Goal: Task Accomplishment & Management: Manage account settings

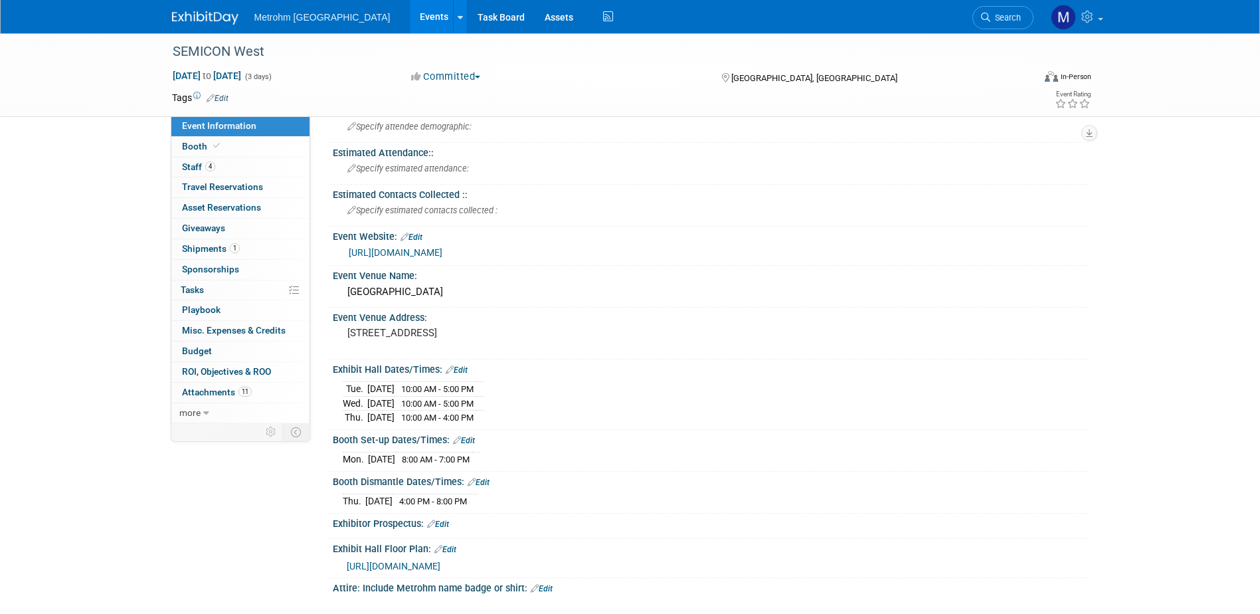
scroll to position [66, 0]
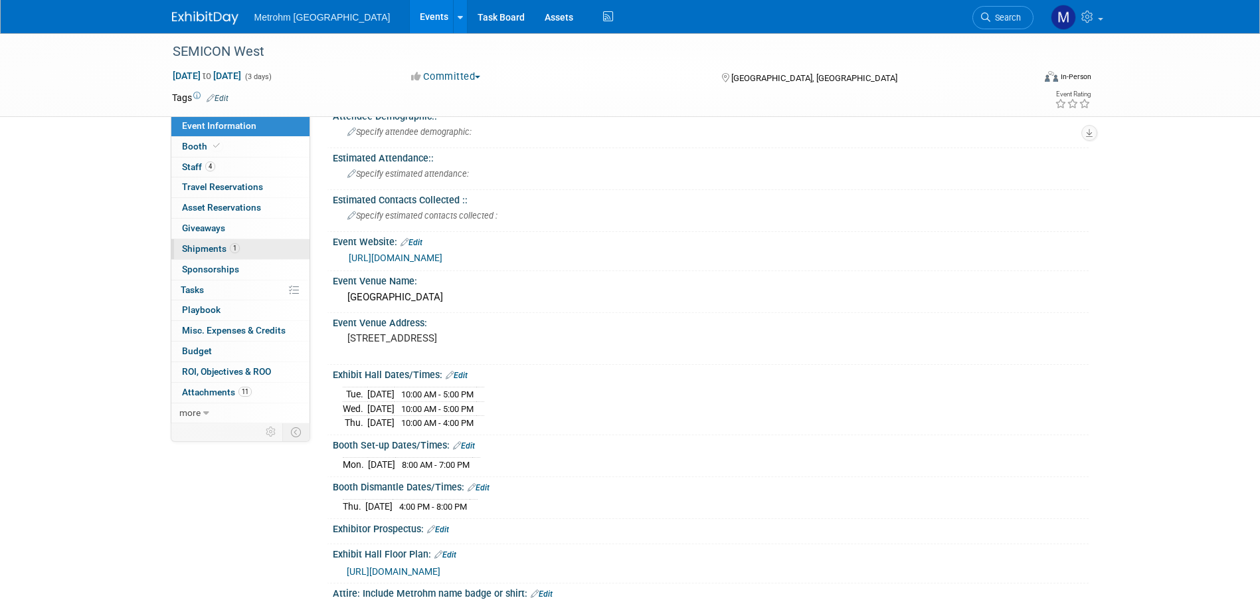
click at [230, 248] on span "1" at bounding box center [235, 248] width 10 height 10
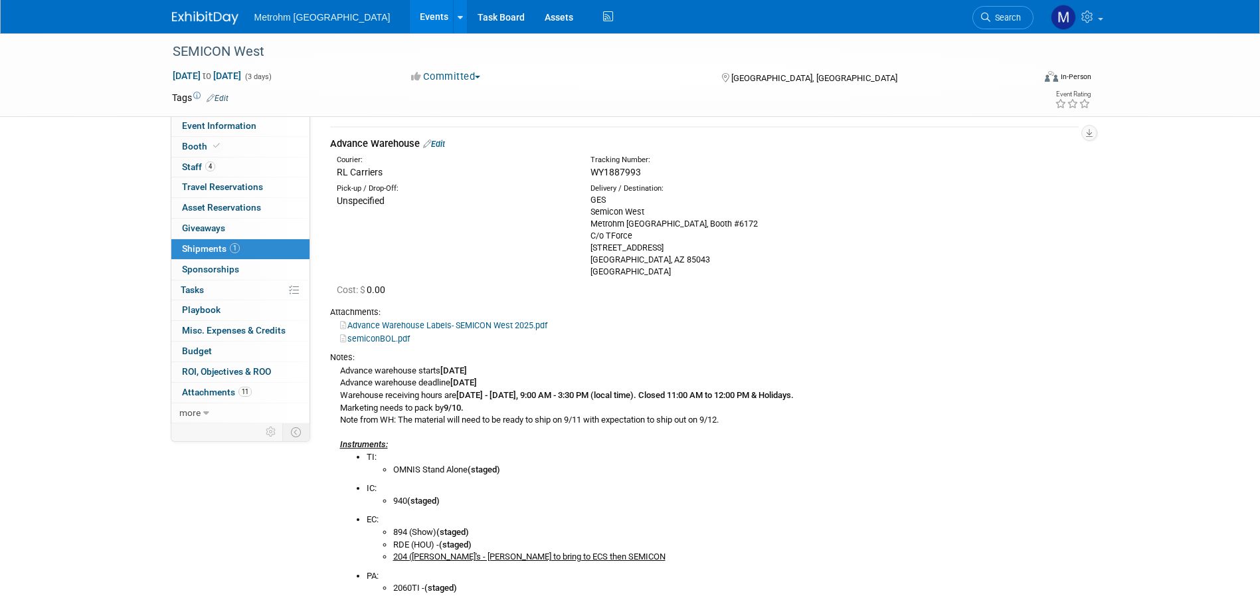
scroll to position [199, 0]
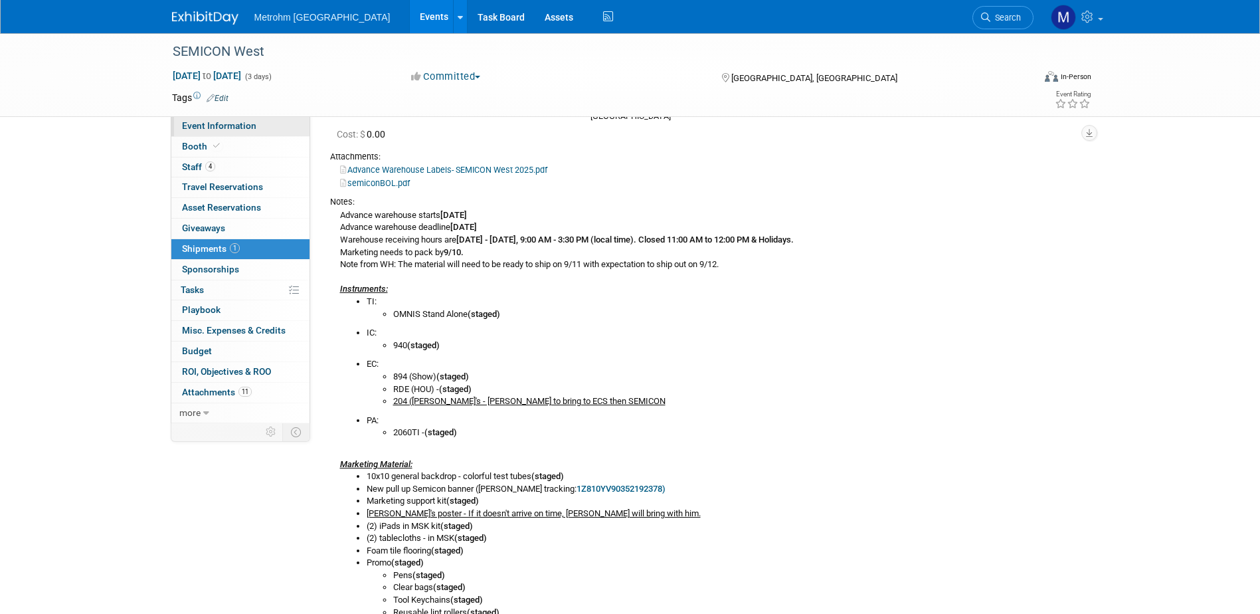
click at [243, 124] on span "Event Information" at bounding box center [219, 125] width 74 height 11
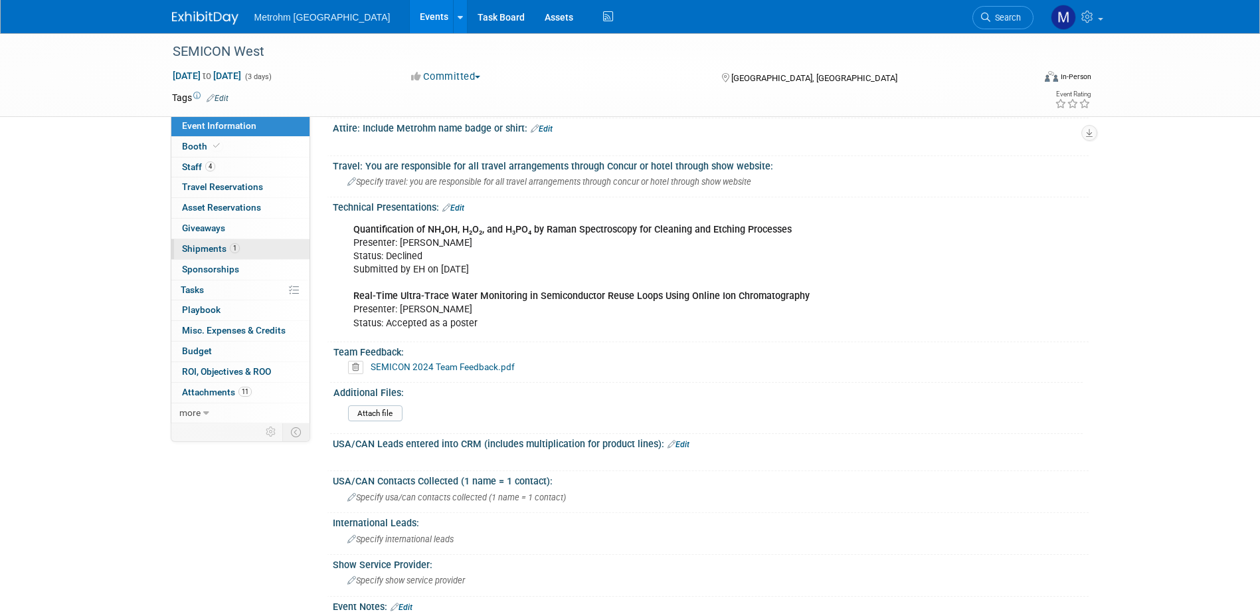
scroll to position [399, 0]
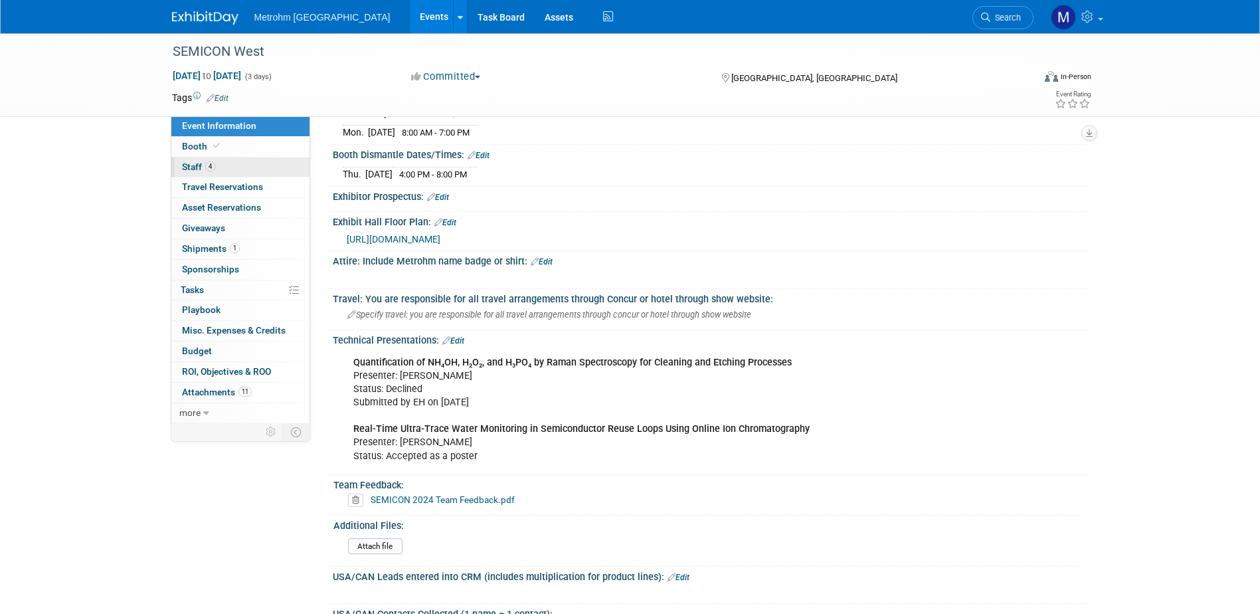
click at [189, 169] on span "Staff 4" at bounding box center [198, 166] width 33 height 11
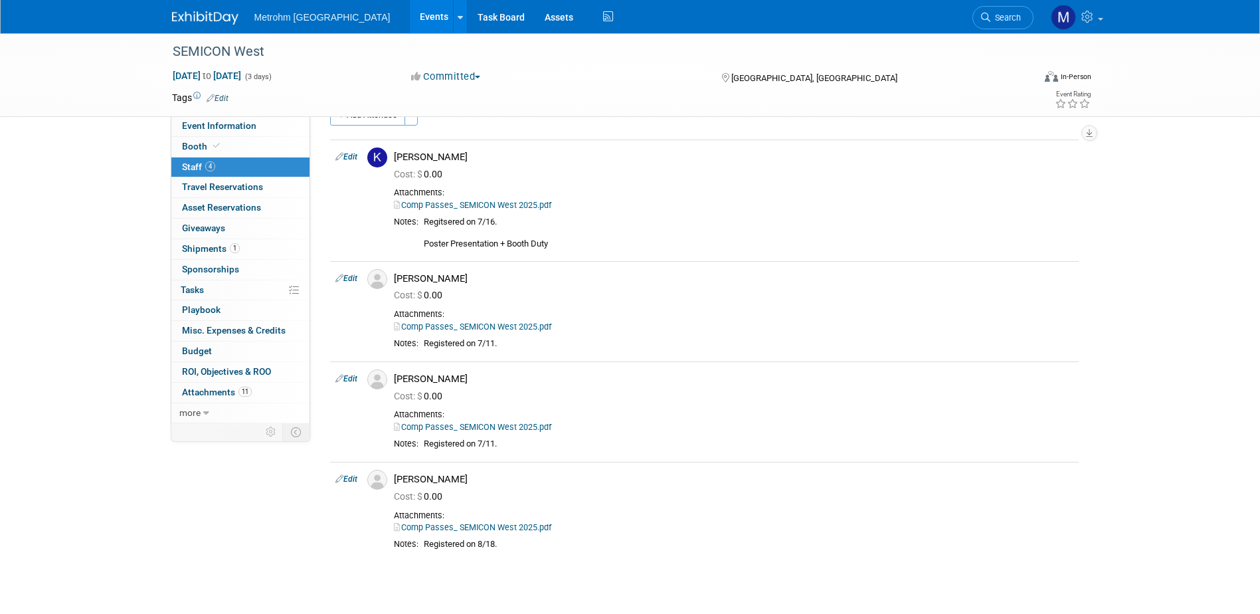
scroll to position [0, 0]
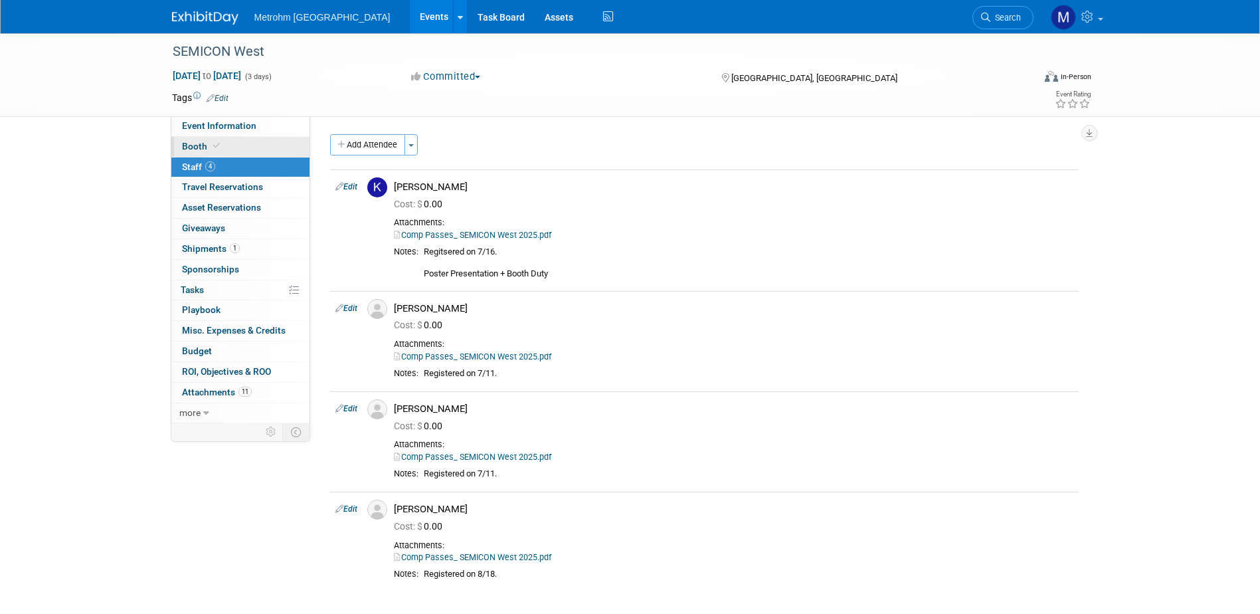
click at [230, 147] on link "Booth" at bounding box center [240, 147] width 138 height 20
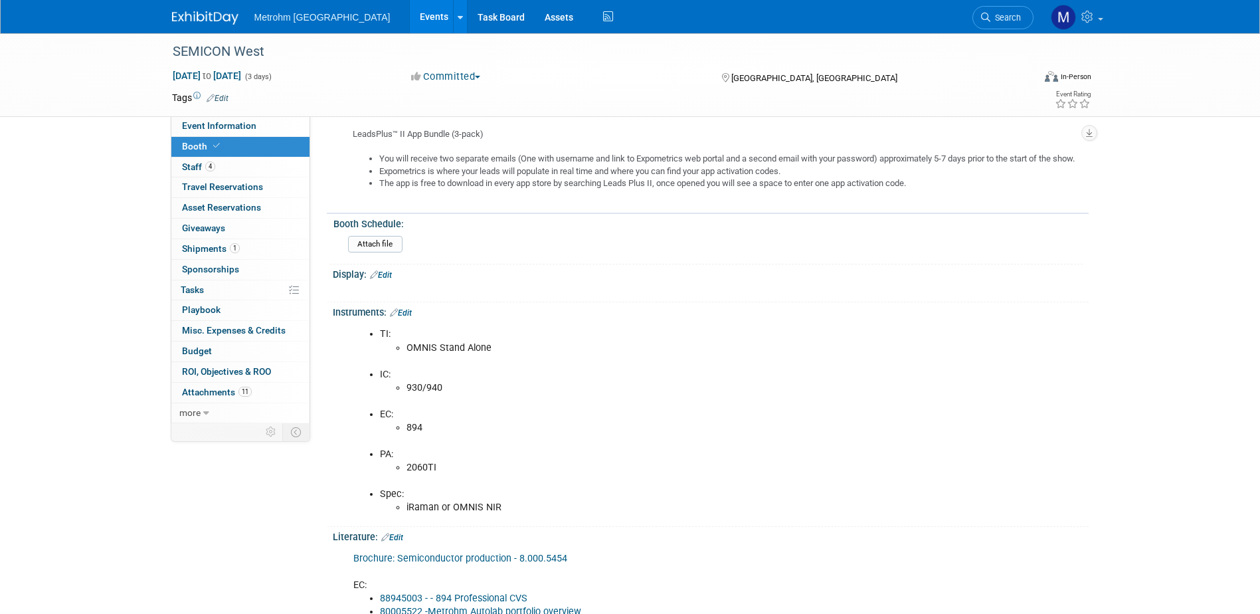
scroll to position [797, 0]
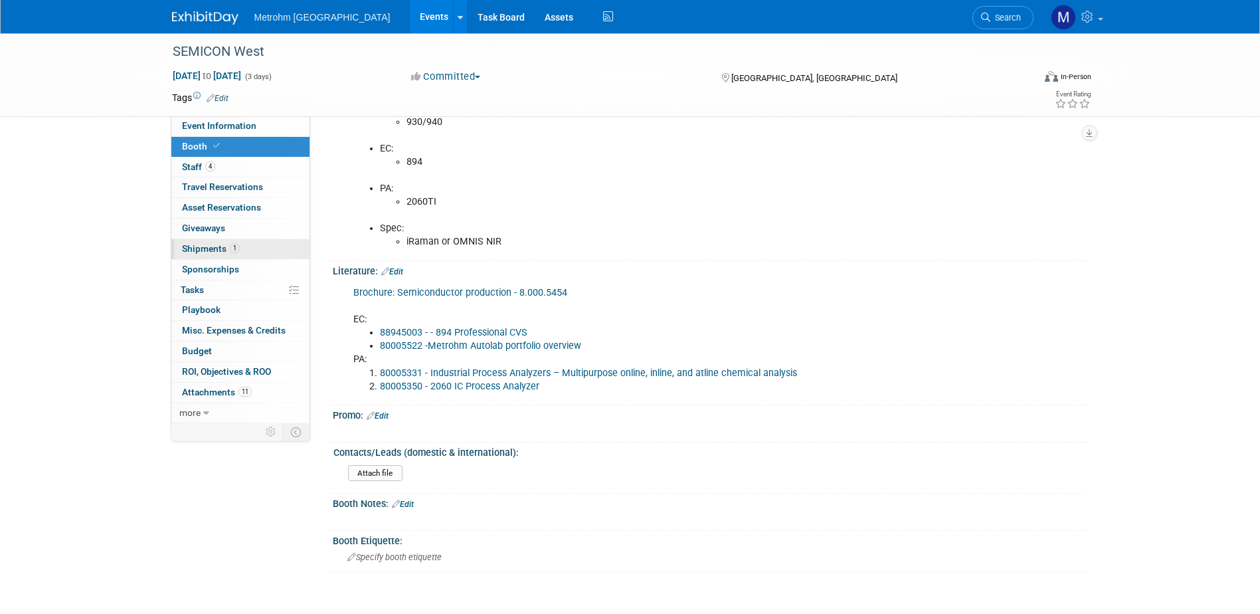
click at [259, 246] on link "1 Shipments 1" at bounding box center [240, 249] width 138 height 20
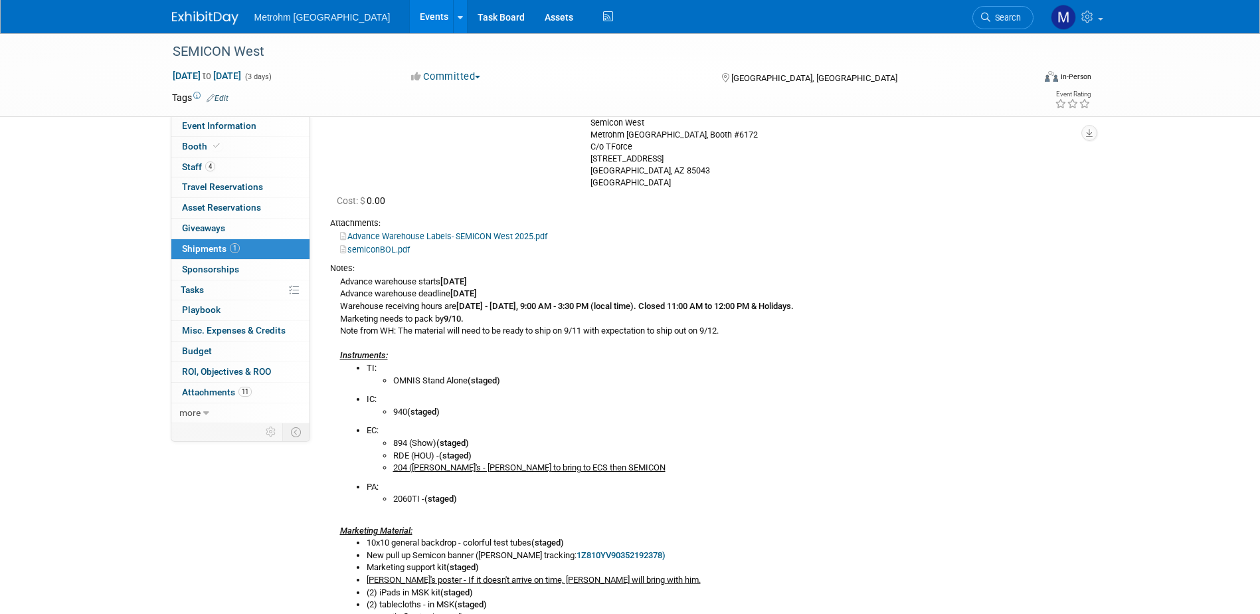
scroll to position [0, 0]
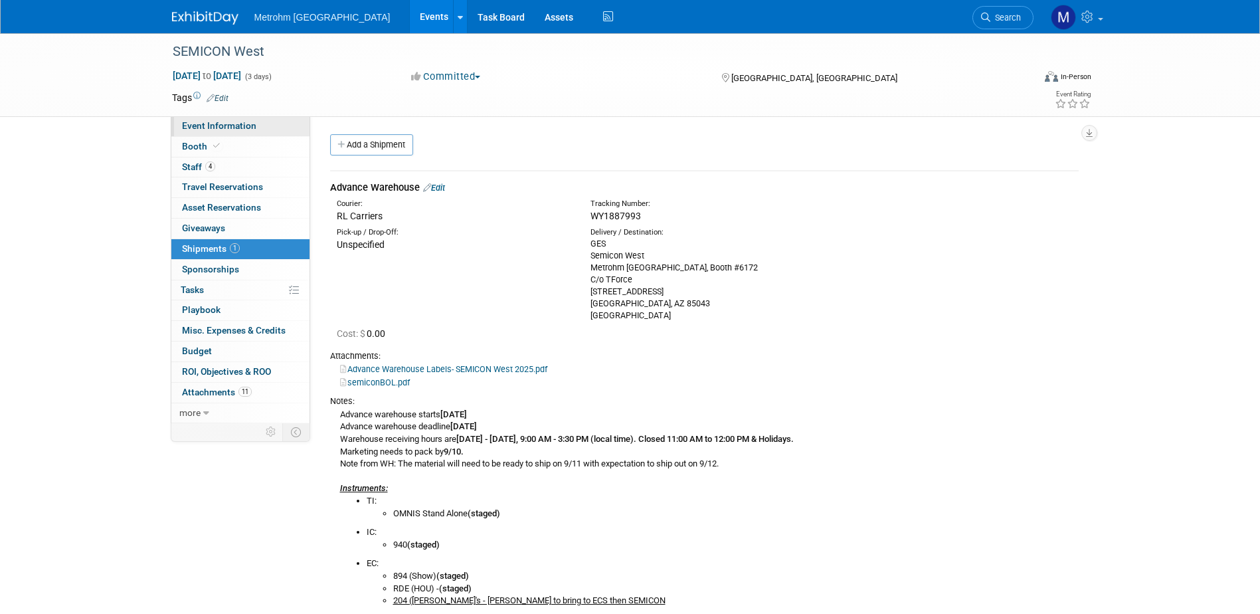
click at [221, 122] on span "Event Information" at bounding box center [219, 125] width 74 height 11
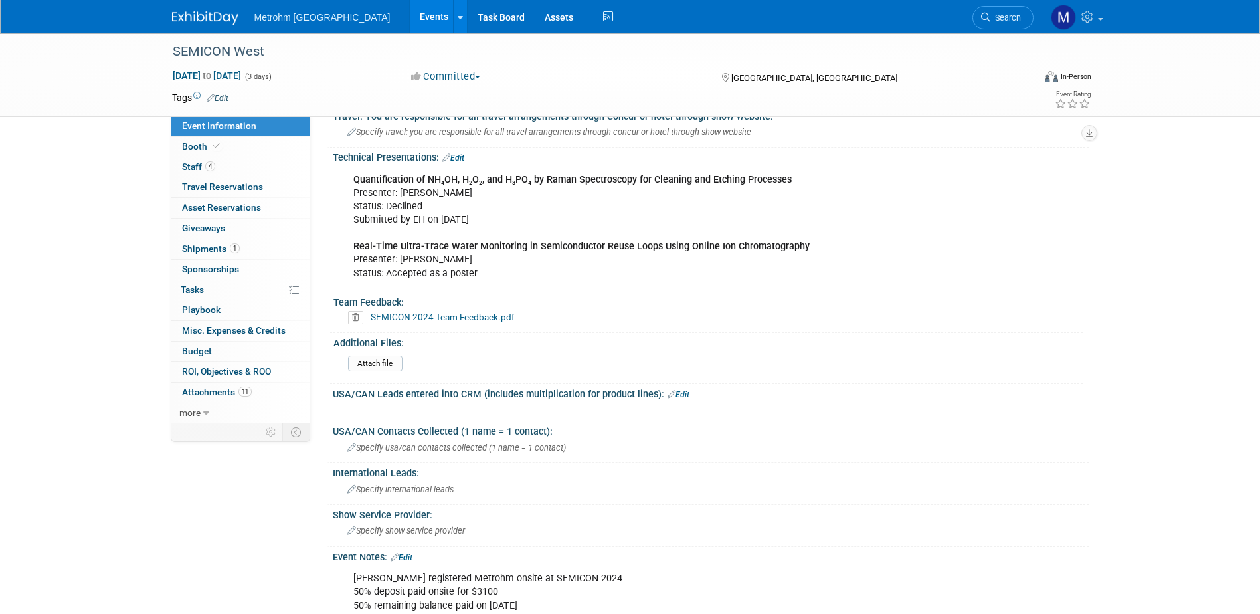
scroll to position [561, 0]
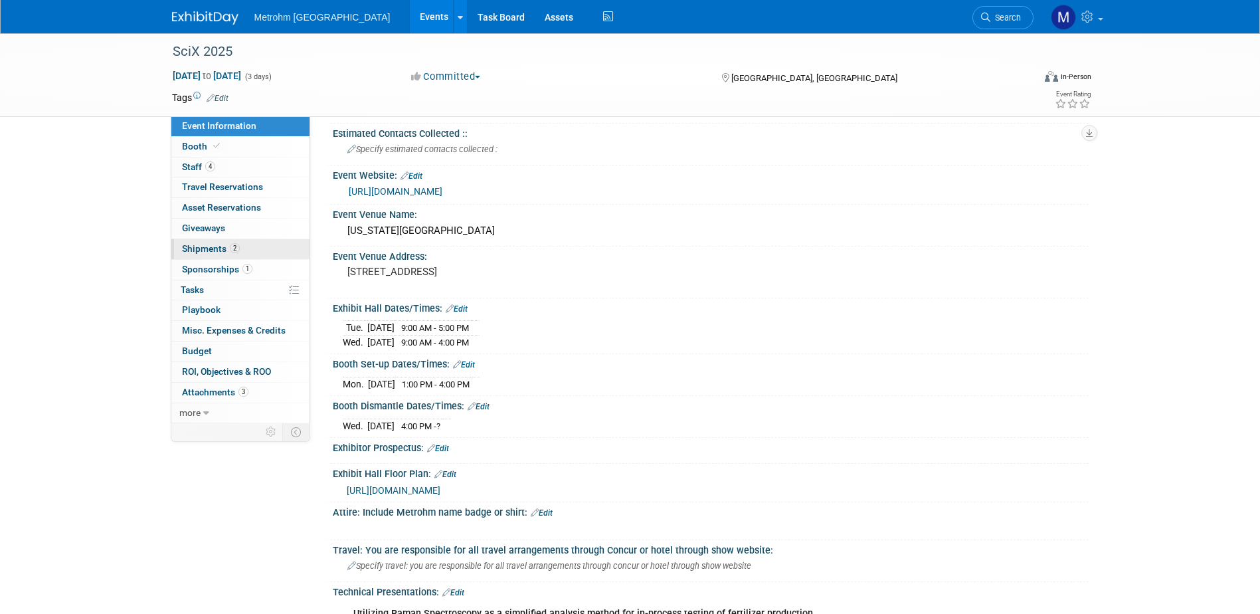
click at [236, 245] on span "2" at bounding box center [235, 248] width 10 height 10
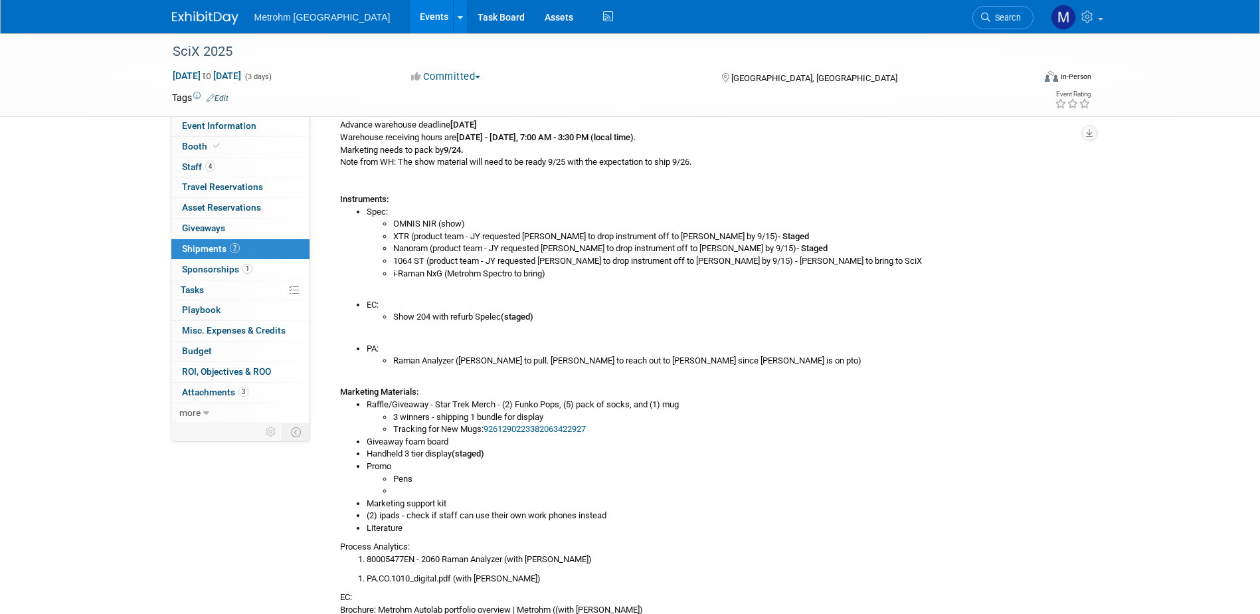
scroll to position [266, 0]
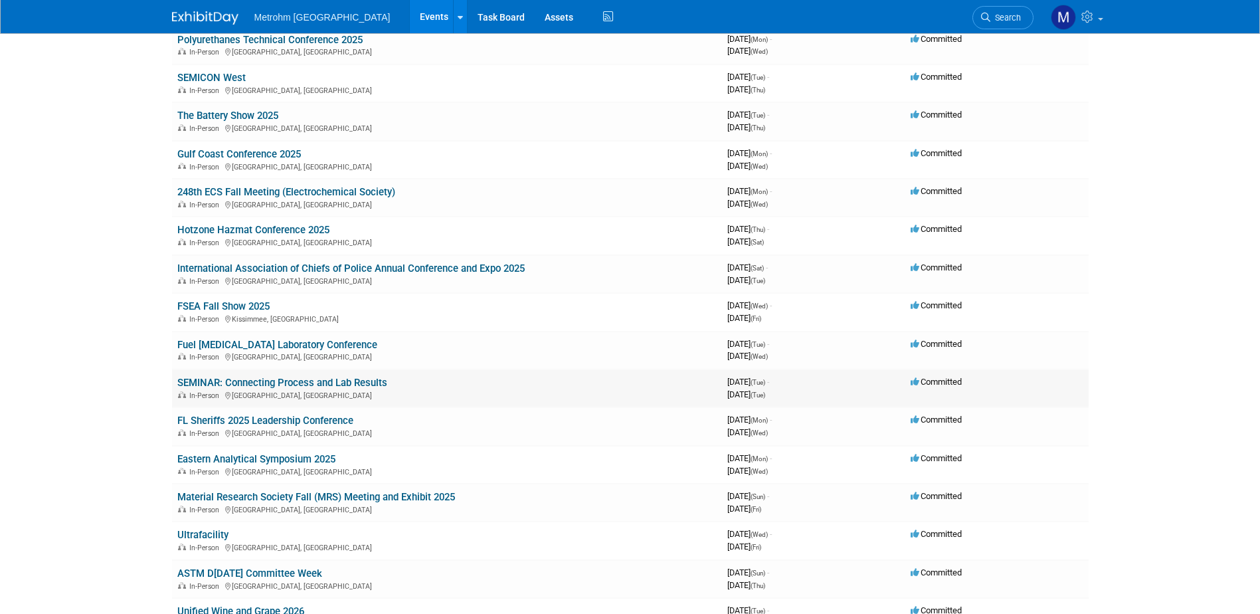
scroll to position [332, 0]
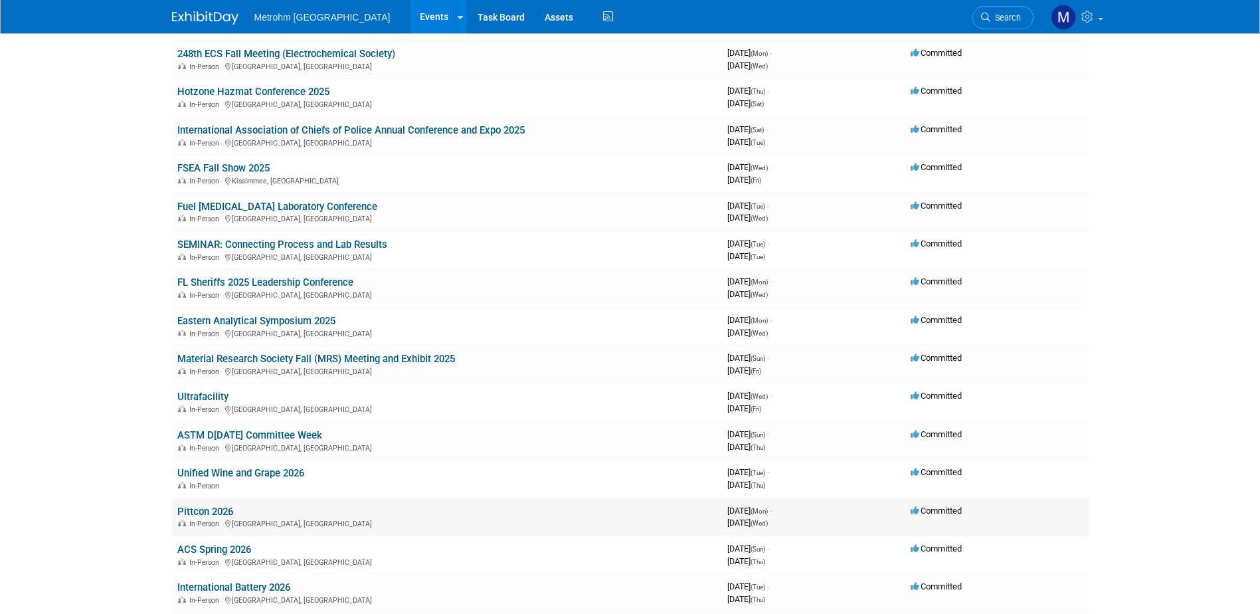
click at [225, 511] on link "Pittcon 2026" at bounding box center [205, 511] width 56 height 12
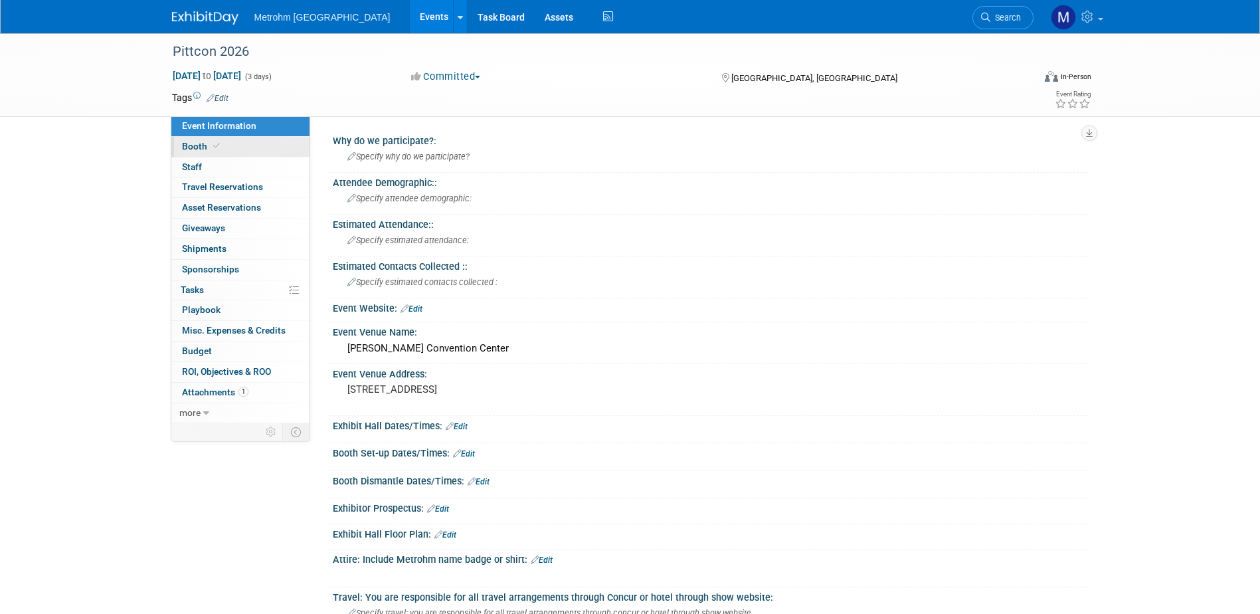
click at [221, 149] on span "Booth" at bounding box center [202, 146] width 41 height 11
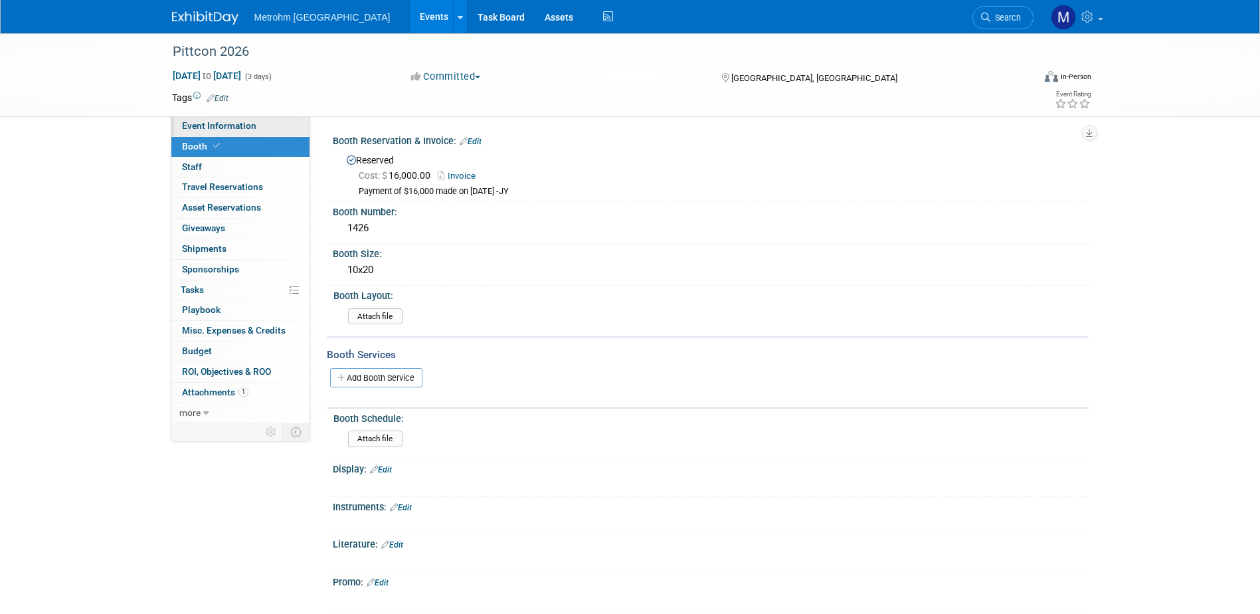
click at [221, 122] on span "Event Information" at bounding box center [219, 125] width 74 height 11
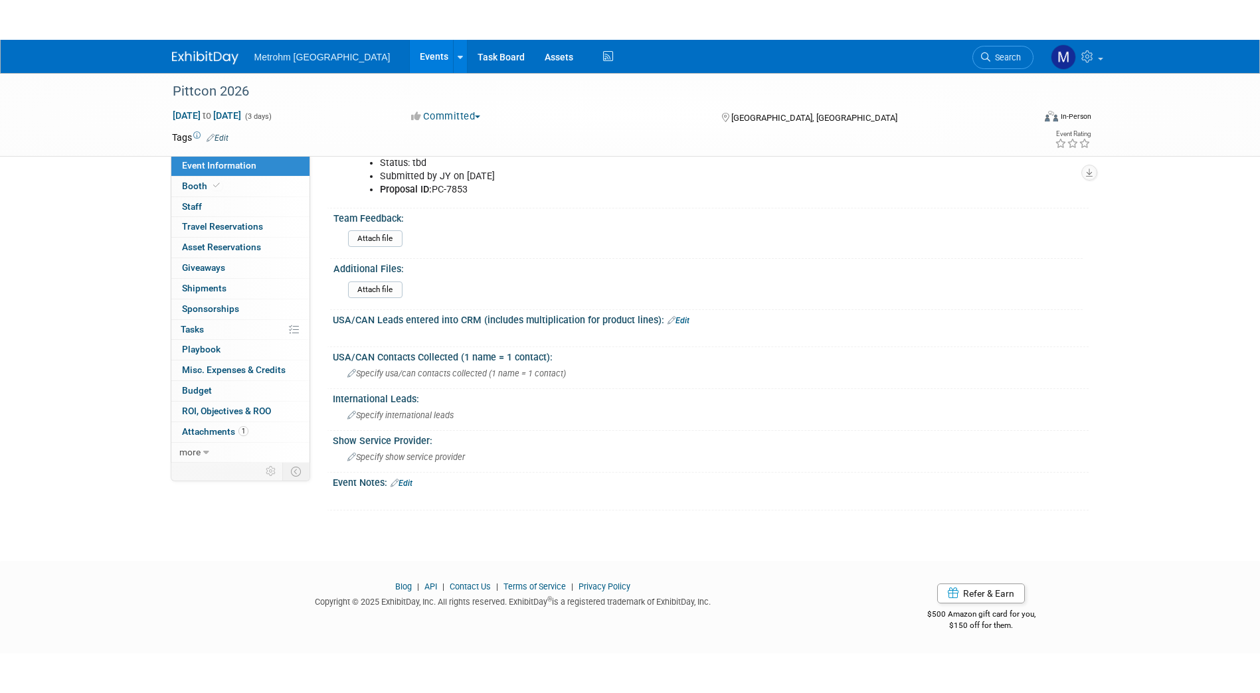
scroll to position [885, 0]
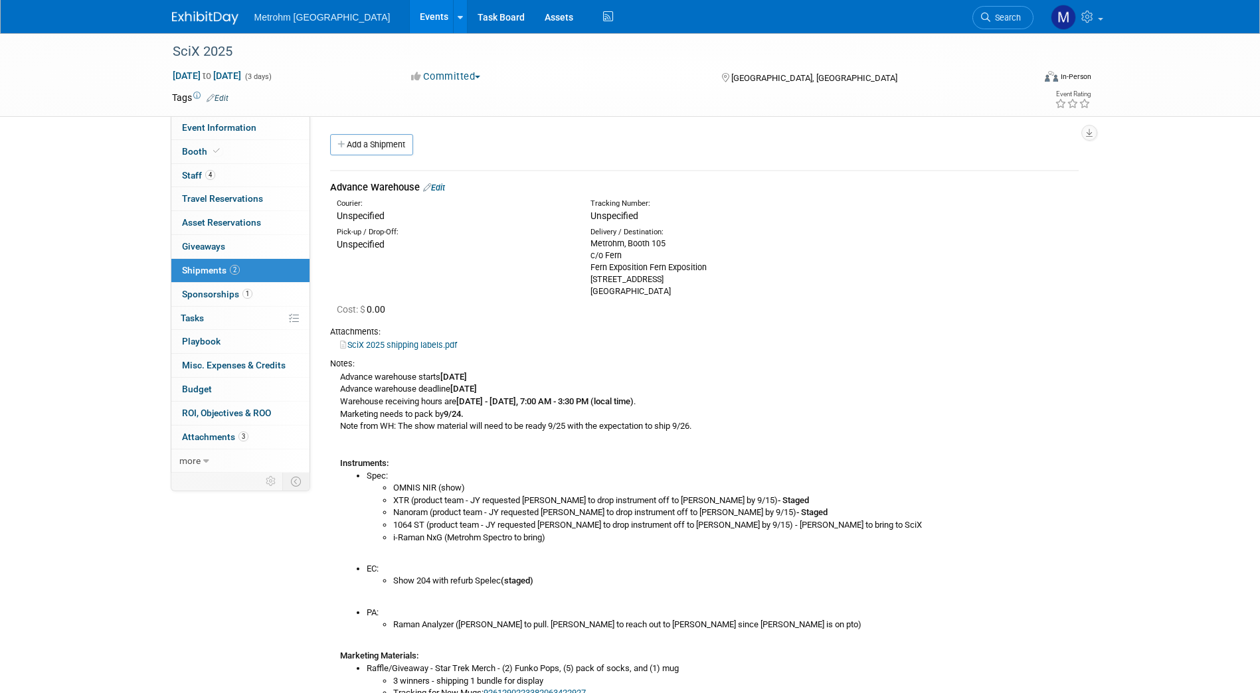
click at [431, 183] on icon at bounding box center [427, 187] width 8 height 9
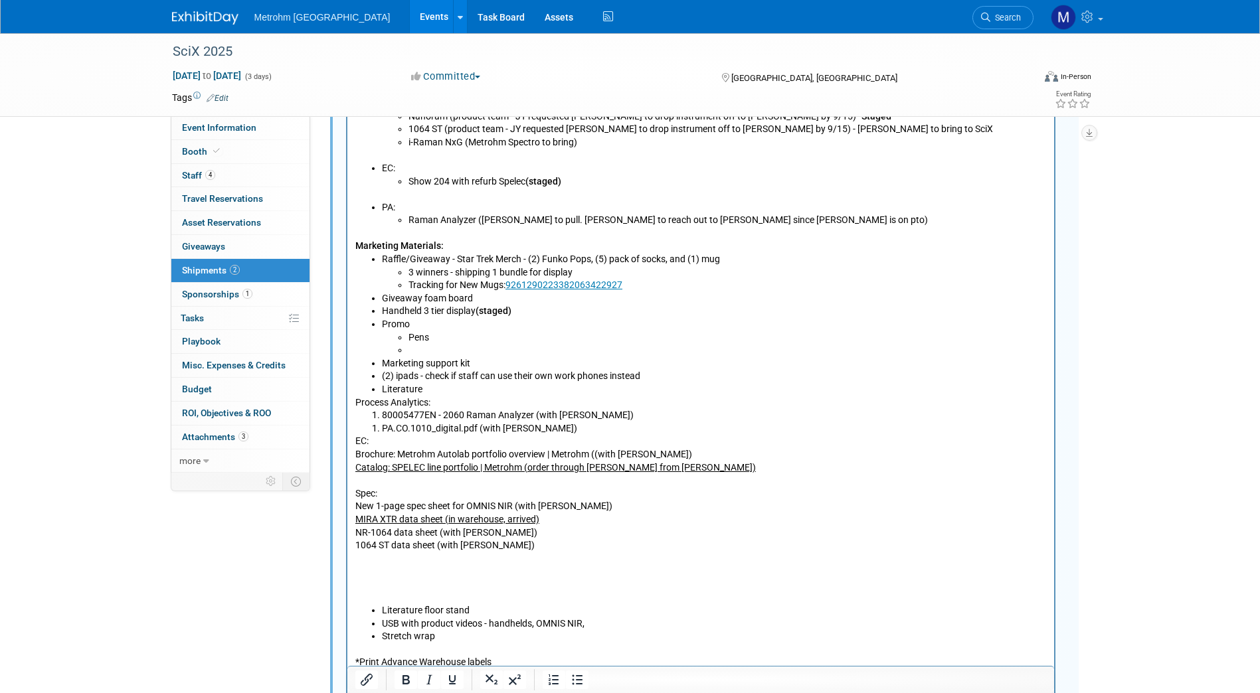
scroll to position [727, 0]
click at [354, 399] on body "Advance warehouse starts September 8, 2025 Advance warehouse deadline October 3…" at bounding box center [700, 316] width 693 height 703
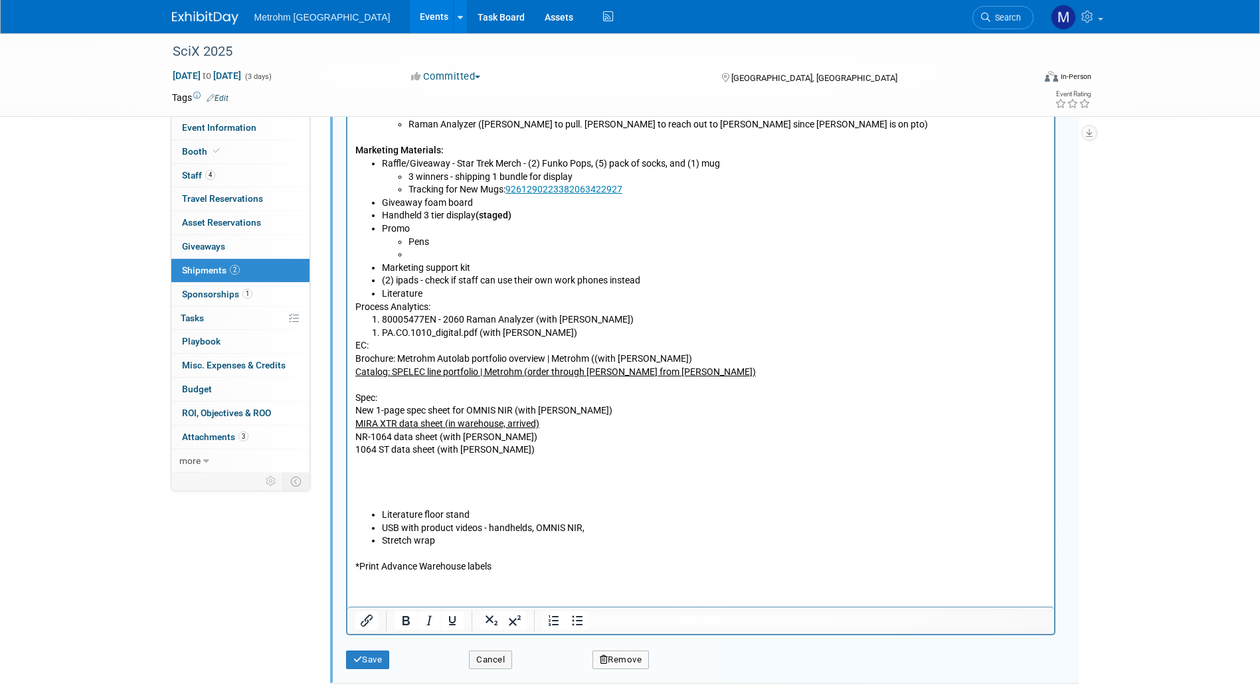
scroll to position [828, 0]
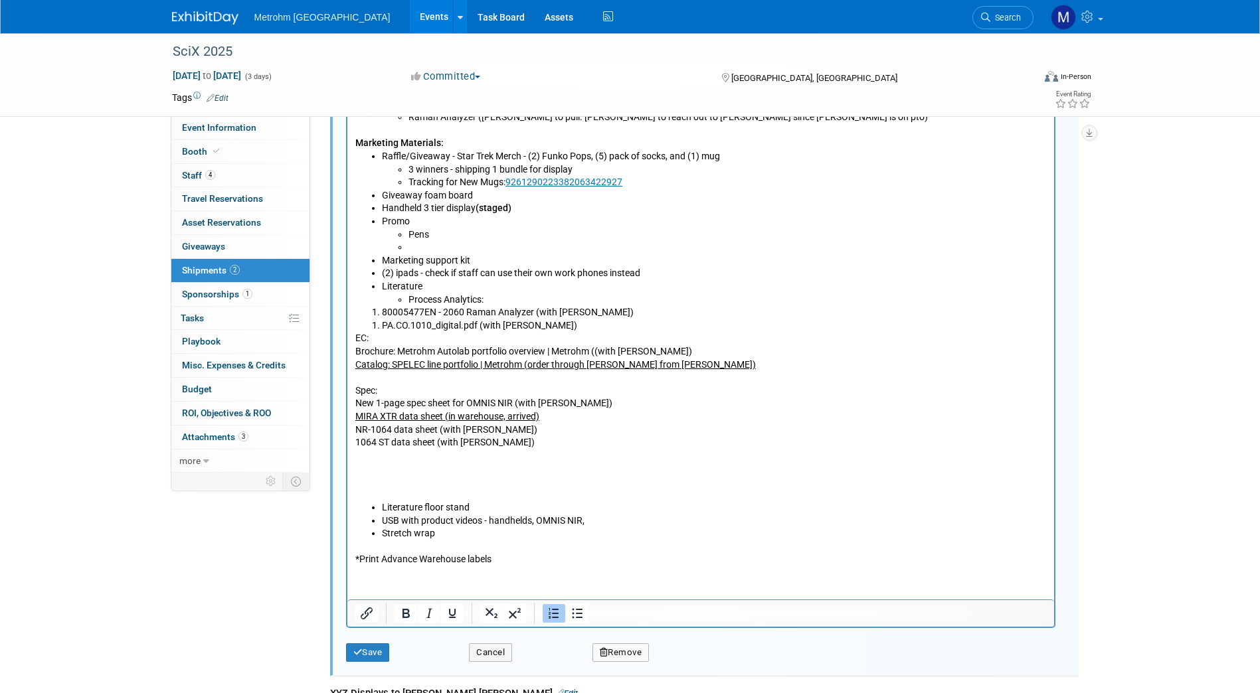
click at [381, 311] on li "80005477EN - 2060 Raman Analyzer (with Michelle)" at bounding box center [713, 313] width 665 height 13
click at [382, 333] on p "EC: Brochure: Metrohm Autolab portfolio overview | Metrohm ((with Michelle) Cat…" at bounding box center [700, 417] width 691 height 169
click at [381, 327] on li "PA.CO.1010_digital.pdf (with Michelle)" at bounding box center [713, 326] width 665 height 13
click at [355, 338] on p "EC: Brochure: Metrohm Autolab portfolio overview | Metrohm ((with Michelle) Cat…" at bounding box center [700, 417] width 691 height 169
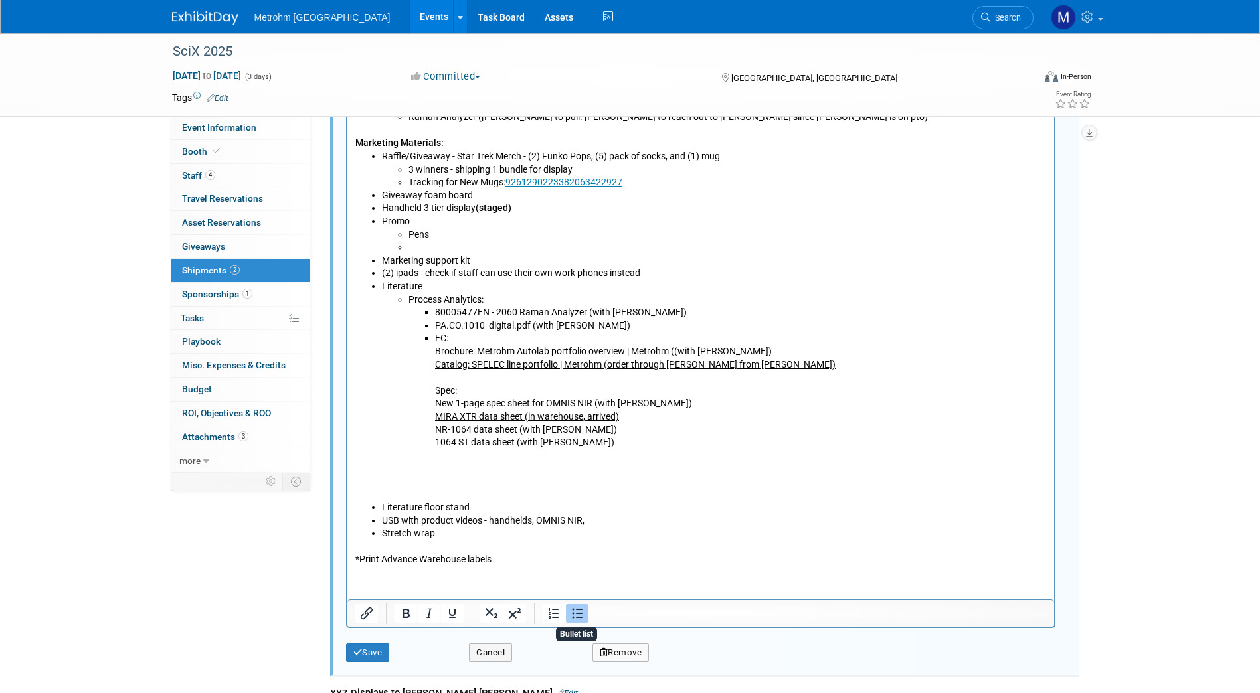
click at [586, 616] on button "Bullet list" at bounding box center [577, 613] width 23 height 19
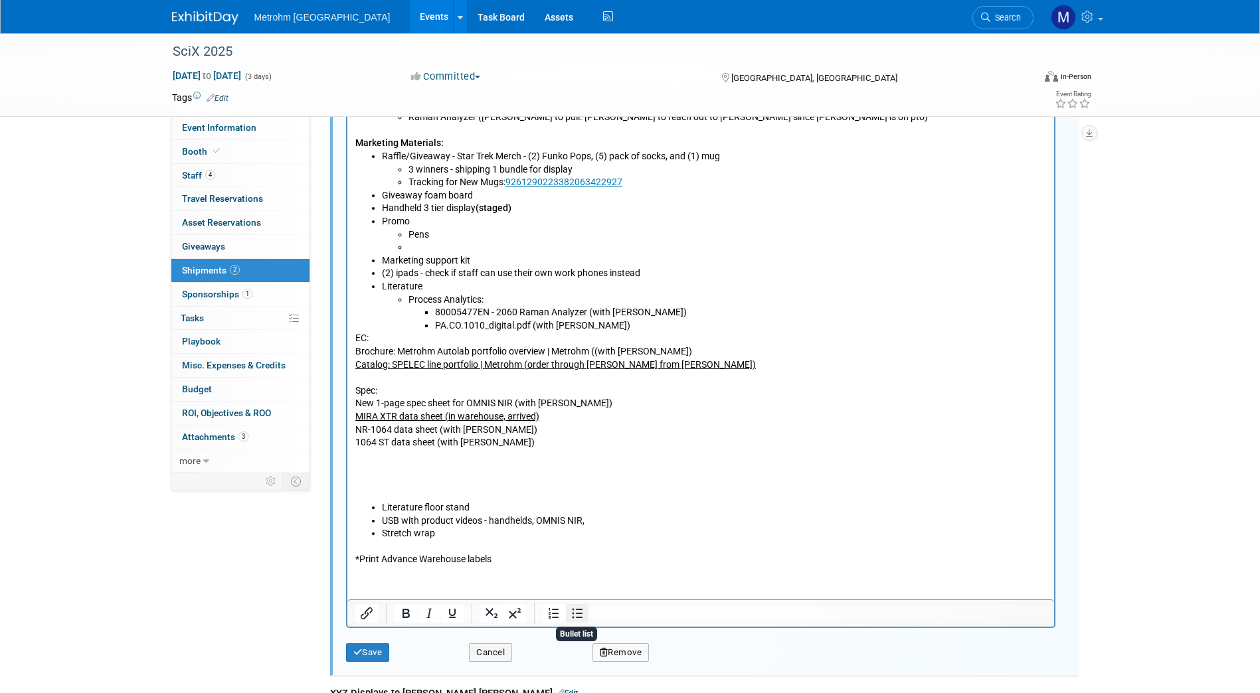
click at [575, 617] on icon "Bullet list" at bounding box center [577, 614] width 16 height 16
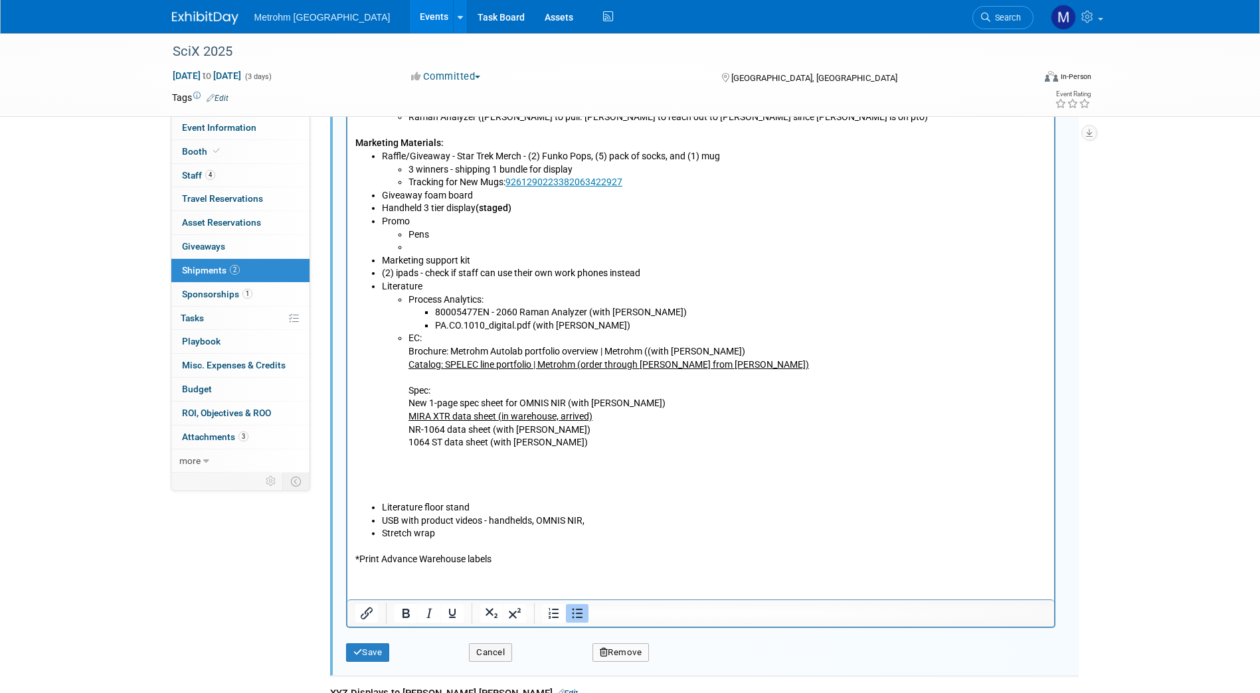
click at [405, 357] on ul "Process Analytics: 80005477EN - 2060 Raman Analyzer (with Michelle) PA.CO.1010_…" at bounding box center [713, 398] width 665 height 209
click at [435, 367] on u "Catalog: SPELEC line portfolio | Metrohm (order through Mike from Brooks)" at bounding box center [634, 365] width 401 height 11
click at [436, 395] on li "Catalog: SPELEC line portfolio | Metrohm (order through Mike from Brooks) Spec:…" at bounding box center [740, 430] width 612 height 143
click at [576, 616] on icon "Bullet list" at bounding box center [577, 614] width 16 height 16
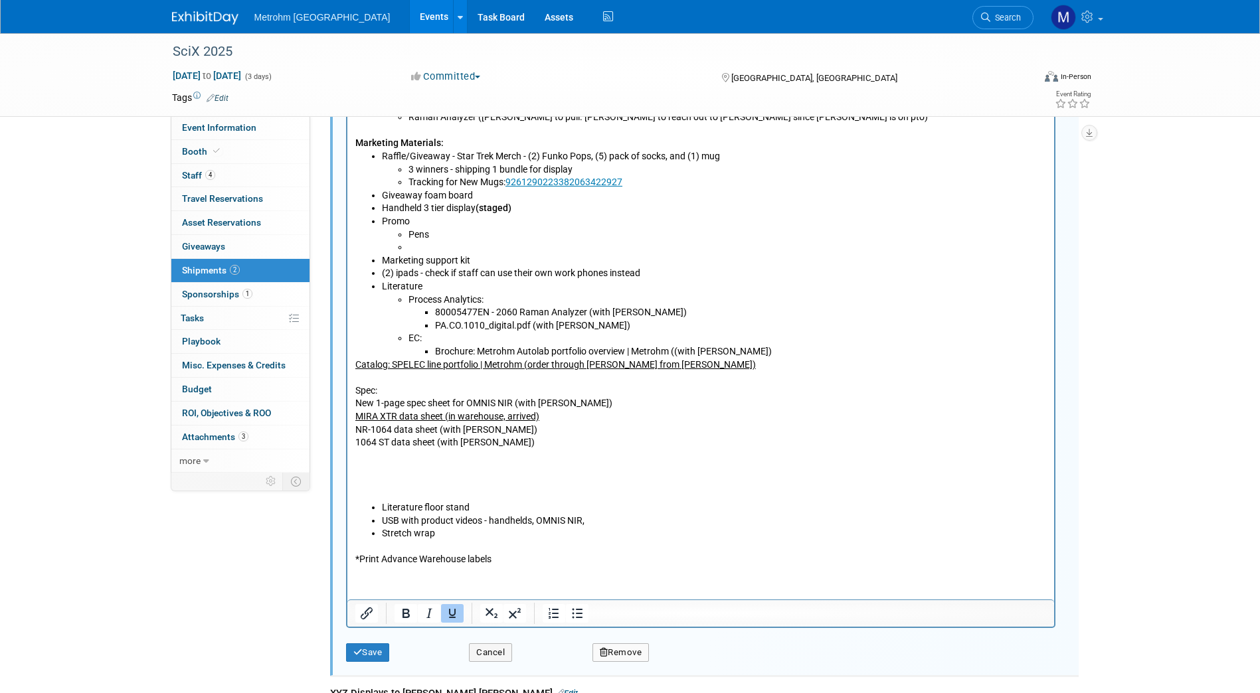
click at [351, 367] on html "Advance warehouse starts September 8, 2025 Advance warehouse deadline October 3…" at bounding box center [700, 213] width 707 height 708
click at [576, 616] on icon "Bullet list" at bounding box center [577, 614] width 16 height 16
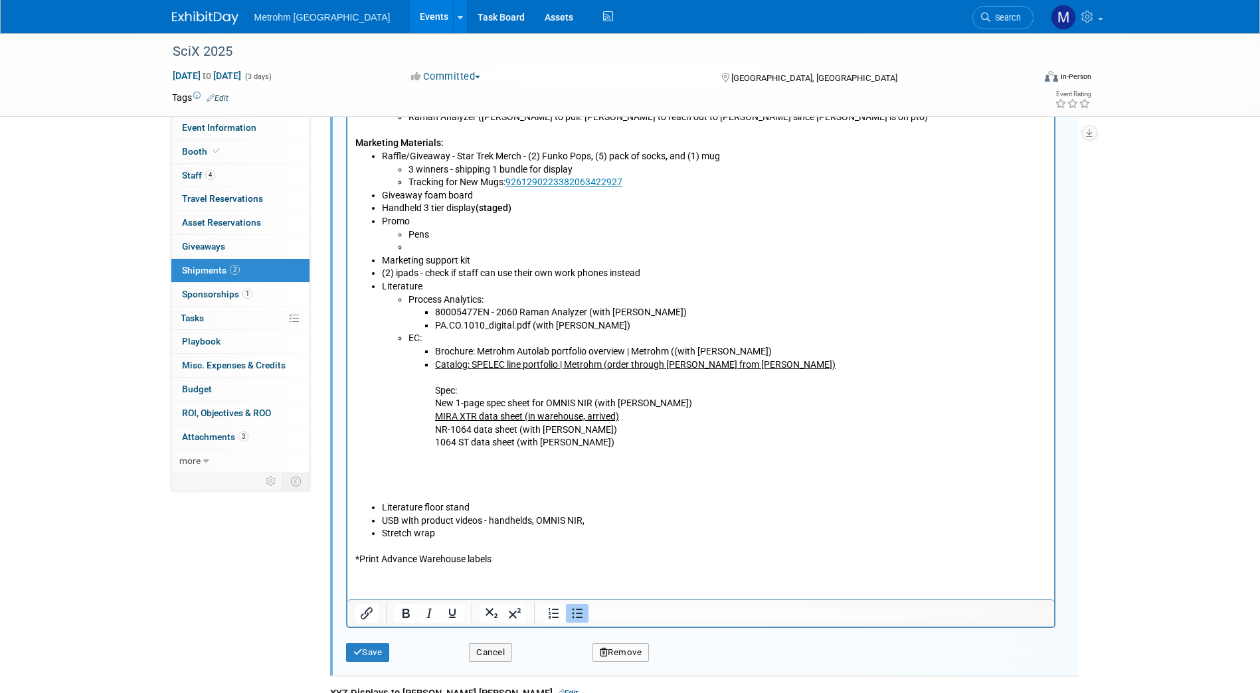
click at [545, 490] on li "Catalog: SPELEC line portfolio | Metrohm (order through Mike from Brooks) Spec:…" at bounding box center [740, 430] width 612 height 143
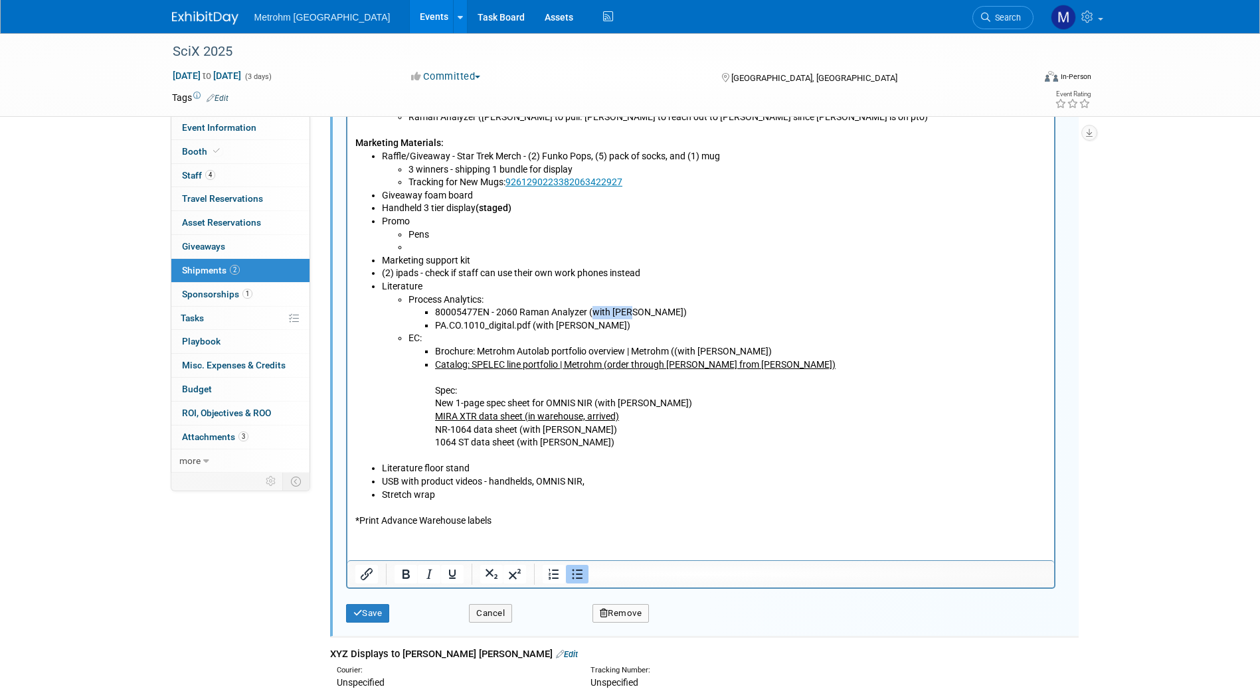
drag, startPoint x: 592, startPoint y: 313, endPoint x: 632, endPoint y: 313, distance: 40.5
click at [632, 313] on li "80005477EN - 2060 Raman Analyzer (with Michelle)" at bounding box center [740, 313] width 612 height 13
click at [432, 282] on li "Literature Process Analytics: 80005477EN - 2060 Raman Analyzer (with Michelle) …" at bounding box center [713, 372] width 665 height 182
click at [432, 288] on li "Literature Process Analytics: 80005477EN - 2060 Raman Analyzer (with Michelle) …" at bounding box center [713, 372] width 665 height 182
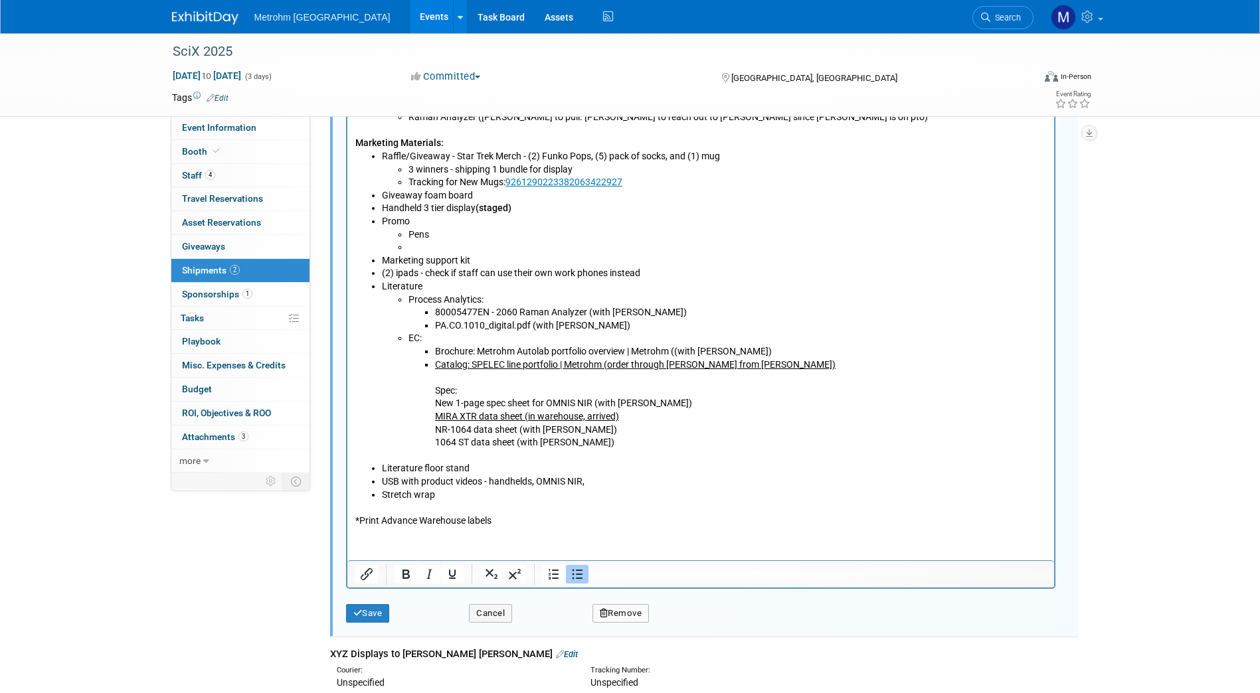
click at [432, 288] on li "Literature Process Analytics: 80005477EN - 2060 Raman Analyzer (with Michelle) …" at bounding box center [713, 372] width 665 height 182
drag, startPoint x: 462, startPoint y: 284, endPoint x: 428, endPoint y: 283, distance: 34.6
click at [428, 283] on li "Literature (staged) Process Analytics: 80005477EN - 2060 Raman Analyzer (with M…" at bounding box center [713, 372] width 665 height 182
drag, startPoint x: 466, startPoint y: 284, endPoint x: 457, endPoint y: 286, distance: 9.0
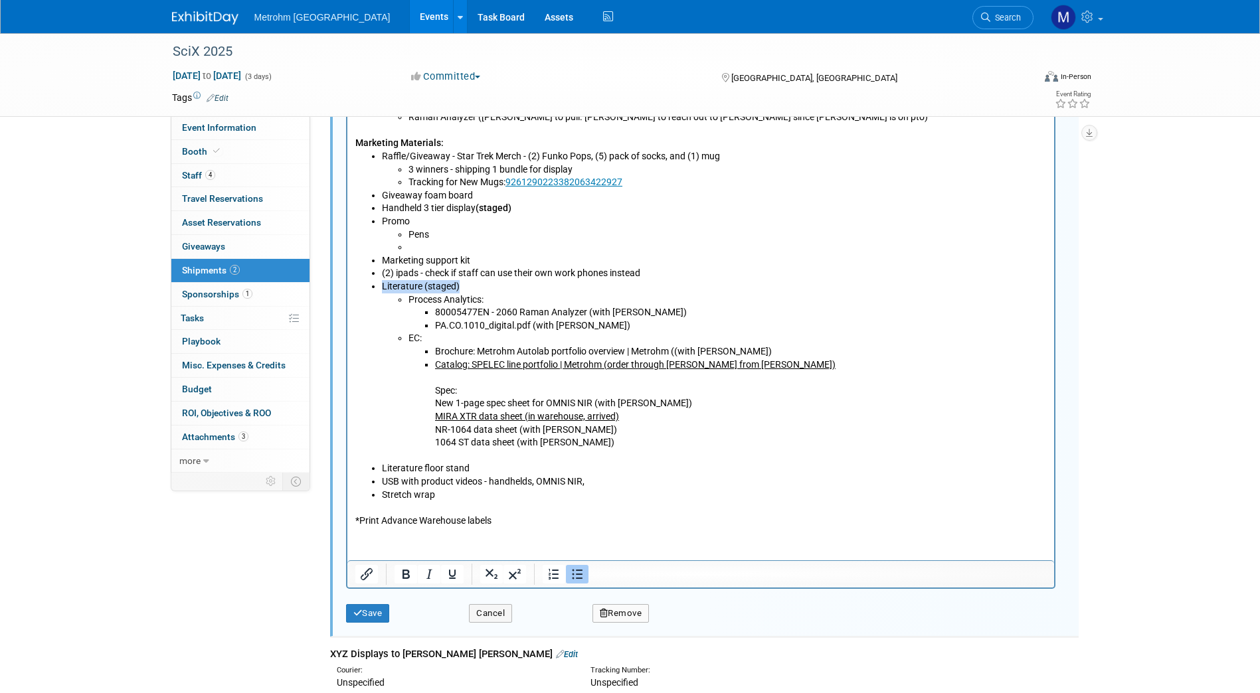
click at [457, 286] on li "Literature (staged) Process Analytics: 80005477EN - 2060 Raman Analyzer (with M…" at bounding box center [713, 372] width 665 height 182
click at [459, 284] on li "Literature (staged) Process Analytics: 80005477EN - 2060 Raman Analyzer (with M…" at bounding box center [713, 372] width 665 height 182
click at [454, 288] on li "Literature (staged) Process Analytics: 80005477EN - 2060 Raman Analyzer (with M…" at bounding box center [713, 372] width 665 height 182
click at [460, 288] on li "Literature (staged) Process Analytics: 80005477EN - 2060 Raman Analyzer (with M…" at bounding box center [713, 372] width 665 height 182
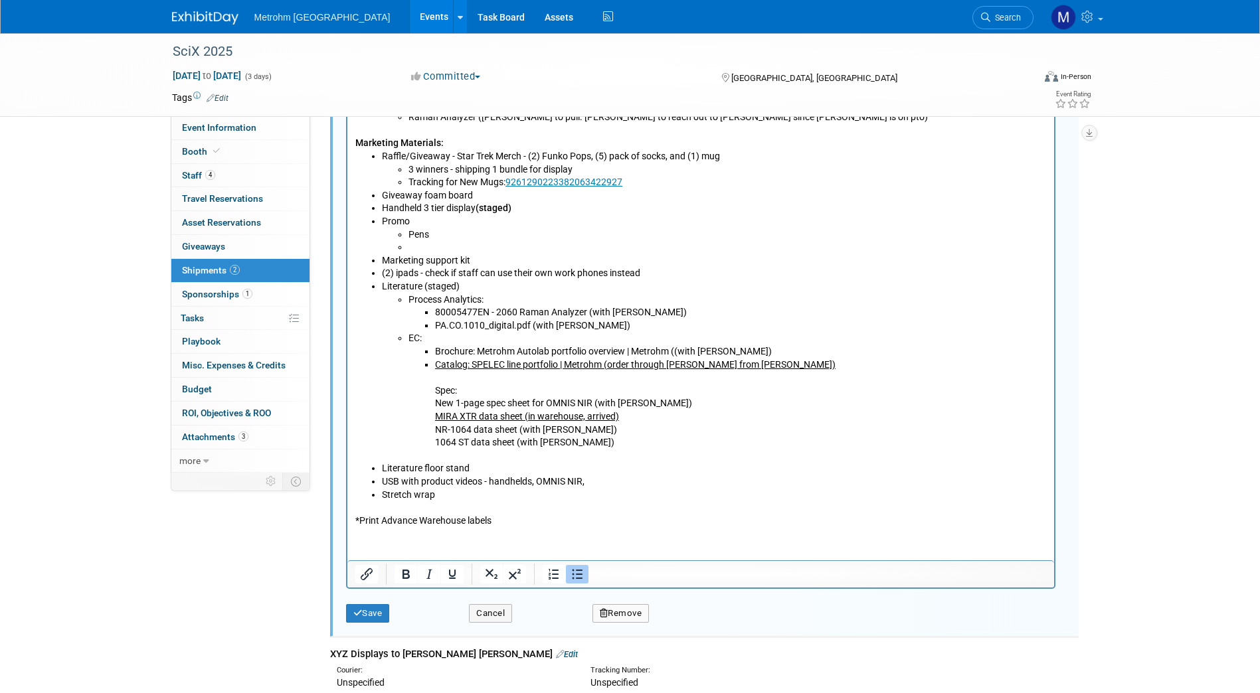
click at [458, 284] on li "Literature (staged) Process Analytics: 80005477EN - 2060 Raman Analyzer (with M…" at bounding box center [713, 372] width 665 height 182
click at [457, 288] on li "Literature (staged) Process Analytics: 80005477EN - 2060 Raman Analyzer (with M…" at bounding box center [713, 372] width 665 height 182
click at [460, 288] on li "Literature (staged) Process Analytics: 80005477EN - 2060 Raman Analyzer (with M…" at bounding box center [713, 372] width 665 height 182
drag, startPoint x: 422, startPoint y: 286, endPoint x: 457, endPoint y: 288, distance: 34.6
click at [457, 288] on li "Literature (staged) Process Analytics: 80005477EN - 2060 Raman Analyzer (with M…" at bounding box center [713, 372] width 665 height 182
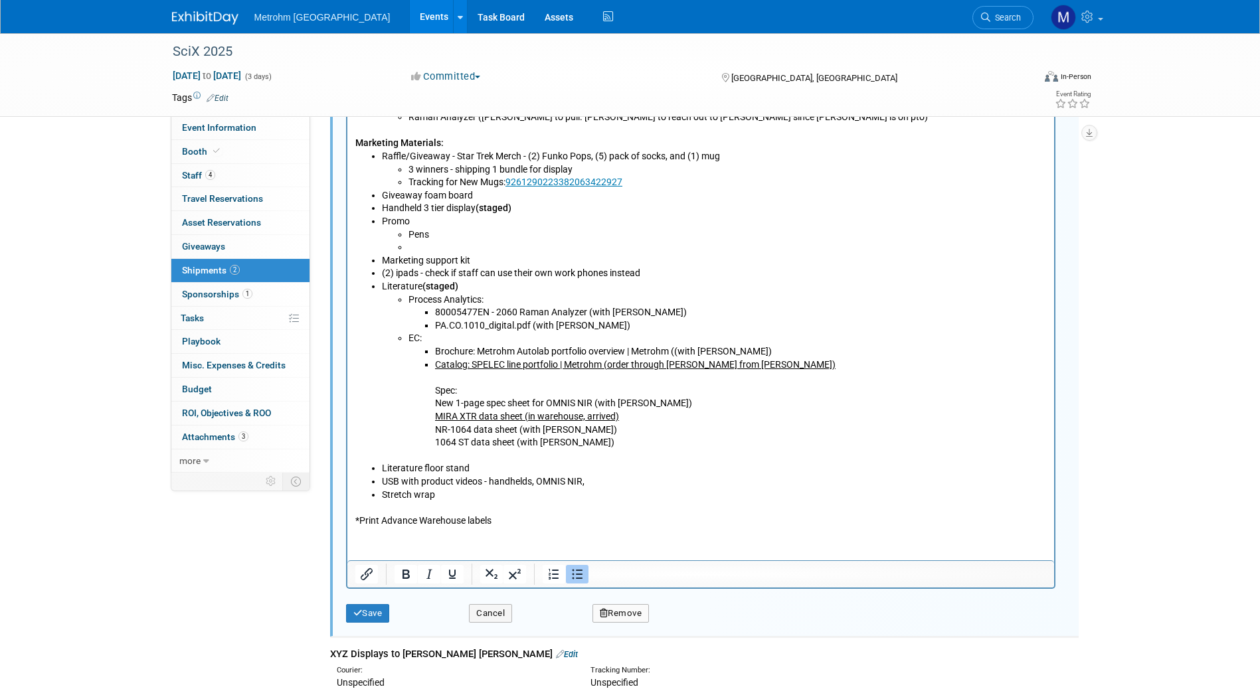
click at [487, 353] on li "Brochure: Metrohm Autolab portfolio overview | Metrohm ((with Michelle)" at bounding box center [740, 352] width 612 height 13
click at [436, 395] on li "Catalog: SPELEC line portfolio | Metrohm (order through Mike from Brooks) Spec:…" at bounding box center [740, 411] width 612 height 104
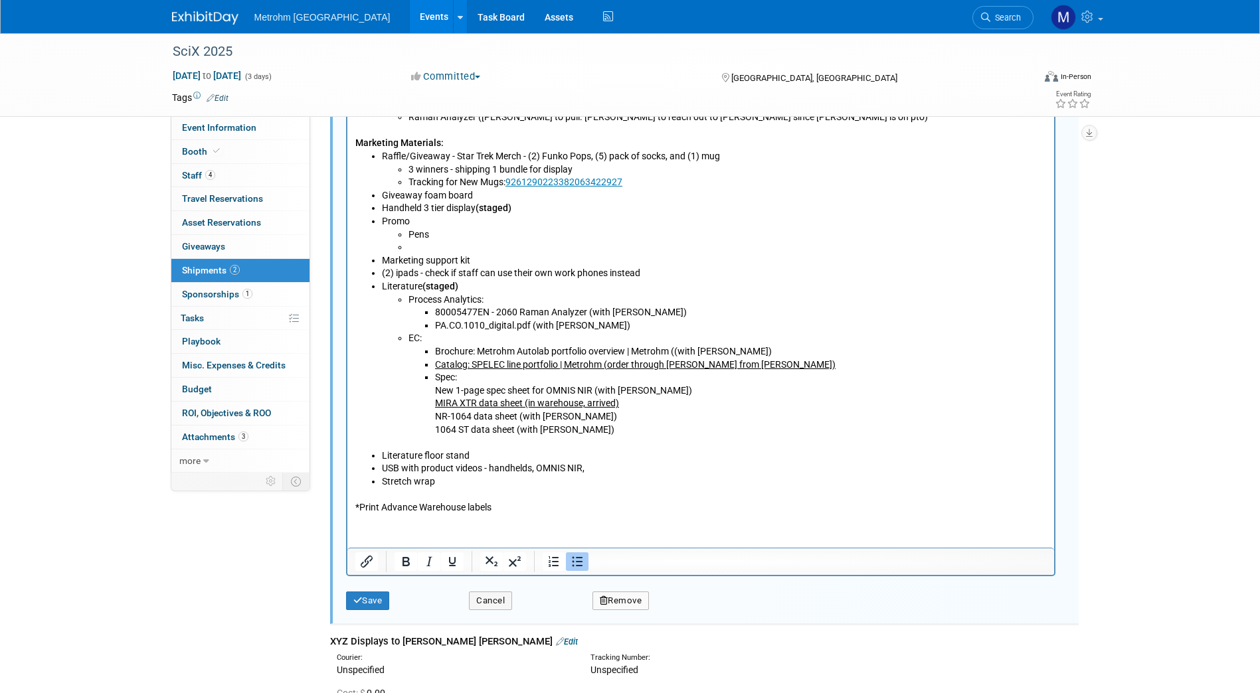
click at [577, 559] on icon "Bullet list" at bounding box center [577, 562] width 11 height 10
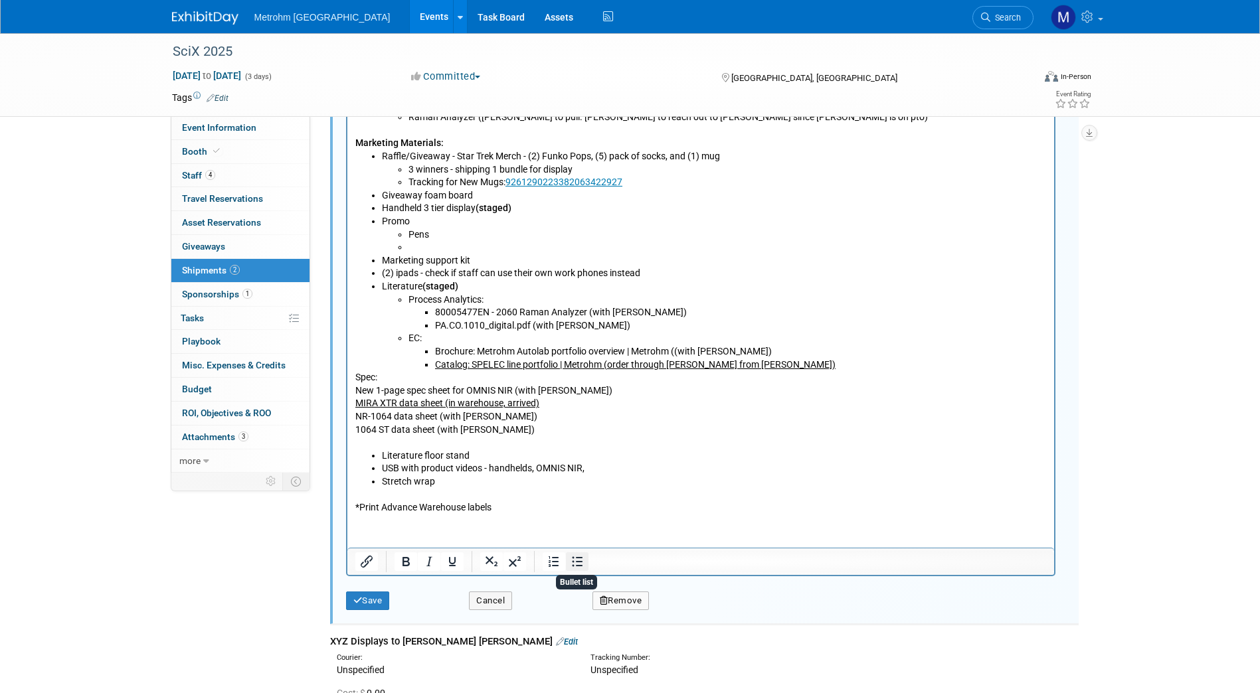
click at [577, 559] on icon "Bullet list" at bounding box center [577, 562] width 11 height 10
click at [404, 393] on ul "Process Analytics: 80005477EN - 2060 Raman Analyzer (with Michelle) PA.CO.1010_…" at bounding box center [713, 372] width 665 height 156
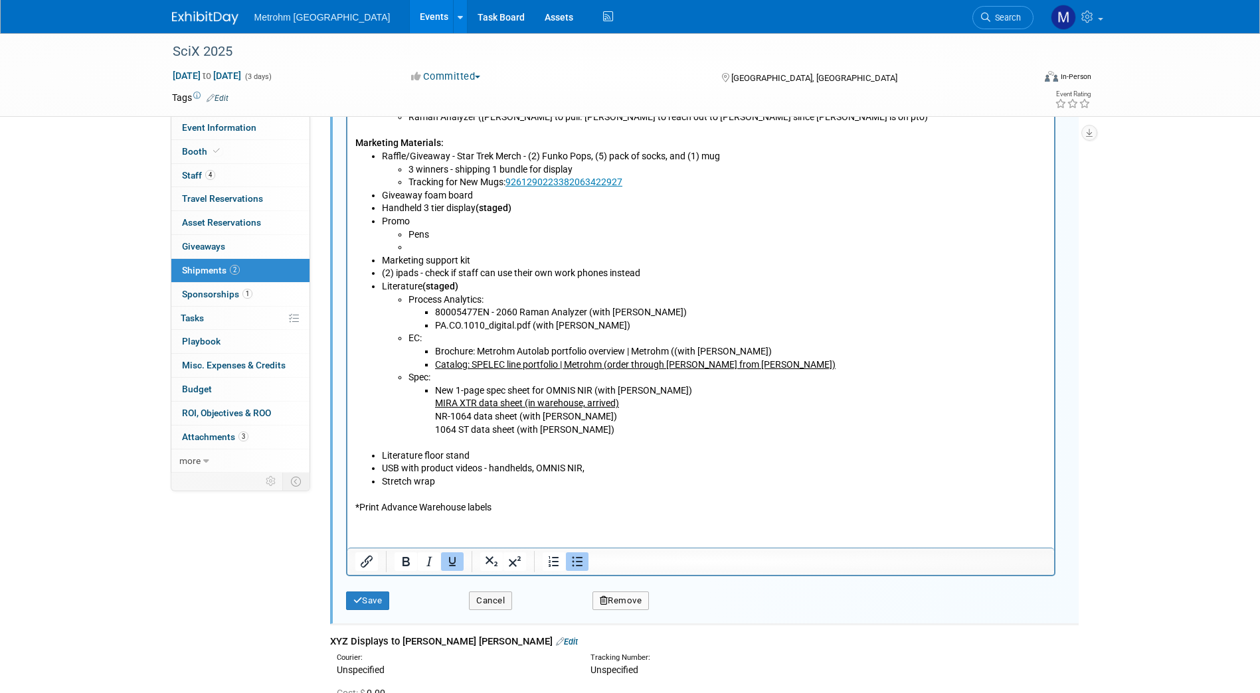
click at [434, 407] on u "MIRA XTR data sheet (in warehouse, arrived)" at bounding box center [526, 404] width 184 height 11
click at [436, 420] on li "MIRA XTR data sheet (in warehouse, arrived) NR-1064 data sheet (with Michelle) …" at bounding box center [740, 424] width 612 height 52
click at [434, 432] on li "NR-1064 data sheet (with Michelle) 1064 ST data sheet (with Michelle)" at bounding box center [740, 430] width 612 height 39
drag, startPoint x: 618, startPoint y: 407, endPoint x: 429, endPoint y: 402, distance: 188.7
click at [429, 402] on ul "New 1-page spec sheet for OMNIS NIR (with Michelle) MIRA XTR data sheet (in war…" at bounding box center [727, 417] width 638 height 65
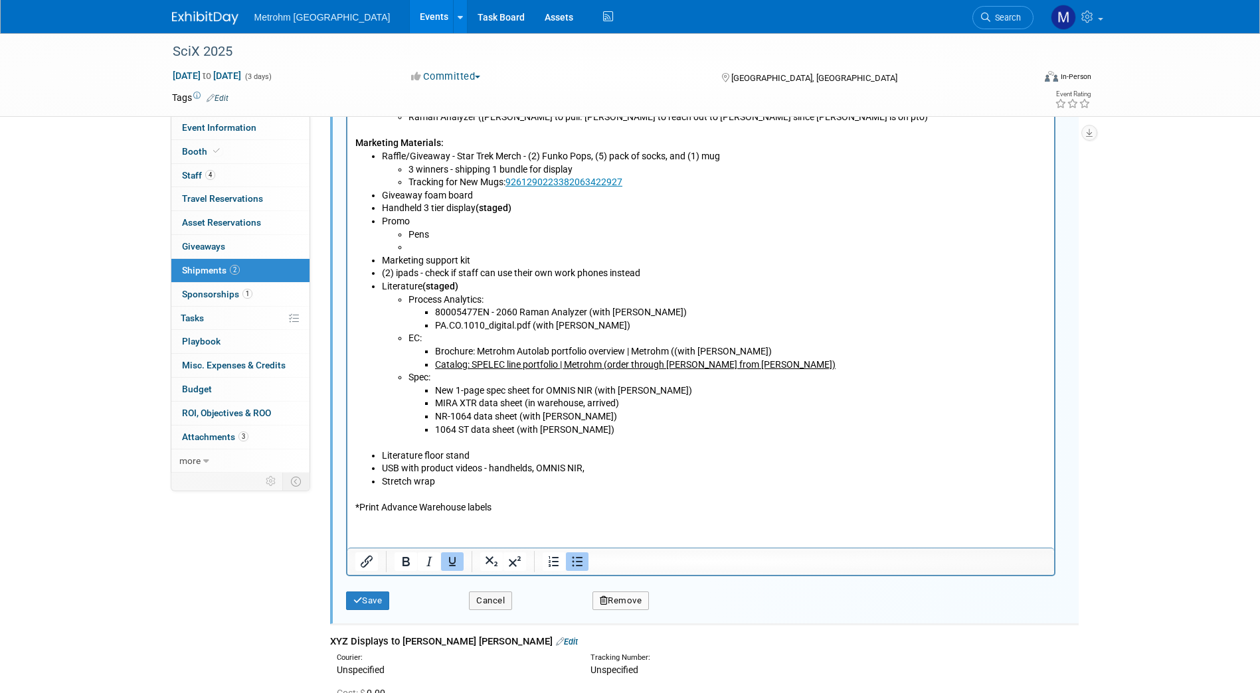
drag, startPoint x: 743, startPoint y: 371, endPoint x: 747, endPoint y: 365, distance: 7.7
click at [747, 365] on ul "Process Analytics: 80005477EN - 2060 Raman Analyzer (with Michelle) PA.CO.1010_…" at bounding box center [713, 372] width 665 height 156
drag, startPoint x: 747, startPoint y: 365, endPoint x: 432, endPoint y: 364, distance: 314.9
click at [432, 364] on ul "Brochure: Metrohm Autolab portfolio overview | Metrohm ((with Michelle) Catalog…" at bounding box center [727, 359] width 638 height 26
click at [723, 366] on li "Catalog: SPELEC line portfolio | Metrohm (order through Mike from Brooks)" at bounding box center [740, 365] width 612 height 13
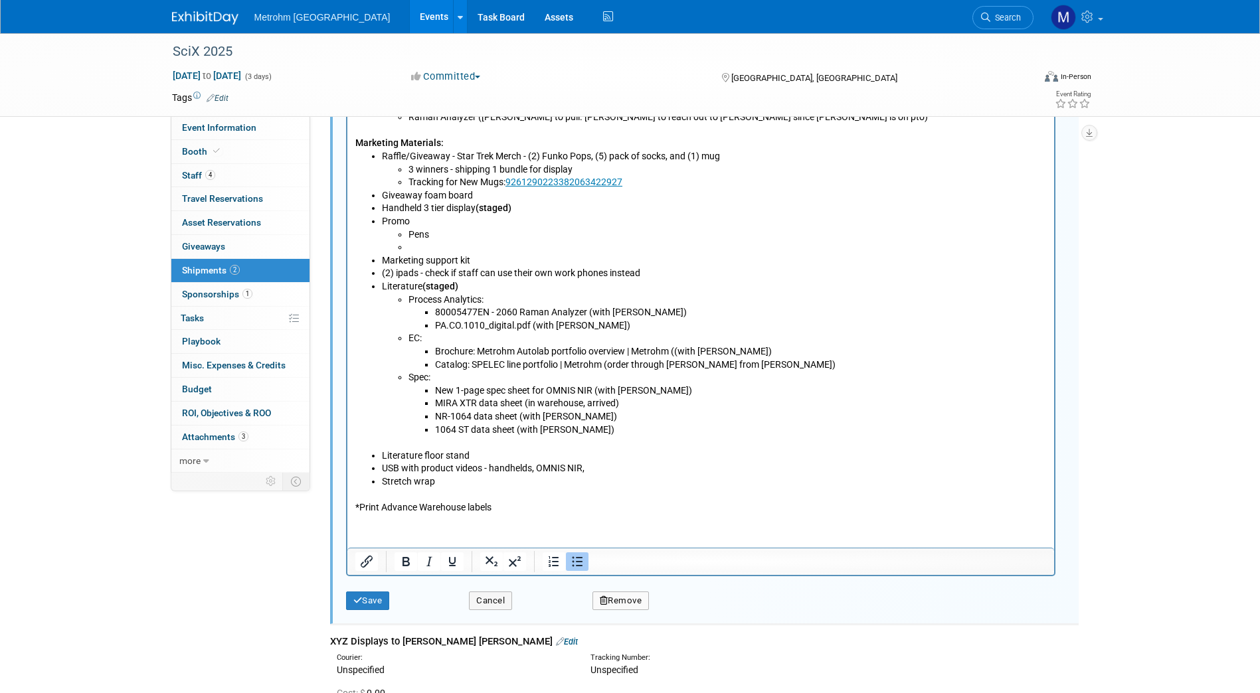
drag, startPoint x: 741, startPoint y: 367, endPoint x: 614, endPoint y: 369, distance: 127.5
click at [614, 369] on li "Catalog: SPELEC line portfolio | Metrohm (order through Mike from Brooks)" at bounding box center [740, 365] width 612 height 13
click at [737, 367] on li "Catalog: SPELEC line portfolio | Metrohm (order through Mike from Brooks)" at bounding box center [740, 365] width 612 height 13
drag, startPoint x: 739, startPoint y: 367, endPoint x: 608, endPoint y: 369, distance: 131.5
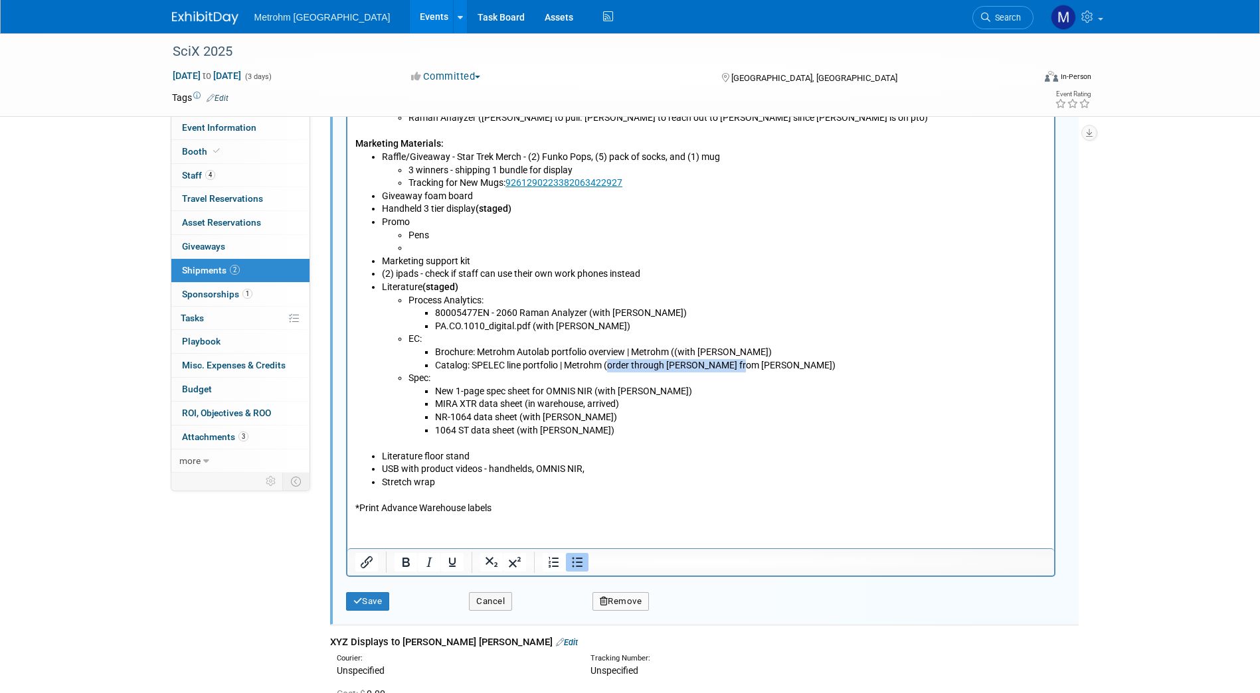
click at [608, 369] on li "Catalog: SPELEC line portfolio | Metrohm (order through Mike from Brooks)" at bounding box center [740, 366] width 612 height 13
click at [682, 353] on li "Brochure: Metrohm Autolab portfolio overview | Metrohm ((with Michelle)" at bounding box center [740, 353] width 612 height 13
click at [678, 353] on li "Brochure: Metrohm Autolab portfolio overview | Metrohm ((with Michelle)" at bounding box center [740, 353] width 612 height 13
drag, startPoint x: 459, startPoint y: 288, endPoint x: 440, endPoint y: 285, distance: 19.5
click at [440, 285] on li "Literature (staged) Process Analytics: 80005477EN - 2060 Raman Analyzer (with M…" at bounding box center [713, 366] width 665 height 169
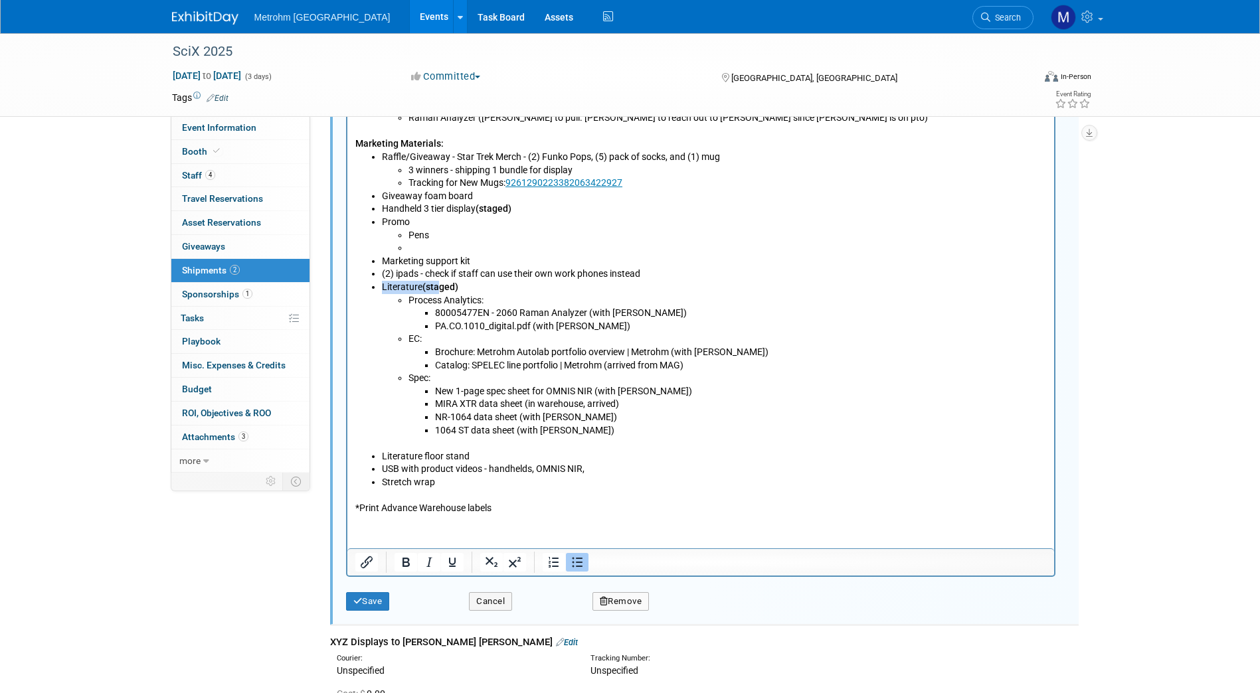
click at [440, 285] on b "(staged)" at bounding box center [440, 287] width 36 height 11
drag, startPoint x: 424, startPoint y: 288, endPoint x: 457, endPoint y: 290, distance: 33.3
click at [457, 290] on b "(staged)" at bounding box center [440, 287] width 36 height 11
copy b "(staged)"
click at [650, 314] on li "80005477EN - 2060 Raman Analyzer (with Michelle)" at bounding box center [740, 314] width 612 height 13
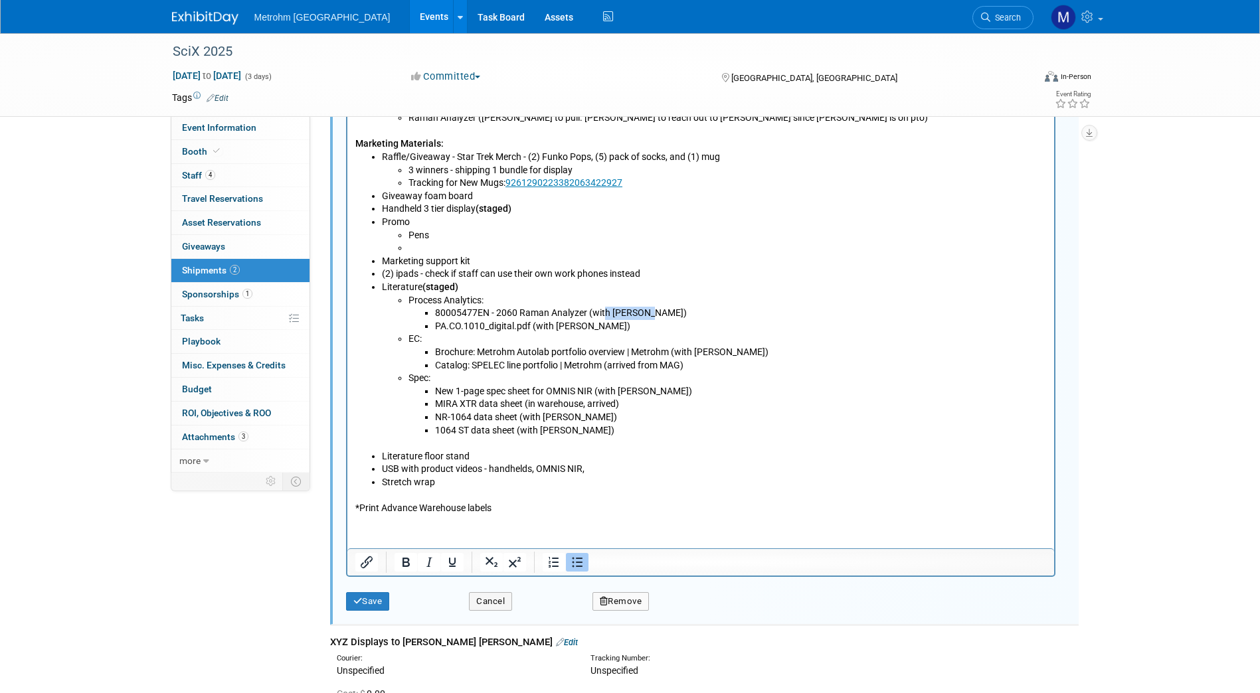
drag, startPoint x: 645, startPoint y: 314, endPoint x: 602, endPoint y: 314, distance: 42.5
click at [602, 314] on li "80005477EN - 2060 Raman Analyzer (with Michelle)" at bounding box center [740, 314] width 612 height 13
click at [655, 315] on li "80005477EN - 2060 Raman Analyzer (with Michelle)" at bounding box center [740, 314] width 612 height 13
click at [598, 329] on li "PA.CO.1010_digital.pdf (with Michelle)" at bounding box center [740, 327] width 612 height 13
click at [735, 353] on li "Brochure: Metrohm Autolab portfolio overview | Metrohm (with Michelle)" at bounding box center [740, 353] width 612 height 13
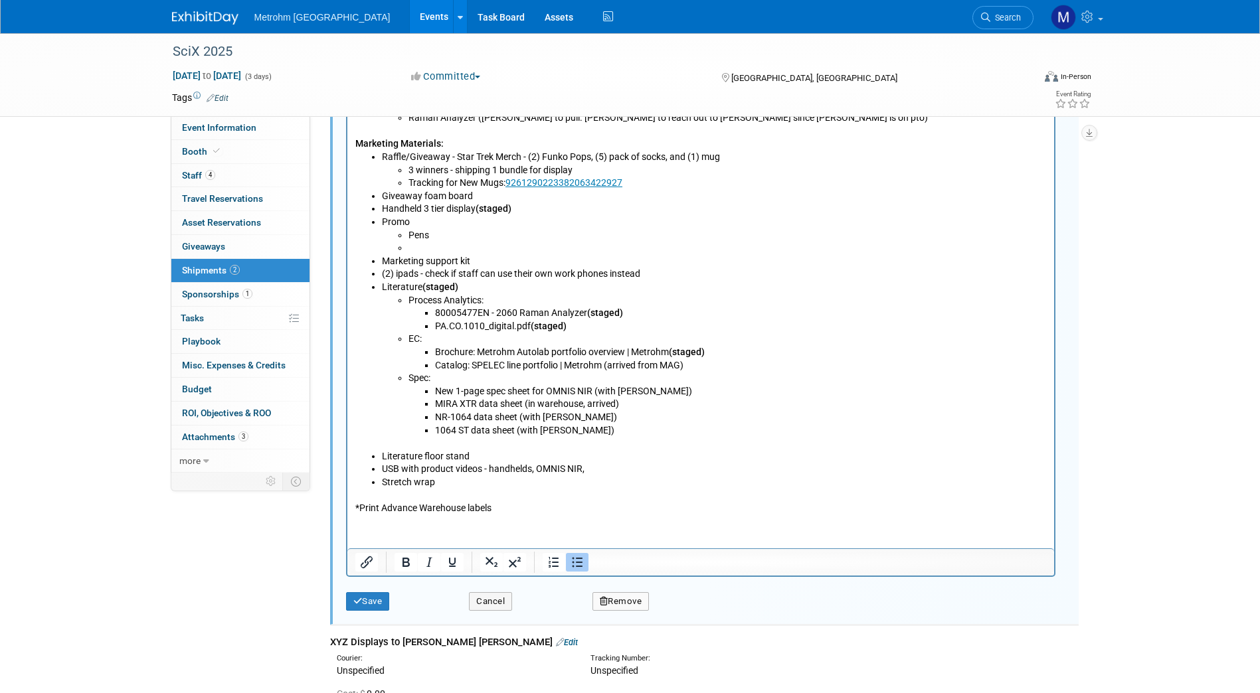
click at [699, 369] on li "Catalog: SPELEC line portfolio | Metrohm (arrived from MAG)" at bounding box center [740, 366] width 612 height 13
click at [609, 368] on li "Catalog: SPELEC line portfolio | Metrohm (arrived from MAG)" at bounding box center [740, 366] width 612 height 13
click at [701, 360] on li "Catalog: SPELEC line portfolio | Metrohm - arrived from MAG)" at bounding box center [740, 366] width 612 height 13
click at [659, 394] on li "New 1-page spec sheet for OMNIS NIR (with Michelle)" at bounding box center [740, 392] width 612 height 13
click at [645, 407] on li "MIRA XTR data sheet (in warehouse, arrived)" at bounding box center [740, 405] width 612 height 13
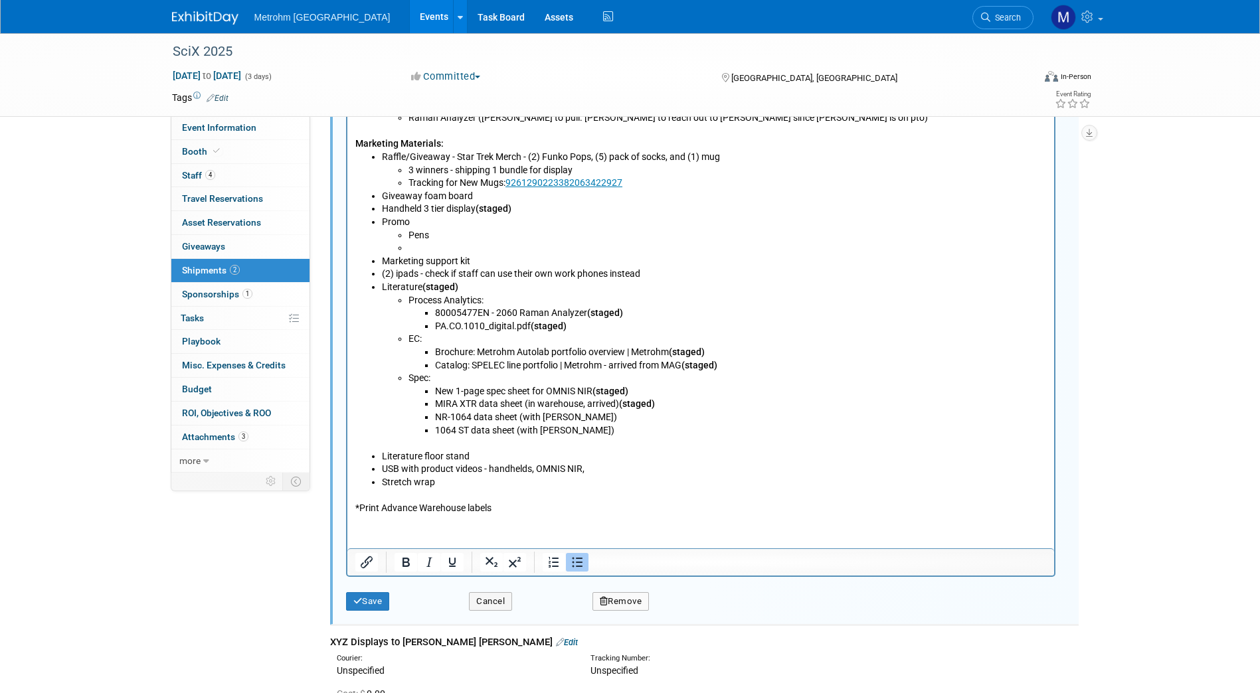
click at [525, 407] on li "MIRA XTR data sheet (in warehouse, arrived) (staged)" at bounding box center [740, 405] width 612 height 13
click at [591, 425] on li "1064 ST data sheet (with Michelle)" at bounding box center [740, 438] width 612 height 26
click at [591, 418] on li "NR-1064 data sheet (with Michelle)" at bounding box center [740, 418] width 612 height 13
click at [590, 438] on li "1064 ST data sheet (with Michelle)" at bounding box center [740, 438] width 612 height 26
click at [589, 430] on li "1064 ST data sheet (with Michelle)" at bounding box center [740, 438] width 612 height 26
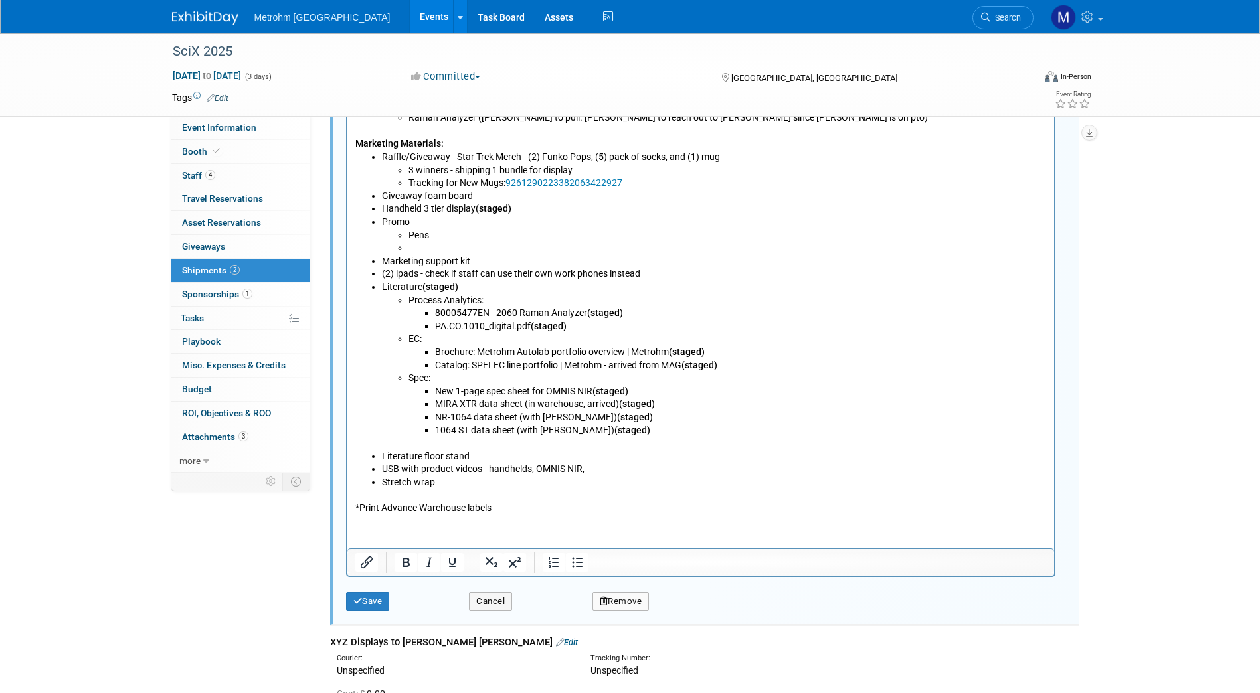
click at [579, 417] on li "NR-1064 data sheet (with Michelle) (staged)" at bounding box center [740, 418] width 612 height 13
click at [579, 426] on li "1064 ST data sheet (with Michelle) (staged)" at bounding box center [740, 438] width 612 height 26
click at [620, 405] on b "(staged)" at bounding box center [636, 404] width 36 height 11
click at [472, 464] on li "USB with product videos - handhelds, OMNIS NIR," at bounding box center [713, 470] width 665 height 13
click at [474, 456] on li "Literature floor stand" at bounding box center [713, 457] width 665 height 13
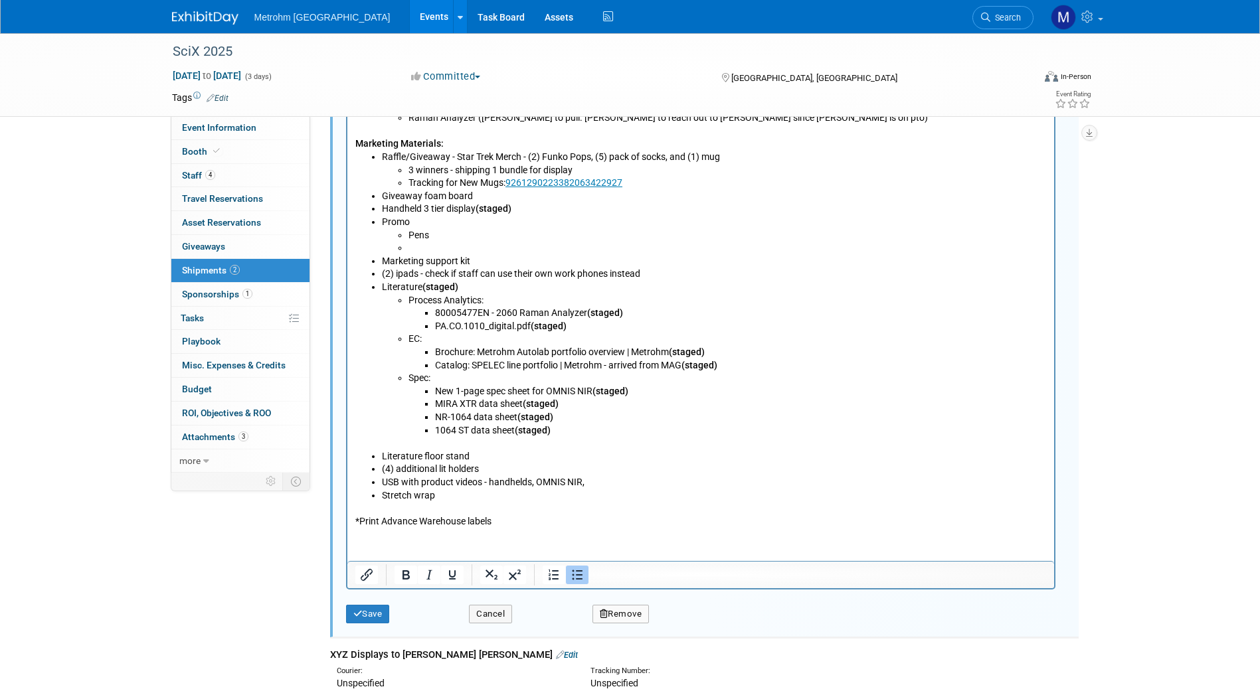
click at [383, 464] on li "(4) additional lit holders" at bounding box center [713, 470] width 665 height 13
click at [381, 458] on li "Literature floor stand" at bounding box center [713, 457] width 665 height 13
click at [498, 460] on li "(1) Literature floor stand" at bounding box center [713, 457] width 665 height 13
click at [488, 470] on li "(4) additional lit holders" at bounding box center [713, 470] width 665 height 13
click at [496, 201] on li "Giveaway foam board" at bounding box center [713, 197] width 665 height 13
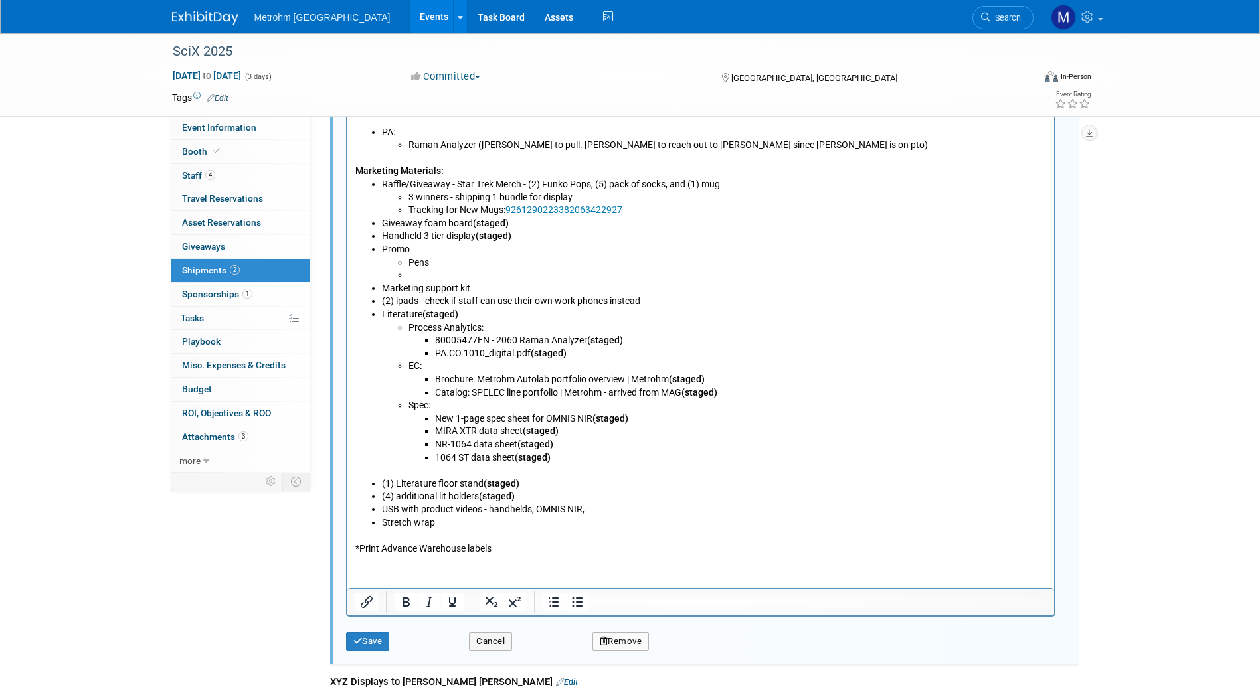
scroll to position [791, 0]
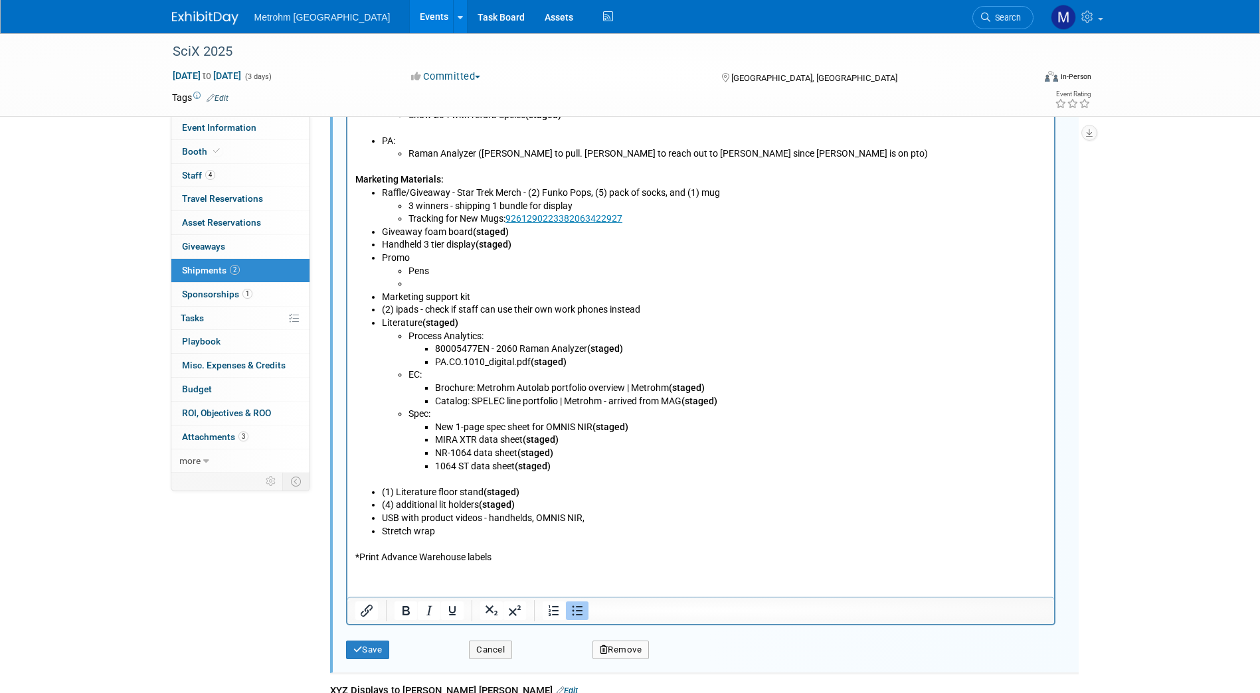
click at [722, 192] on li "Raffle/Giveaway - Star Trek Merch - (2) Funko Pops, (5) pack of socks, and (1) …" at bounding box center [713, 206] width 665 height 39
click at [643, 215] on li "Tracking for New Mugs: 9261290223382063422927﻿" at bounding box center [727, 219] width 638 height 13
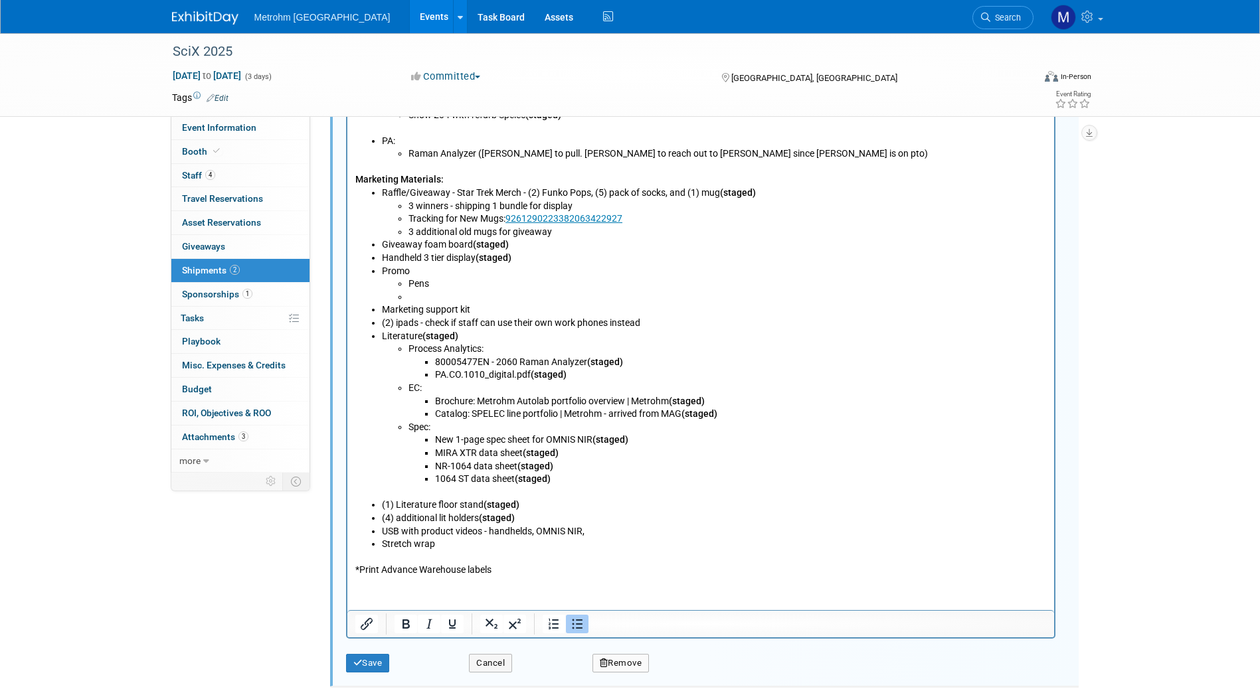
click at [503, 314] on li "Marketing support kit" at bounding box center [713, 310] width 665 height 13
click at [368, 659] on button "Save" at bounding box center [368, 663] width 44 height 19
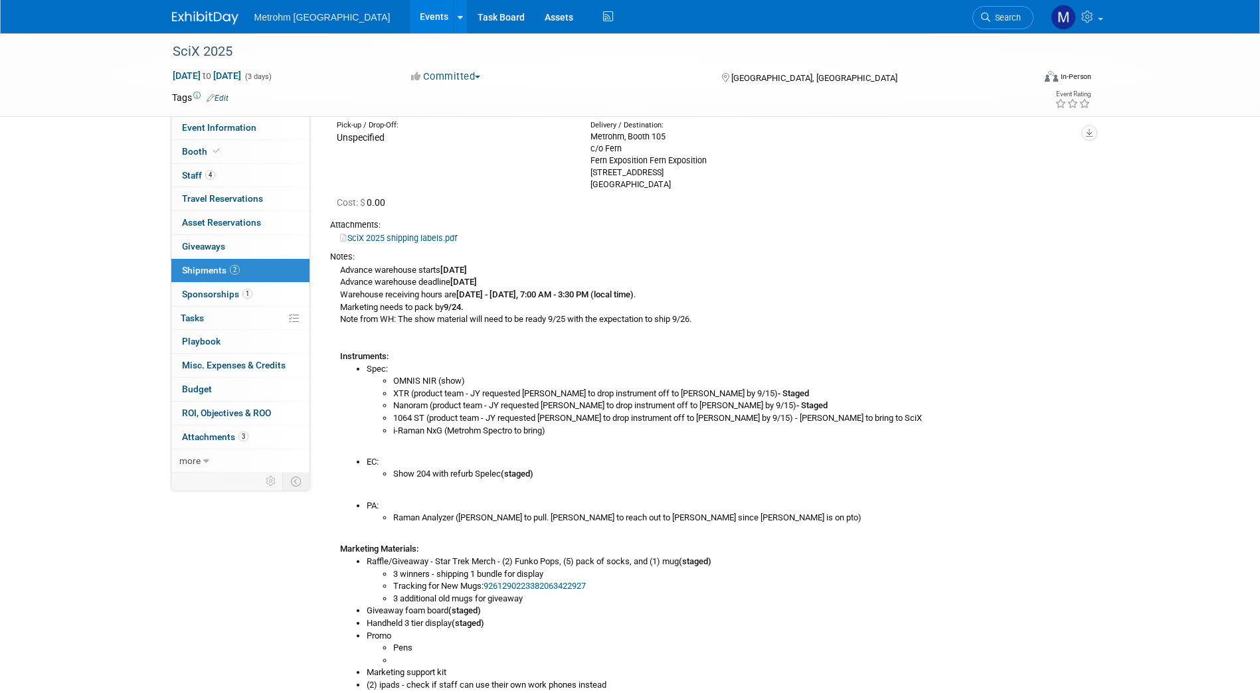
scroll to position [110, 0]
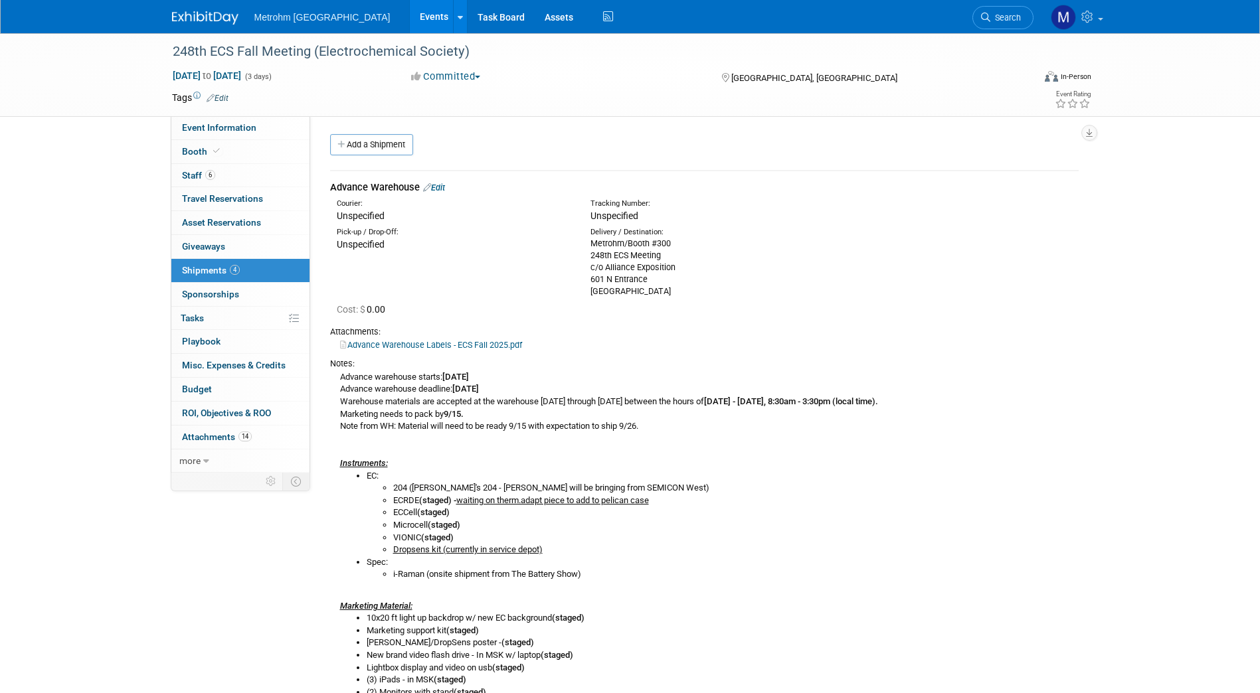
click at [442, 189] on link "Edit" at bounding box center [434, 188] width 22 height 10
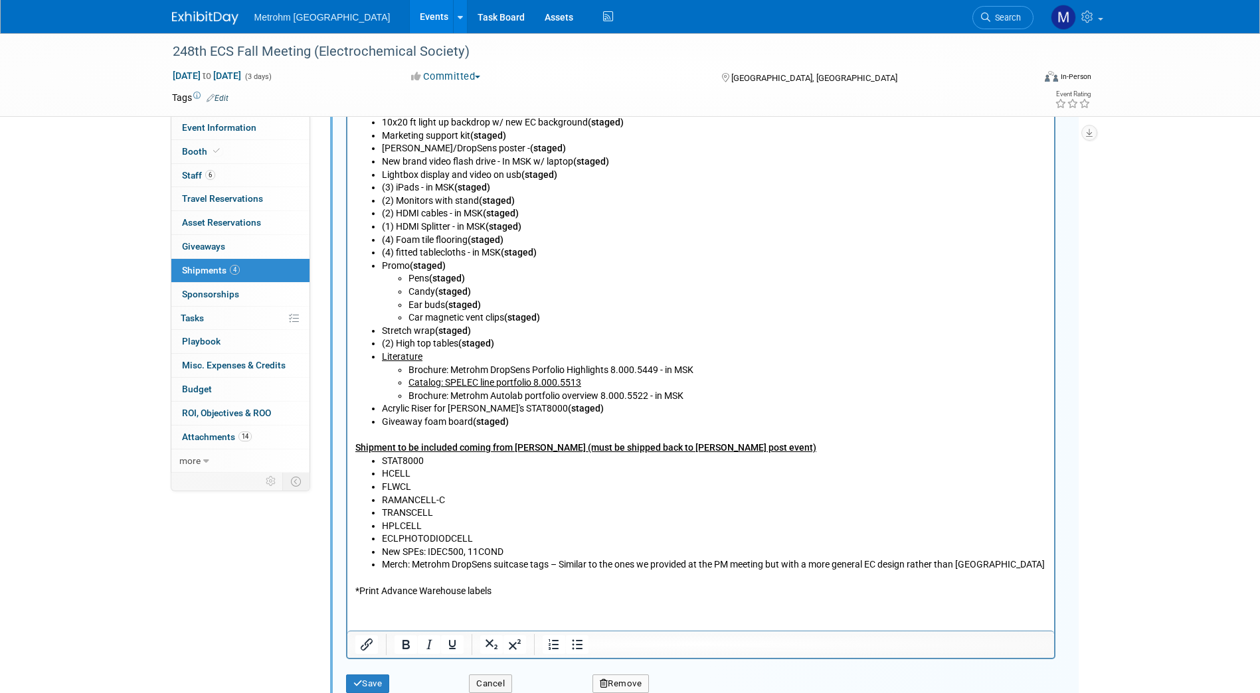
scroll to position [824, 0]
drag, startPoint x: 583, startPoint y: 379, endPoint x: 407, endPoint y: 383, distance: 176.7
click at [407, 383] on ul "Brochure: Metrohm DropSens Porfolio Highlights 8.000.5449 - in MSK Catalog: SPE…" at bounding box center [713, 382] width 665 height 39
click at [449, 358] on li "Literature Brochure: Metrohm DropSens Porfolio Highlights 8.000.5449 - in MSK C…" at bounding box center [713, 376] width 665 height 52
click at [436, 355] on li "Literature Brochure: Metrohm DropSens Porfolio Highlights 8.000.5449 - in MSK C…" at bounding box center [713, 376] width 665 height 52
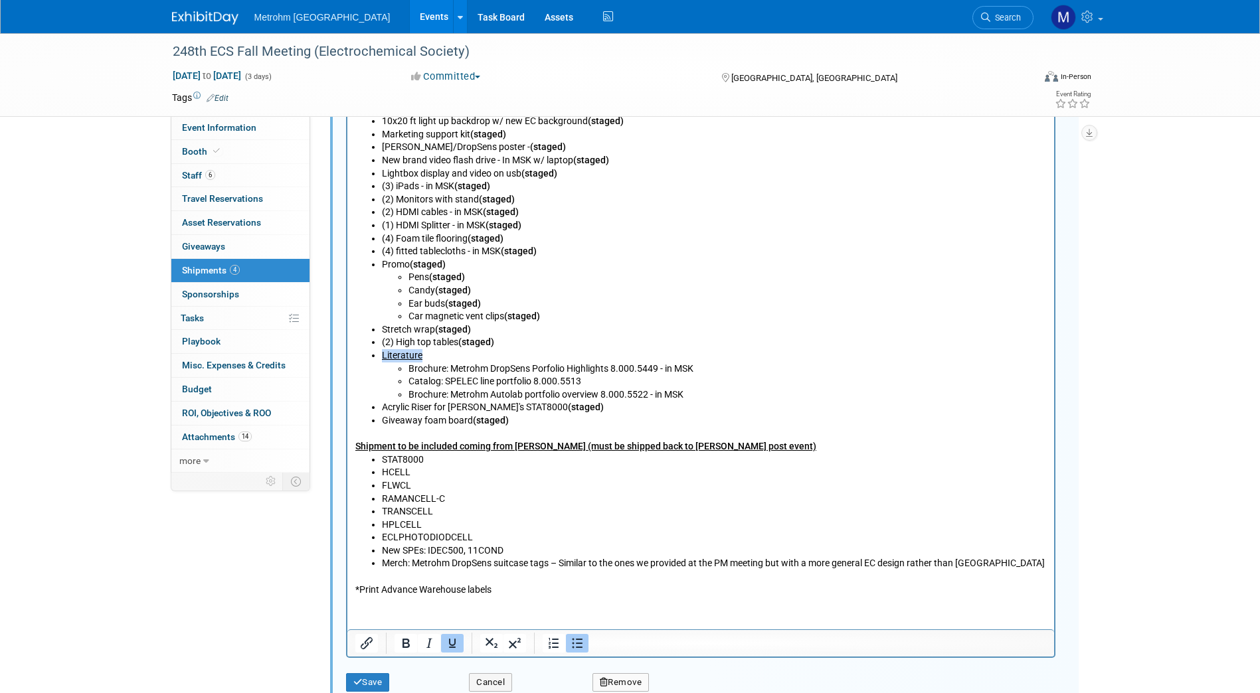
click at [419, 355] on li "Literature Brochure: Metrohm DropSens Porfolio Highlights 8.000.5449 - in MSK C…" at bounding box center [713, 376] width 665 height 52
drag, startPoint x: 500, startPoint y: 342, endPoint x: 460, endPoint y: 346, distance: 40.1
click at [460, 346] on li "(2) High top tables (staged)" at bounding box center [713, 343] width 665 height 13
copy b "(staged)"
click at [444, 358] on li "Literature Brochure: Metrohm DropSens Porfolio Highlights 8.000.5449 - in MSK C…" at bounding box center [713, 376] width 665 height 52
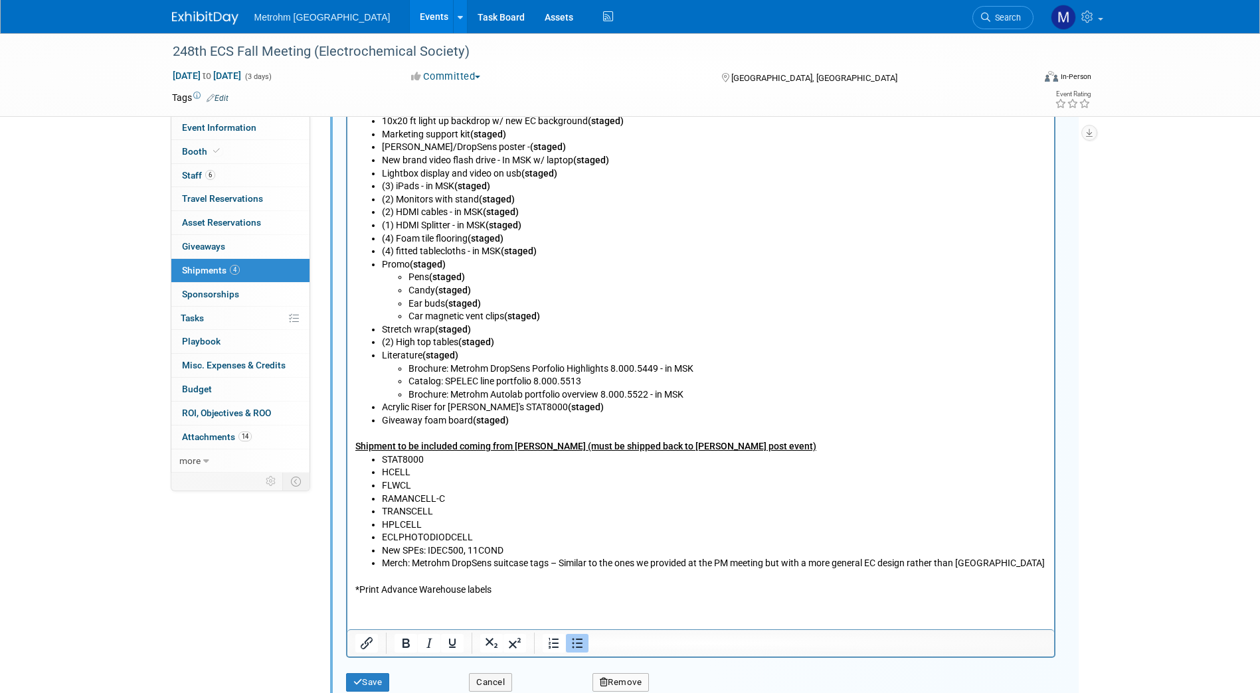
click at [691, 379] on li "Catalog: SPELEC line portfolio 8.000.5513" at bounding box center [727, 382] width 638 height 13
click at [705, 363] on li "Brochure: Metrohm DropSens Porfolio Highlights 8.000.5449 - in MSK" at bounding box center [727, 369] width 638 height 13
click at [700, 389] on li "Brochure: Metrohm Autolab portfolio overview 8.000.5522 - in MSK" at bounding box center [727, 395] width 638 height 13
click at [608, 381] on li "Catalog: SPELEC line portfolio 8.000.5513" at bounding box center [727, 382] width 638 height 13
click at [382, 680] on button "Save" at bounding box center [368, 683] width 44 height 19
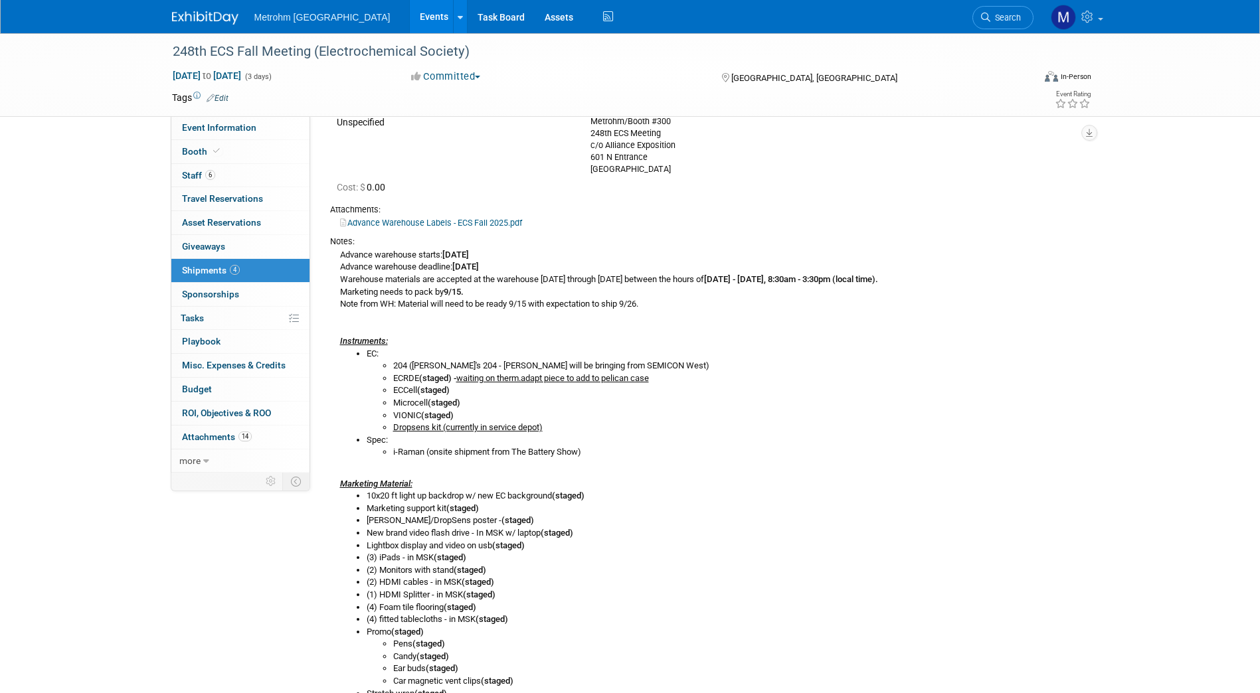
scroll to position [0, 0]
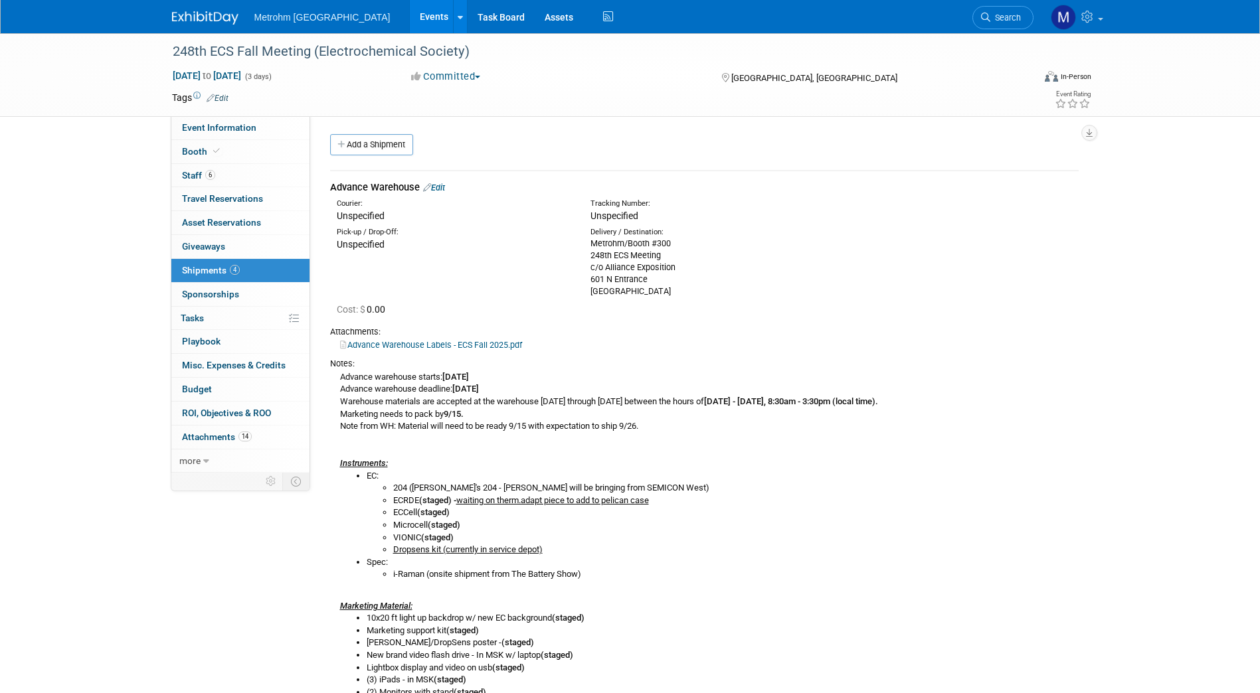
click at [443, 190] on link "Edit" at bounding box center [434, 188] width 22 height 10
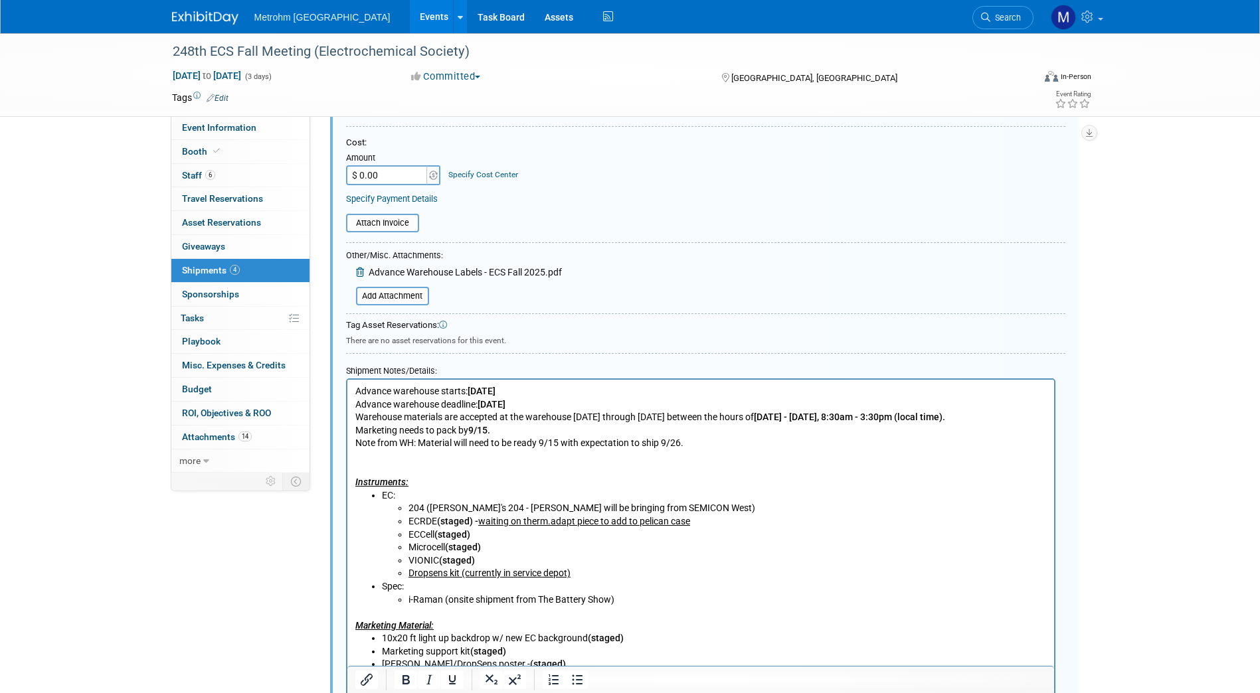
scroll to position [308, 0]
drag, startPoint x: 697, startPoint y: 518, endPoint x: 481, endPoint y: 523, distance: 215.9
click at [481, 523] on li "ECRDE (staged) - waiting on therm.adapt piece to add to pelican case" at bounding box center [727, 520] width 638 height 13
click at [716, 523] on li "ECRDE (staged) - waiting on therm.adapt piece to add to pelican case" at bounding box center [727, 520] width 638 height 13
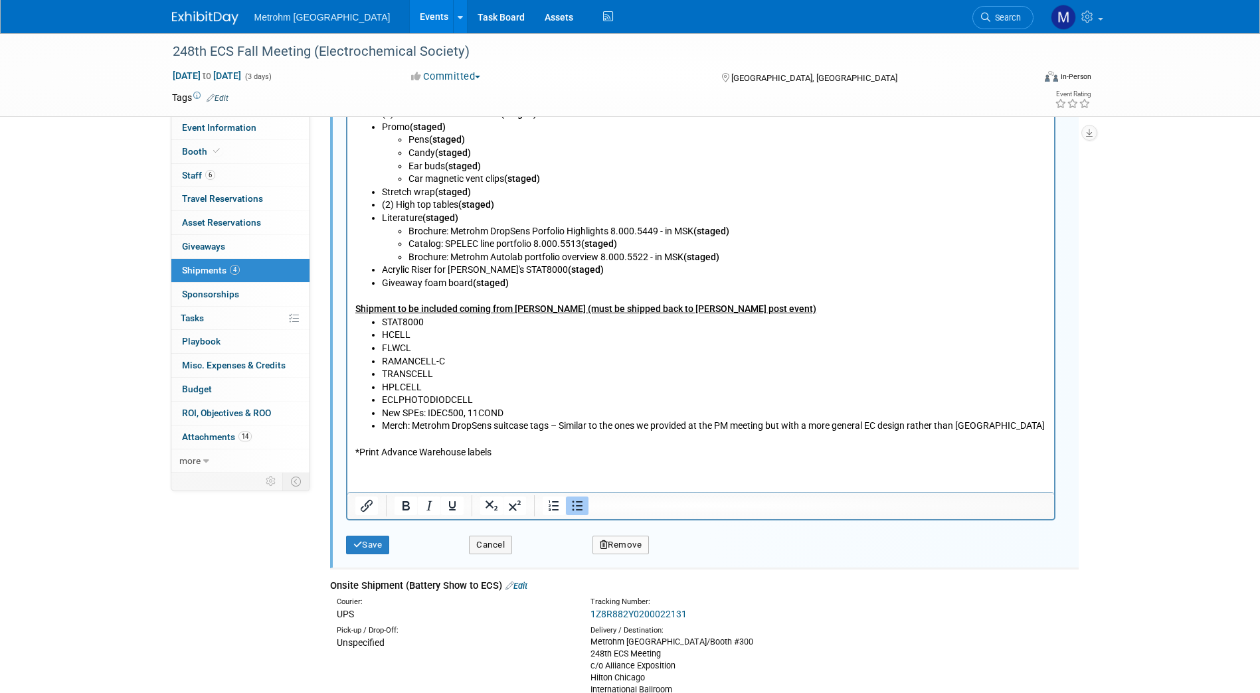
scroll to position [962, 0]
click at [387, 543] on button "Save" at bounding box center [368, 544] width 44 height 19
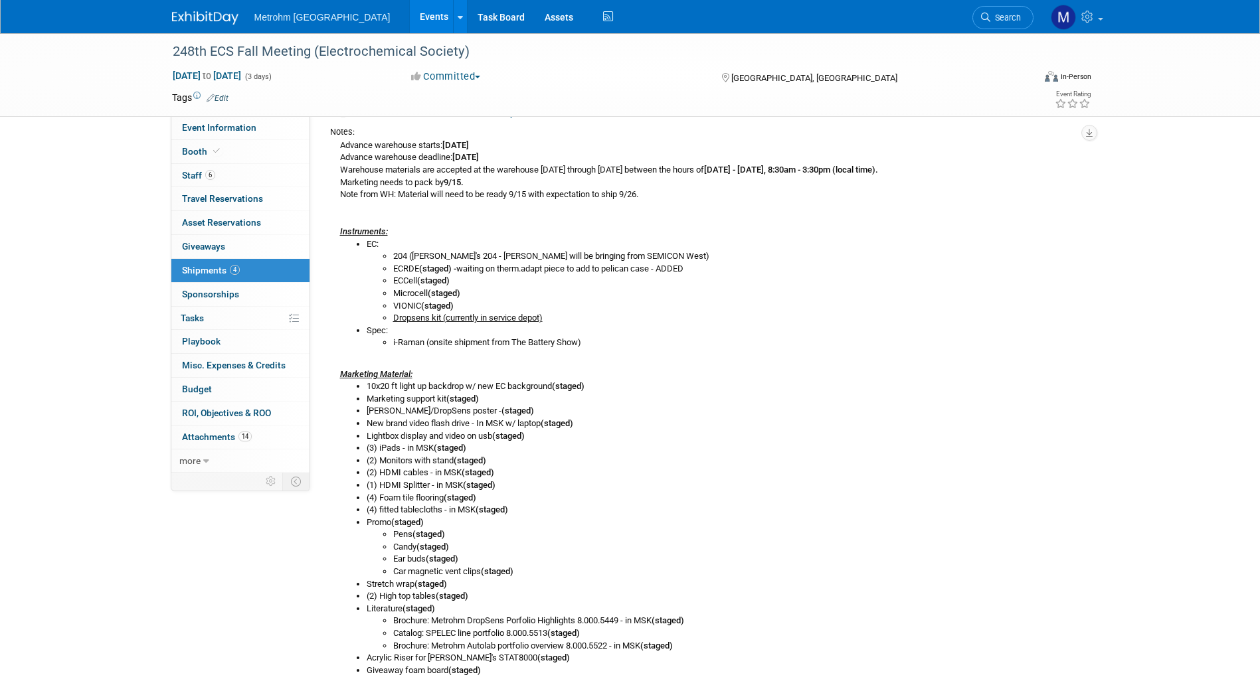
scroll to position [450, 0]
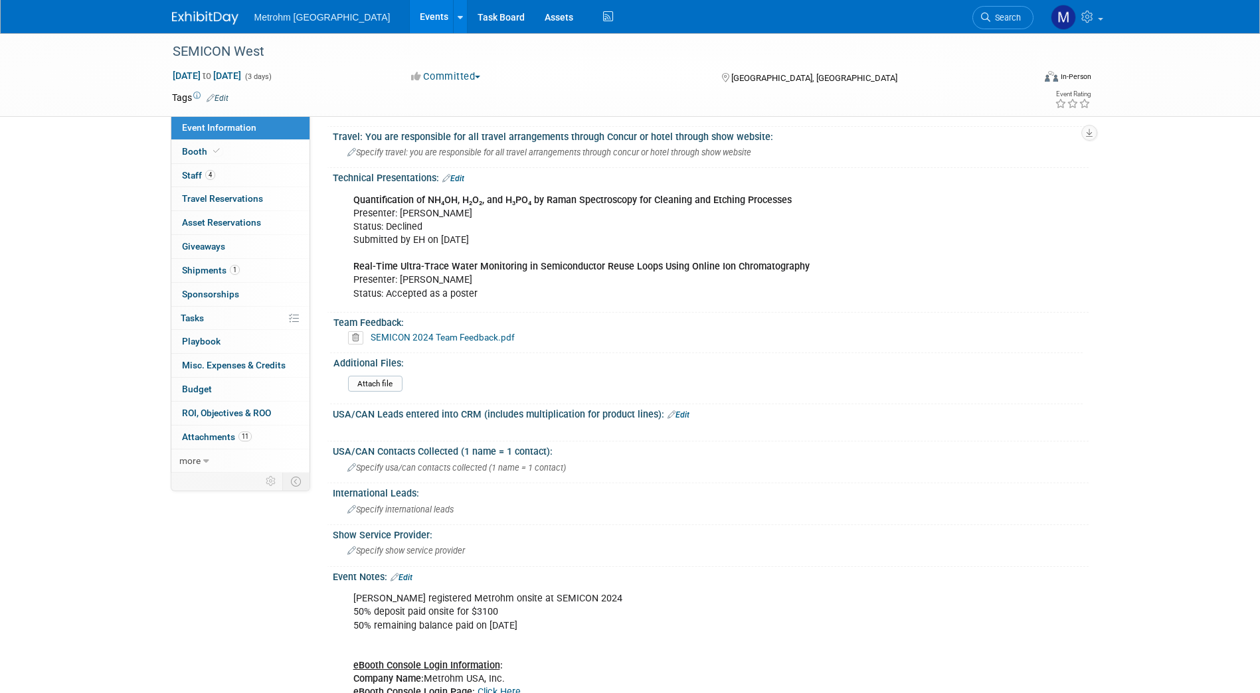
scroll to position [561, 0]
click at [209, 21] on img at bounding box center [205, 17] width 66 height 13
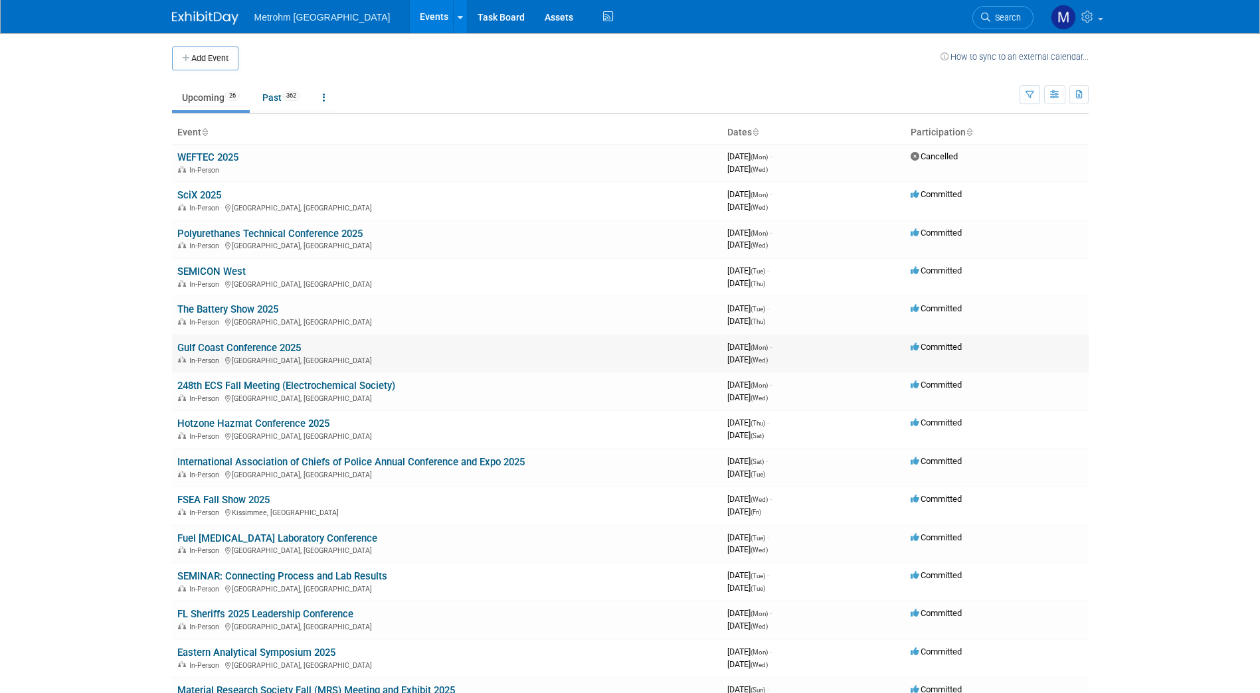
click at [248, 353] on link "Gulf Coast Conference 2025" at bounding box center [239, 348] width 124 height 12
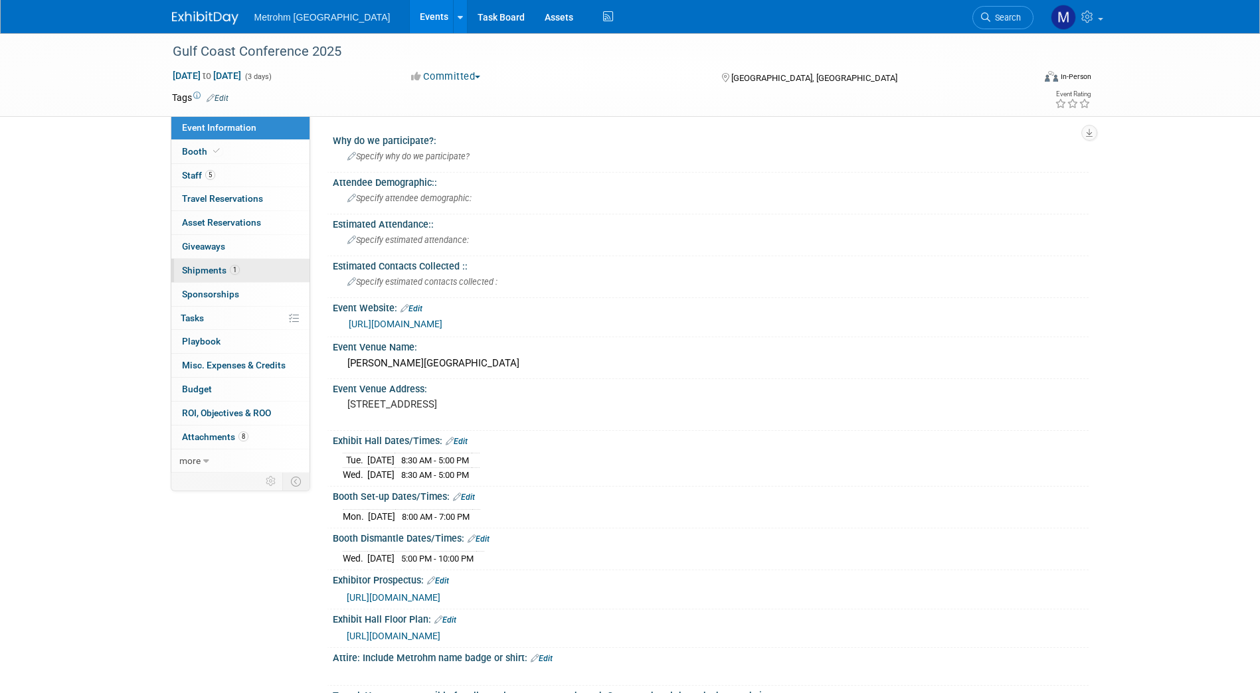
click at [240, 268] on link "1 Shipments 1" at bounding box center [240, 270] width 138 height 23
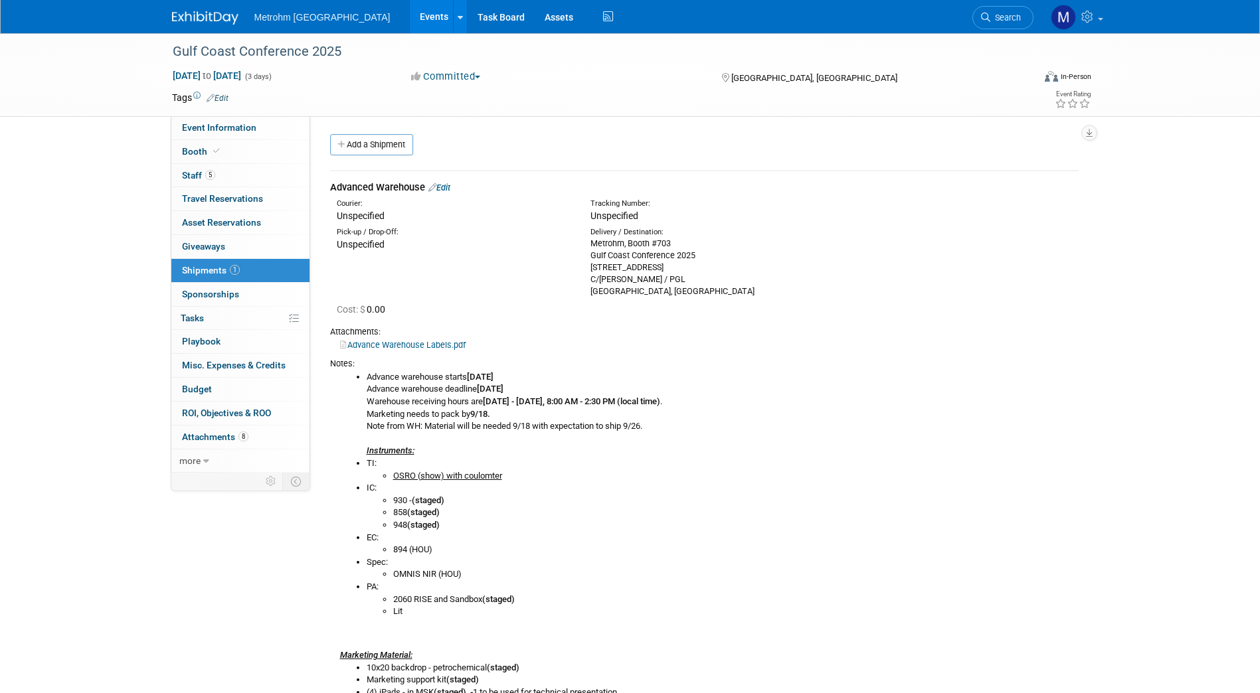
click at [448, 191] on link "Edit" at bounding box center [439, 188] width 22 height 10
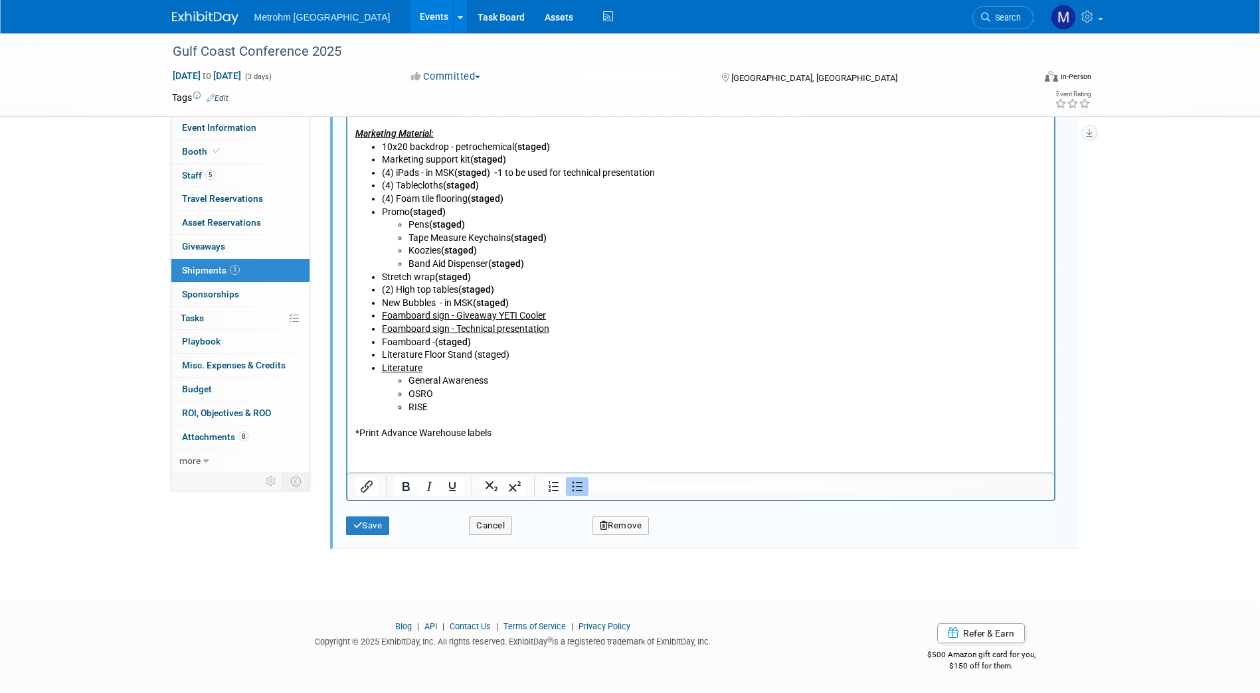
scroll to position [851, 0]
click at [496, 384] on li "General Awareness" at bounding box center [727, 381] width 638 height 13
click at [450, 391] on li "OSRO" at bounding box center [727, 394] width 638 height 13
drag, startPoint x: 457, startPoint y: 397, endPoint x: 409, endPoint y: 394, distance: 48.6
click at [409, 394] on li "OSRO" at bounding box center [727, 394] width 638 height 13
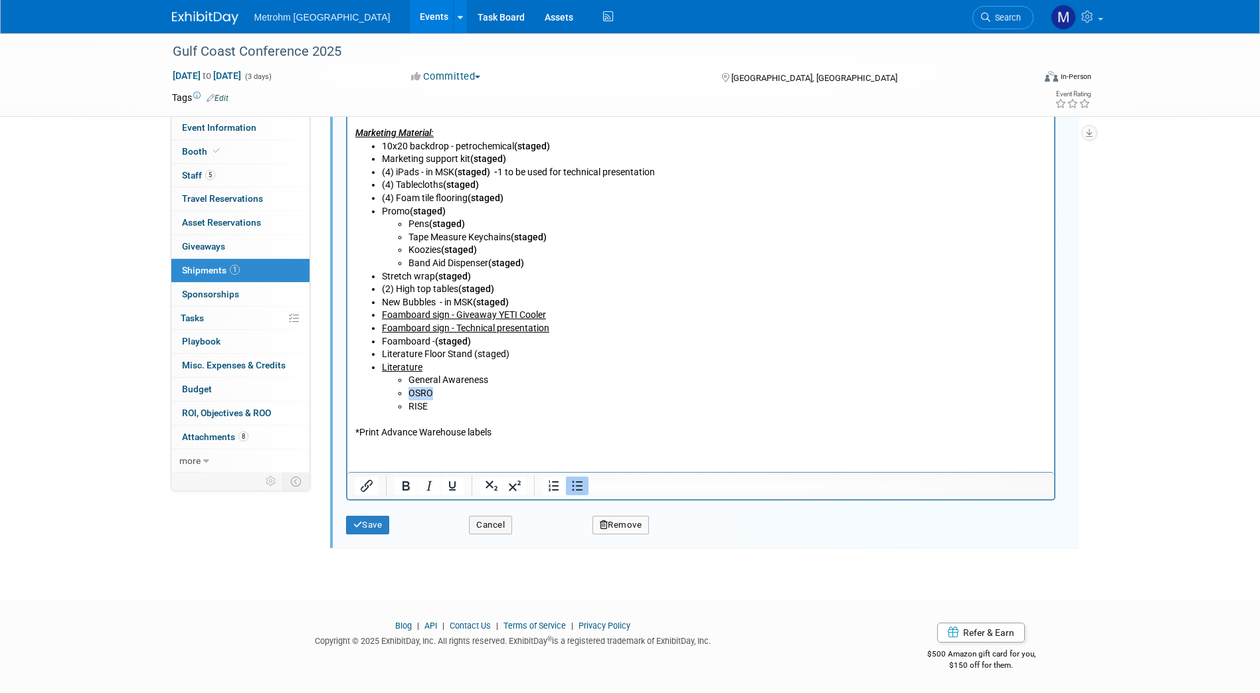
paste body "Rich Text Area. Press ALT-0 for help."
click at [409, 411] on li "RISE" at bounding box center [727, 407] width 638 height 13
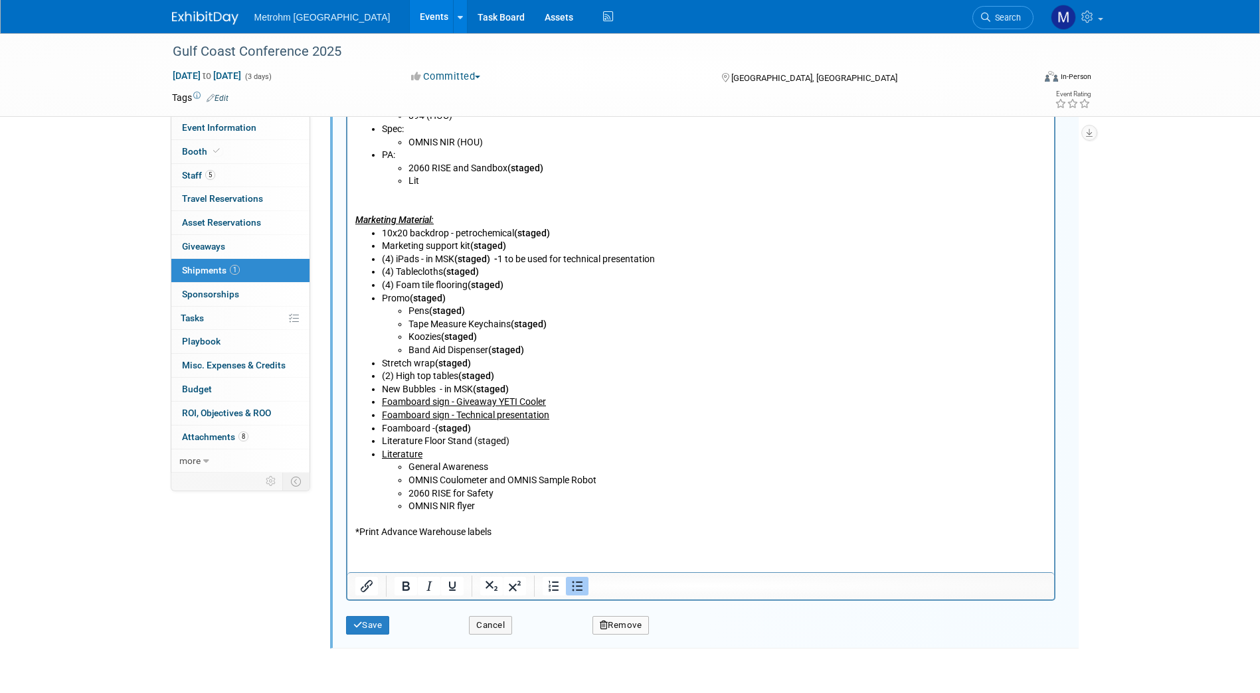
scroll to position [765, 0]
click at [371, 629] on button "Save" at bounding box center [368, 625] width 44 height 19
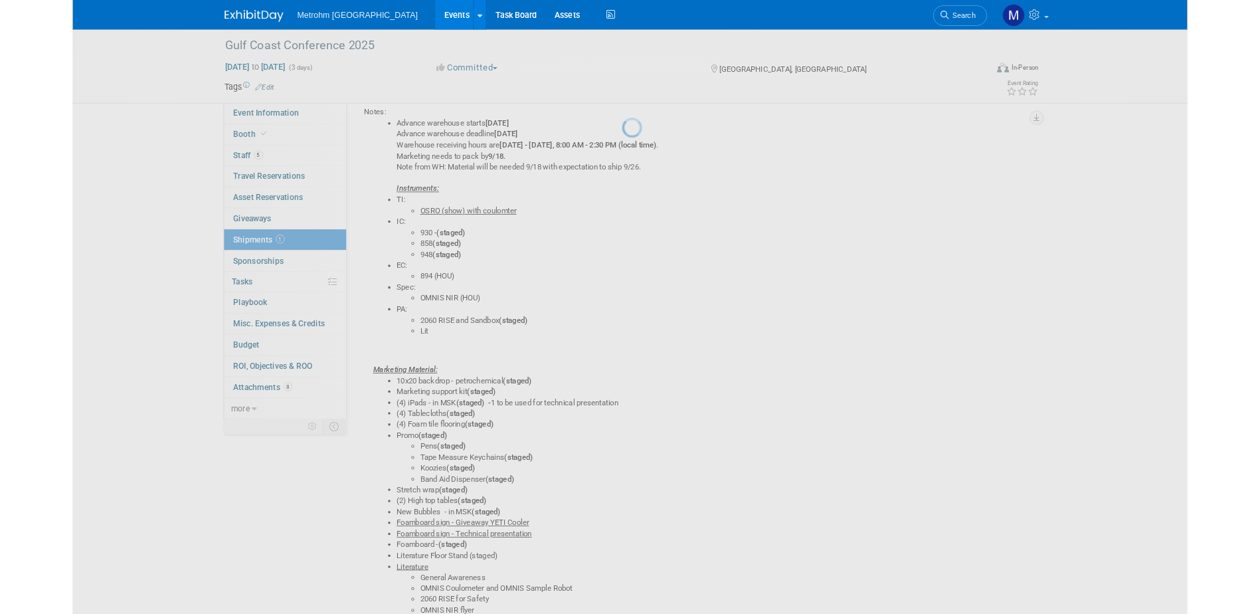
scroll to position [20, 0]
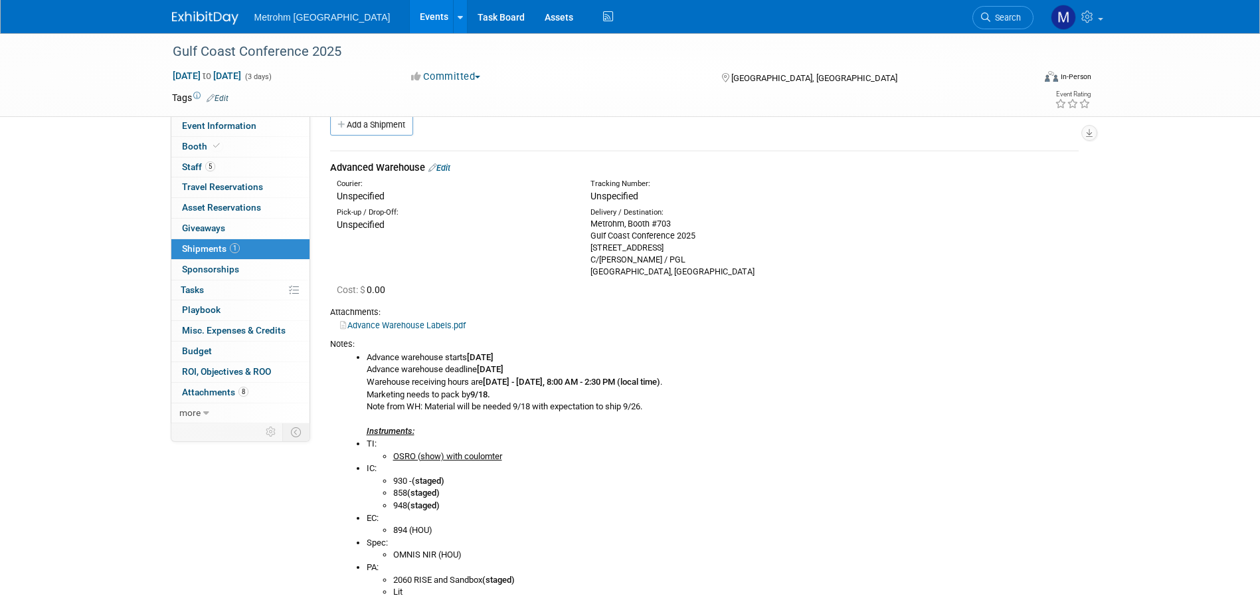
drag, startPoint x: 179, startPoint y: 28, endPoint x: 181, endPoint y: 20, distance: 8.2
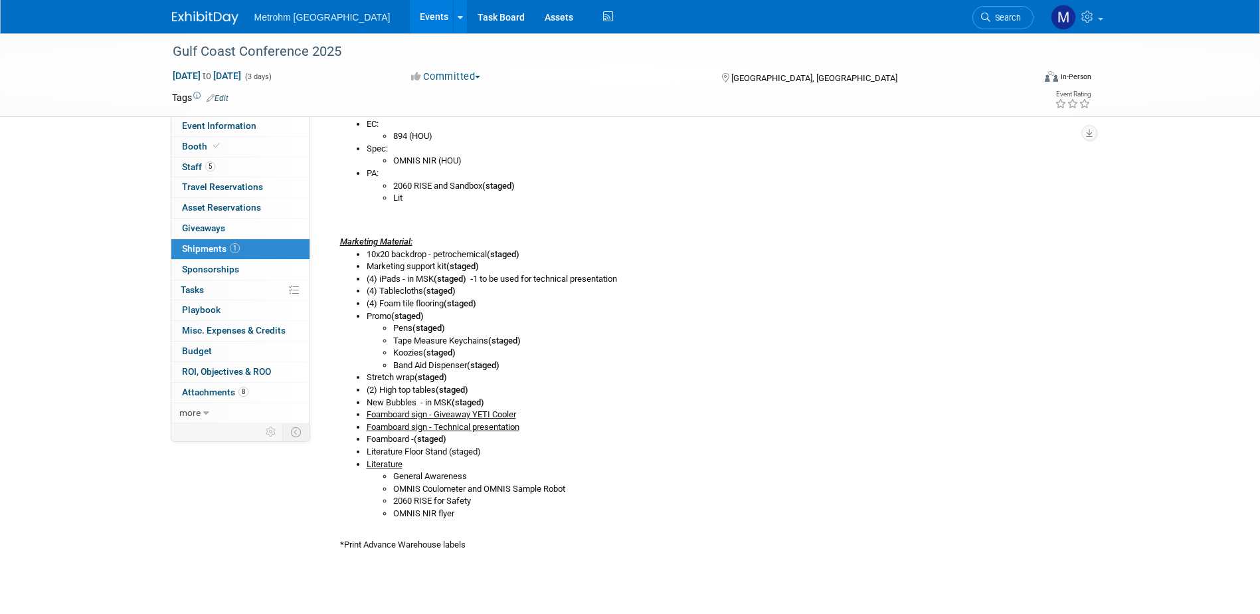
scroll to position [418, 0]
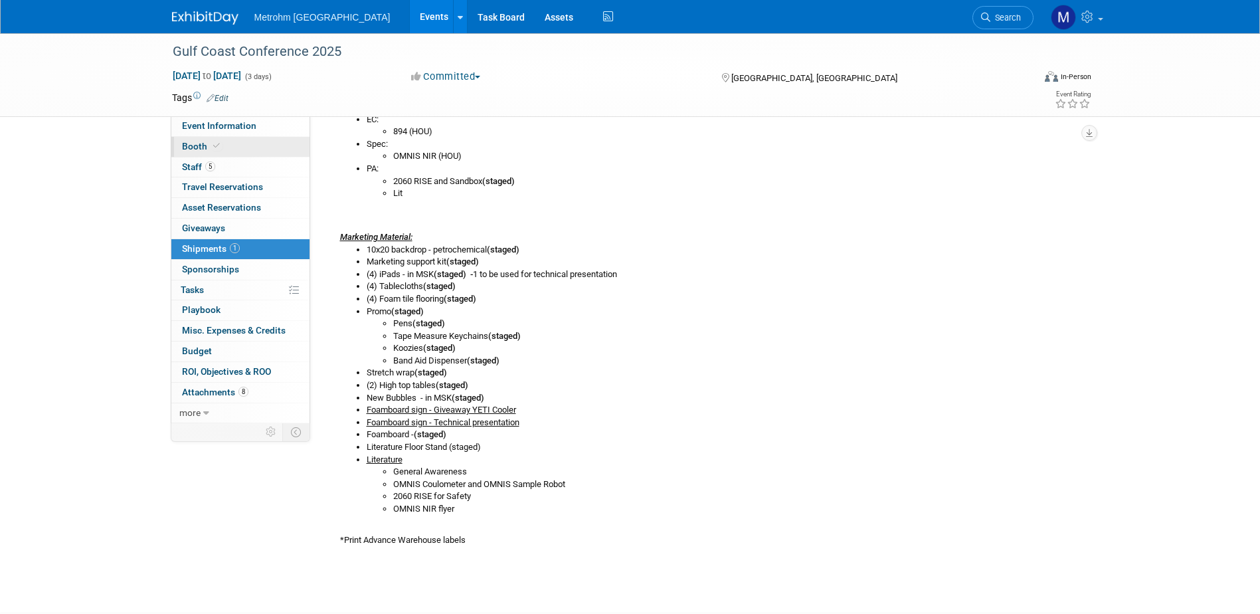
click at [242, 147] on link "Booth" at bounding box center [240, 147] width 138 height 20
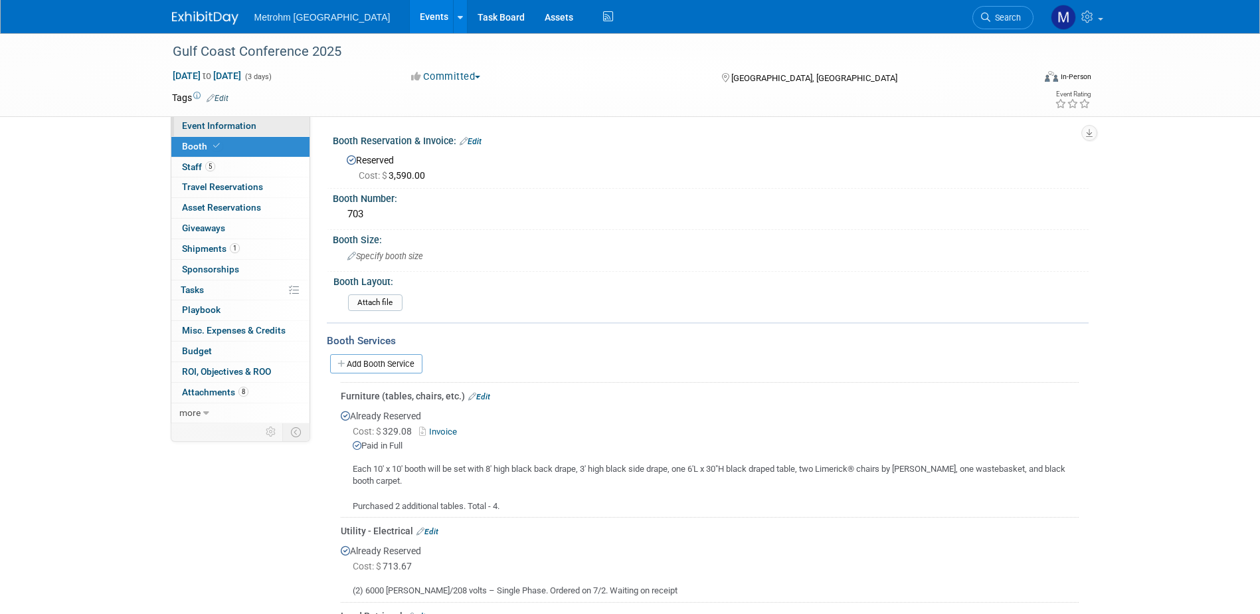
click at [242, 129] on span "Event Information" at bounding box center [219, 125] width 74 height 11
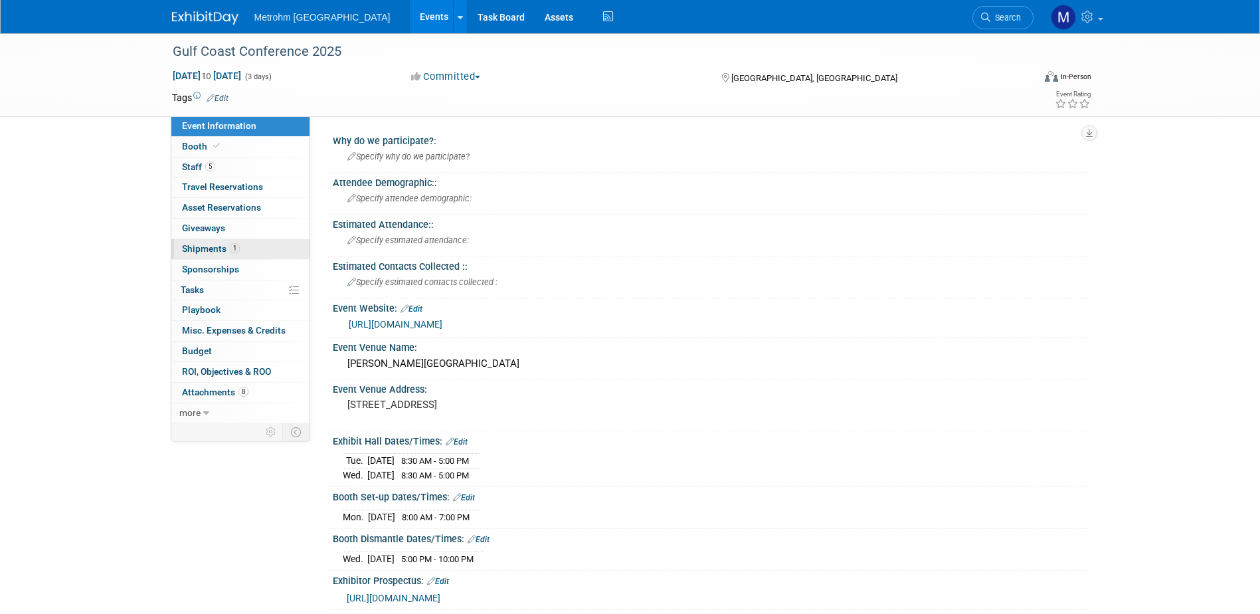
click at [259, 246] on link "1 Shipments 1" at bounding box center [240, 249] width 138 height 20
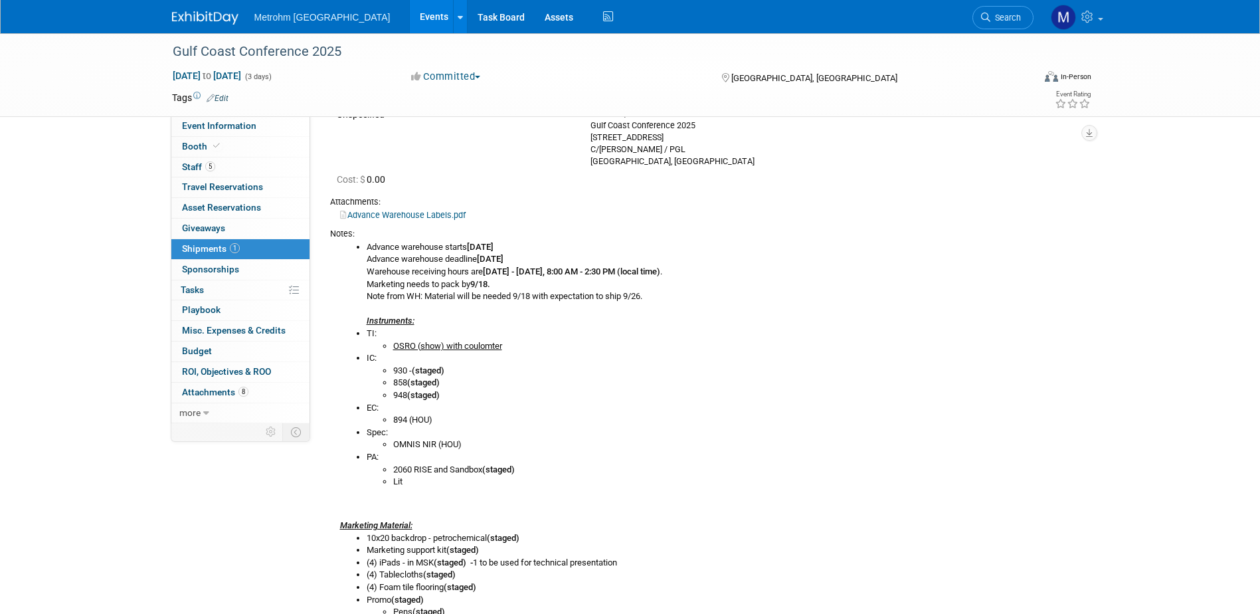
scroll to position [133, 0]
click at [287, 135] on link "Event Information" at bounding box center [240, 126] width 138 height 20
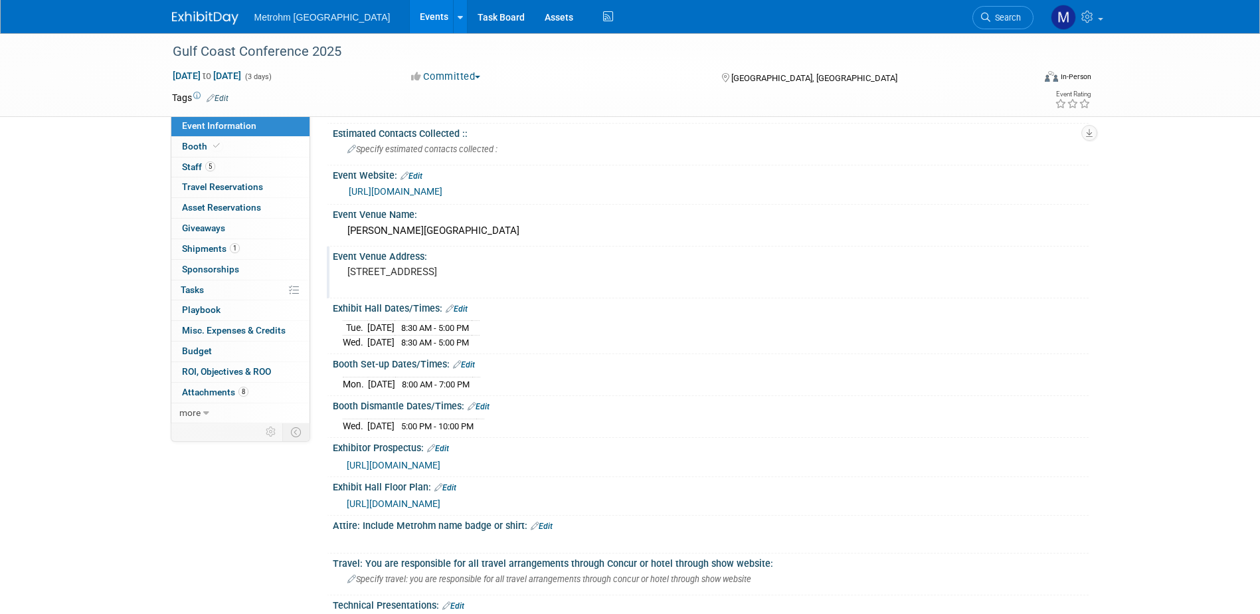
drag, startPoint x: 405, startPoint y: 270, endPoint x: 464, endPoint y: 273, distance: 59.2
click at [464, 273] on pre "1 Hope Blvd, Galveston, TX 77554" at bounding box center [490, 272] width 286 height 12
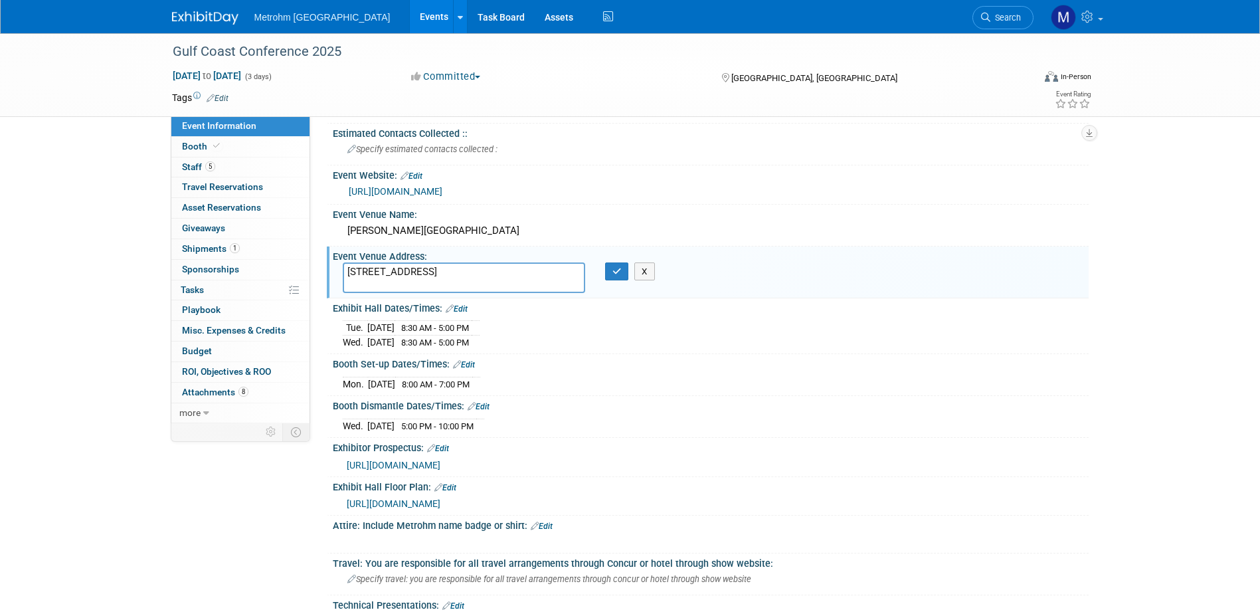
drag, startPoint x: 405, startPoint y: 273, endPoint x: 464, endPoint y: 275, distance: 59.8
click at [464, 275] on textarea "1 Hope Blvd, Galveston, TX 77554" at bounding box center [464, 277] width 242 height 31
click at [220, 160] on link "5 Staff 5" at bounding box center [240, 167] width 138 height 20
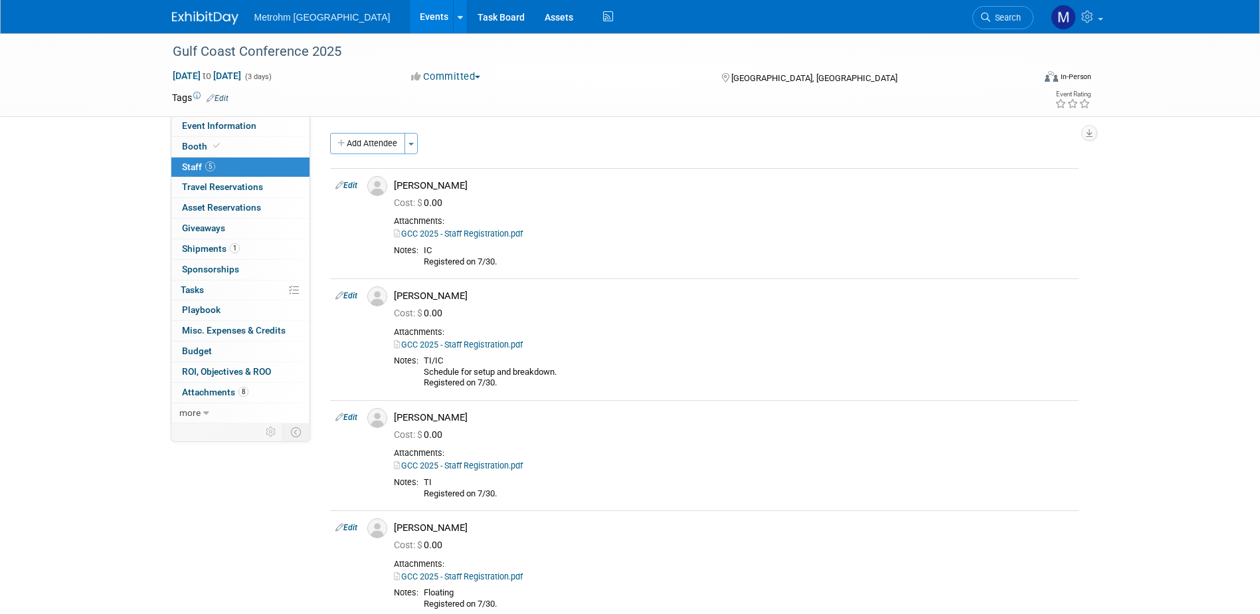
scroll to position [0, 0]
click at [236, 254] on link "1 Shipments 1" at bounding box center [240, 249] width 138 height 20
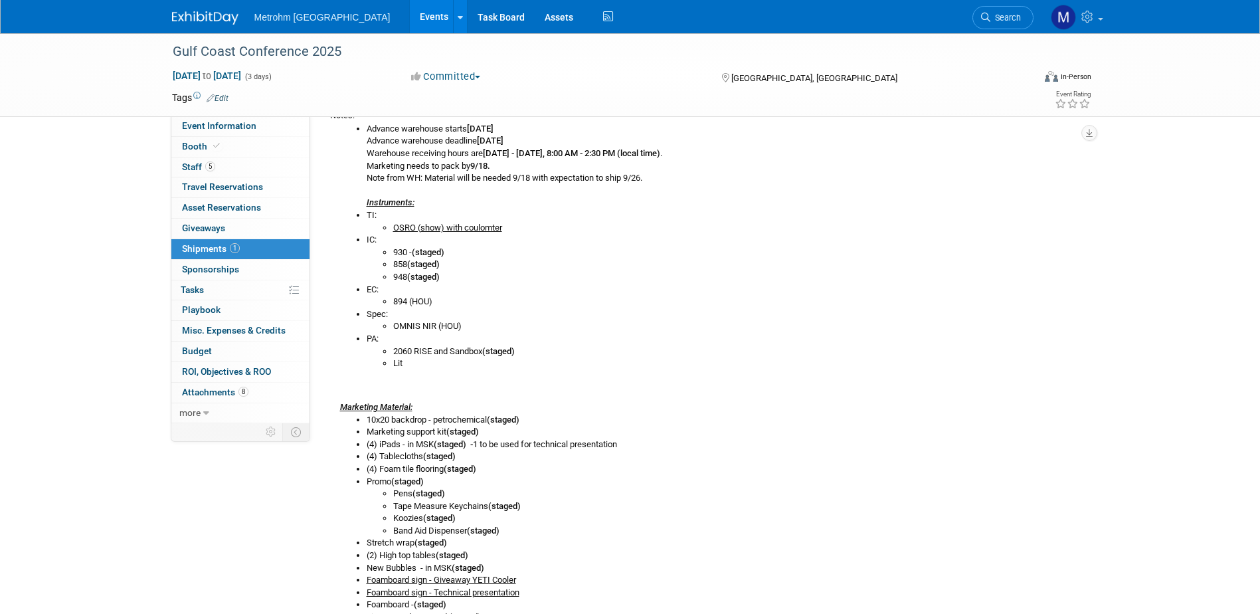
scroll to position [244, 0]
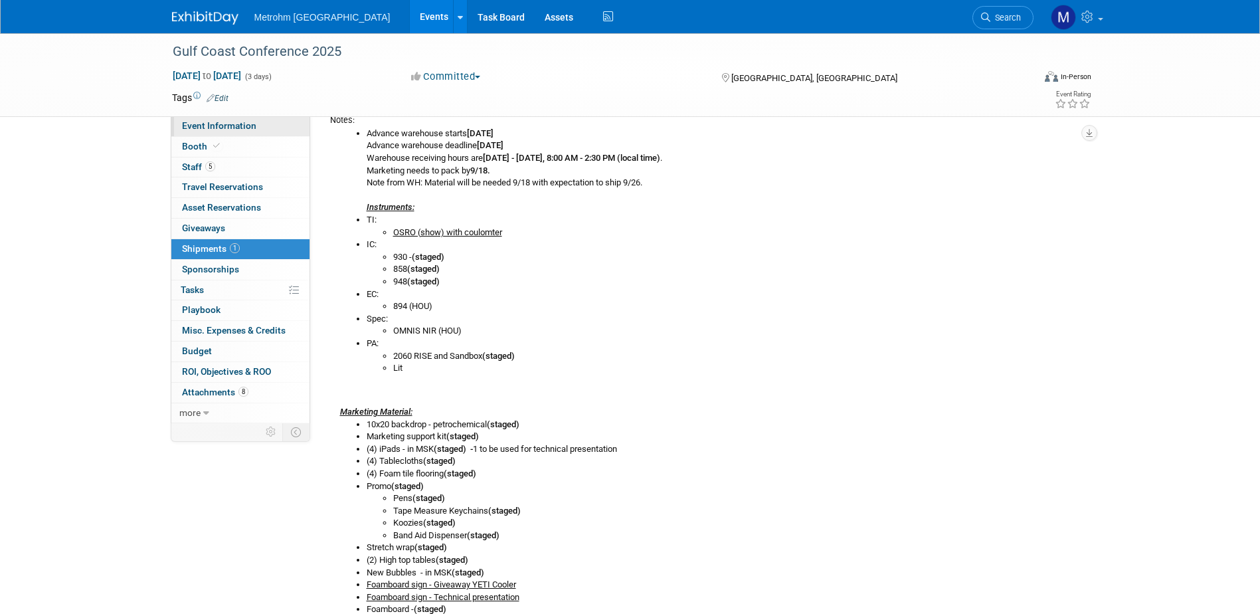
click at [236, 133] on link "Event Information" at bounding box center [240, 126] width 138 height 20
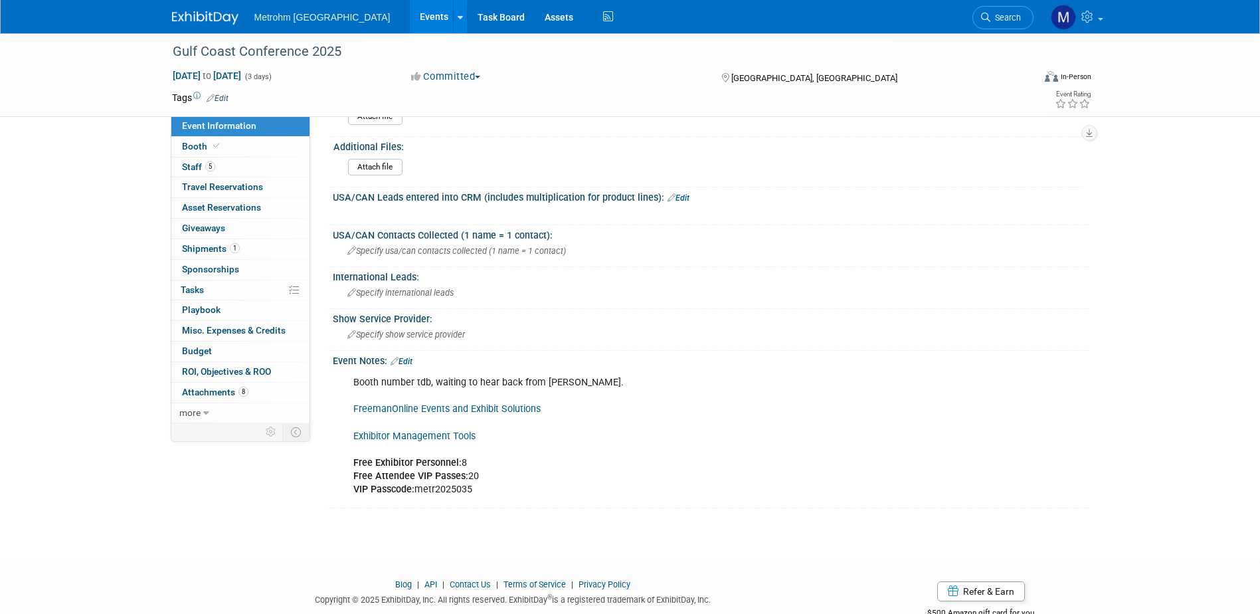
scroll to position [1049, 0]
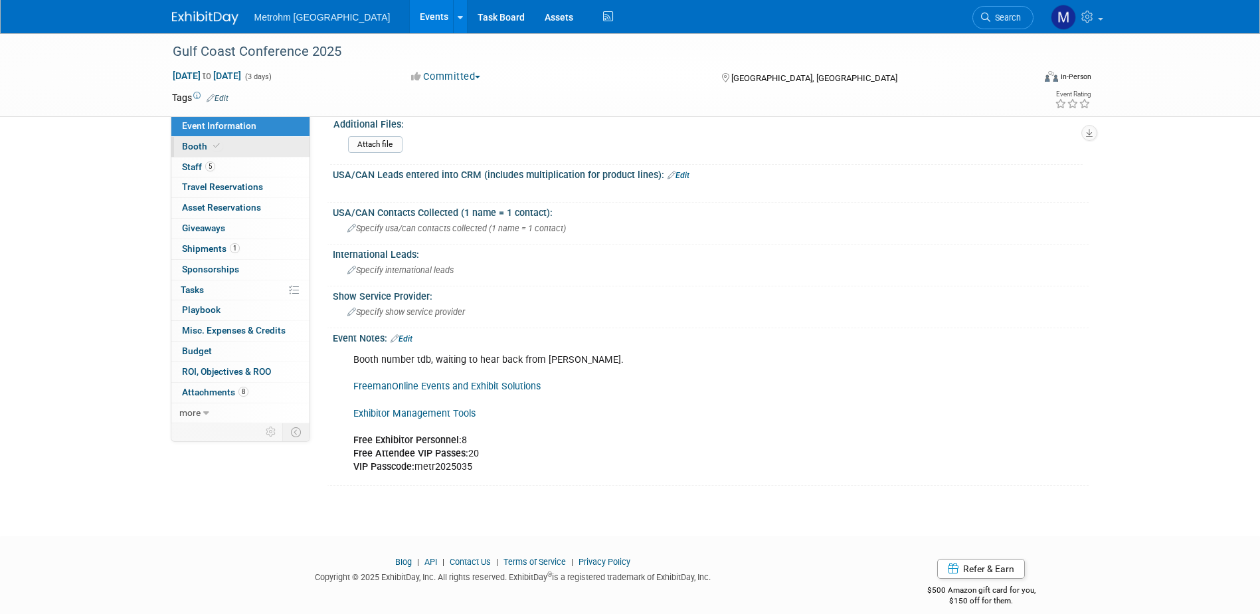
click at [234, 155] on link "Booth" at bounding box center [240, 147] width 138 height 20
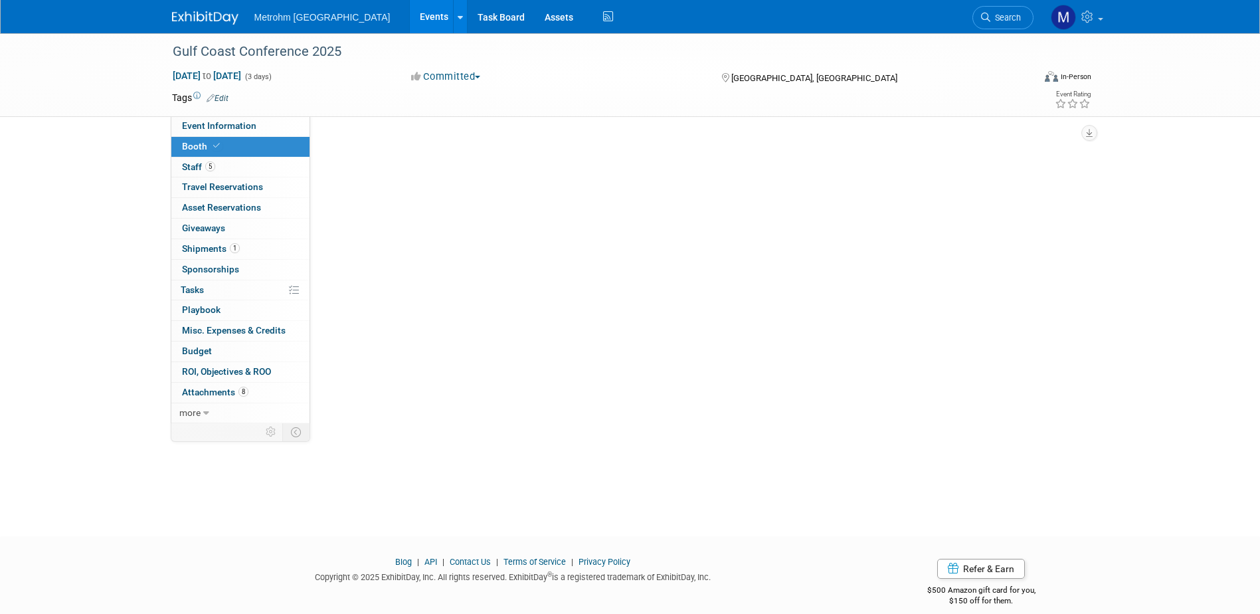
scroll to position [0, 0]
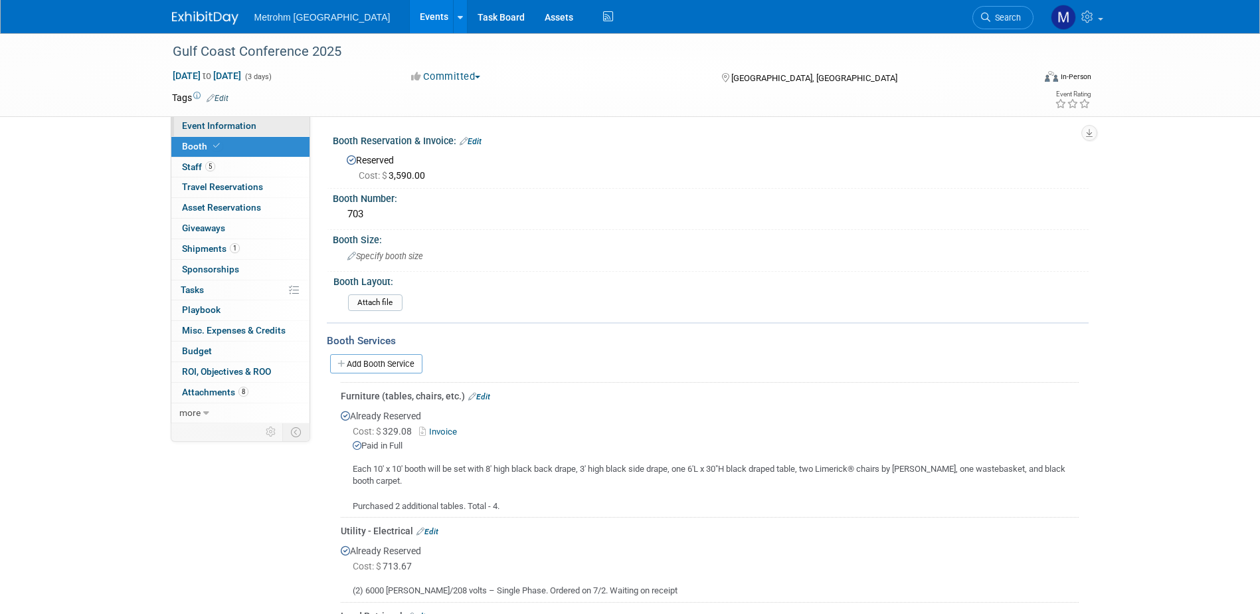
click at [216, 120] on link "Event Information" at bounding box center [240, 126] width 138 height 20
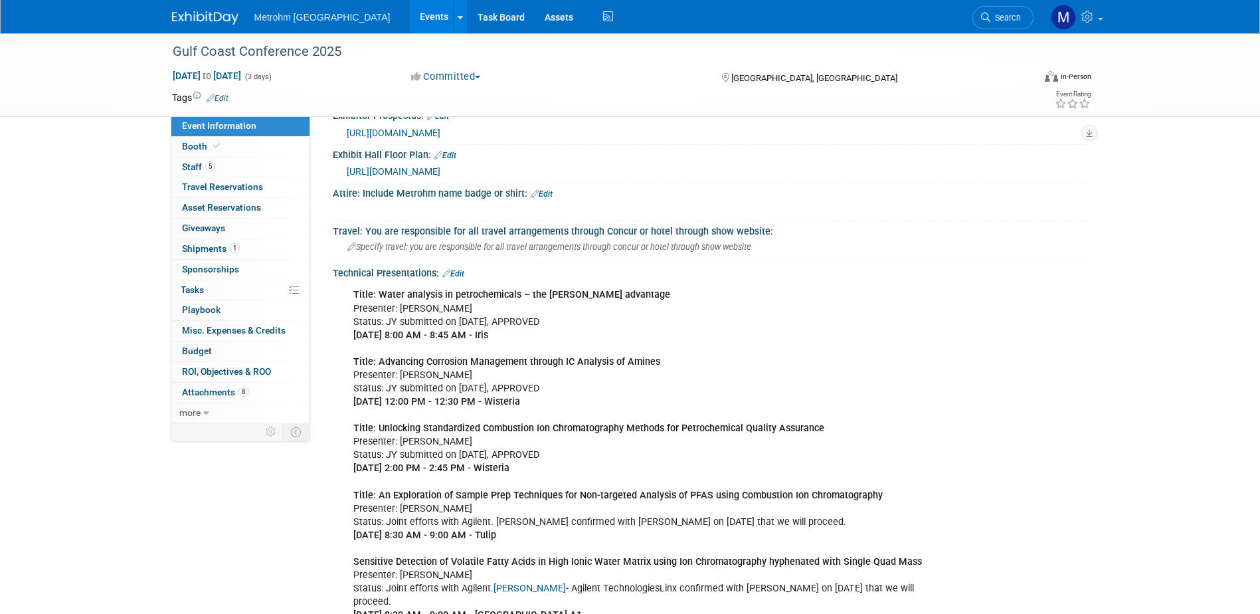
scroll to position [531, 0]
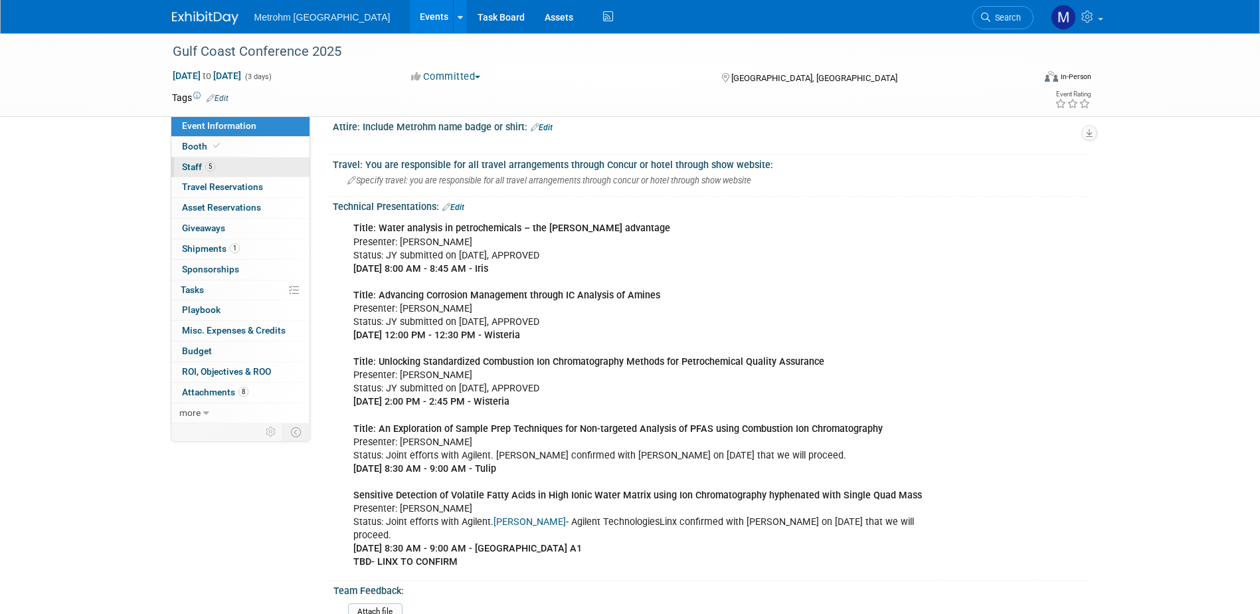
click at [215, 167] on span "5" at bounding box center [210, 166] width 10 height 10
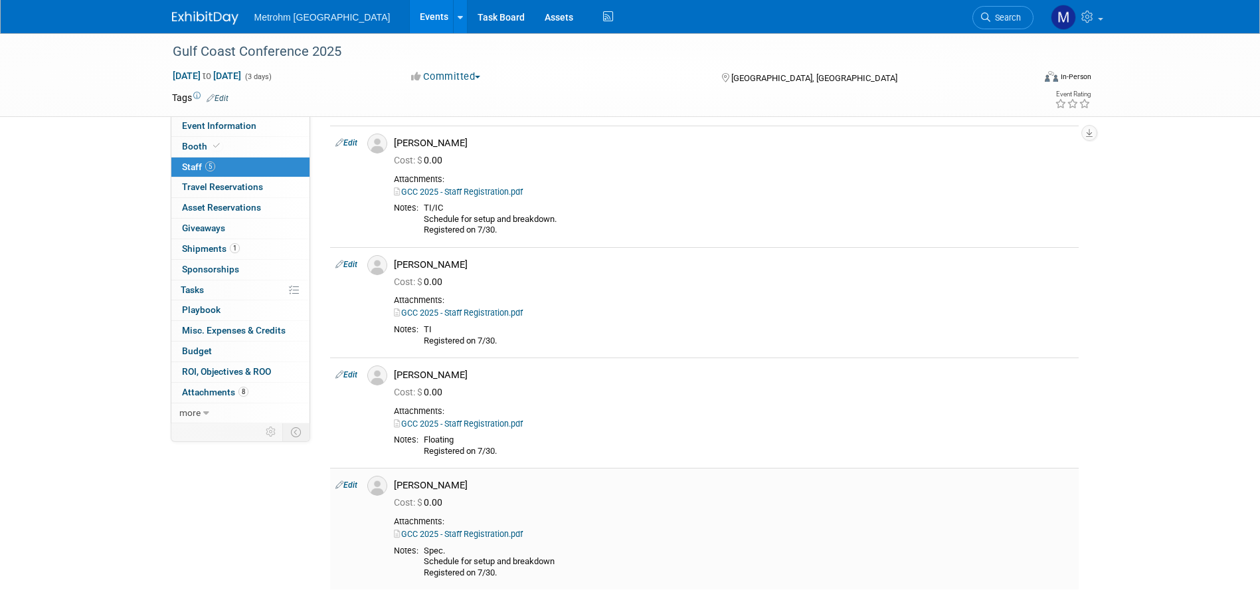
scroll to position [133, 0]
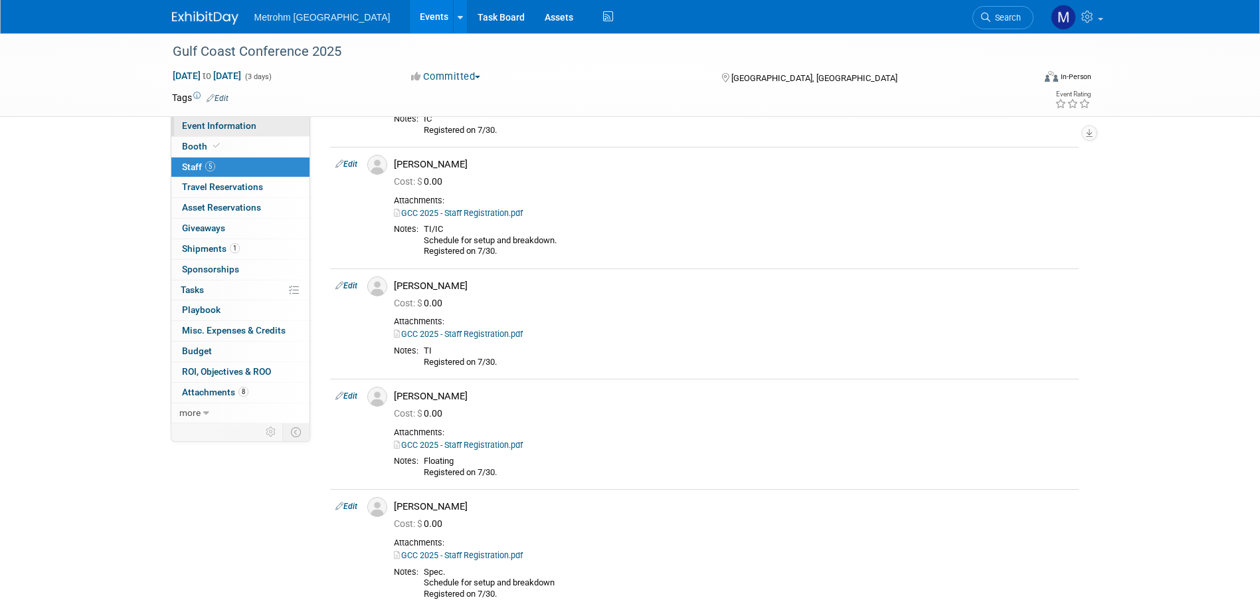
click at [230, 127] on span "Event Information" at bounding box center [219, 125] width 74 height 11
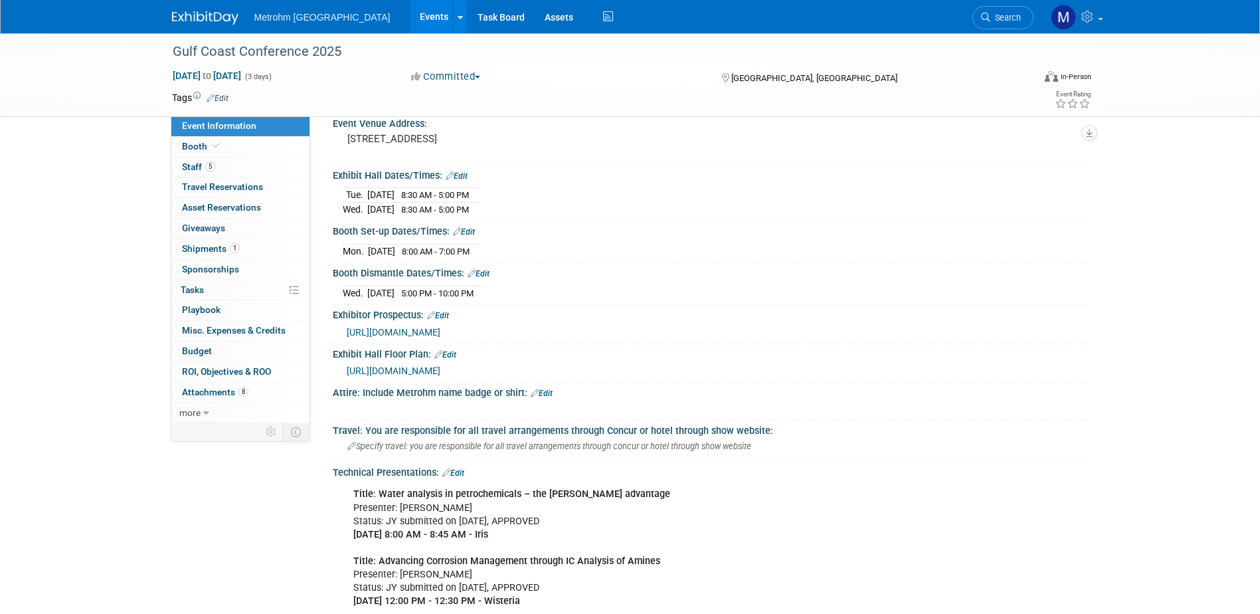
scroll to position [0, 0]
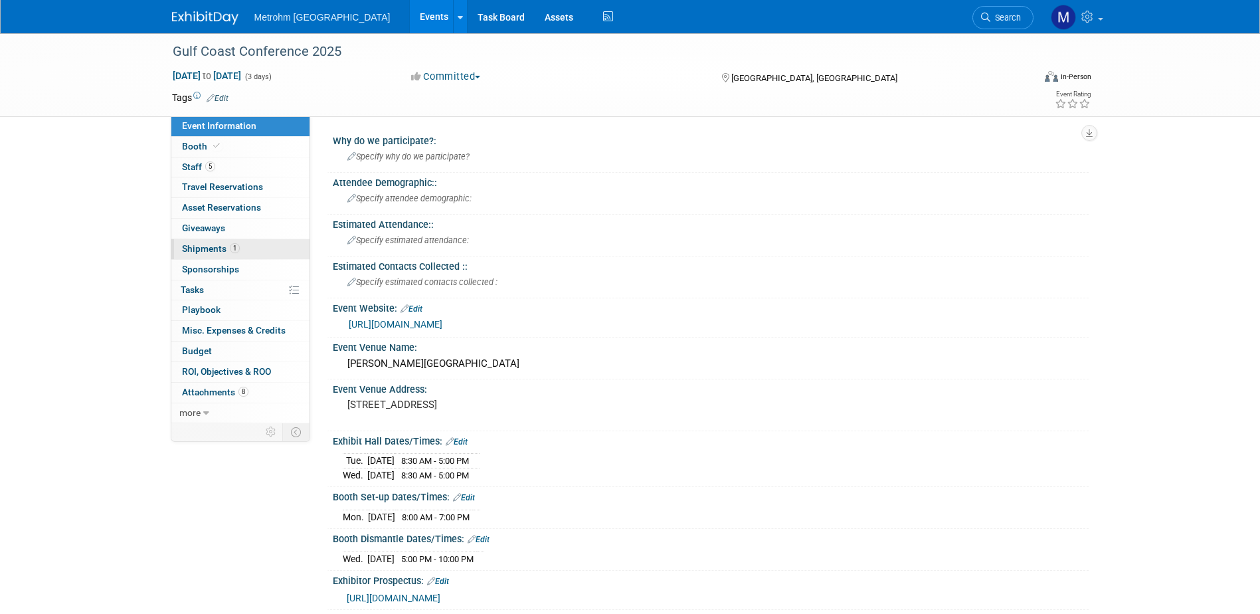
click at [232, 244] on span "1" at bounding box center [235, 248] width 10 height 10
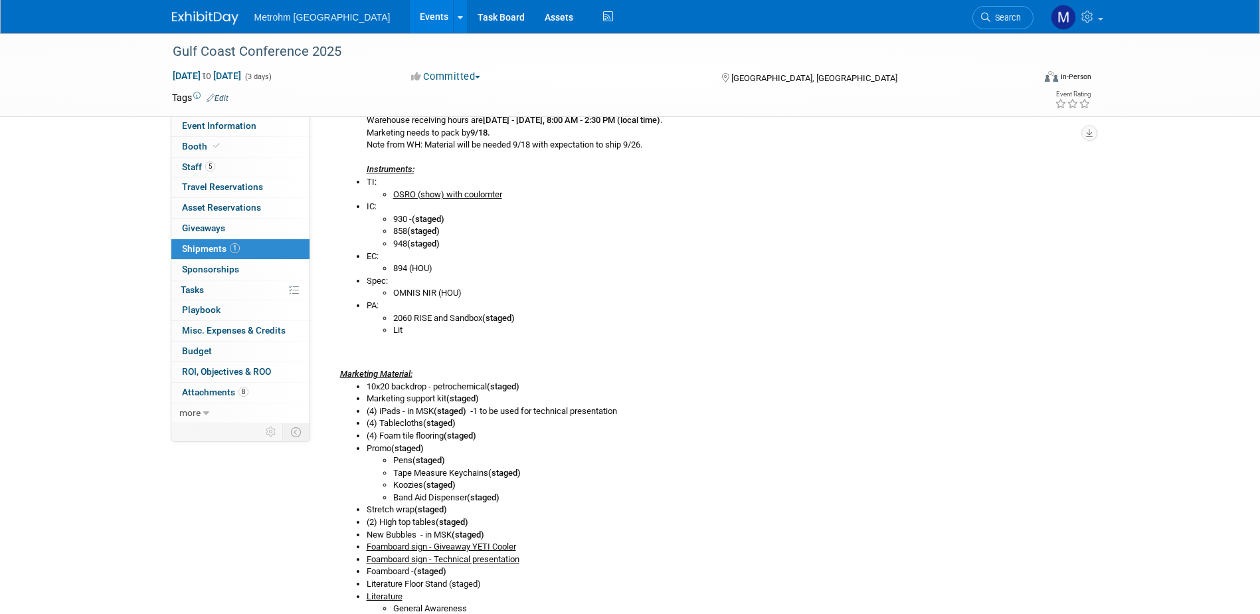
scroll to position [266, 0]
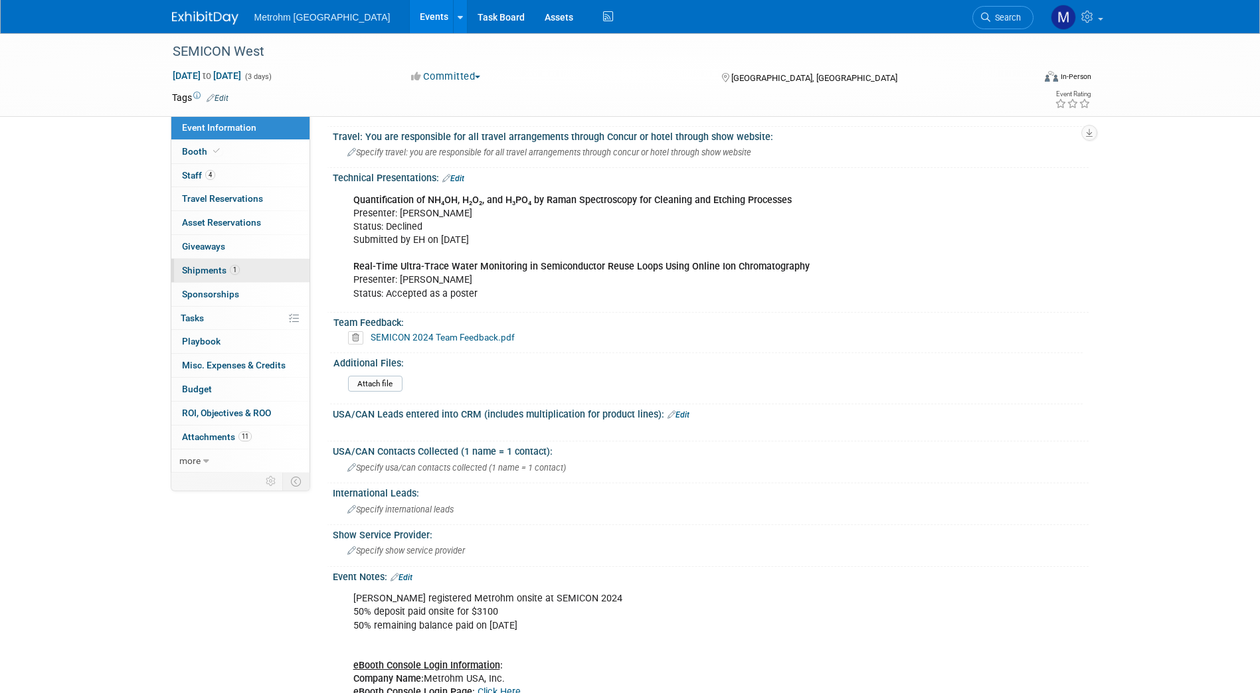
click at [222, 268] on span "Shipments 1" at bounding box center [211, 270] width 58 height 11
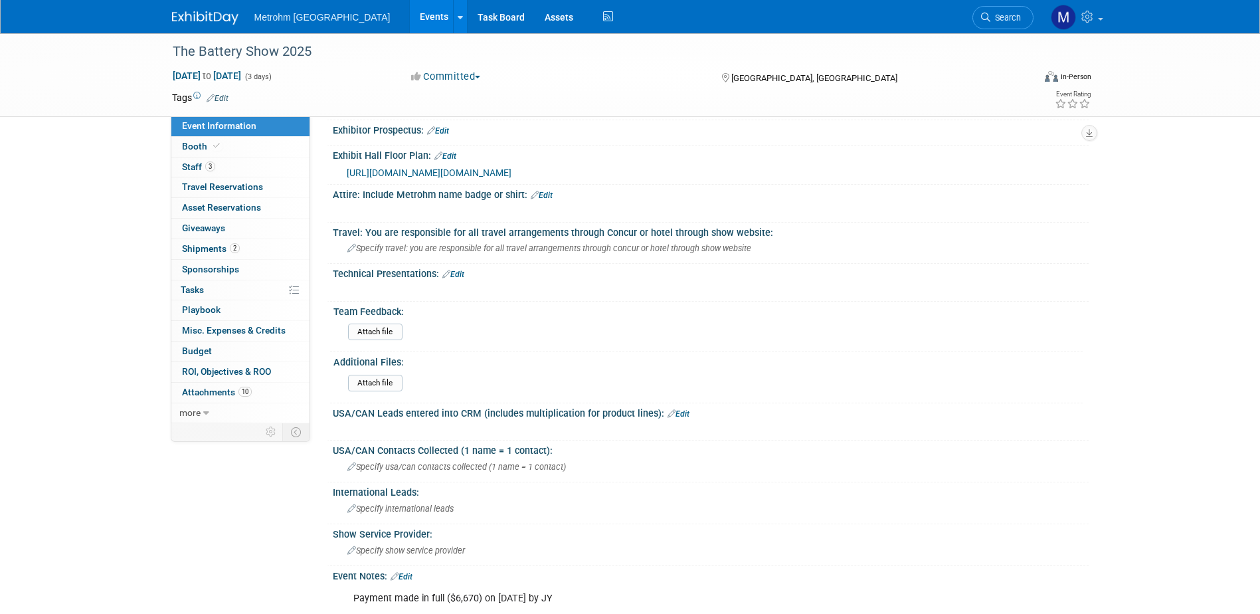
scroll to position [531, 0]
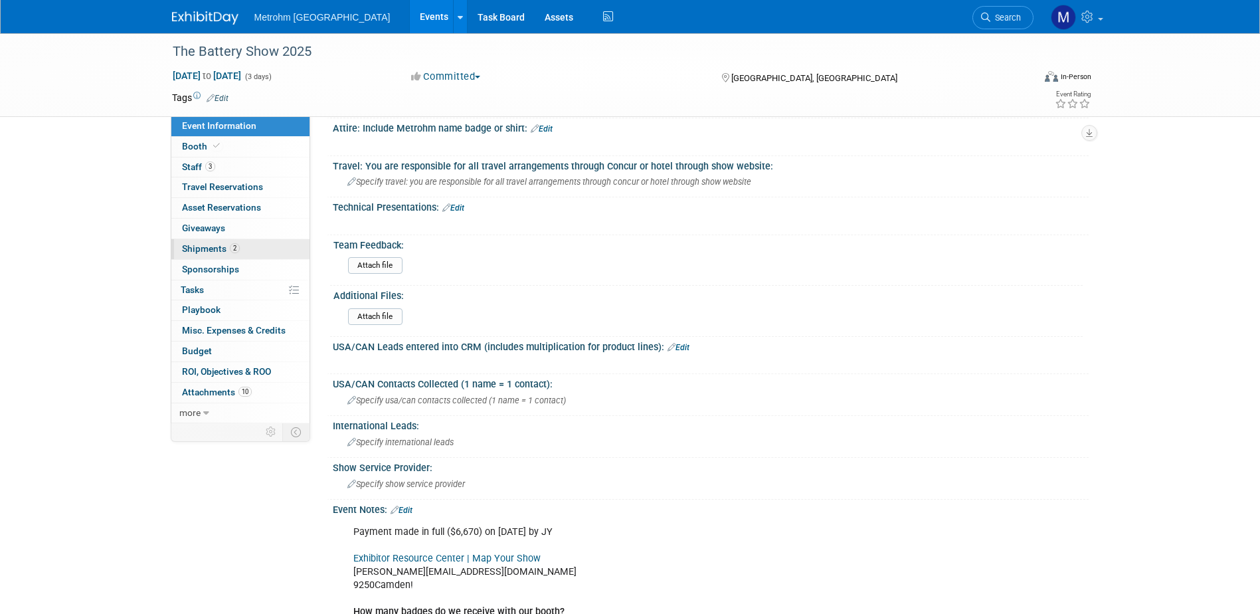
click at [238, 258] on link "2 Shipments 2" at bounding box center [240, 249] width 138 height 20
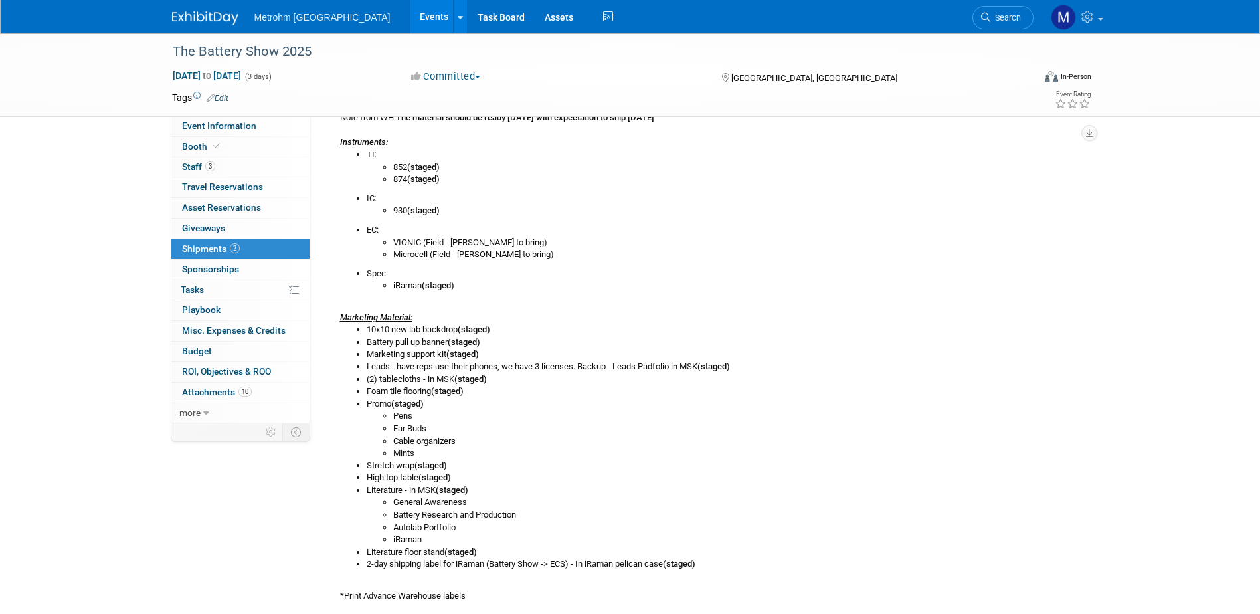
scroll to position [266, 0]
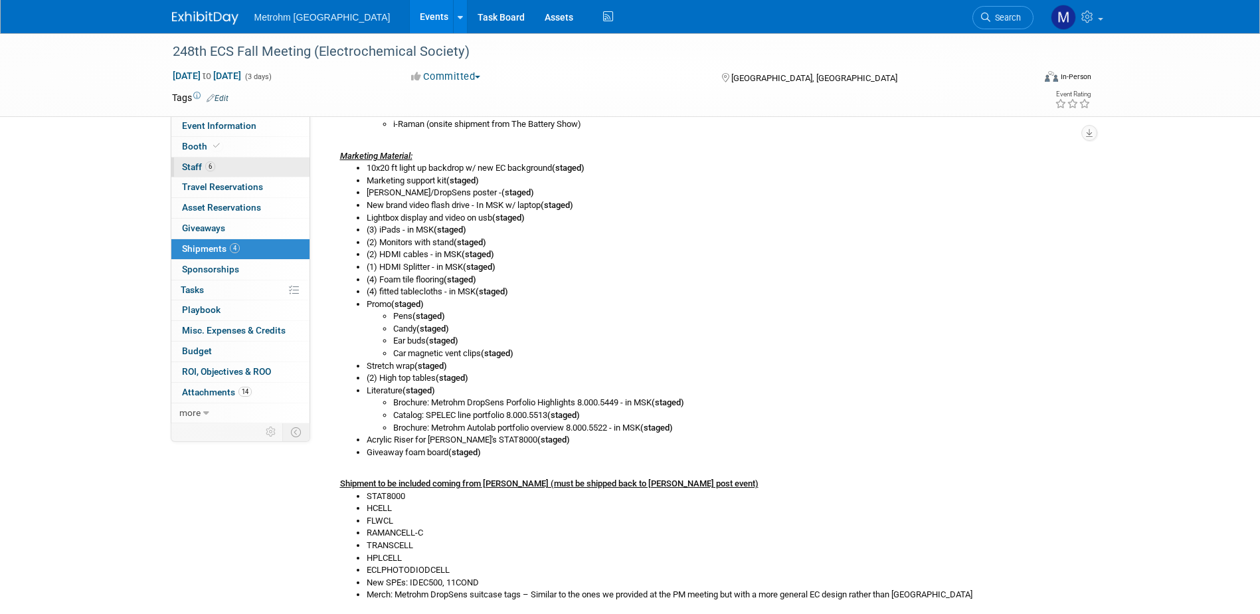
click at [230, 166] on link "6 Staff 6" at bounding box center [240, 167] width 138 height 20
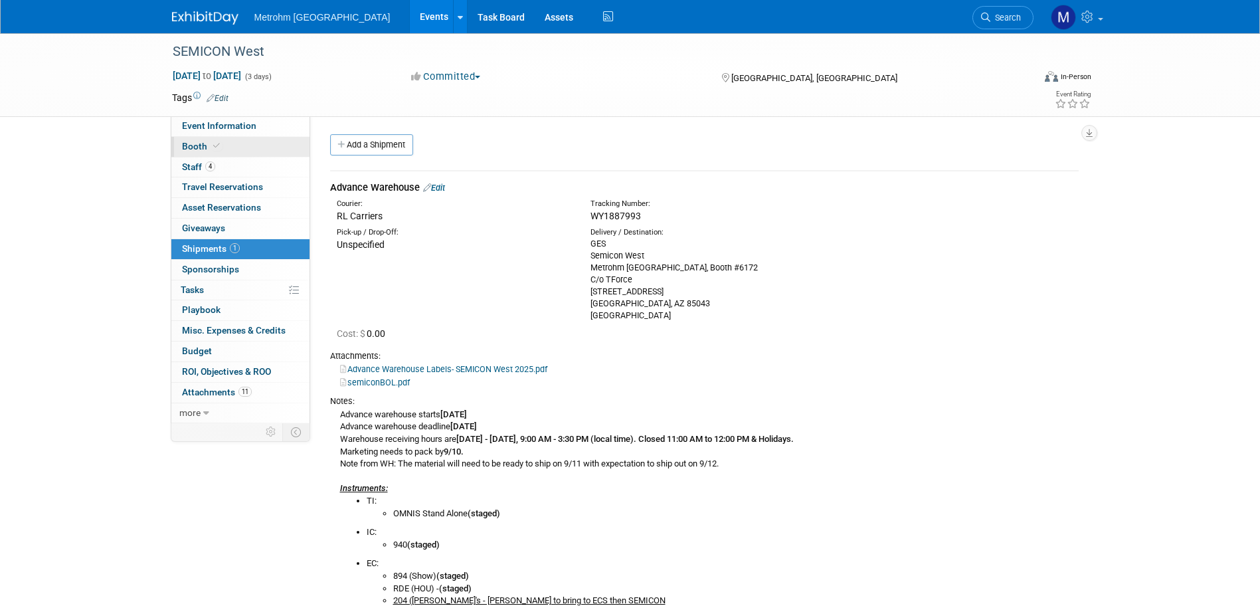
click at [236, 141] on link "Booth" at bounding box center [240, 147] width 138 height 20
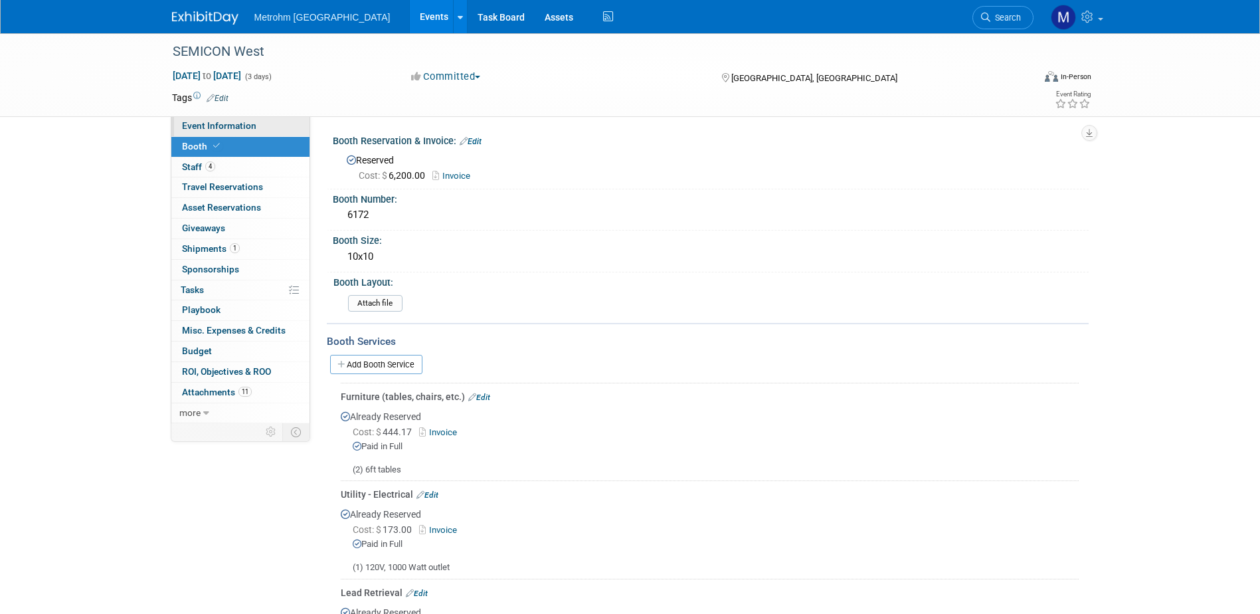
click at [203, 121] on span "Event Information" at bounding box center [219, 125] width 74 height 11
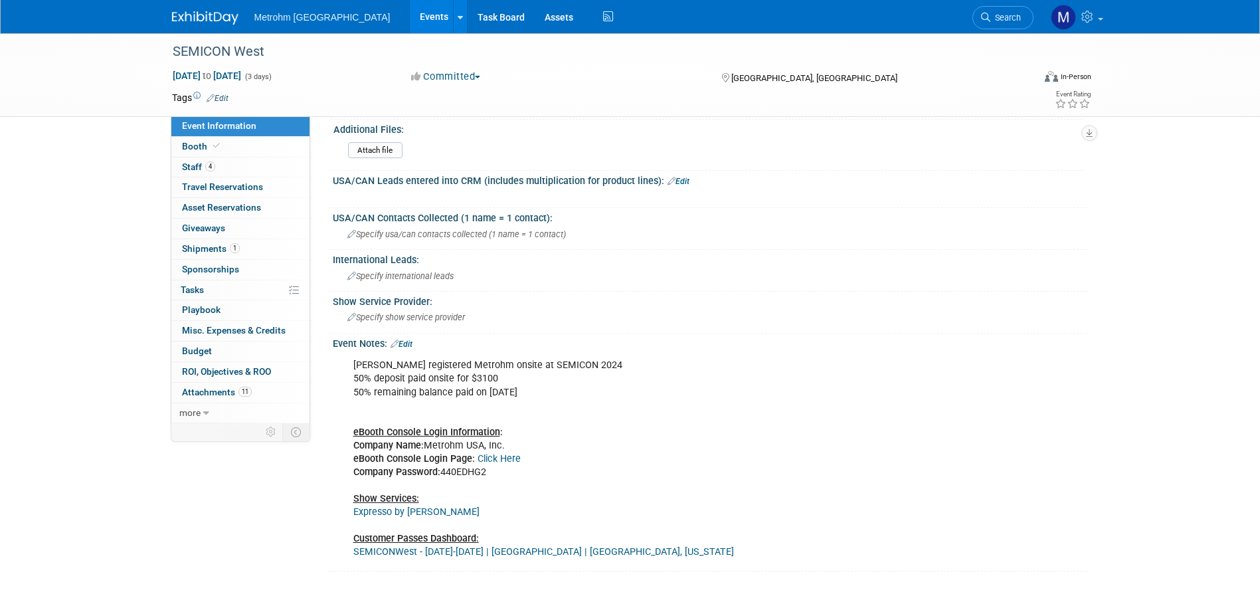
scroll to position [893, 0]
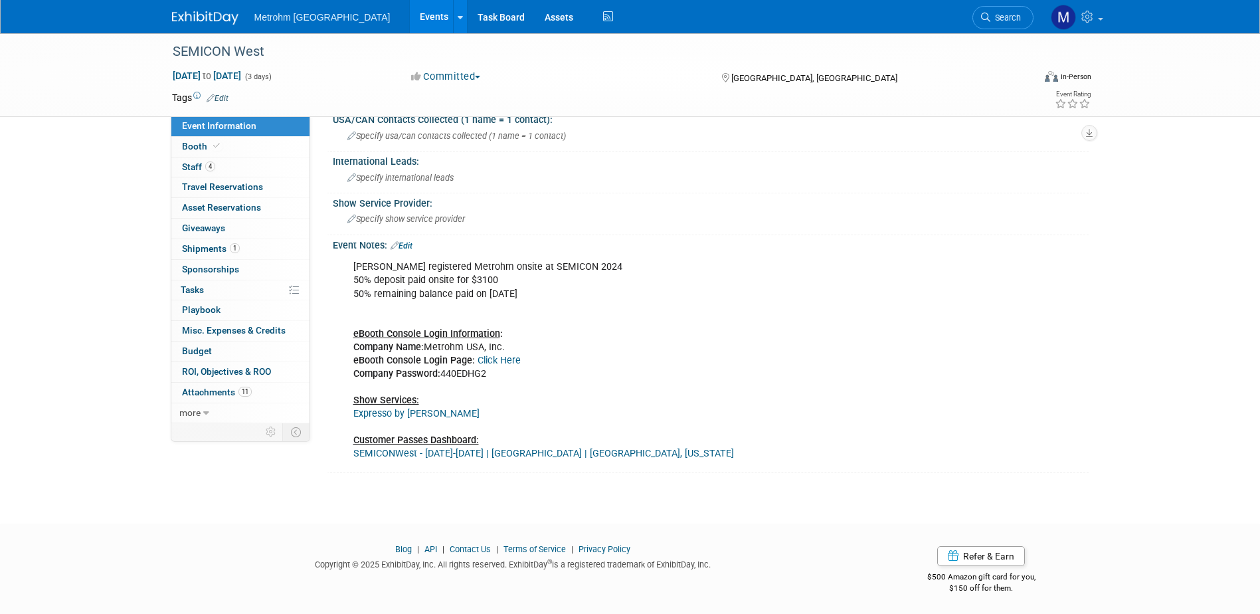
click at [496, 356] on link "Click Here" at bounding box center [499, 360] width 43 height 11
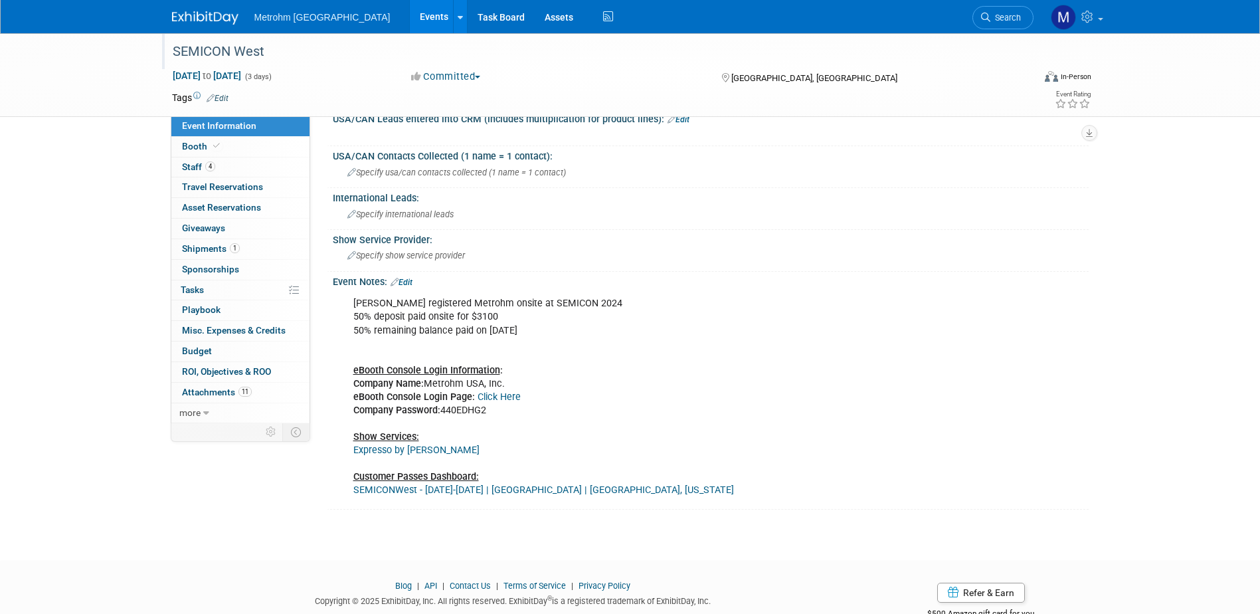
scroll to position [826, 0]
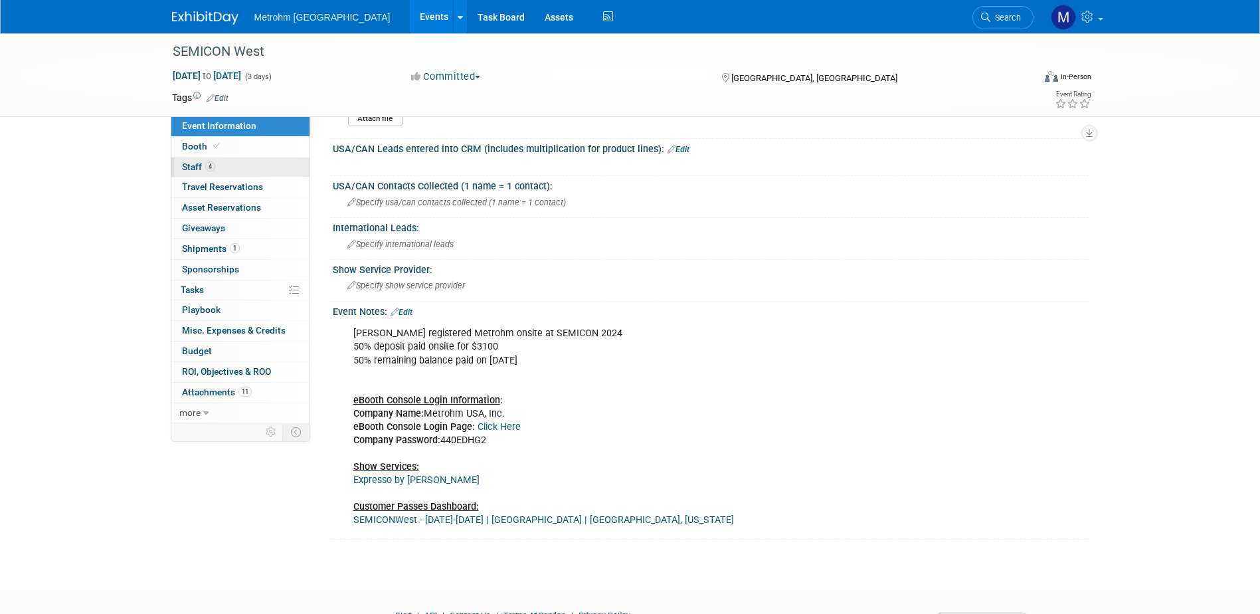
click at [217, 163] on link "4 Staff 4" at bounding box center [240, 167] width 138 height 20
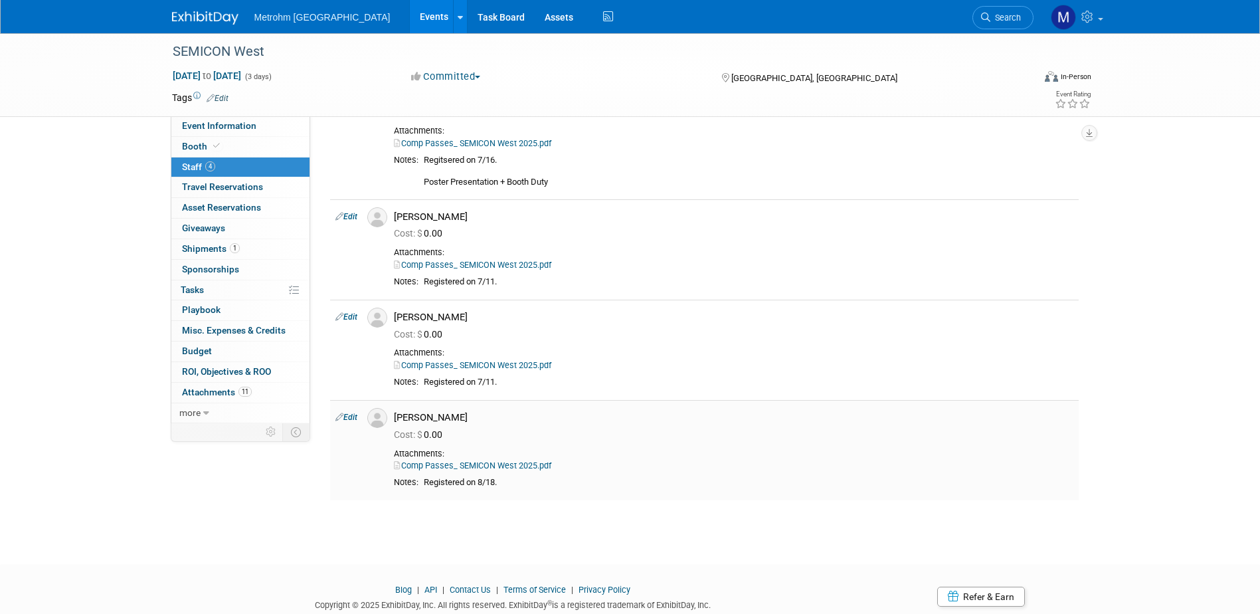
scroll to position [68, 0]
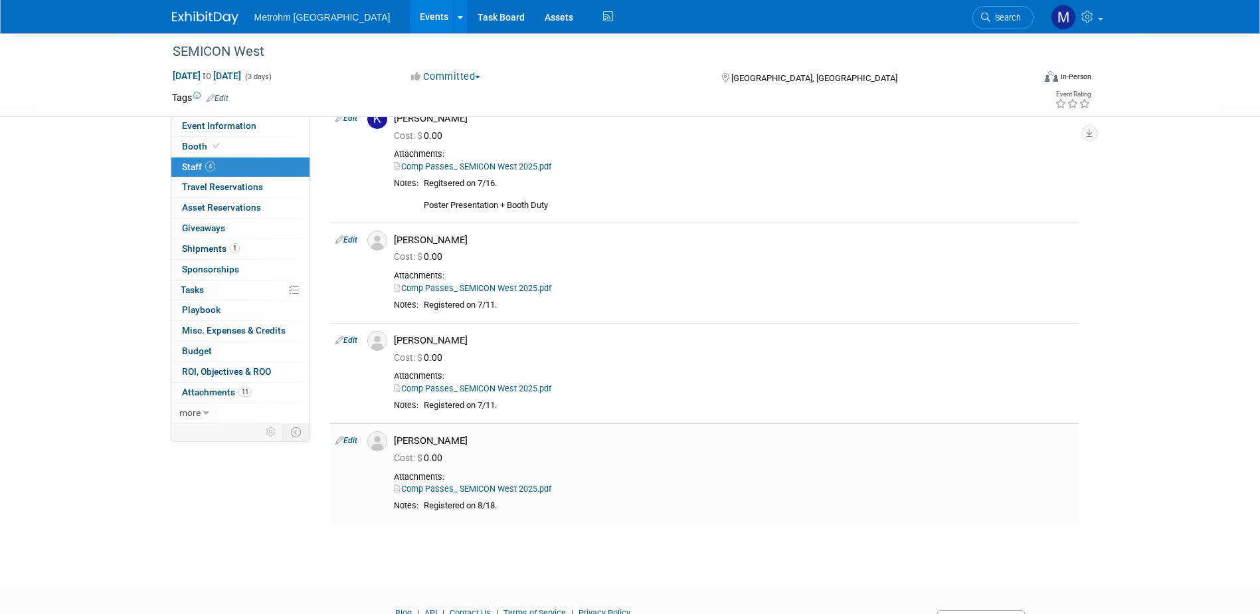
click at [488, 482] on div "Attachments: Comp Passes_ SEMICON West 2025.pdf" at bounding box center [734, 484] width 680 height 24
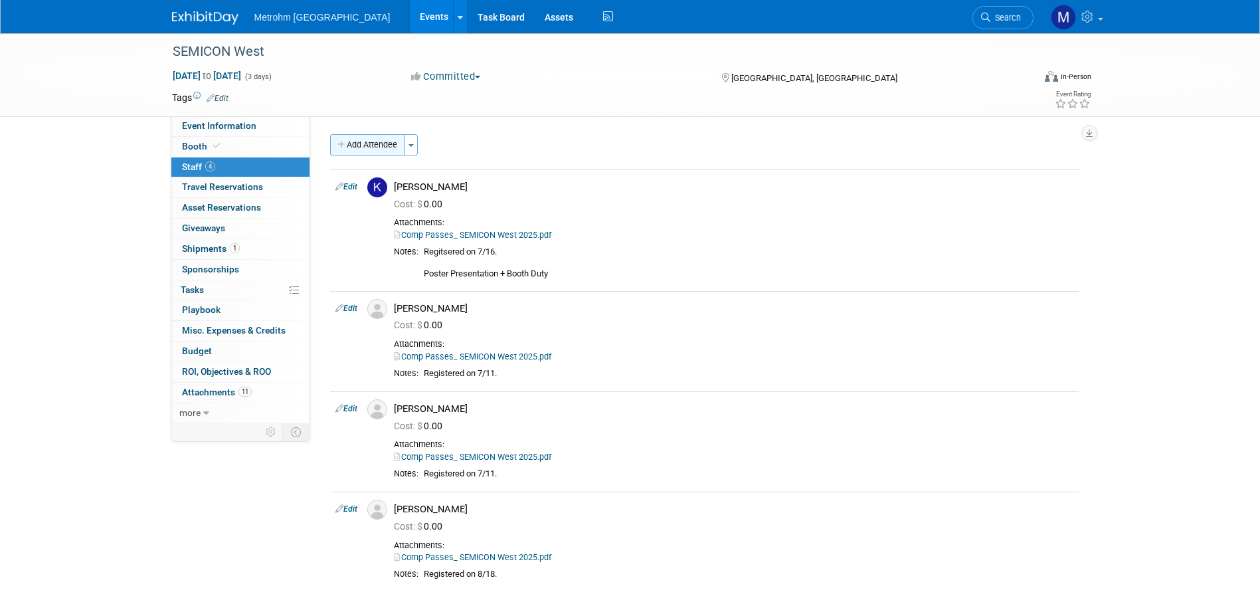
click at [347, 139] on button "Add Attendee" at bounding box center [367, 144] width 75 height 21
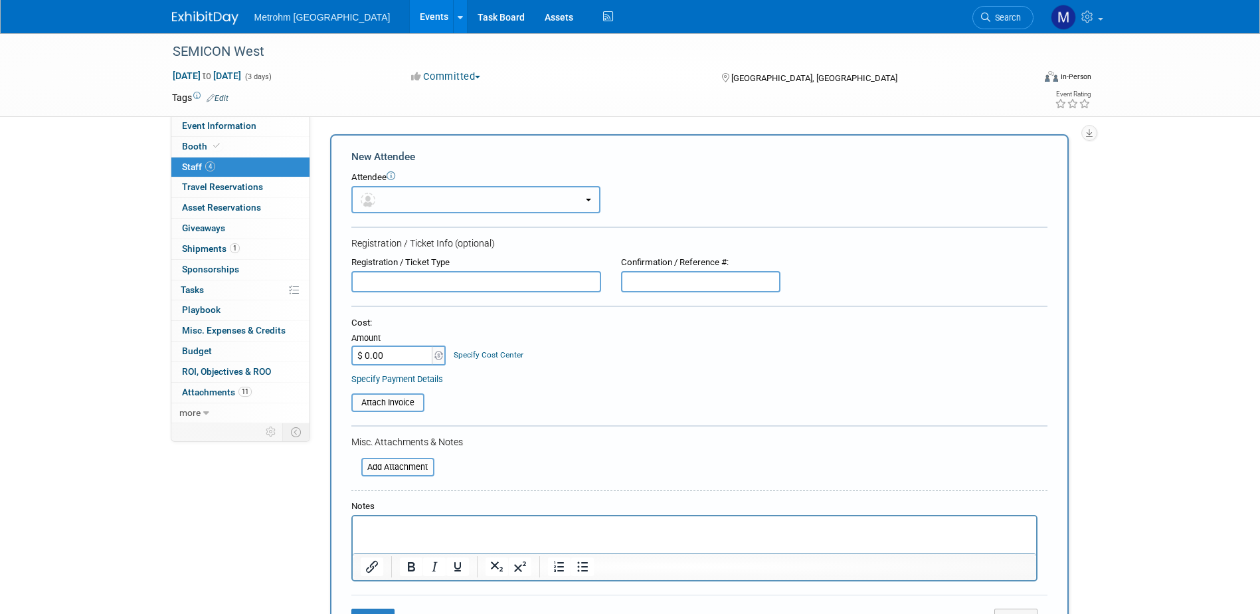
click at [522, 208] on button "button" at bounding box center [475, 199] width 249 height 27
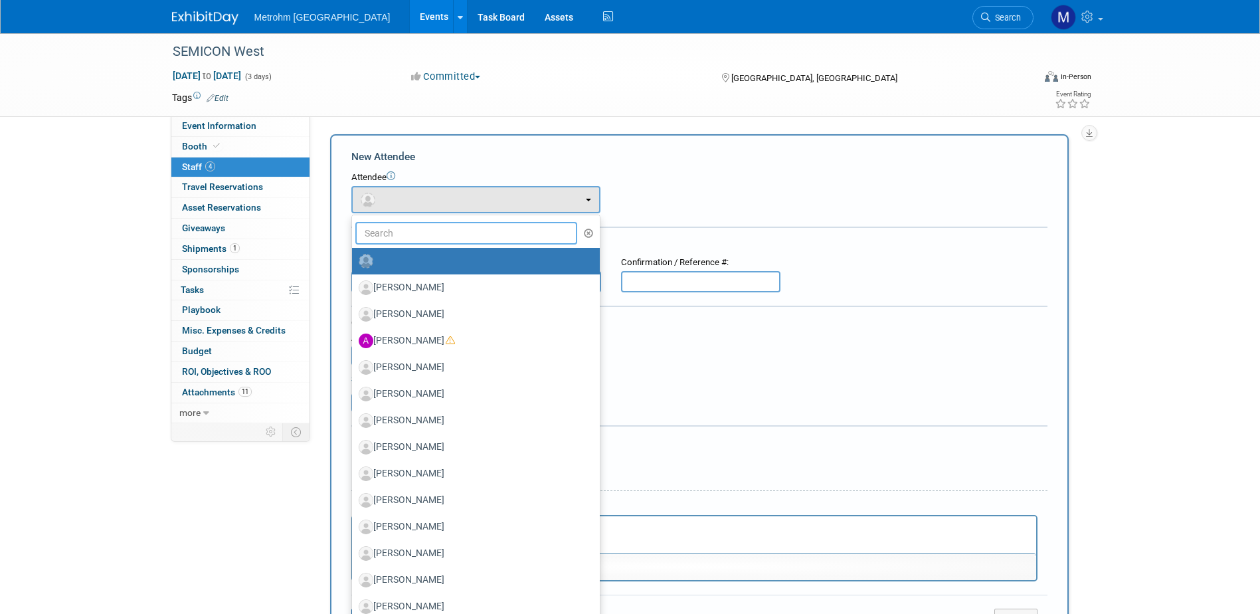
click at [447, 231] on input "text" at bounding box center [466, 233] width 223 height 23
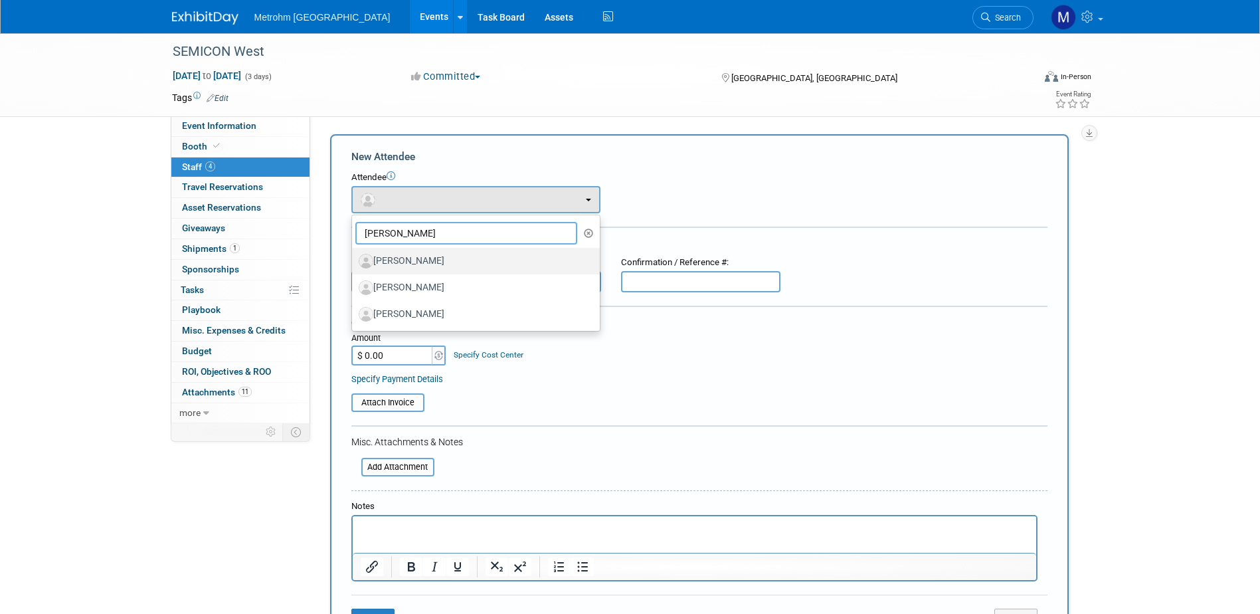
type input "chris"
click at [448, 256] on label "[PERSON_NAME]" at bounding box center [473, 260] width 228 height 21
click at [354, 256] on input "[PERSON_NAME]" at bounding box center [349, 259] width 9 height 9
select select "0f91c2e1-e35f-48e9-a886-b7e2a3dc1acb"
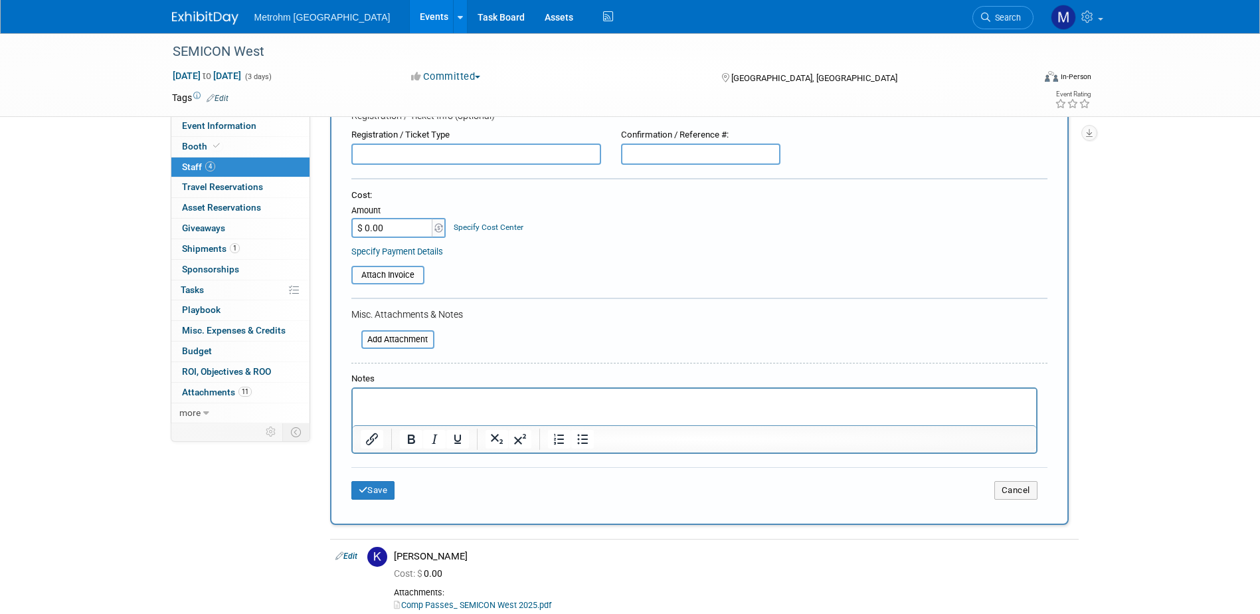
scroll to position [199, 0]
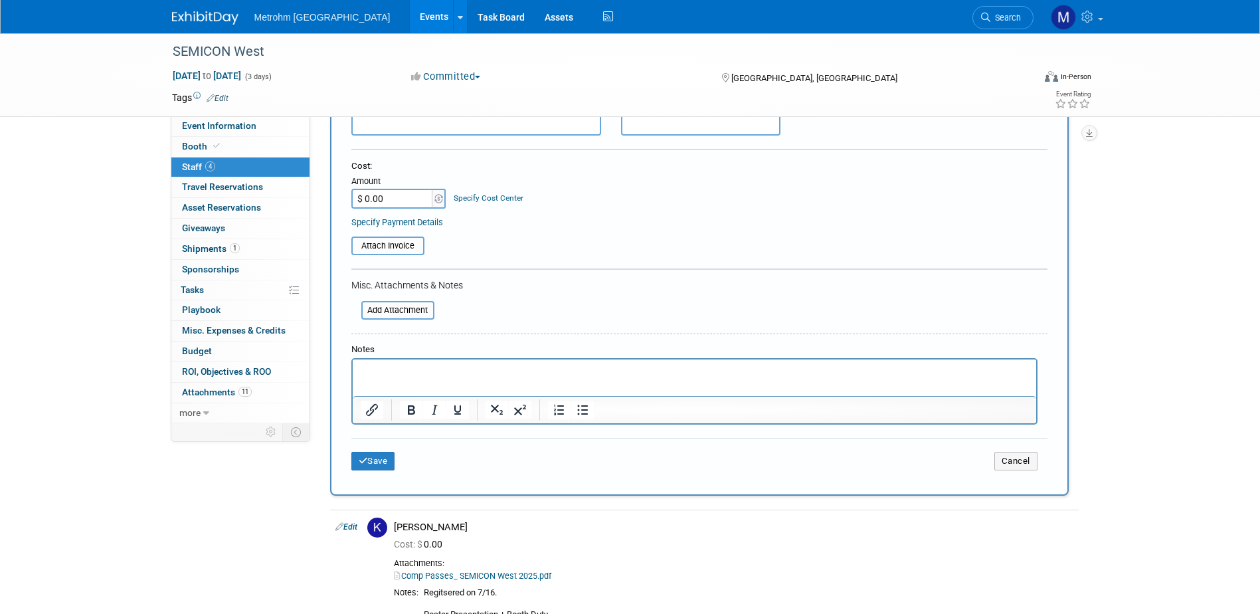
click at [389, 375] on p "Rich Text Area. Press ALT-0 for help." at bounding box center [694, 371] width 668 height 13
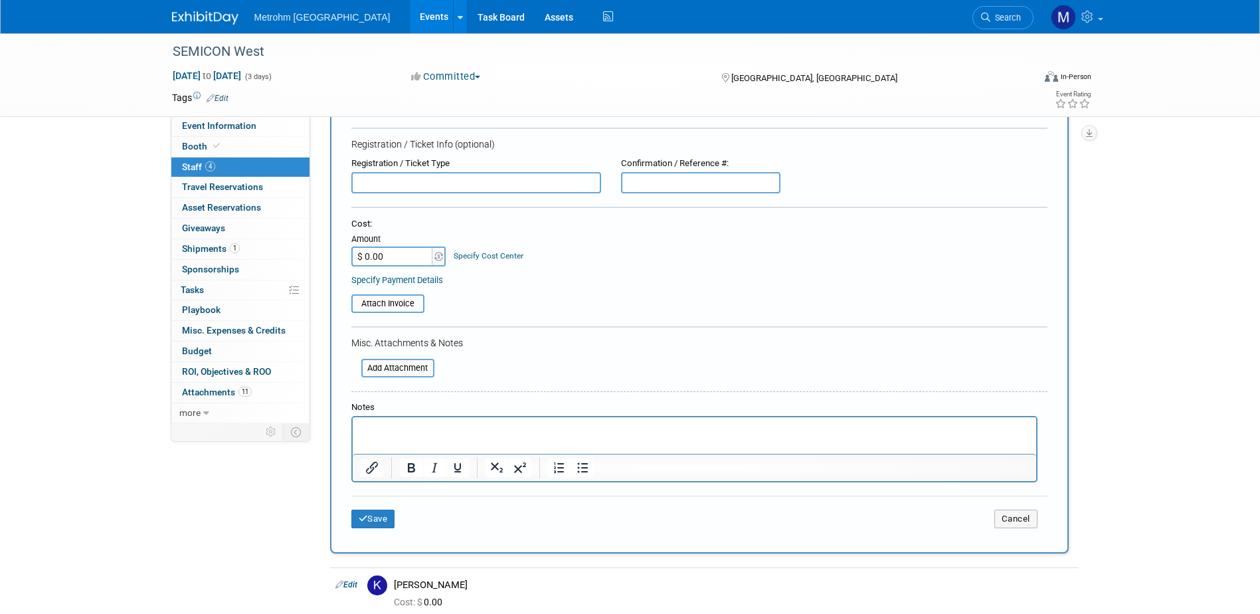
scroll to position [66, 0]
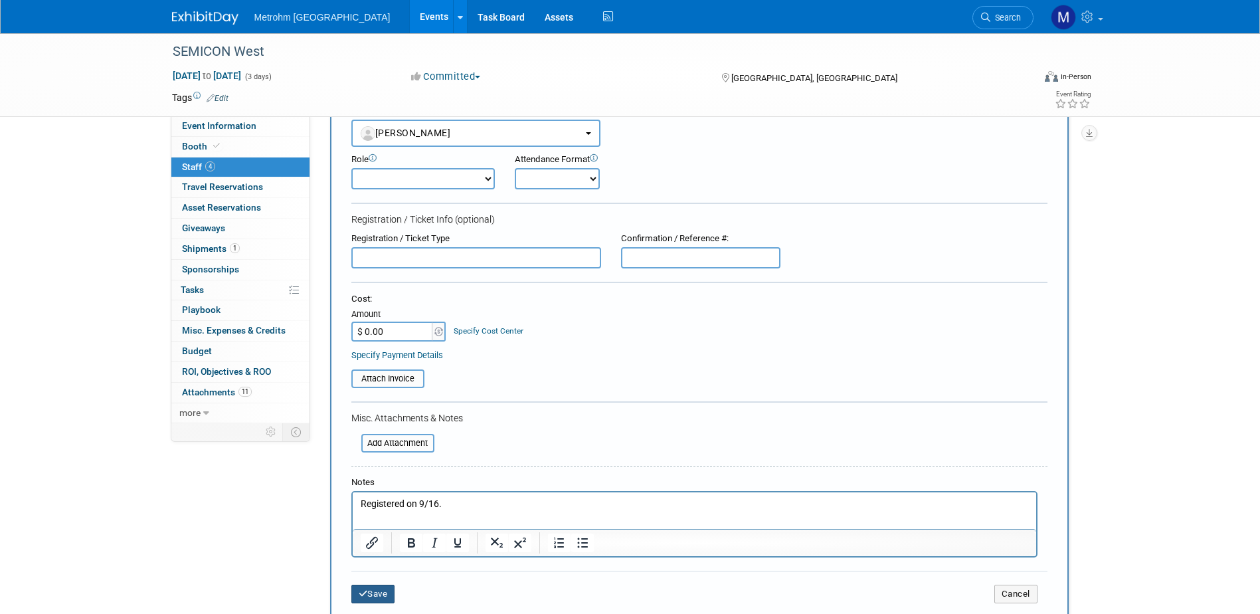
click at [385, 603] on button "Save" at bounding box center [373, 594] width 44 height 19
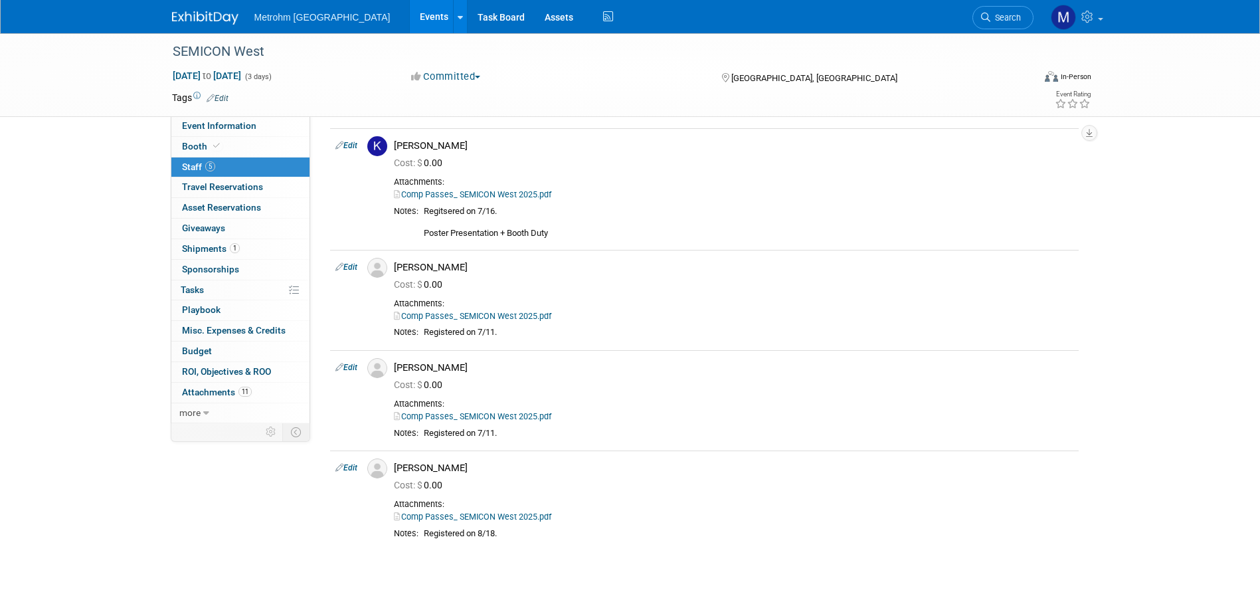
scroll to position [133, 0]
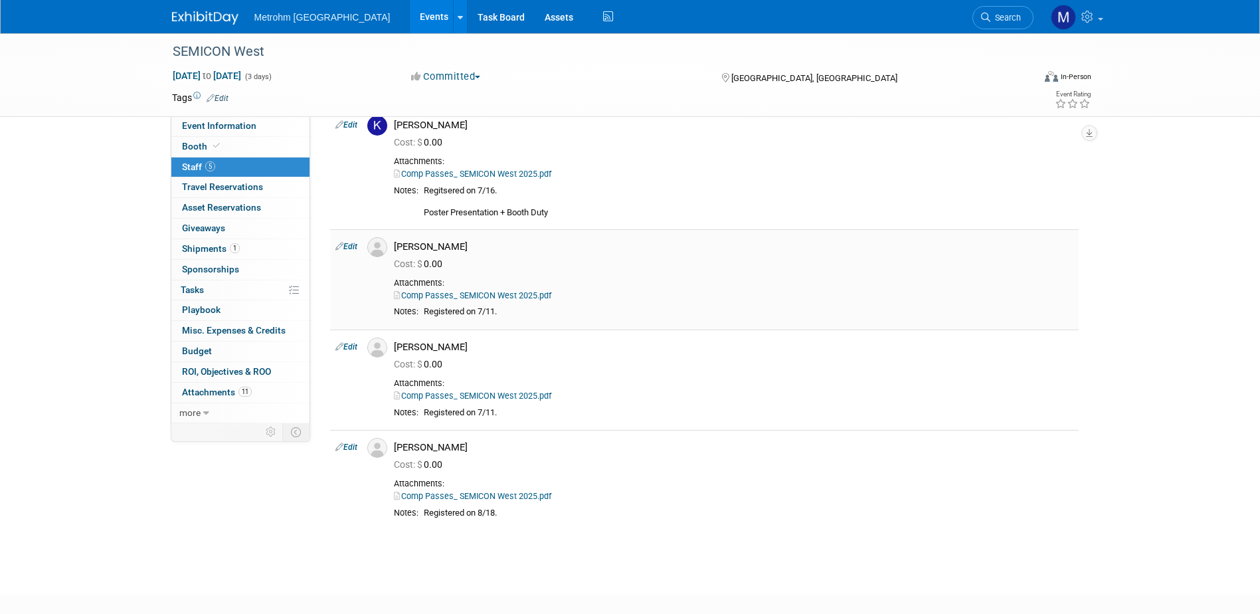
click at [345, 249] on link "Edit" at bounding box center [346, 246] width 22 height 9
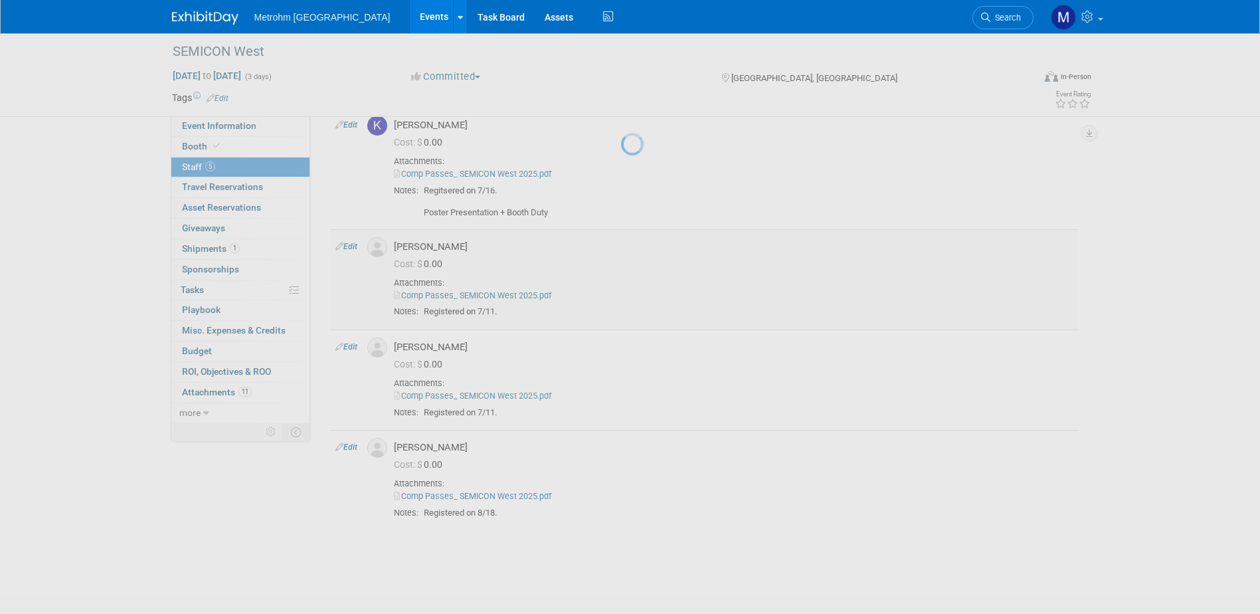
select select "a117c434-2e43-483a-abb5-947cddb6677f"
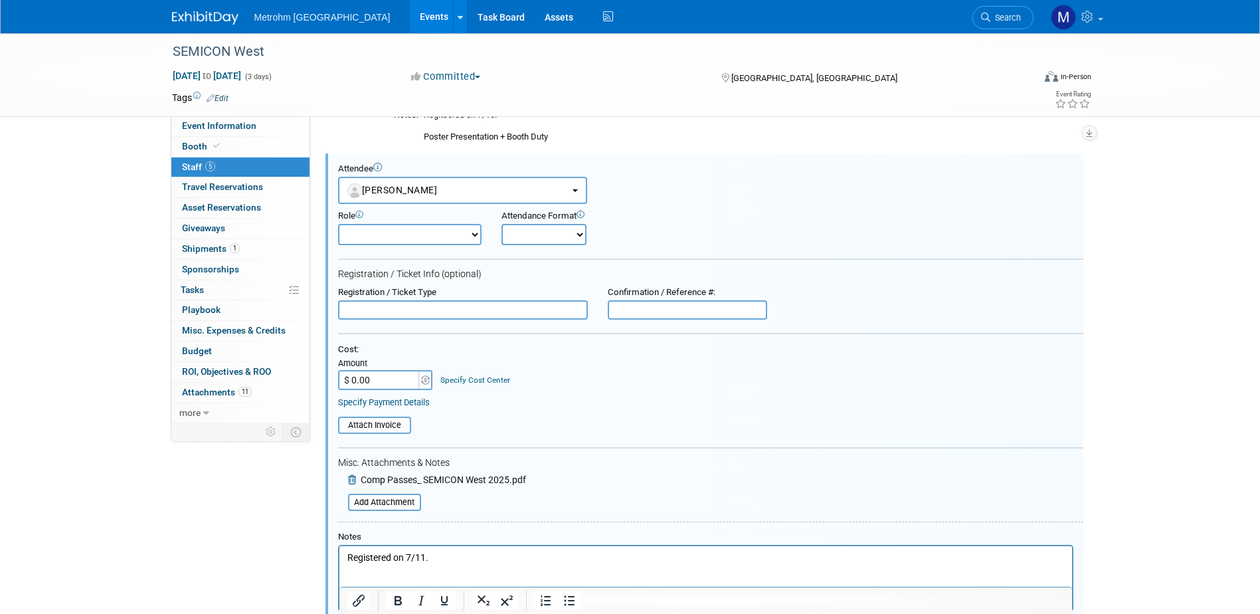
scroll to position [0, 0]
click at [433, 179] on button "[PERSON_NAME]" at bounding box center [462, 187] width 249 height 27
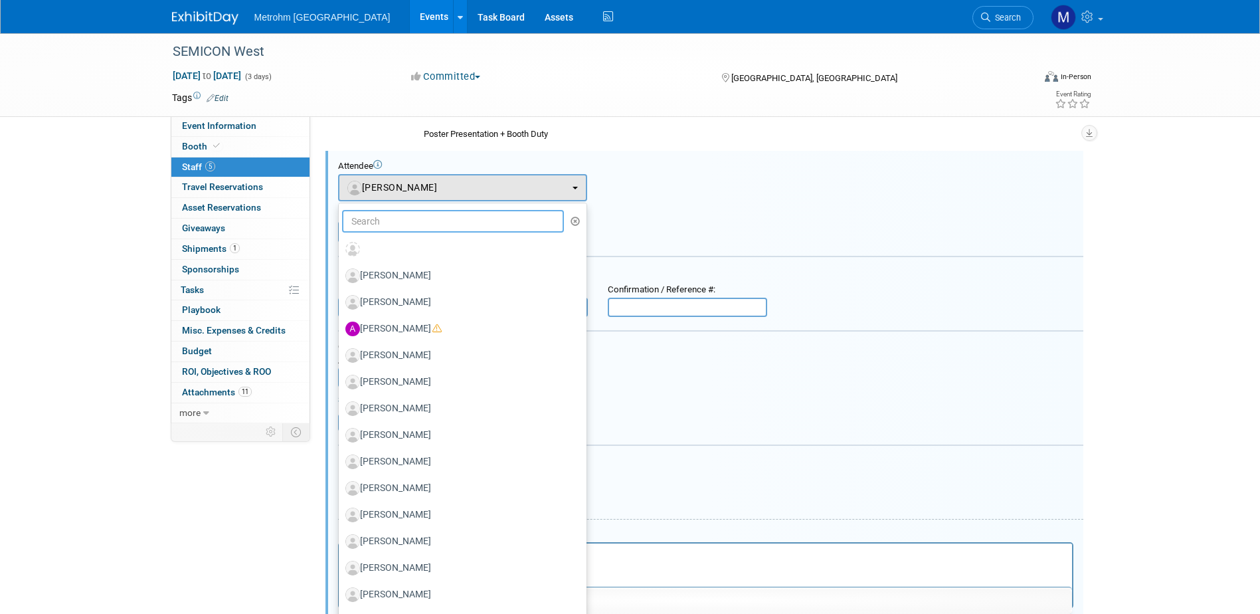
click at [421, 227] on input "text" at bounding box center [453, 221] width 223 height 23
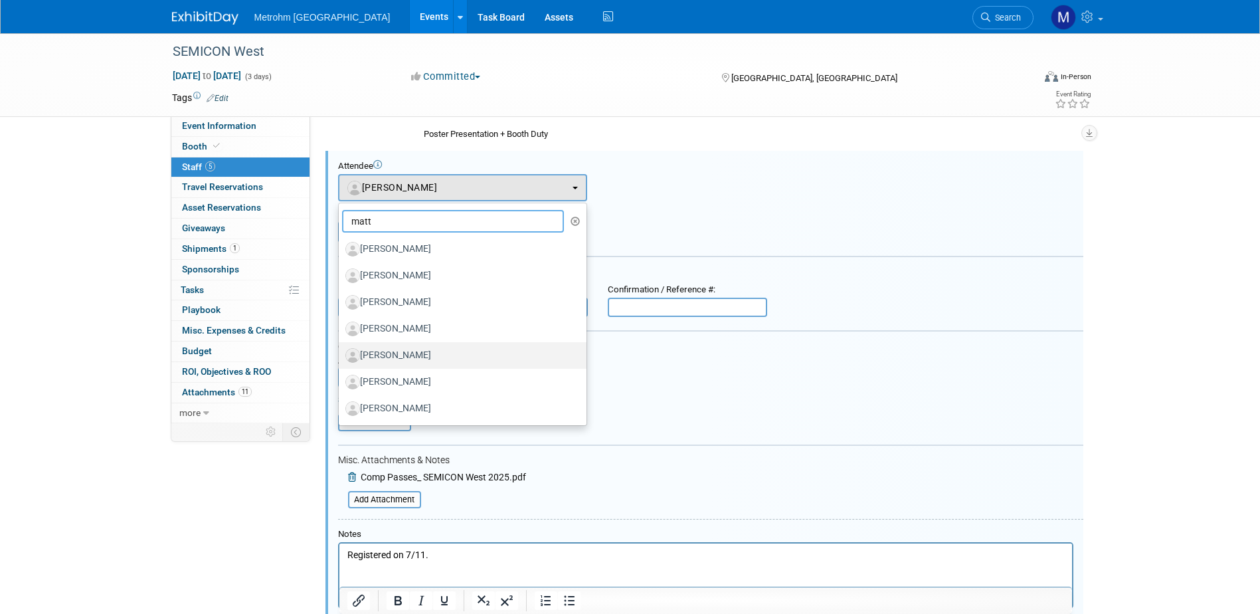
type input "matt"
click at [431, 357] on label "[PERSON_NAME]" at bounding box center [459, 355] width 228 height 21
click at [341, 357] on input "[PERSON_NAME]" at bounding box center [336, 353] width 9 height 9
select select "e8056aeb-008f-455c-bf2f-537c2c811e3a"
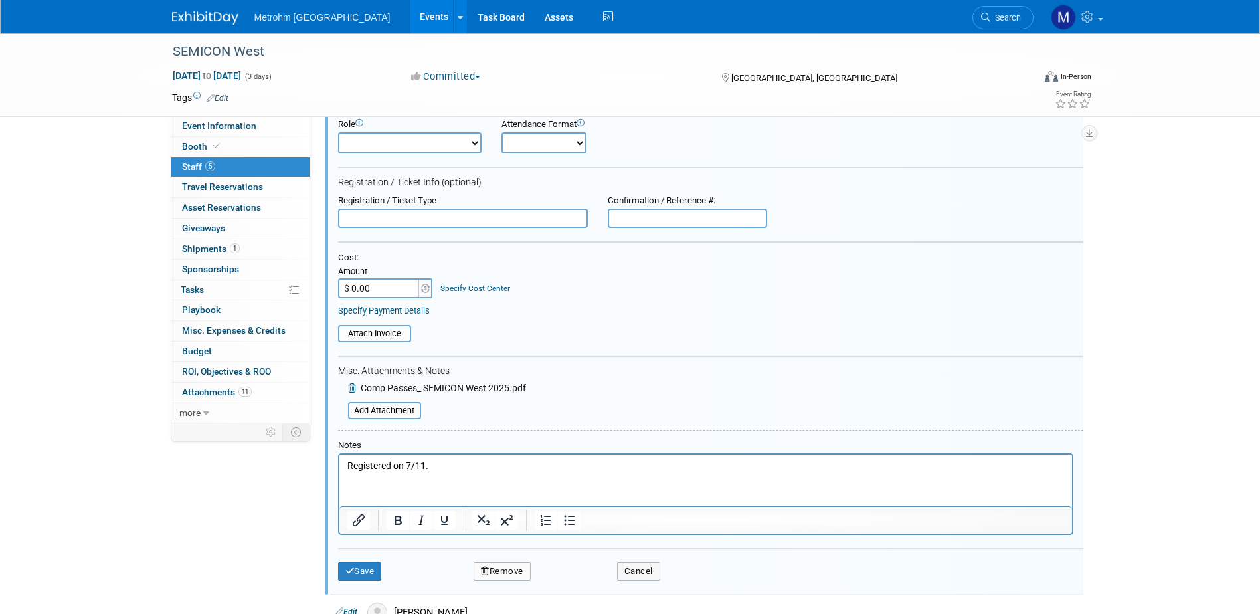
scroll to position [411, 0]
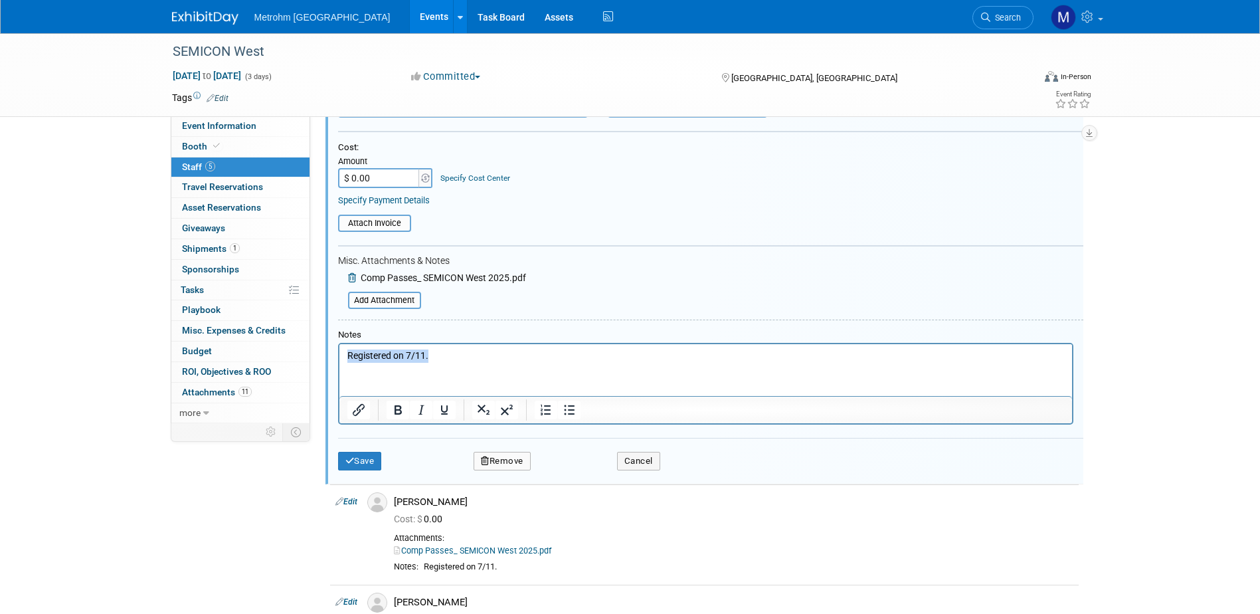
drag, startPoint x: 437, startPoint y: 354, endPoint x: 616, endPoint y: 695, distance: 385.3
click at [339, 350] on html "Registered on 7/11." at bounding box center [705, 353] width 733 height 19
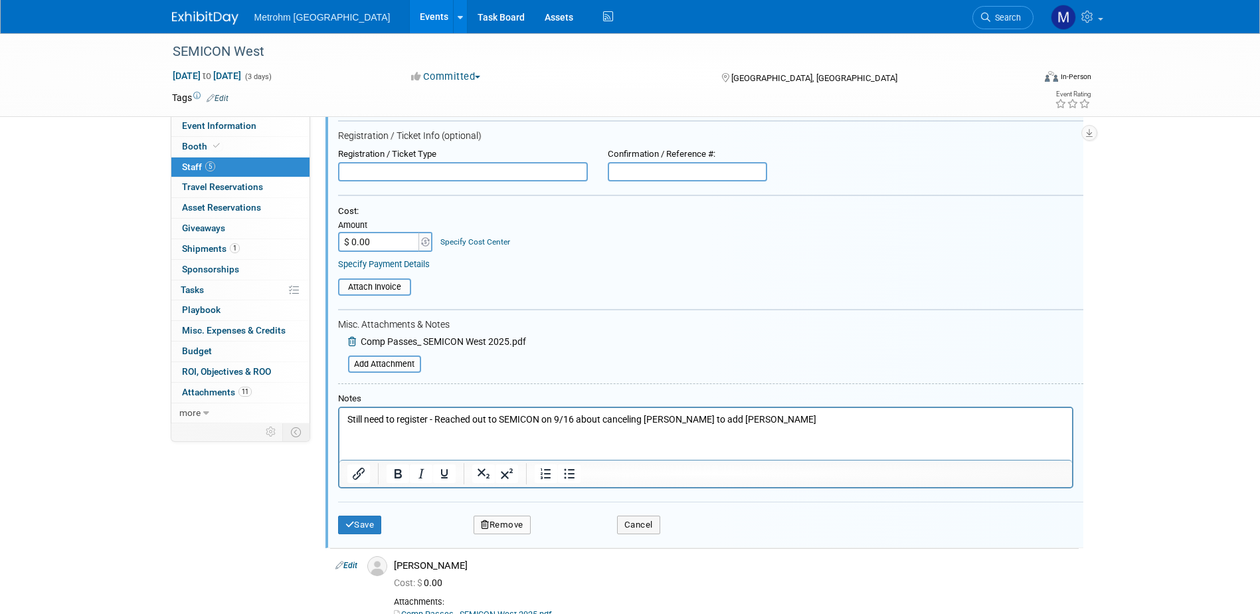
scroll to position [278, 0]
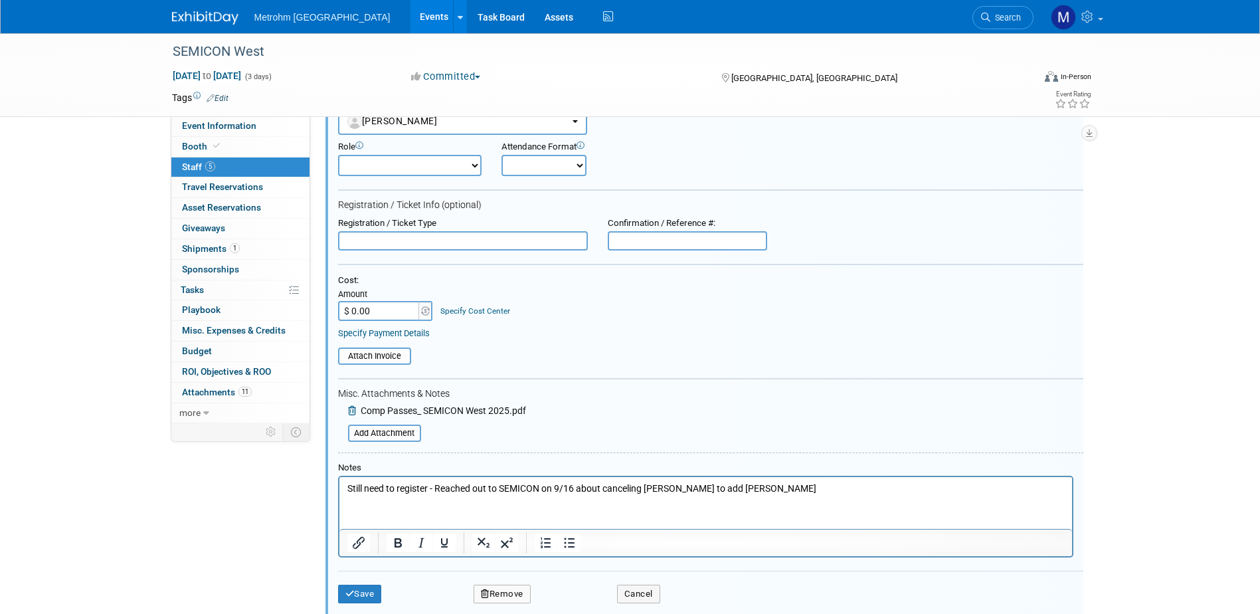
click at [688, 488] on p "Still need to register - Reached out to SEMICON on 9/16 about canceling Mike Kl…" at bounding box center [705, 488] width 717 height 13
click at [769, 490] on p "Still need to register - Reached out to SEMICON on 9/16 about canceling Mike Kl…" at bounding box center [705, 488] width 717 height 13
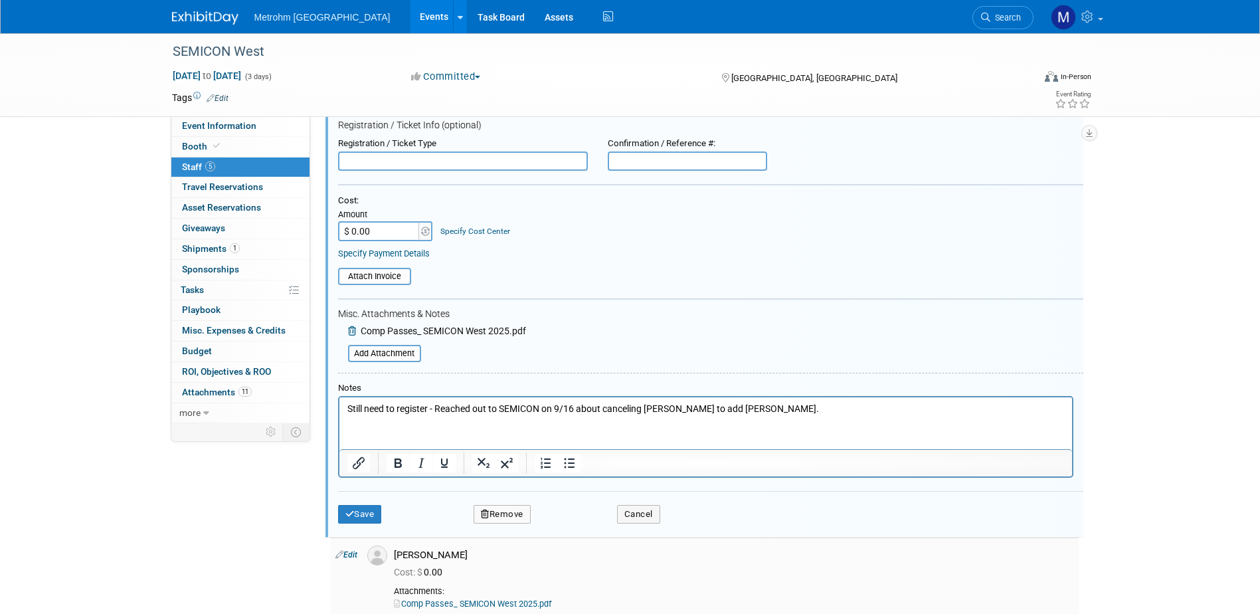
scroll to position [477, 0]
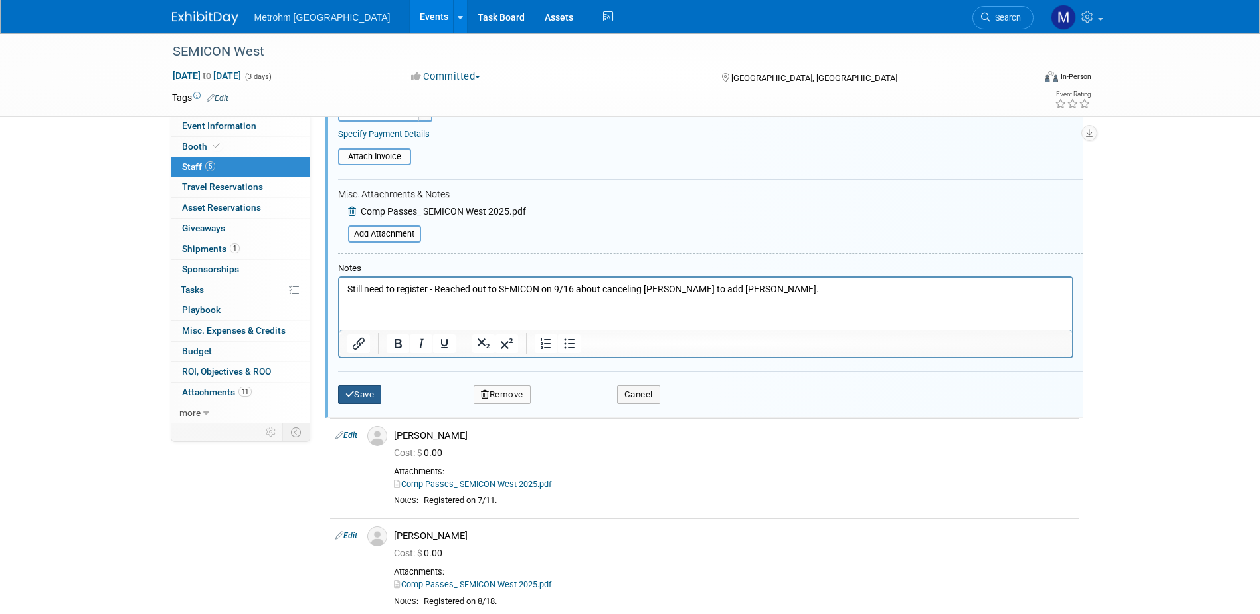
click at [373, 404] on button "Save" at bounding box center [360, 394] width 44 height 19
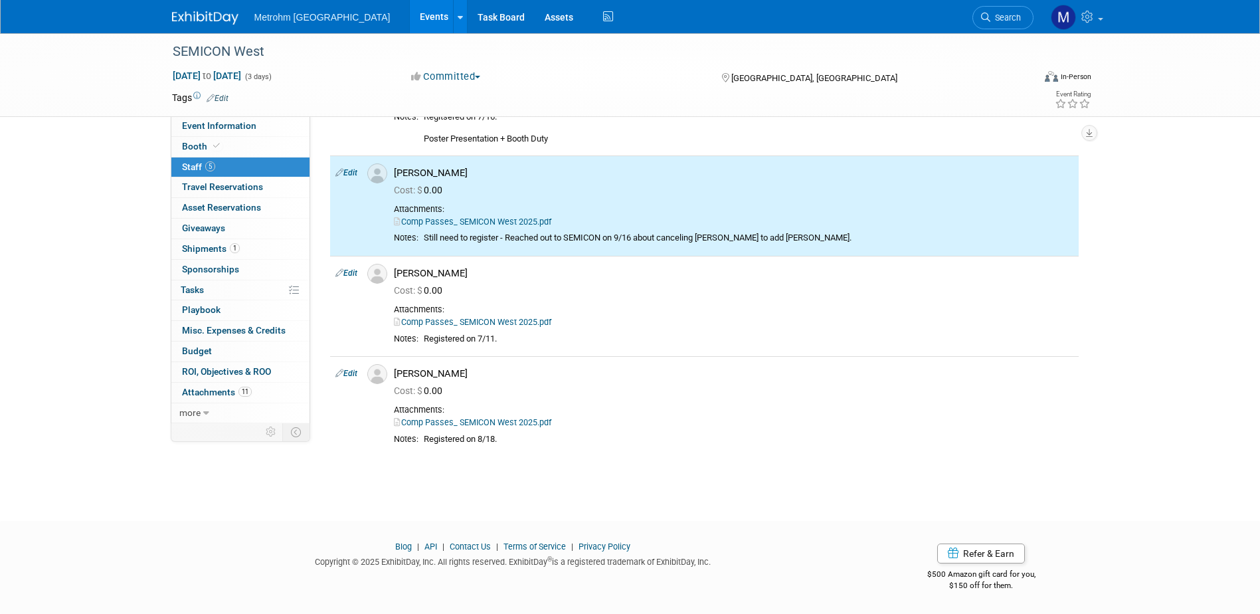
scroll to position [74, 0]
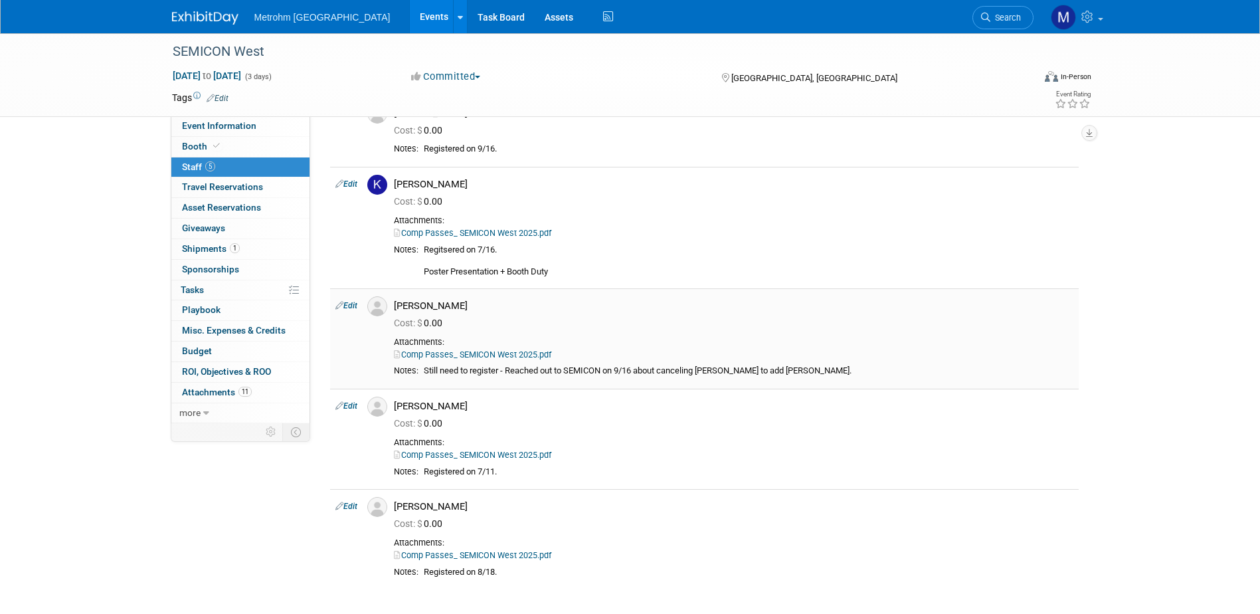
click at [343, 306] on link "Edit" at bounding box center [346, 305] width 22 height 9
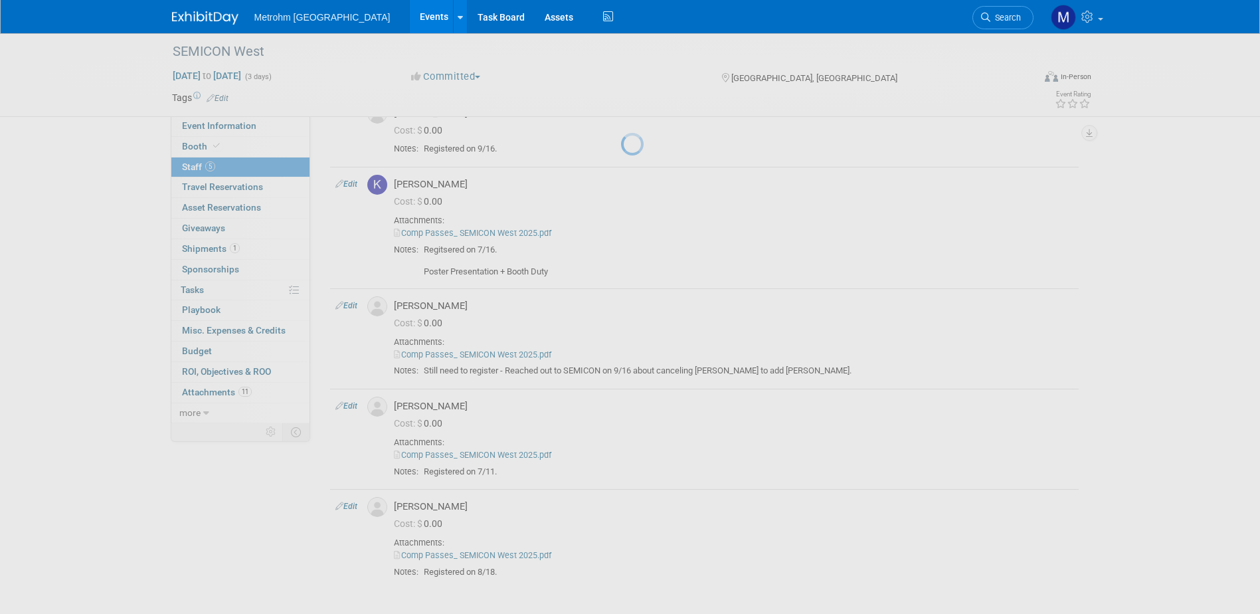
select select "e8056aeb-008f-455c-bf2f-537c2c811e3a"
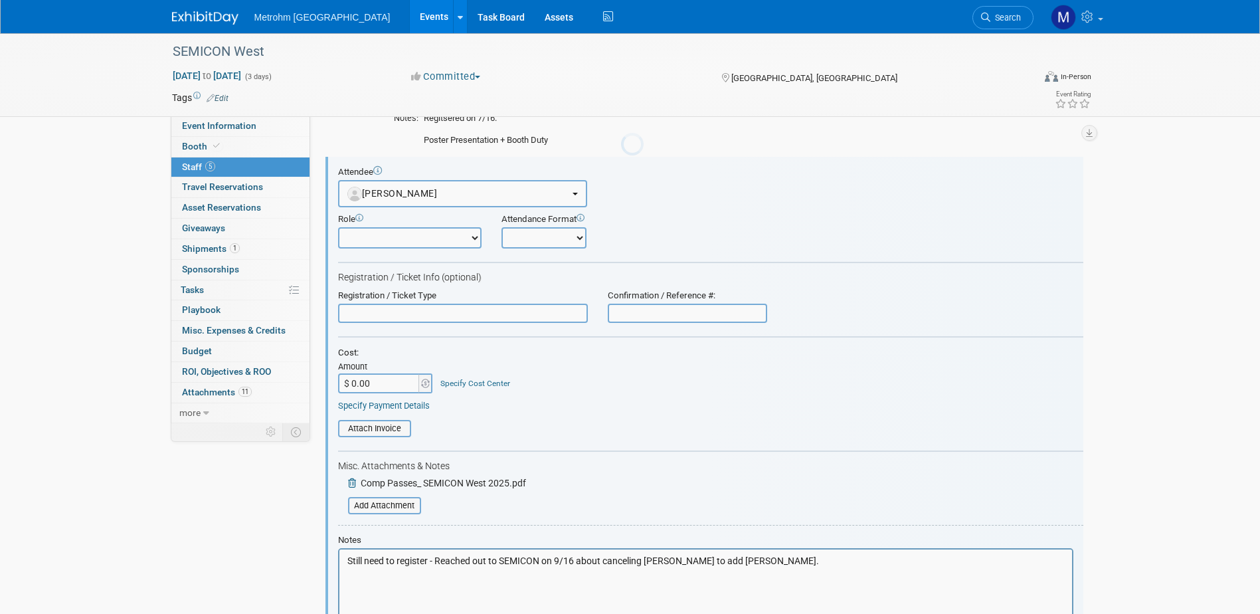
scroll to position [211, 0]
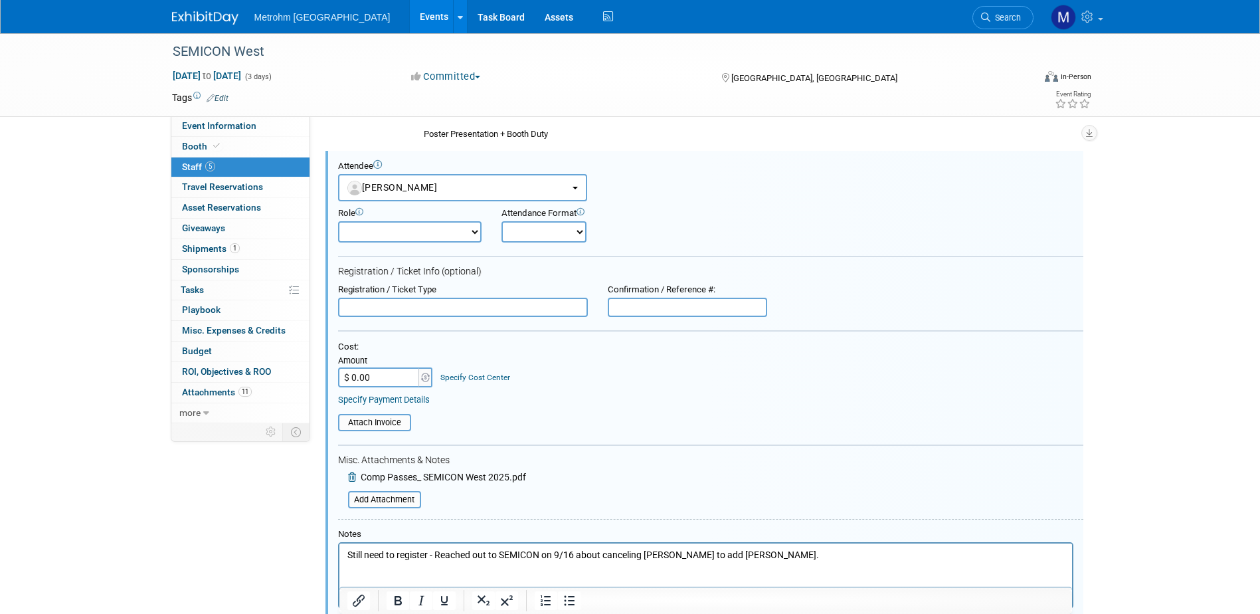
click at [350, 474] on icon at bounding box center [353, 476] width 11 height 9
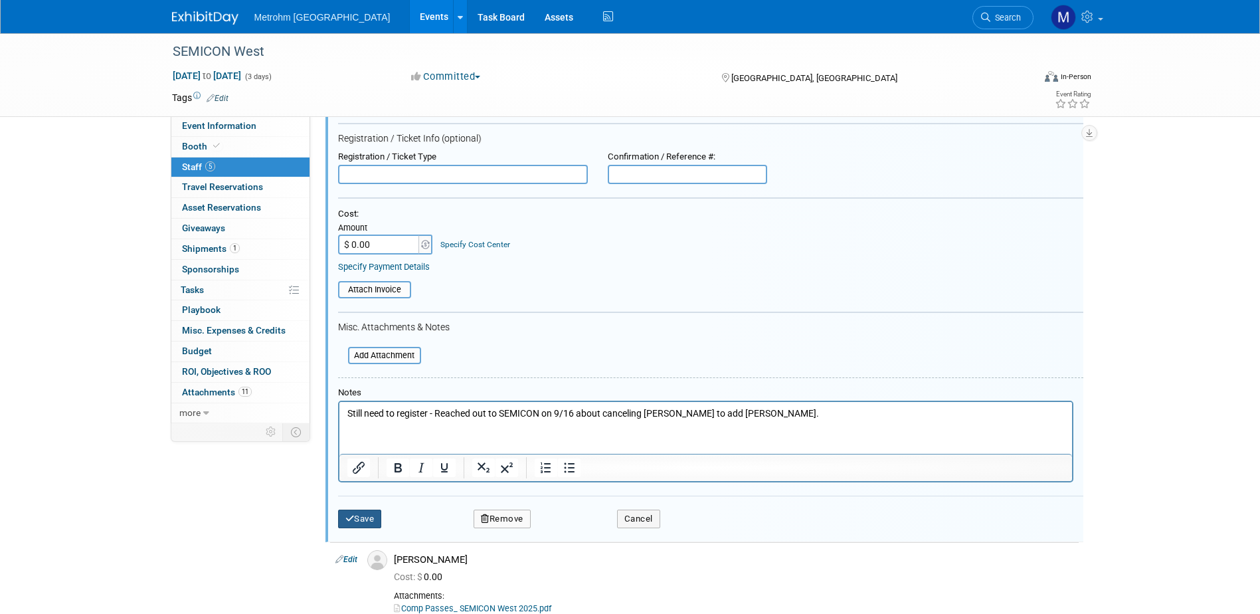
click at [363, 513] on button "Save" at bounding box center [360, 518] width 44 height 19
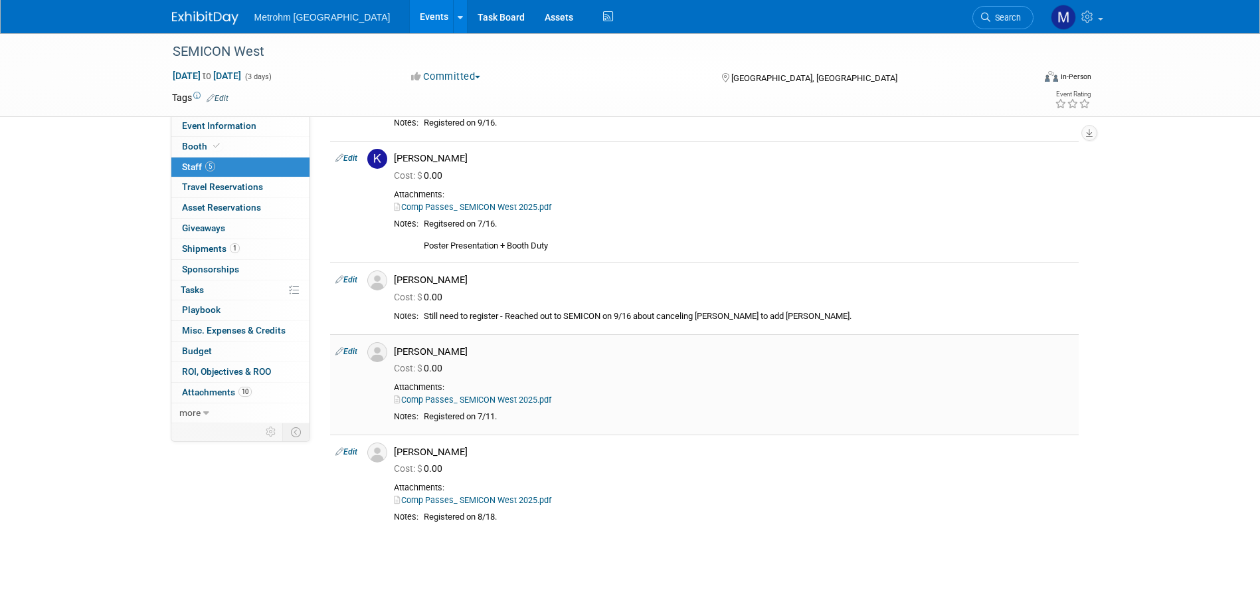
scroll to position [0, 0]
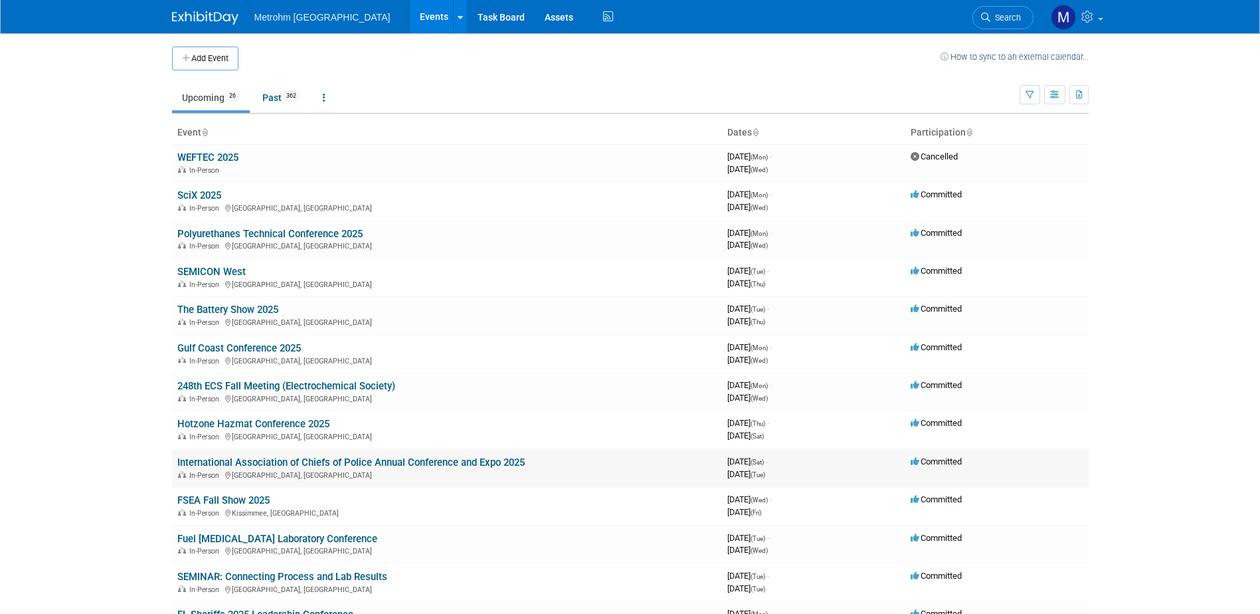
click at [278, 460] on link "International Association of Chiefs of Police Annual Conference and Expo 2025" at bounding box center [350, 462] width 347 height 12
click at [234, 418] on link "Hotzone Hazmat Conference 2025" at bounding box center [253, 424] width 152 height 12
click at [219, 464] on link "International Association of Chiefs of Police Annual Conference and Expo 2025" at bounding box center [350, 462] width 347 height 12
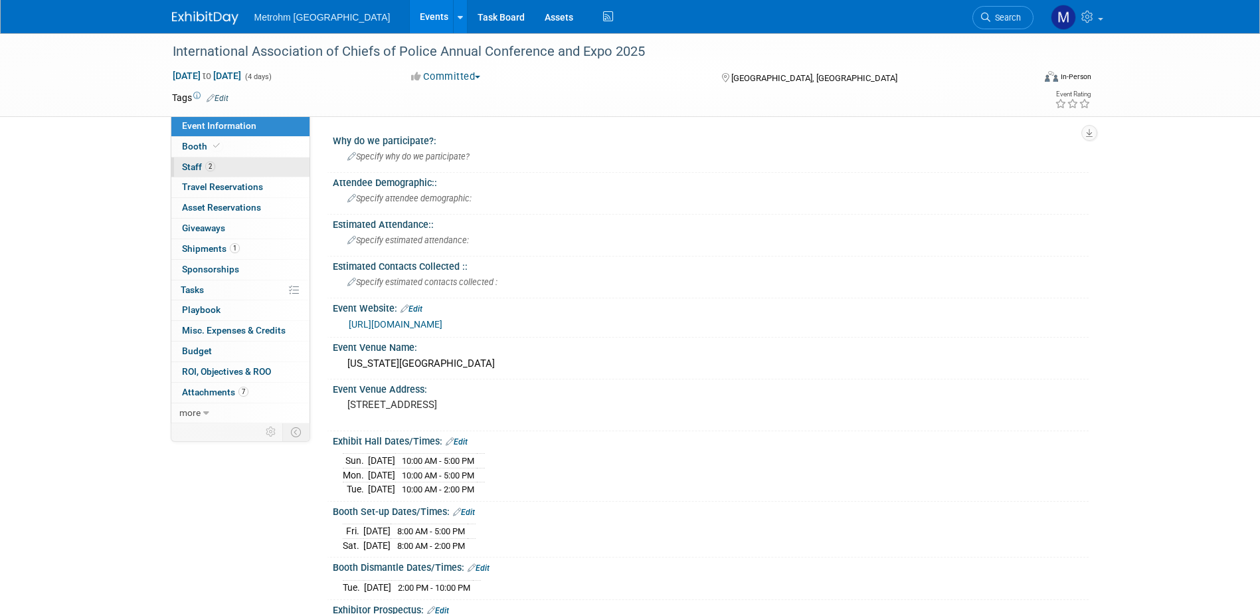
click at [241, 169] on link "2 Staff 2" at bounding box center [240, 167] width 138 height 20
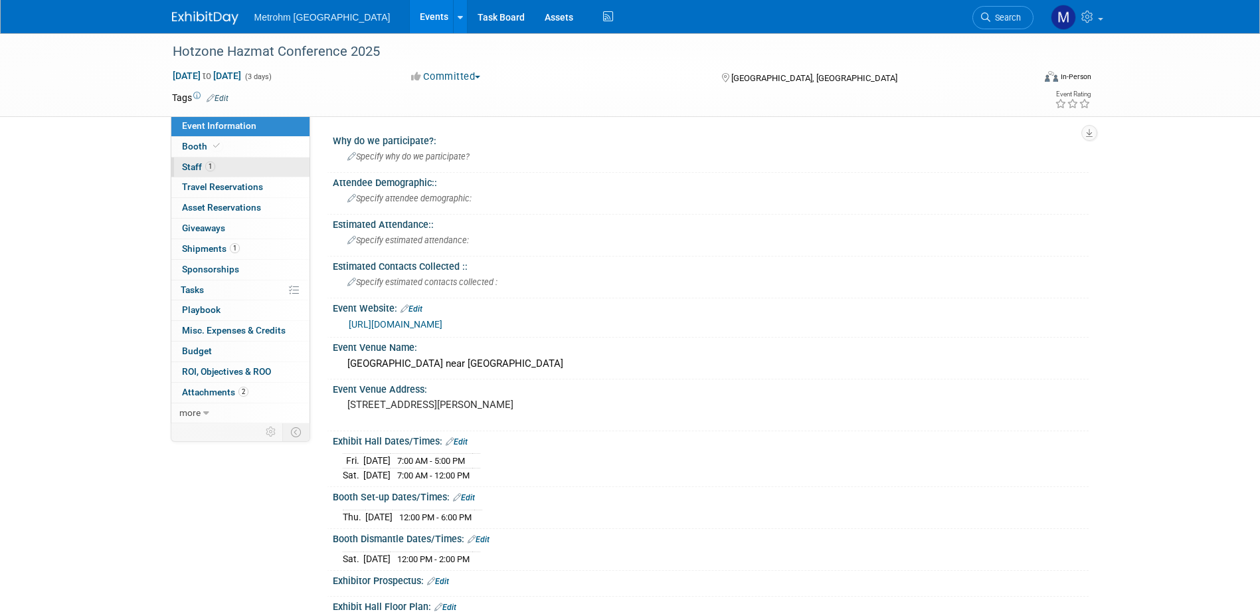
click at [204, 166] on span "Staff 1" at bounding box center [198, 166] width 33 height 11
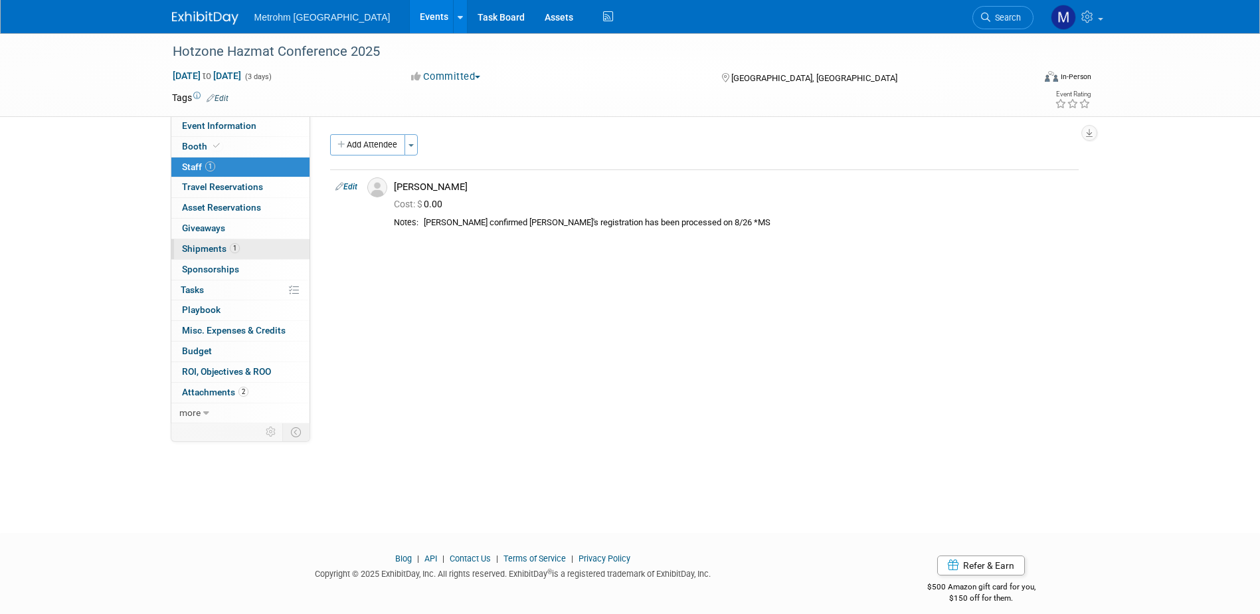
click at [250, 242] on link "1 Shipments 1" at bounding box center [240, 249] width 138 height 20
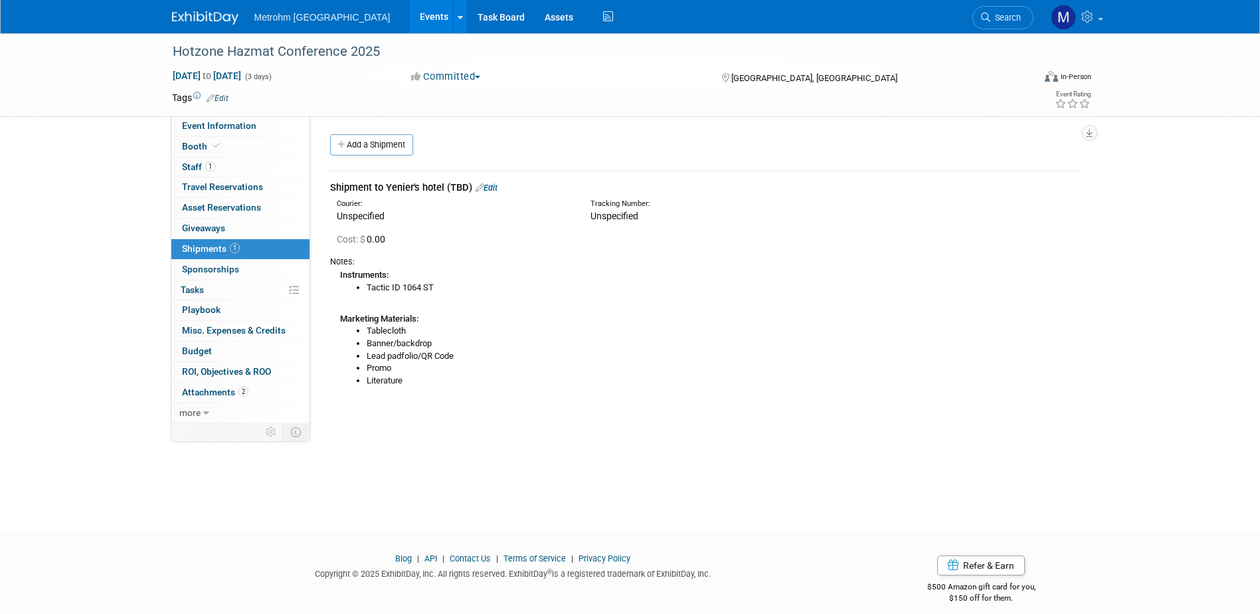
click at [405, 300] on div "Instruments: Tactic ID 1064 ST Marketing Materials: Tablecloth Banner/backdrop …" at bounding box center [704, 327] width 749 height 119
drag, startPoint x: 437, startPoint y: 289, endPoint x: 405, endPoint y: 290, distance: 31.9
click at [405, 290] on li "Tactic ID 1064 ST" at bounding box center [723, 288] width 712 height 13
click at [467, 322] on div "Instruments: Tactic ID 1064 ST Marketing Materials: Tablecloth Banner/backdrop …" at bounding box center [704, 327] width 749 height 119
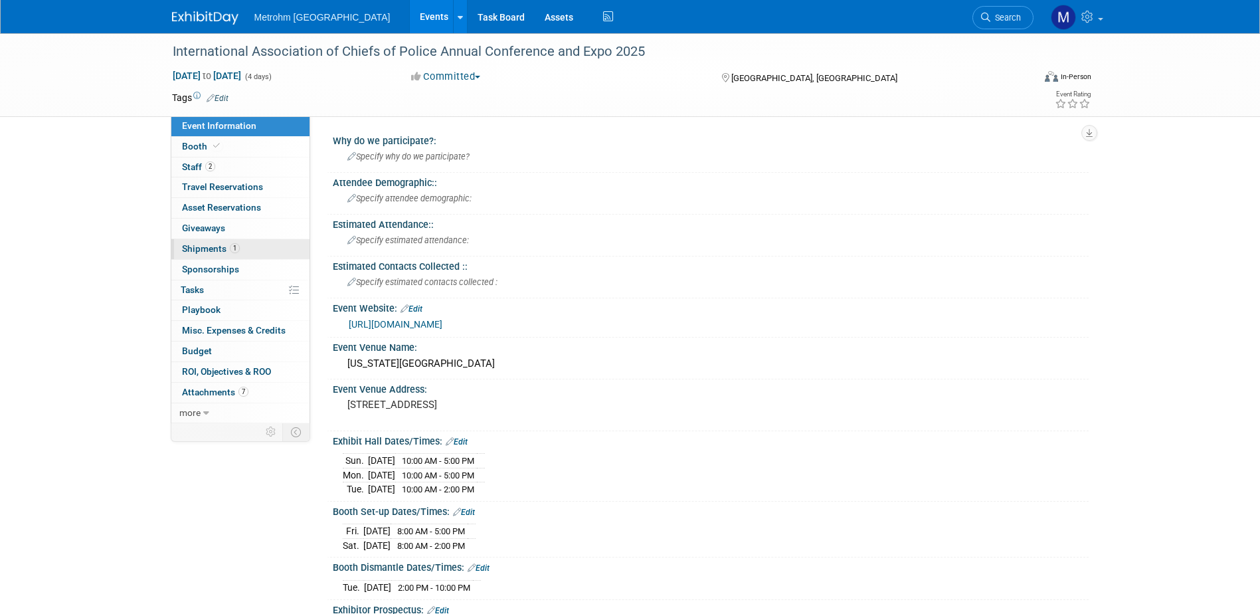
click at [187, 256] on link "1 Shipments 1" at bounding box center [240, 249] width 138 height 20
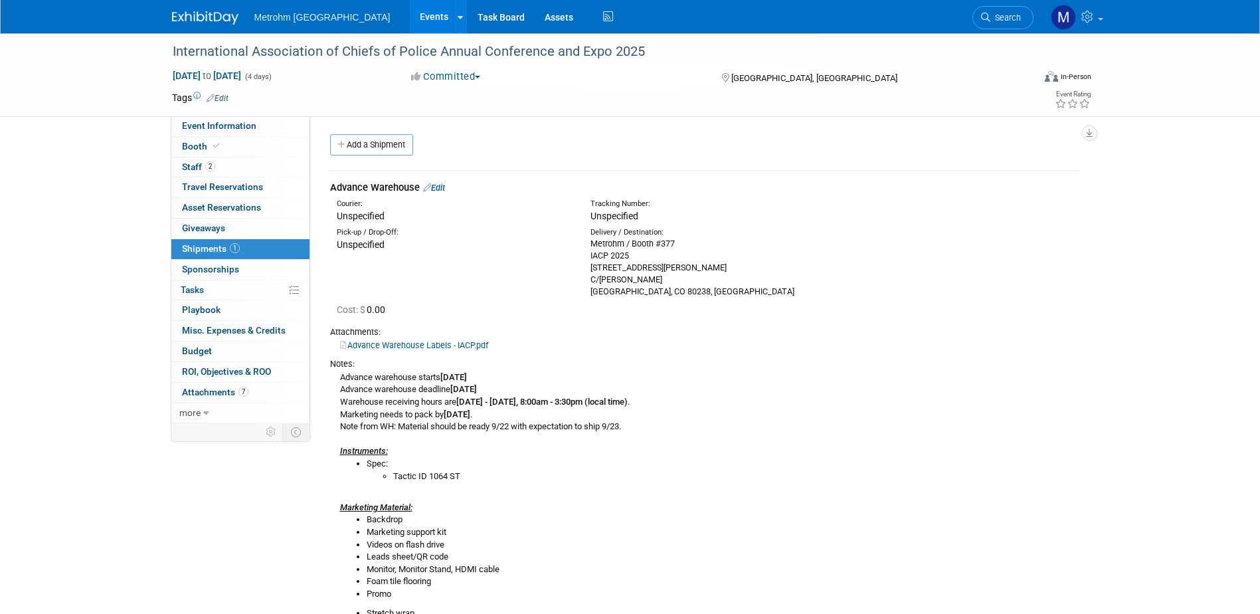
drag, startPoint x: 224, startPoint y: 29, endPoint x: 219, endPoint y: 17, distance: 13.4
click at [184, 15] on img at bounding box center [205, 17] width 66 height 13
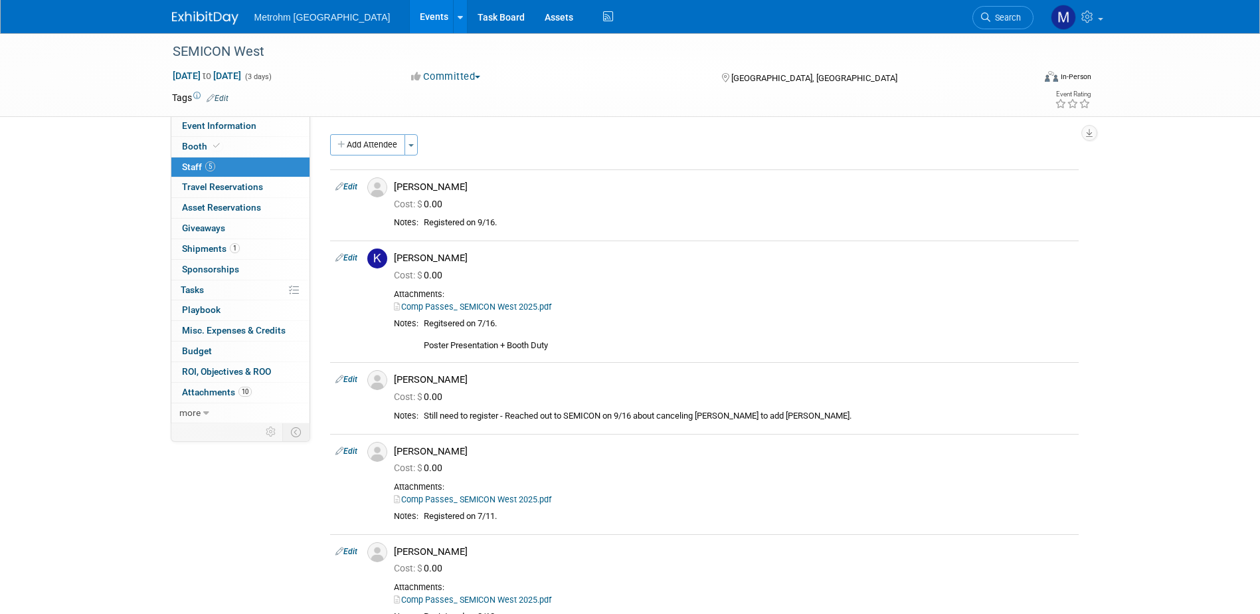
click at [219, 15] on img at bounding box center [205, 17] width 66 height 13
click at [225, 244] on span "Shipments 1" at bounding box center [211, 248] width 58 height 11
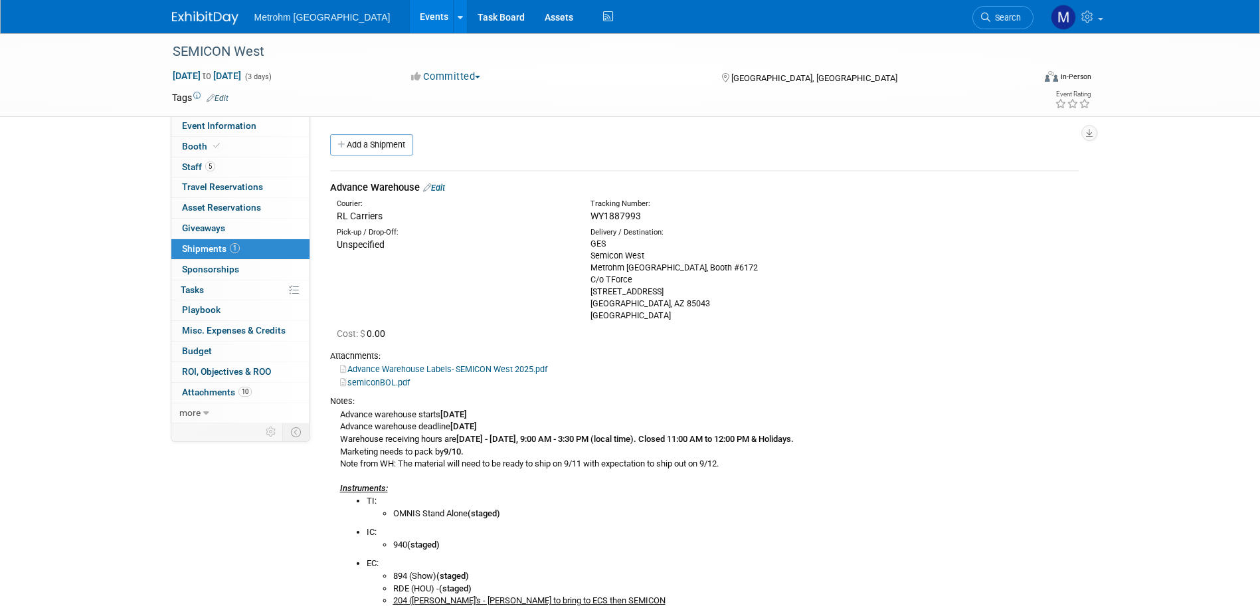
click at [383, 382] on link "semiconBOL.pdf" at bounding box center [375, 382] width 70 height 10
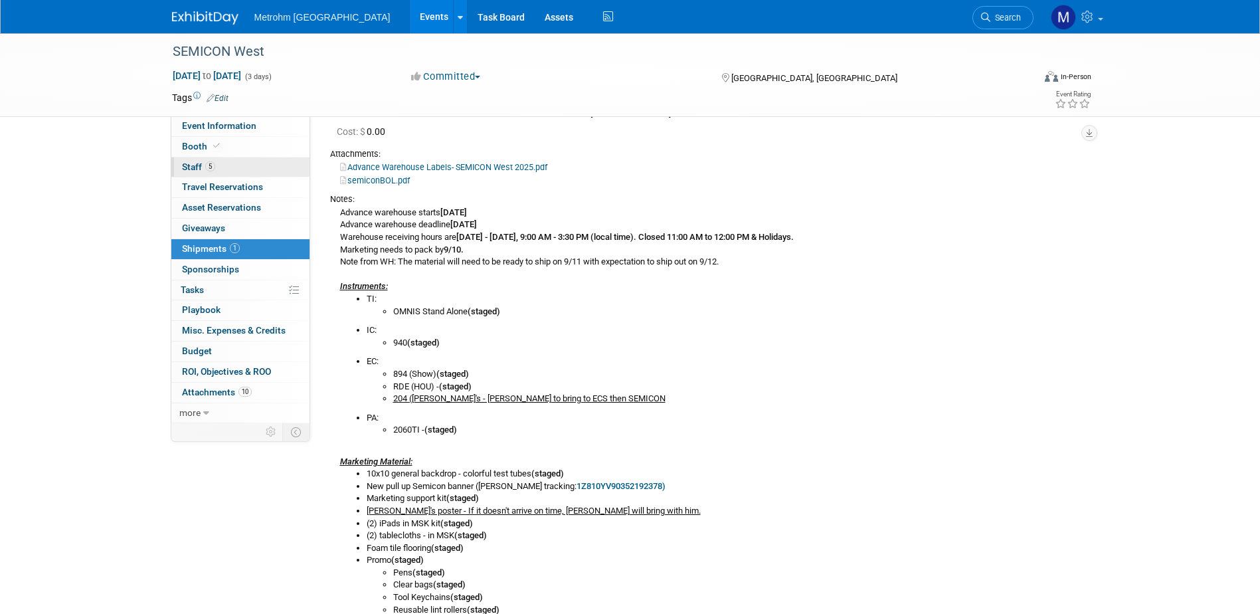
scroll to position [133, 0]
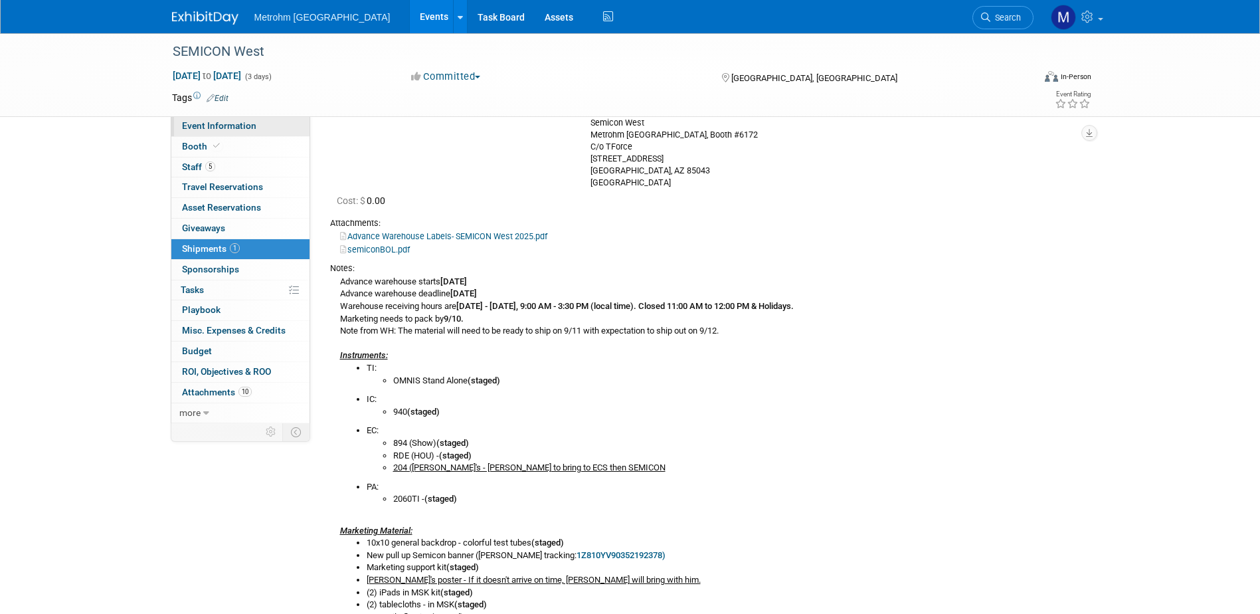
click at [260, 130] on link "Event Information" at bounding box center [240, 126] width 138 height 20
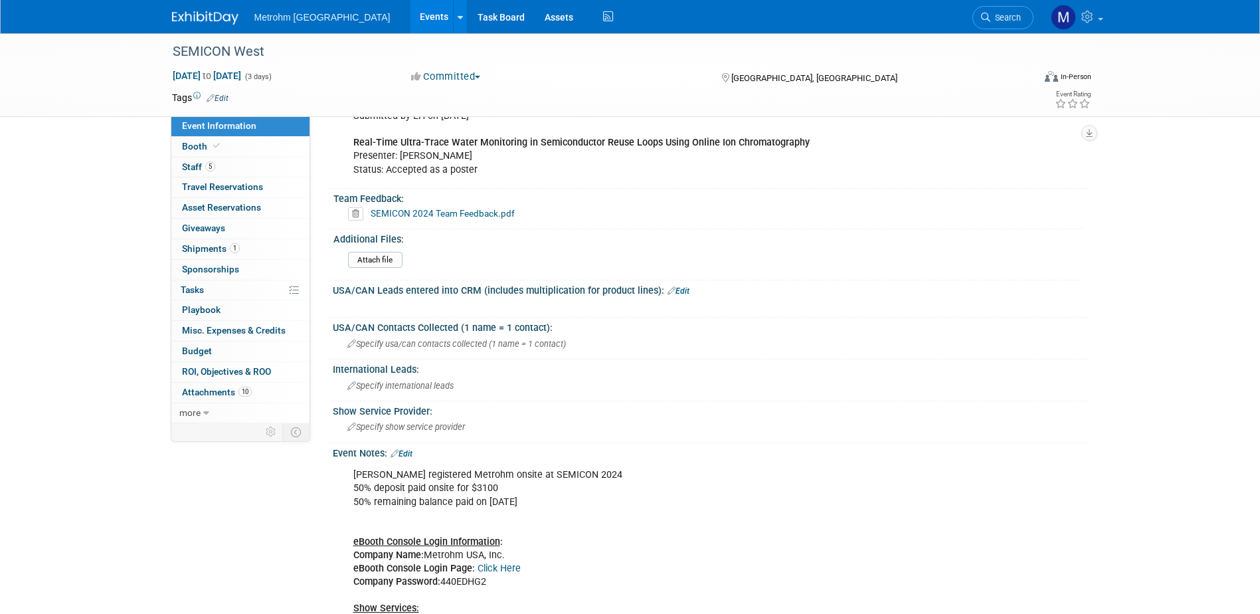
scroll to position [893, 0]
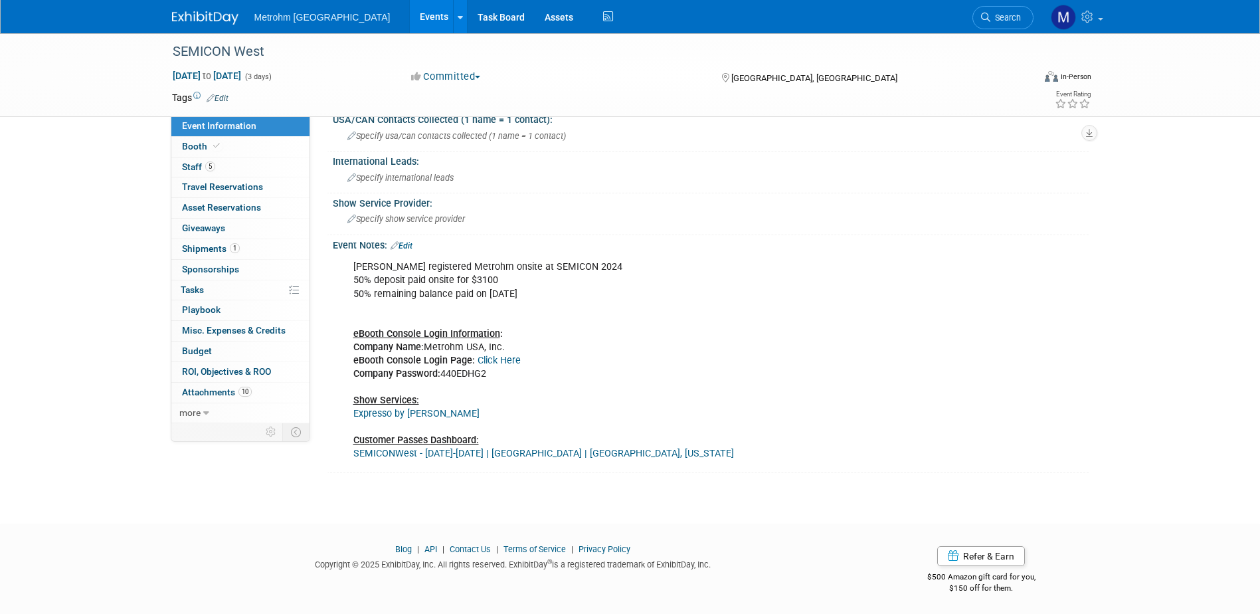
click at [382, 414] on link "Expresso by GES" at bounding box center [416, 413] width 126 height 11
click at [230, 136] on link "Event Information" at bounding box center [240, 126] width 138 height 20
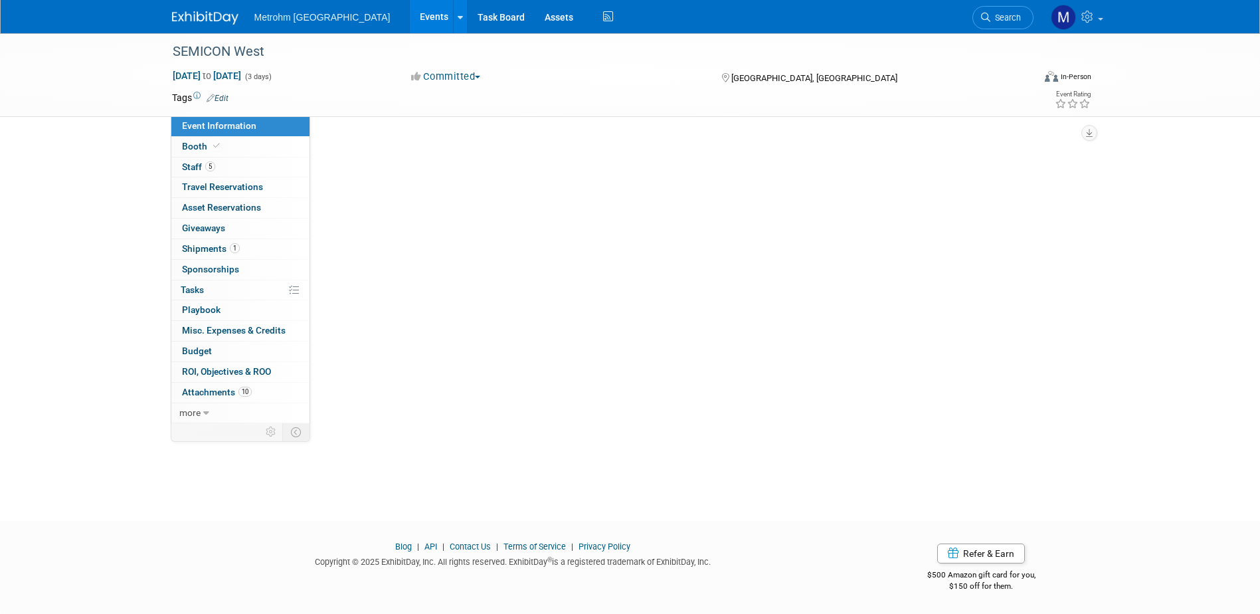
scroll to position [0, 0]
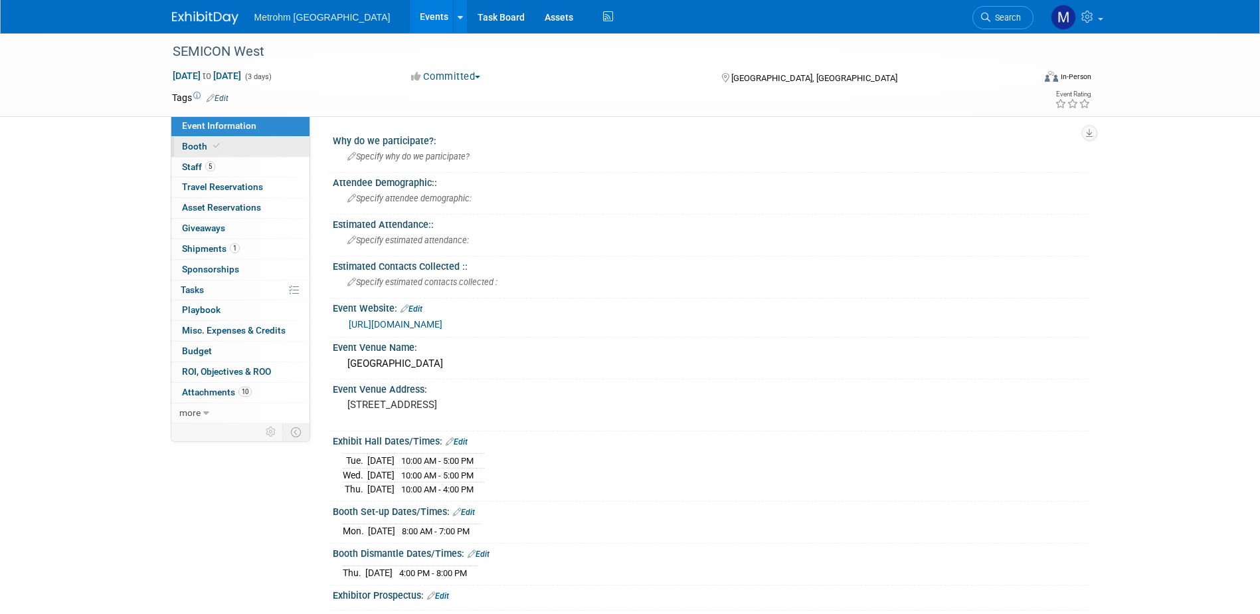
click at [236, 155] on link "Booth" at bounding box center [240, 147] width 138 height 20
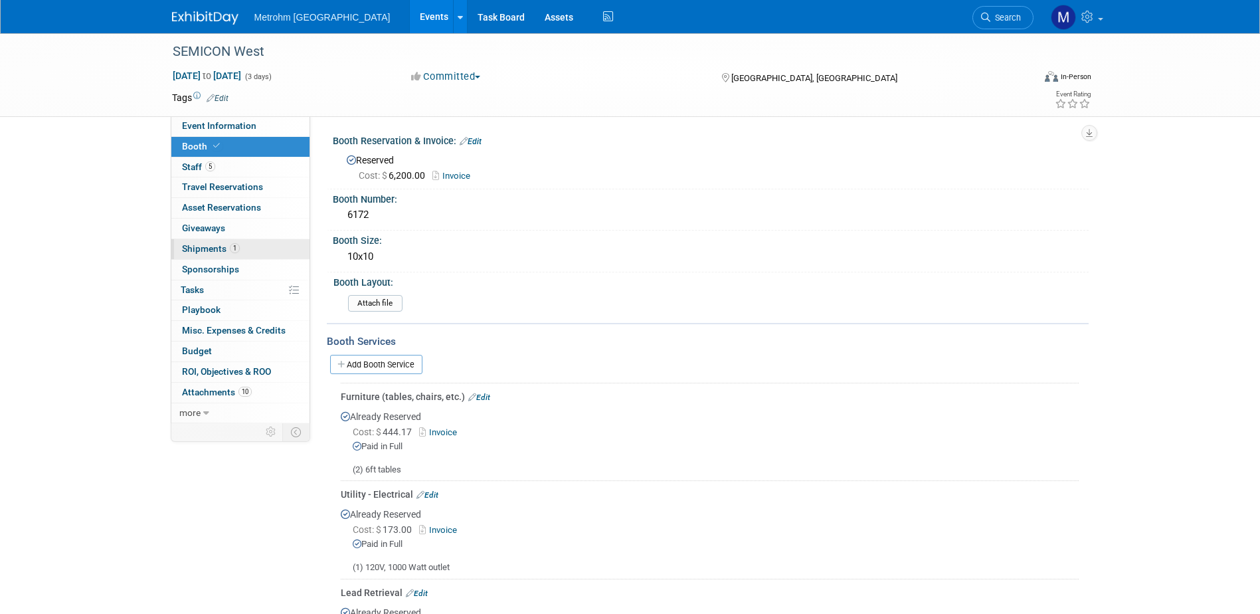
click at [260, 250] on link "1 Shipments 1" at bounding box center [240, 249] width 138 height 20
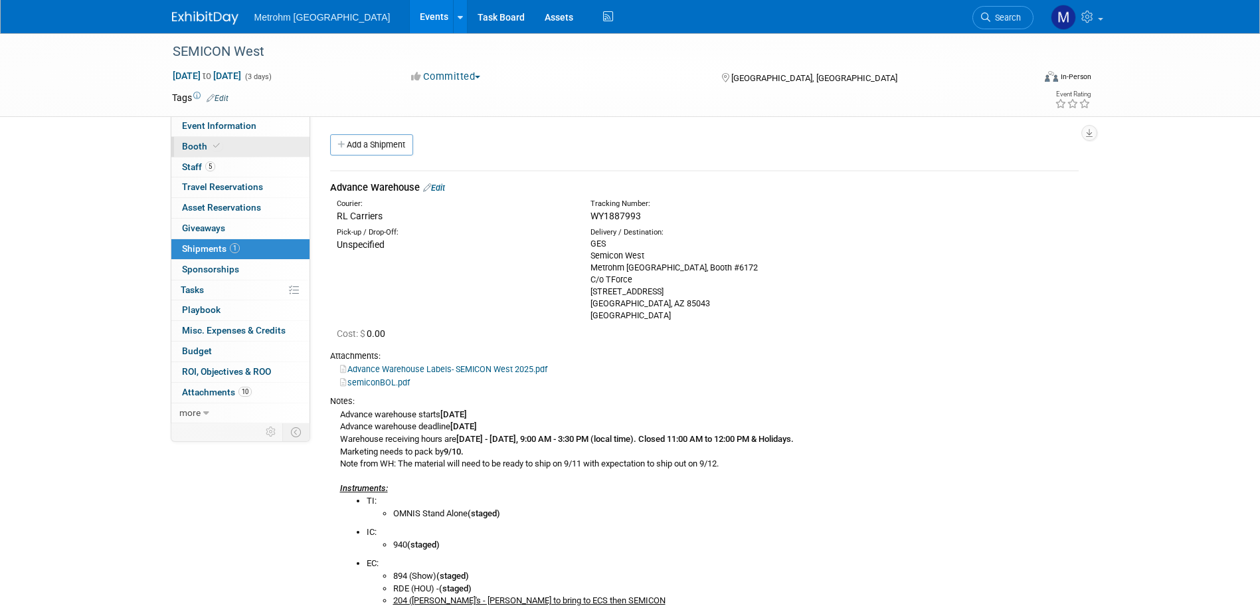
click at [265, 143] on link "Booth" at bounding box center [240, 147] width 138 height 20
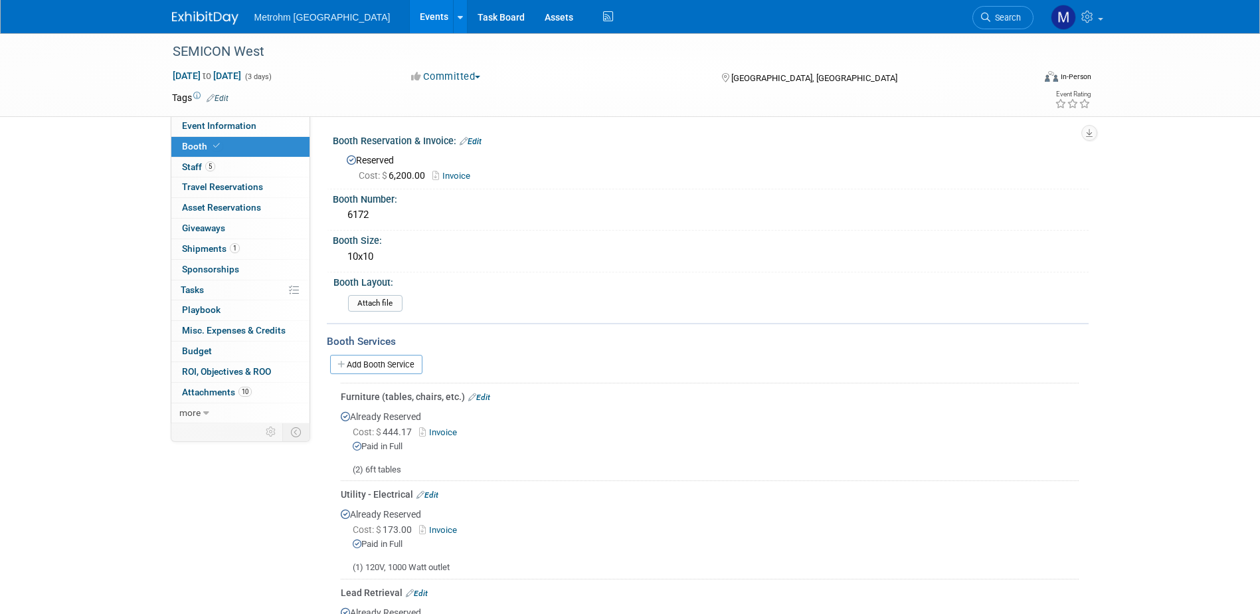
click at [258, 141] on link "Booth" at bounding box center [240, 147] width 138 height 20
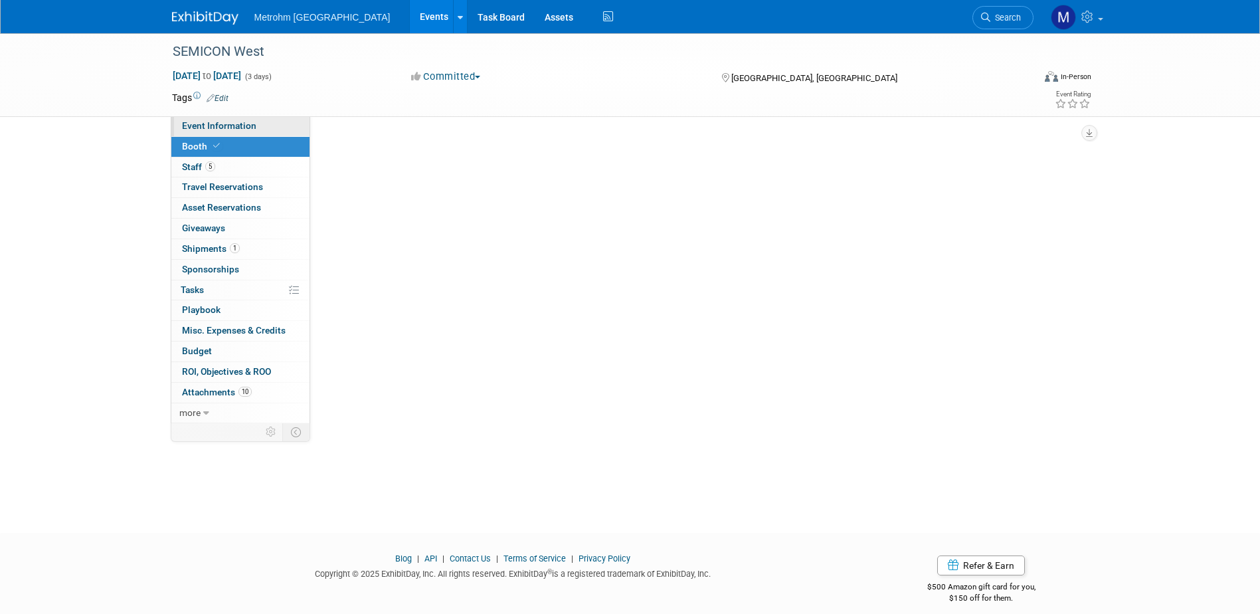
click at [253, 130] on span "Event Information" at bounding box center [219, 125] width 74 height 11
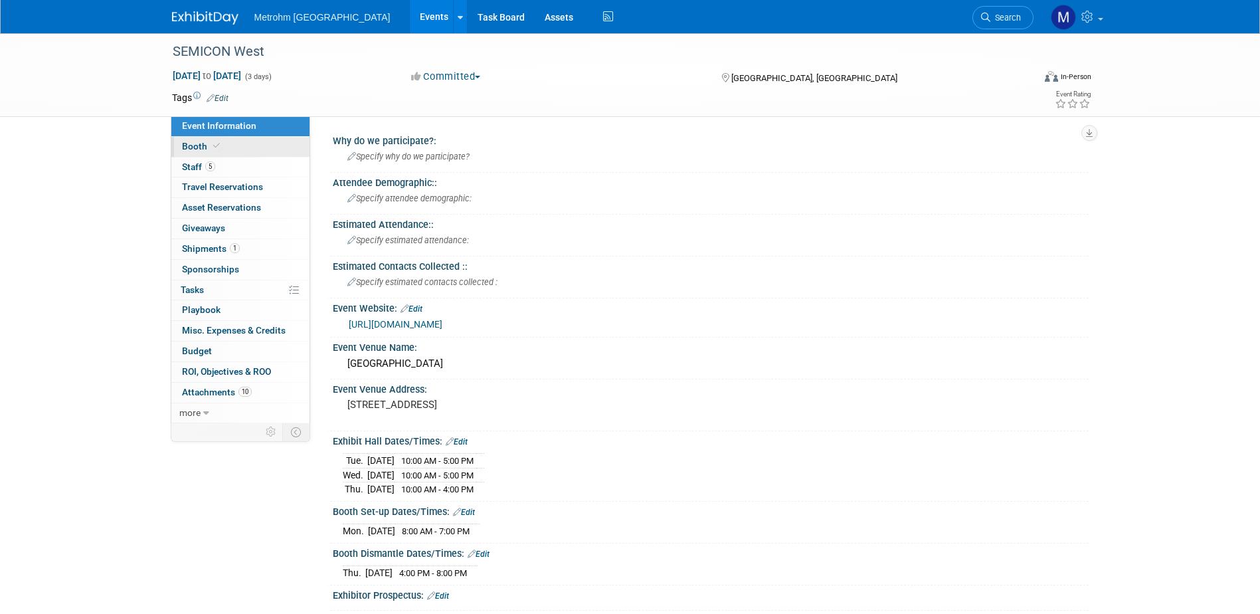
click at [216, 147] on icon at bounding box center [216, 145] width 7 height 7
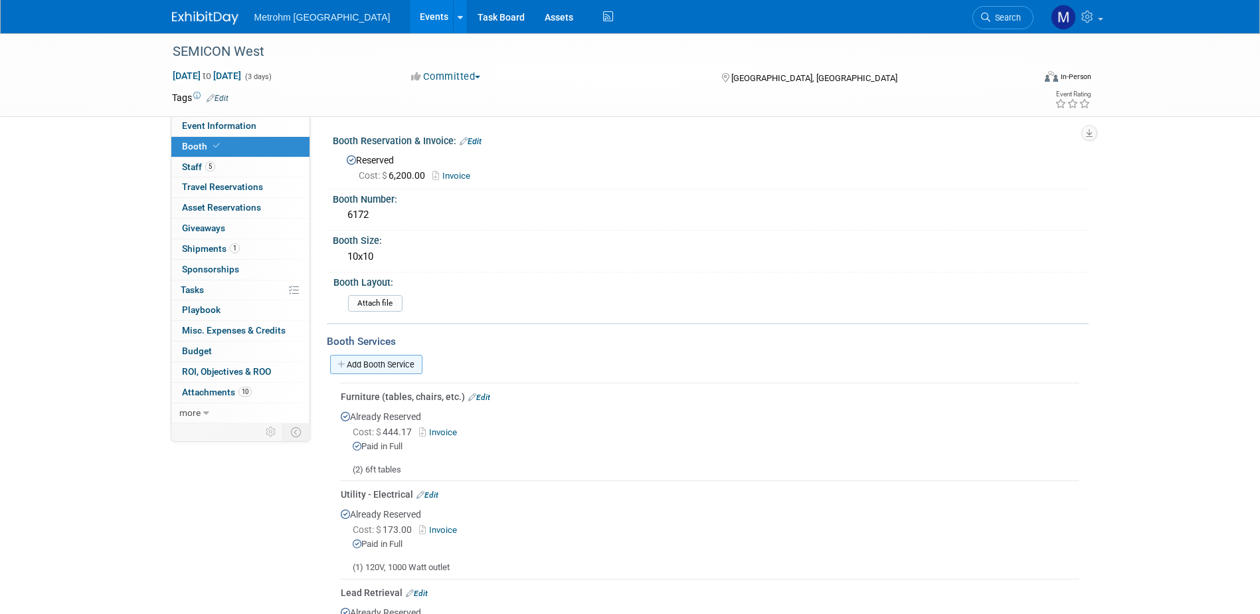
click at [397, 367] on link "Add Booth Service" at bounding box center [376, 364] width 92 height 19
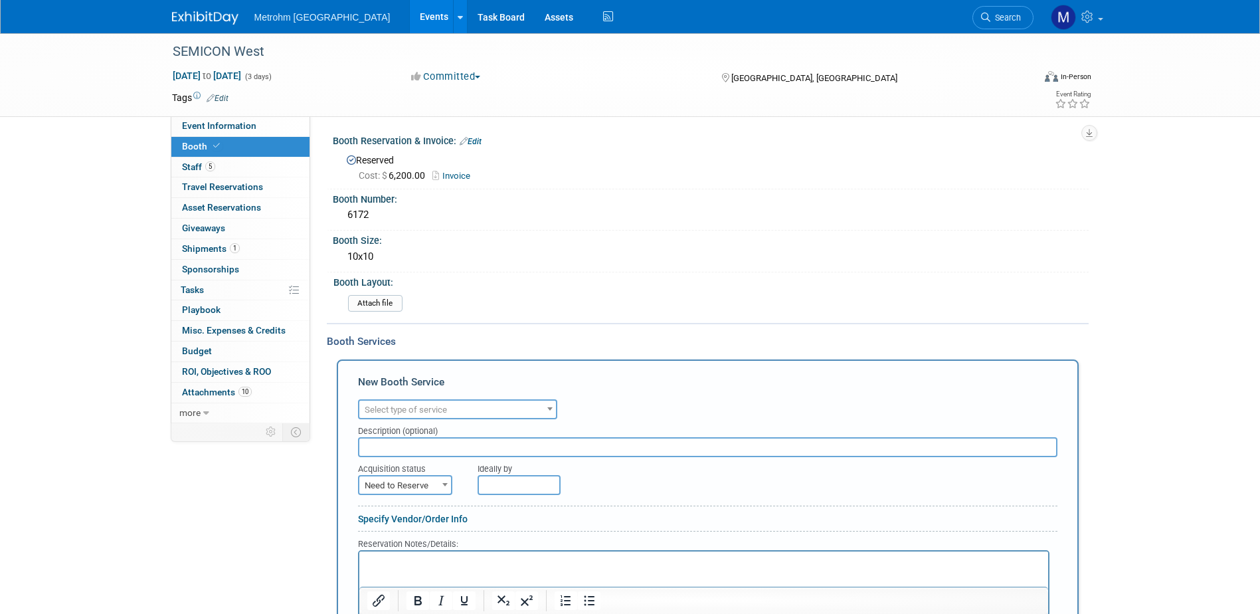
click at [415, 407] on span "Select type of service" at bounding box center [406, 410] width 82 height 10
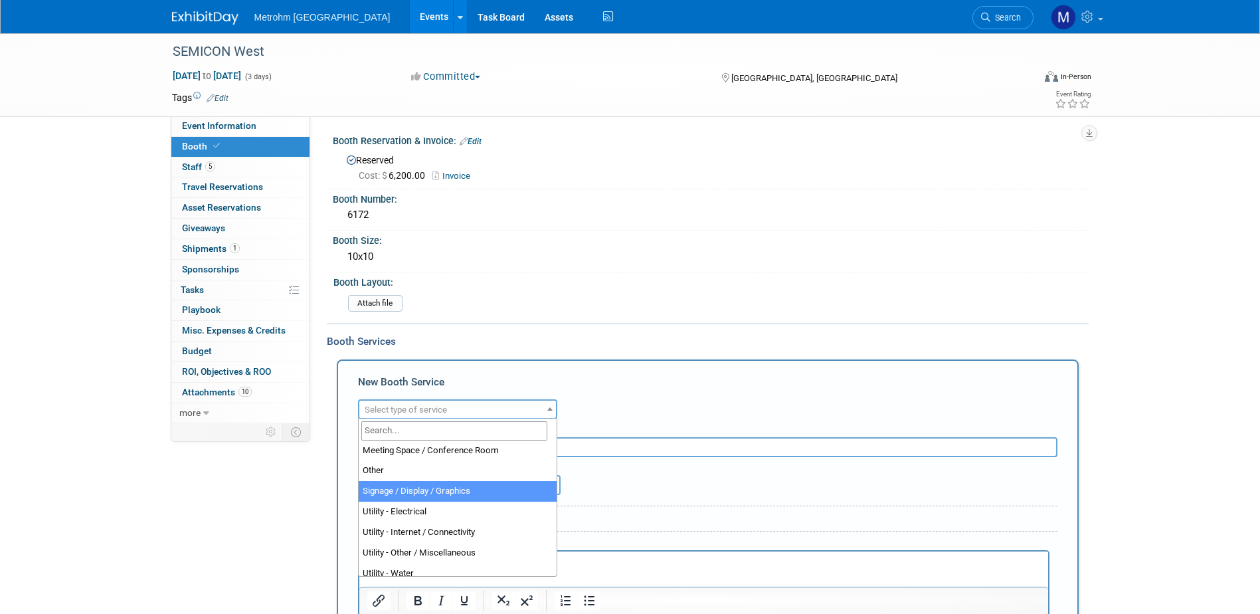
scroll to position [266, 0]
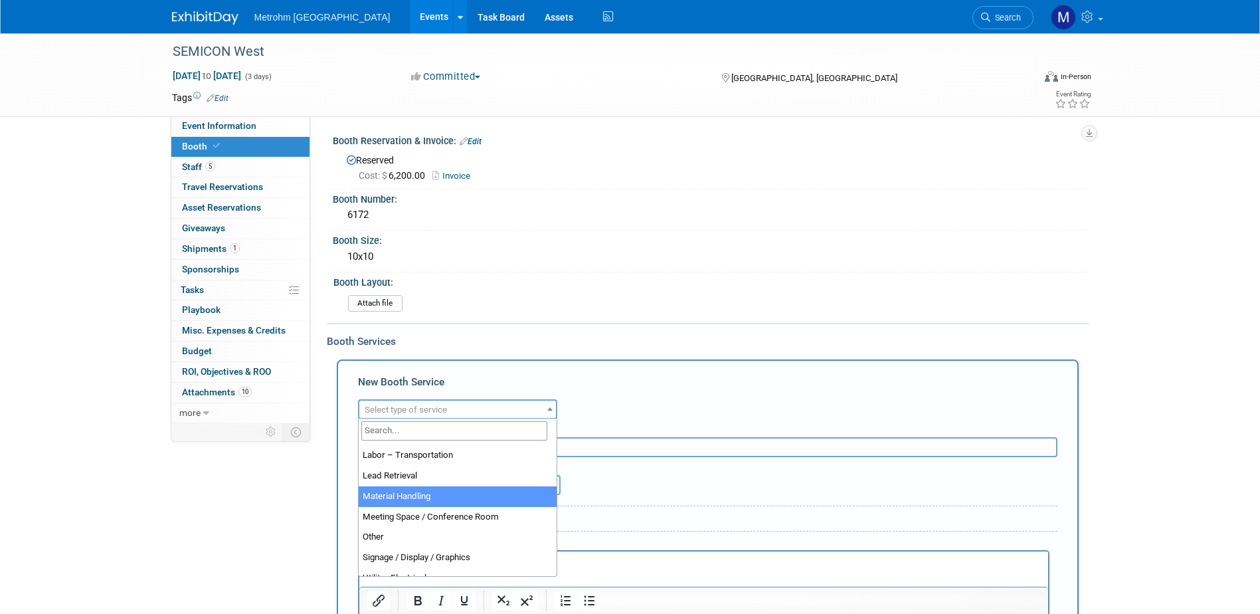
select select "10"
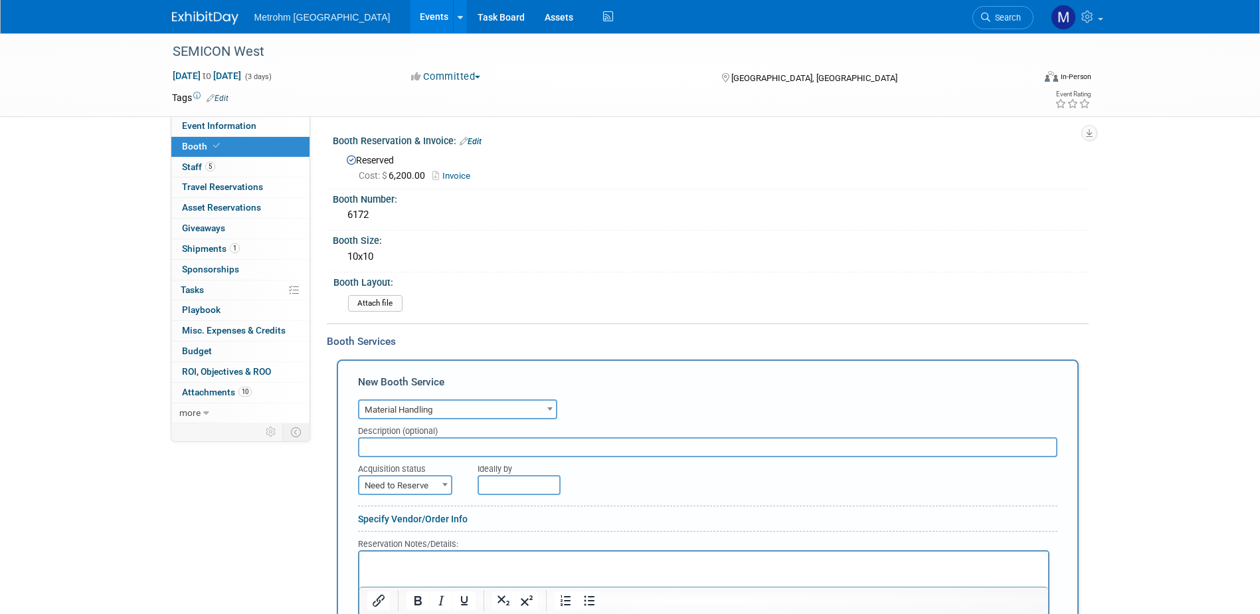
scroll to position [199, 0]
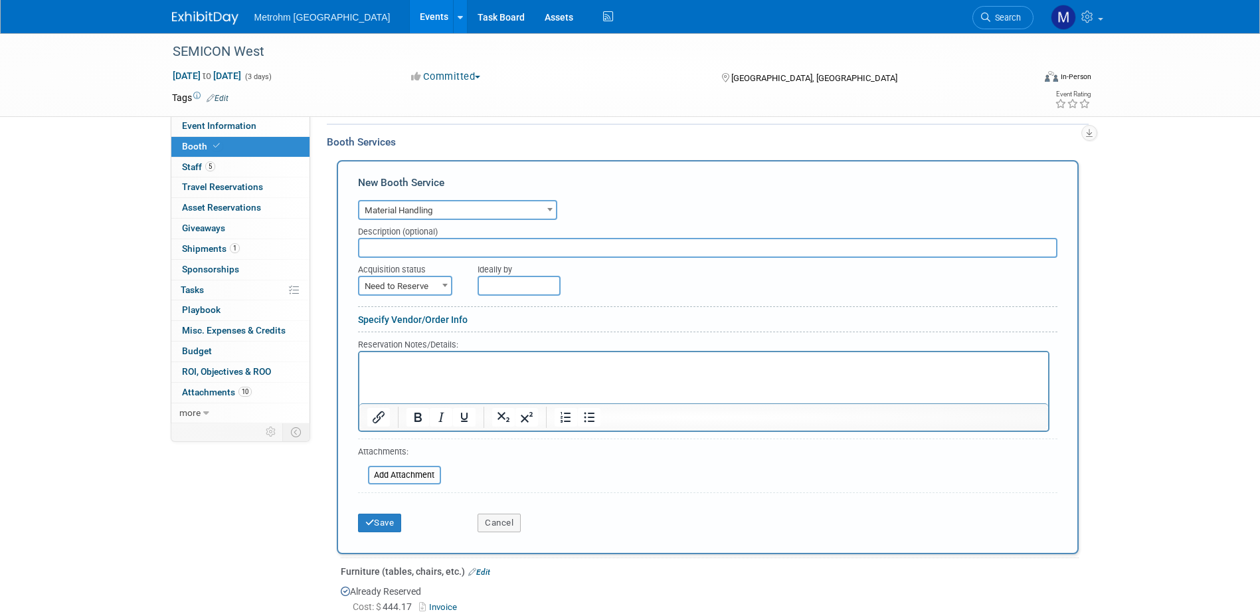
click at [422, 369] on p "Rich Text Area. Press ALT-0 for help." at bounding box center [704, 363] width 674 height 13
click at [395, 518] on button "Save" at bounding box center [380, 522] width 44 height 19
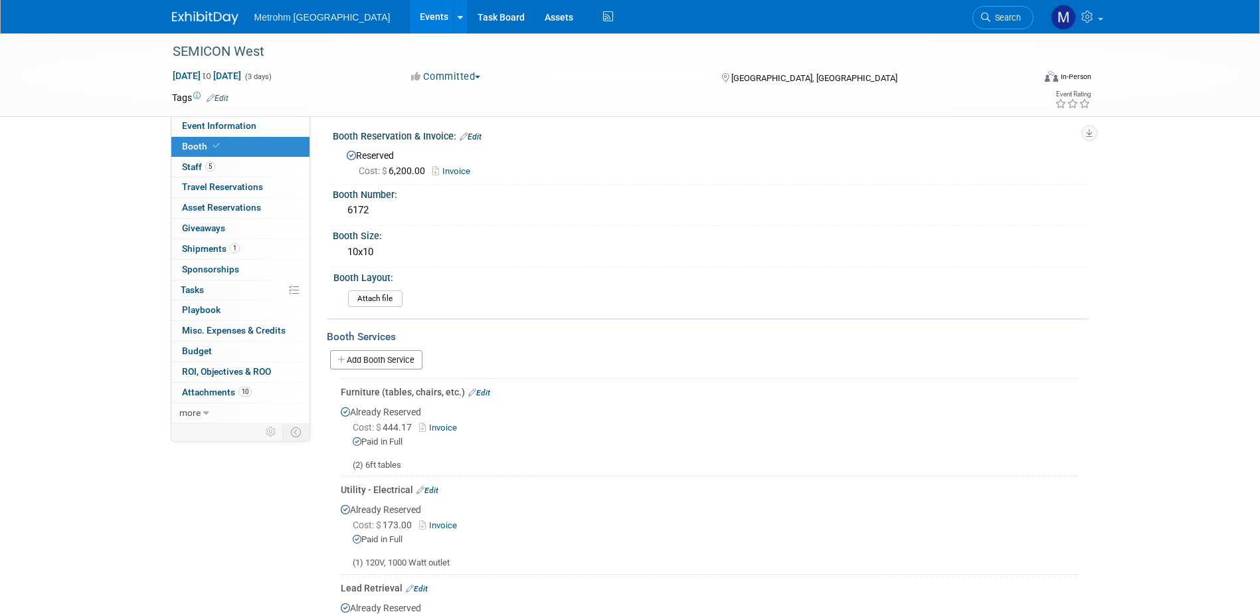
scroll to position [270, 0]
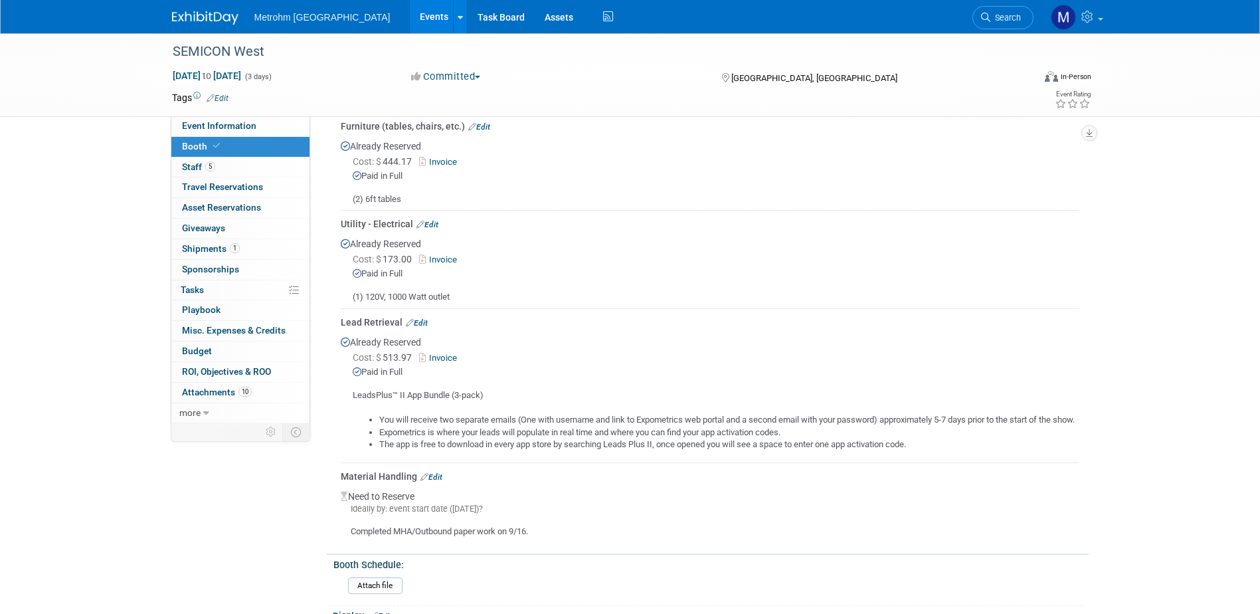
click at [443, 483] on div "Material Handling Edit" at bounding box center [710, 476] width 738 height 13
click at [439, 482] on link "Edit" at bounding box center [431, 476] width 22 height 9
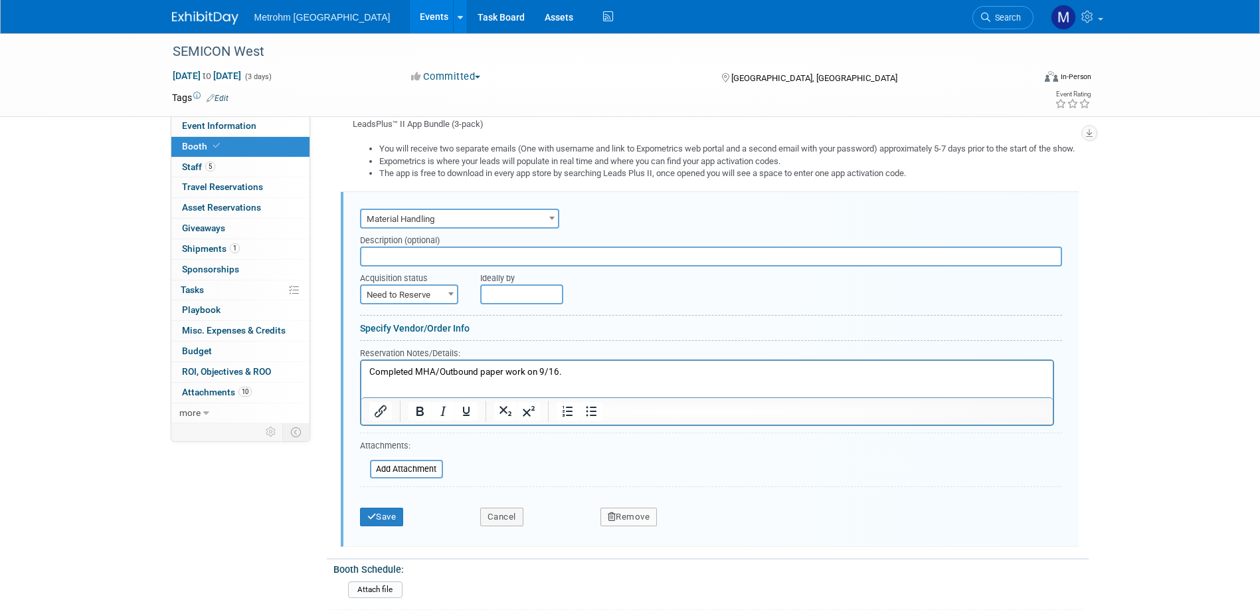
scroll to position [592, 0]
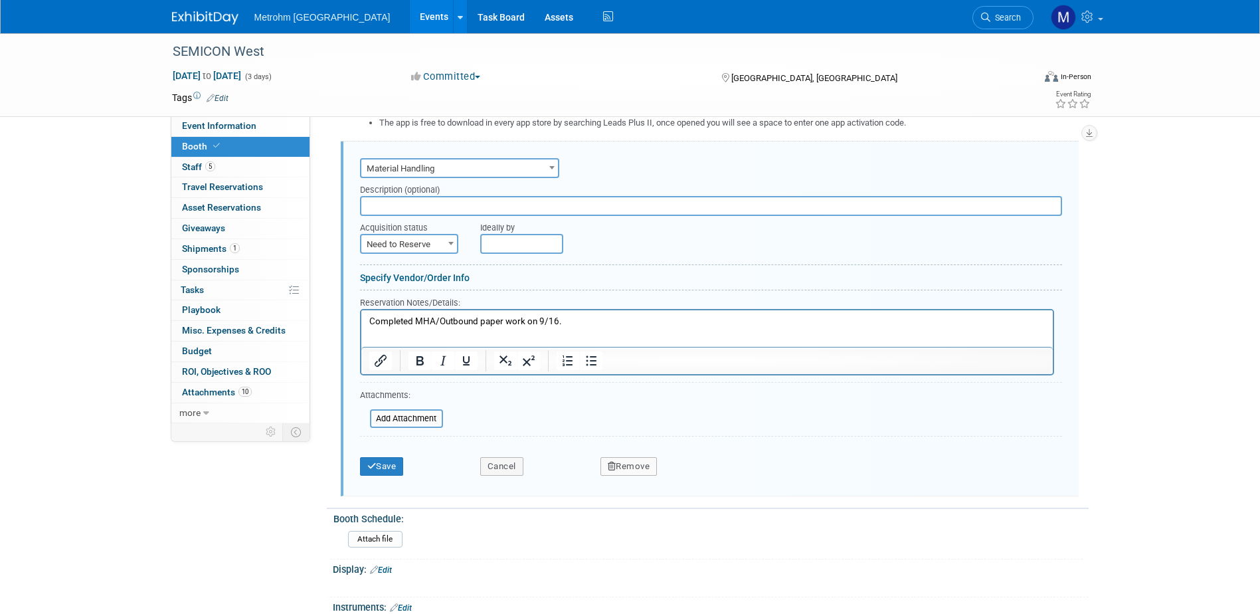
click at [402, 254] on span "Need to Reserve" at bounding box center [409, 244] width 96 height 19
select select "2"
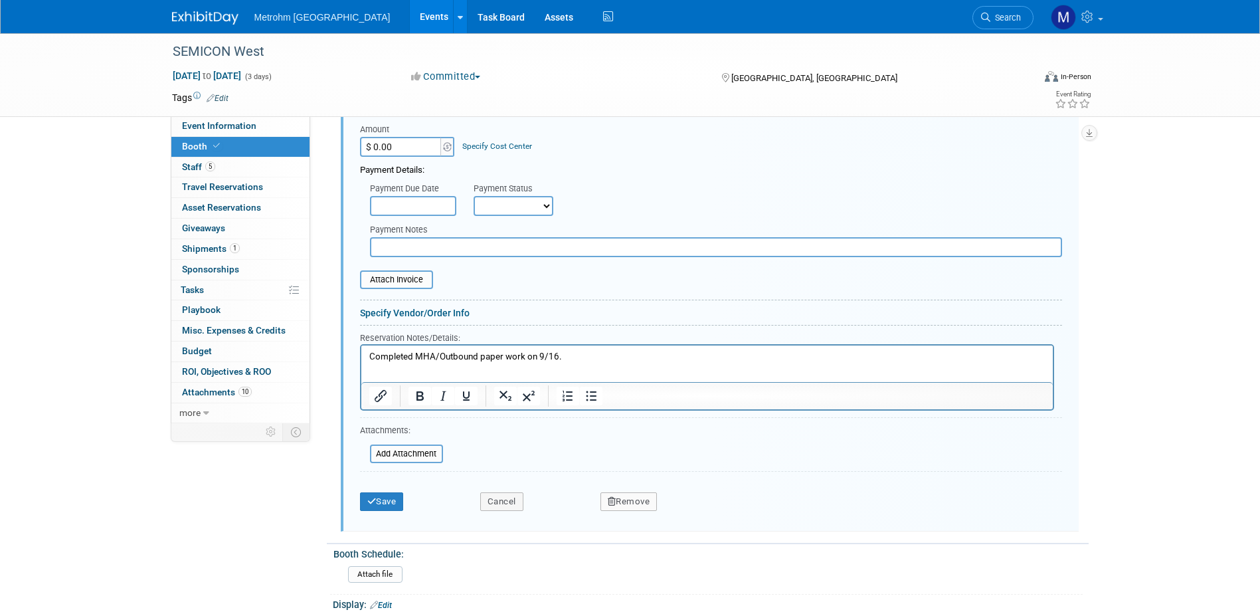
scroll to position [924, 0]
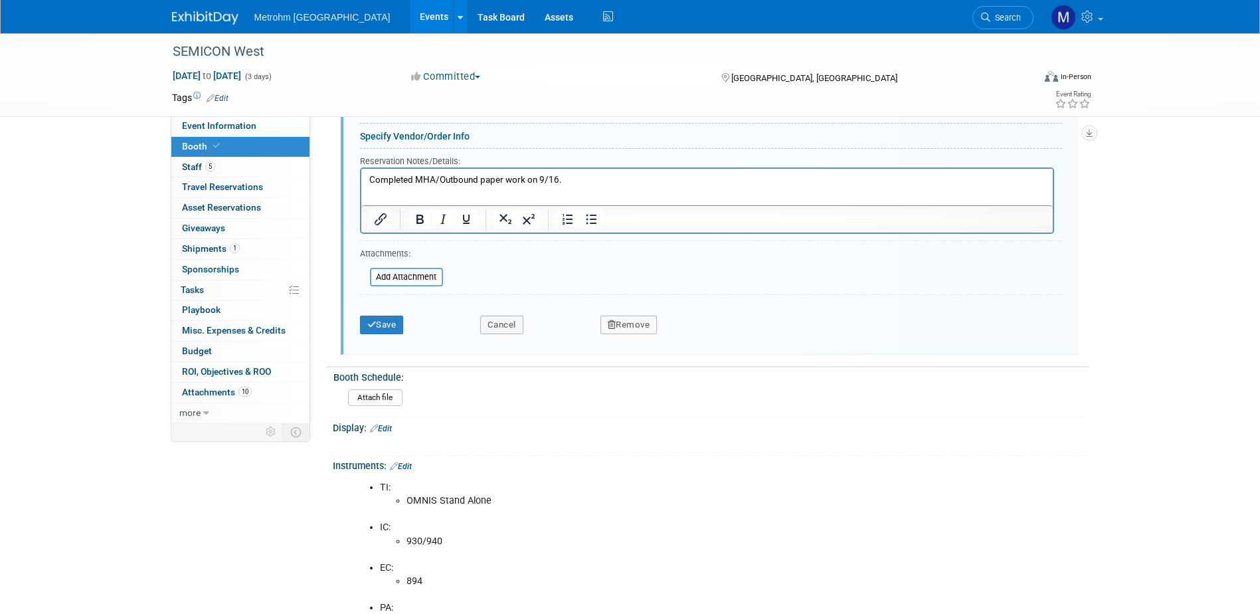
click at [372, 341] on div "Save Cancel Remove" at bounding box center [711, 320] width 702 height 41
click at [376, 334] on button "Save" at bounding box center [382, 325] width 44 height 19
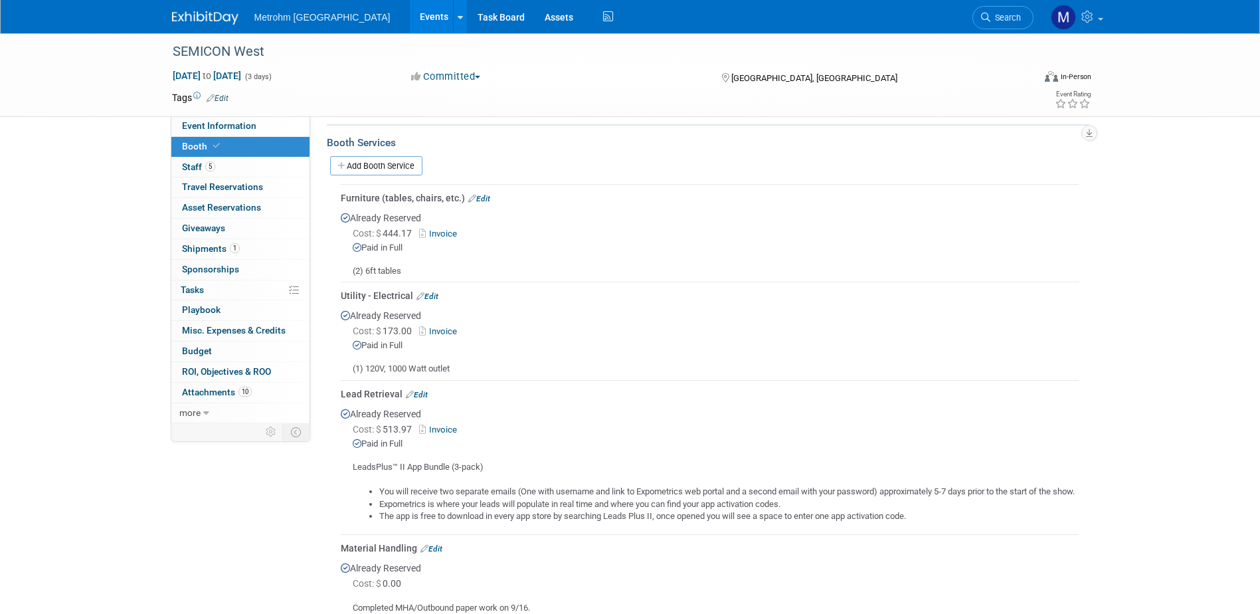
scroll to position [0, 0]
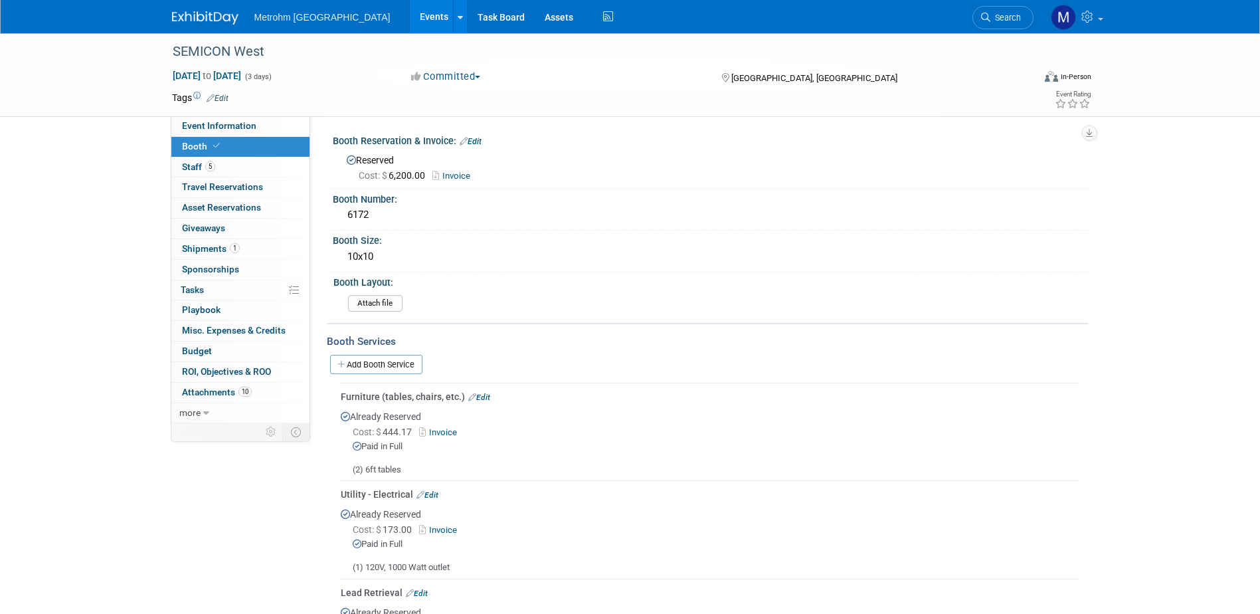
click at [213, 3] on div at bounding box center [213, 12] width 82 height 25
click at [214, 8] on link at bounding box center [213, 11] width 82 height 11
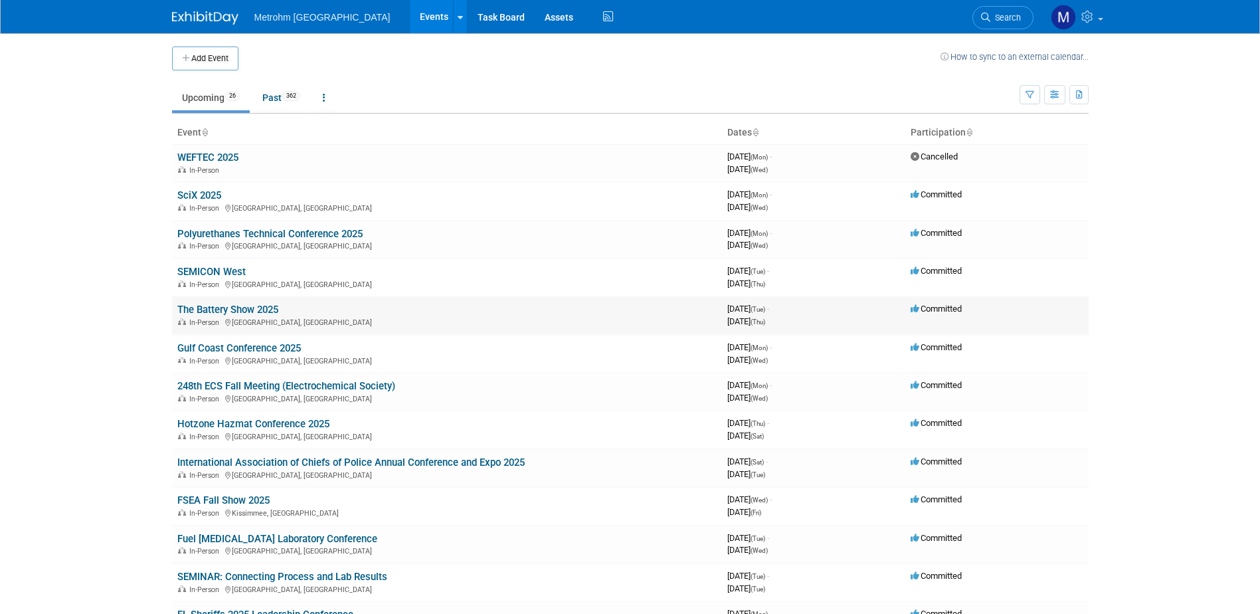
click at [217, 309] on link "The Battery Show 2025" at bounding box center [227, 310] width 101 height 12
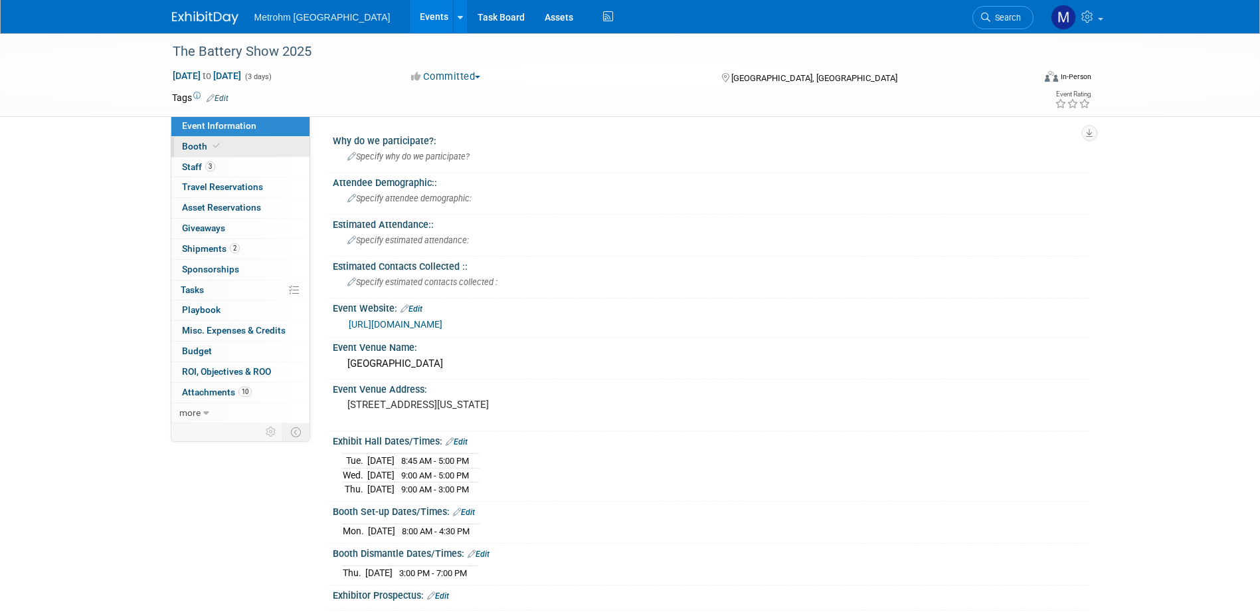
click at [242, 148] on link "Booth" at bounding box center [240, 147] width 138 height 20
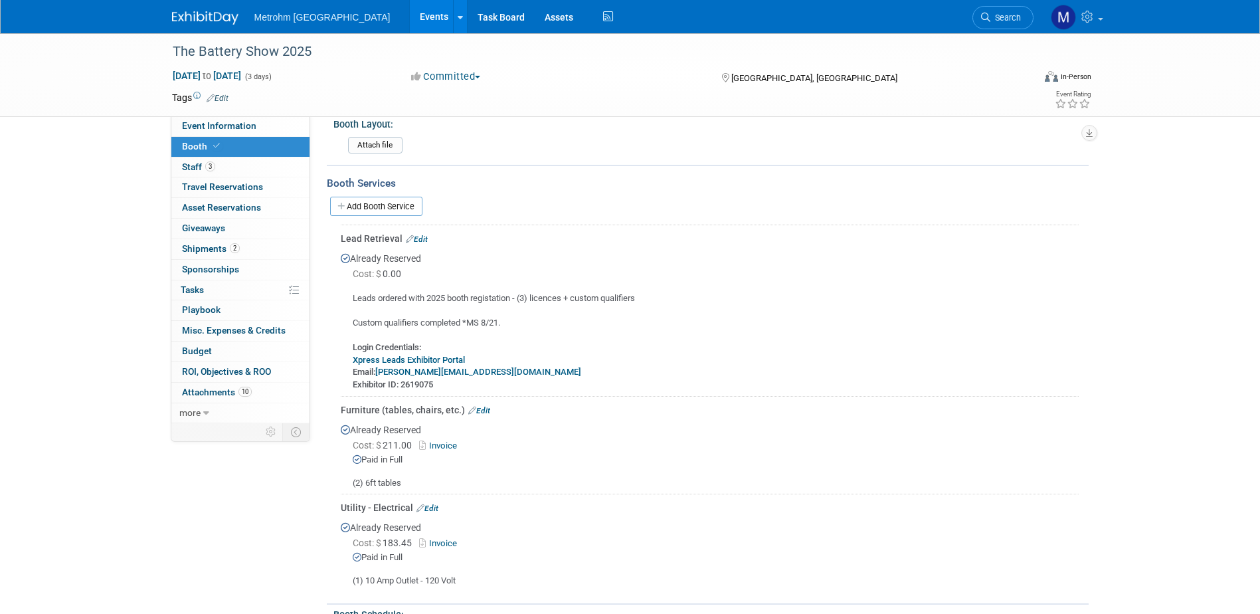
scroll to position [66, 0]
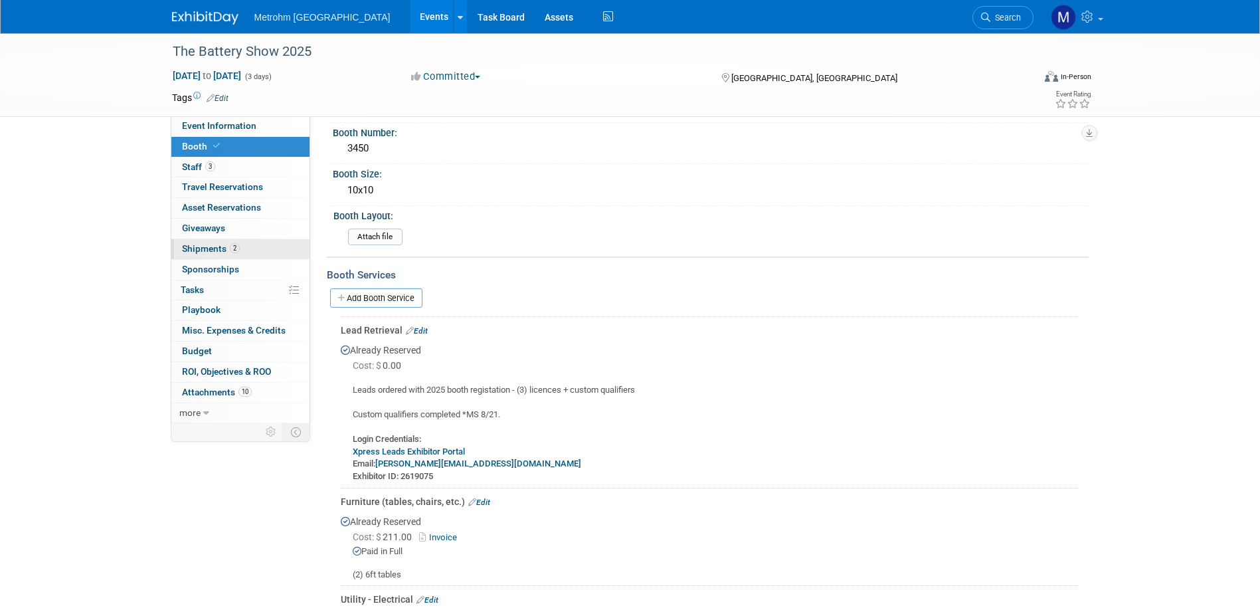
click at [243, 246] on link "2 Shipments 2" at bounding box center [240, 249] width 138 height 20
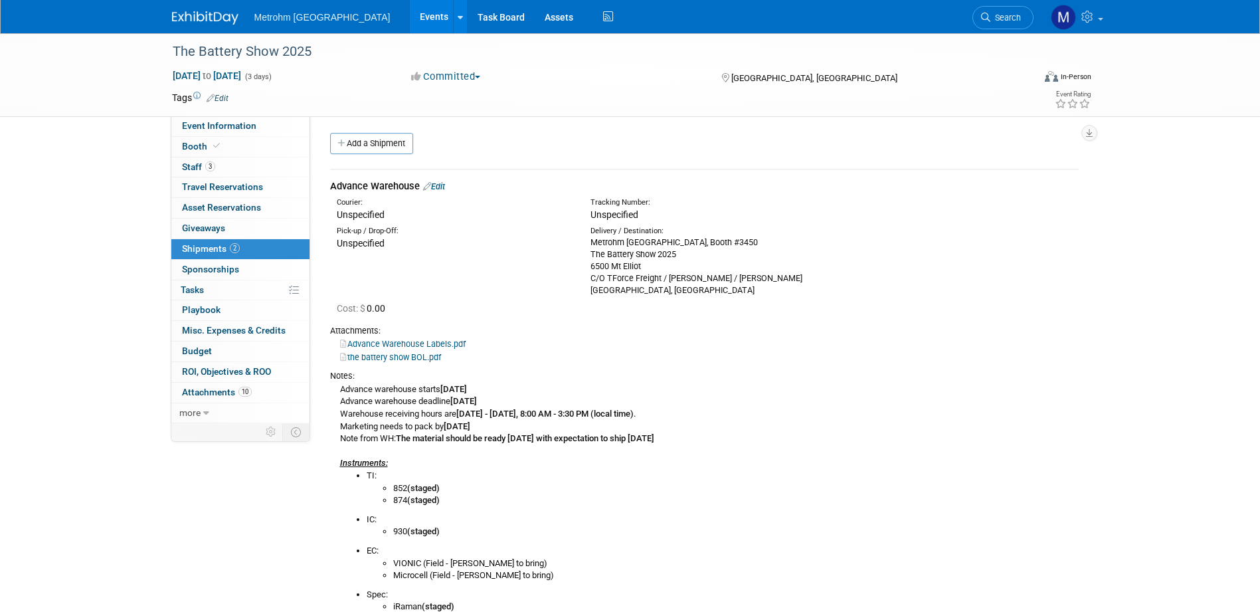
scroll to position [0, 0]
click at [390, 360] on link "the battery show BOL.pdf" at bounding box center [390, 358] width 101 height 10
click at [210, 130] on span "Event Information" at bounding box center [219, 125] width 74 height 11
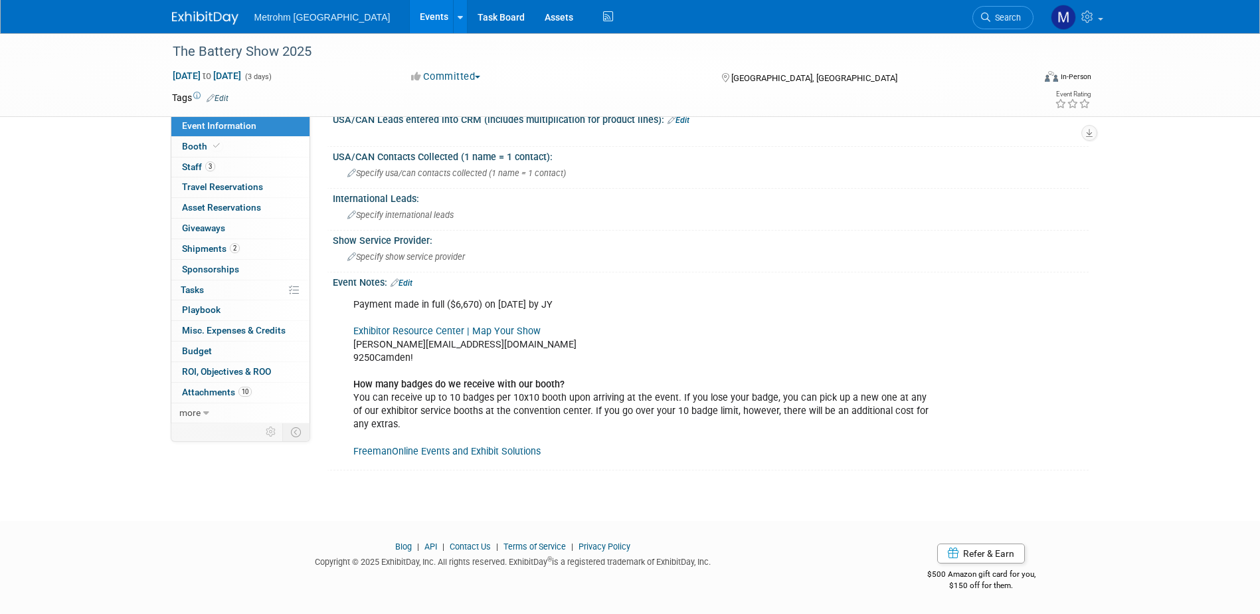
scroll to position [769, 0]
click at [477, 450] on link "FreemanOnline Events and Exhibit Solutions" at bounding box center [446, 451] width 187 height 11
click at [227, 147] on link "Booth" at bounding box center [240, 147] width 138 height 20
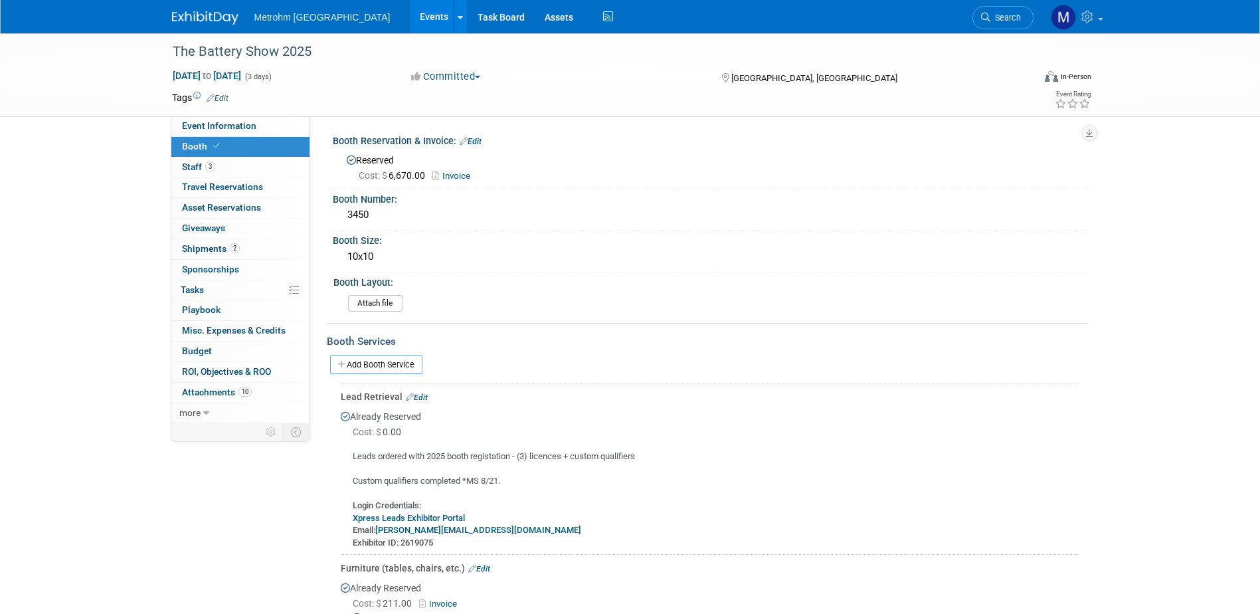
drag, startPoint x: 219, startPoint y: 128, endPoint x: 228, endPoint y: 142, distance: 16.8
click at [219, 128] on span "Event Information" at bounding box center [219, 125] width 74 height 11
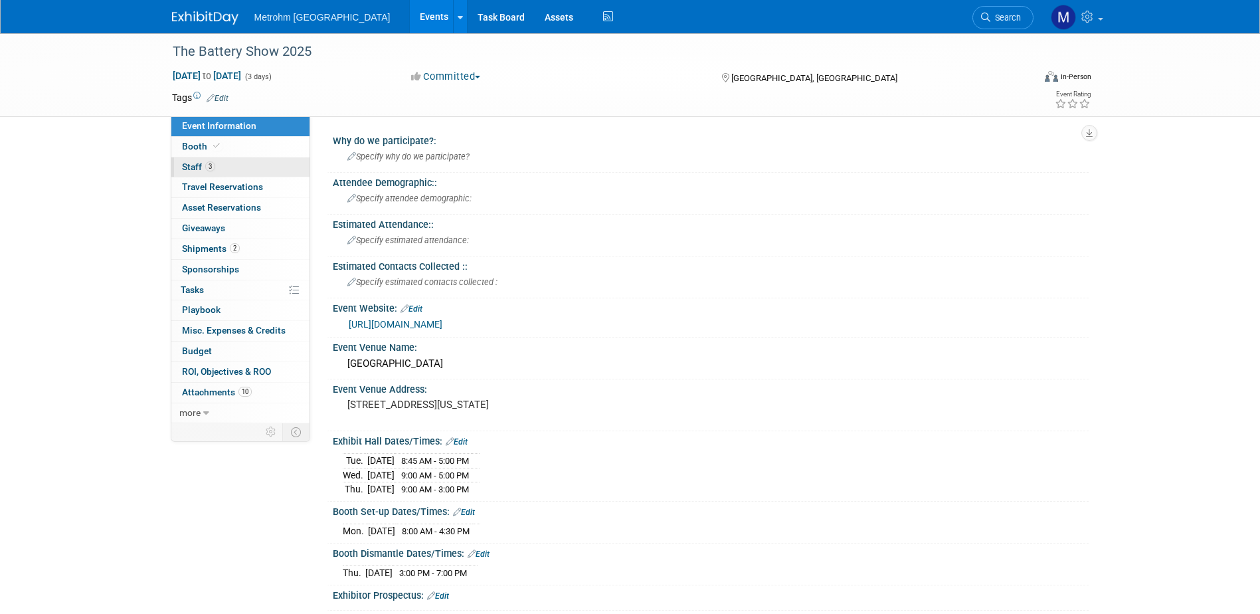
click at [230, 172] on link "3 Staff 3" at bounding box center [240, 167] width 138 height 20
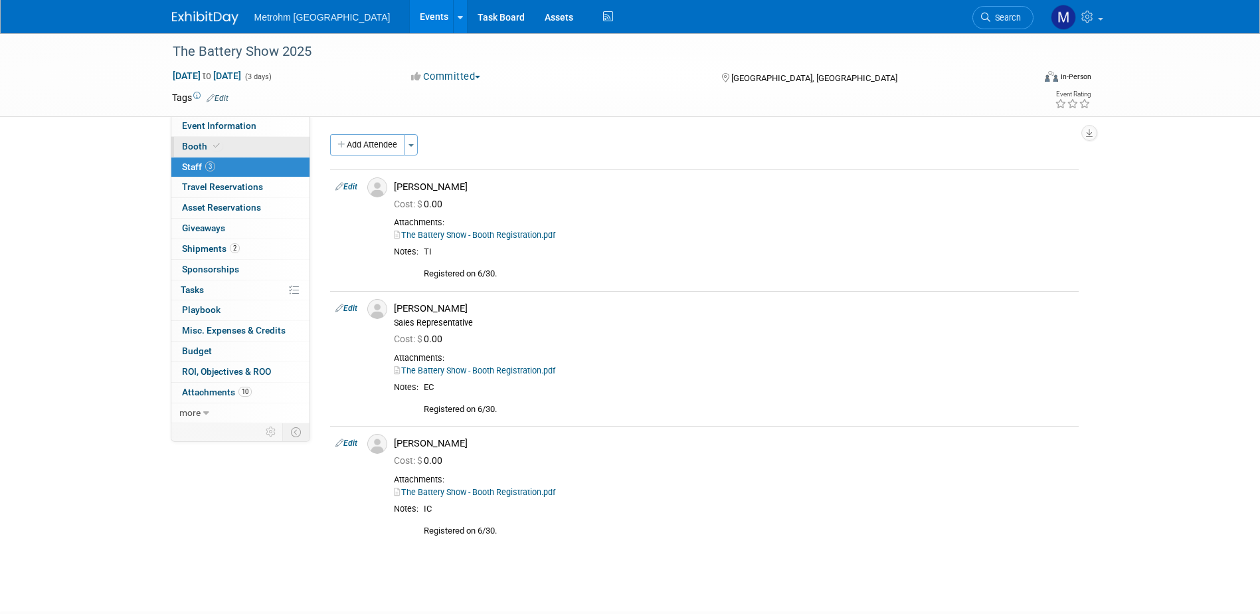
click at [224, 153] on link "Booth" at bounding box center [240, 147] width 138 height 20
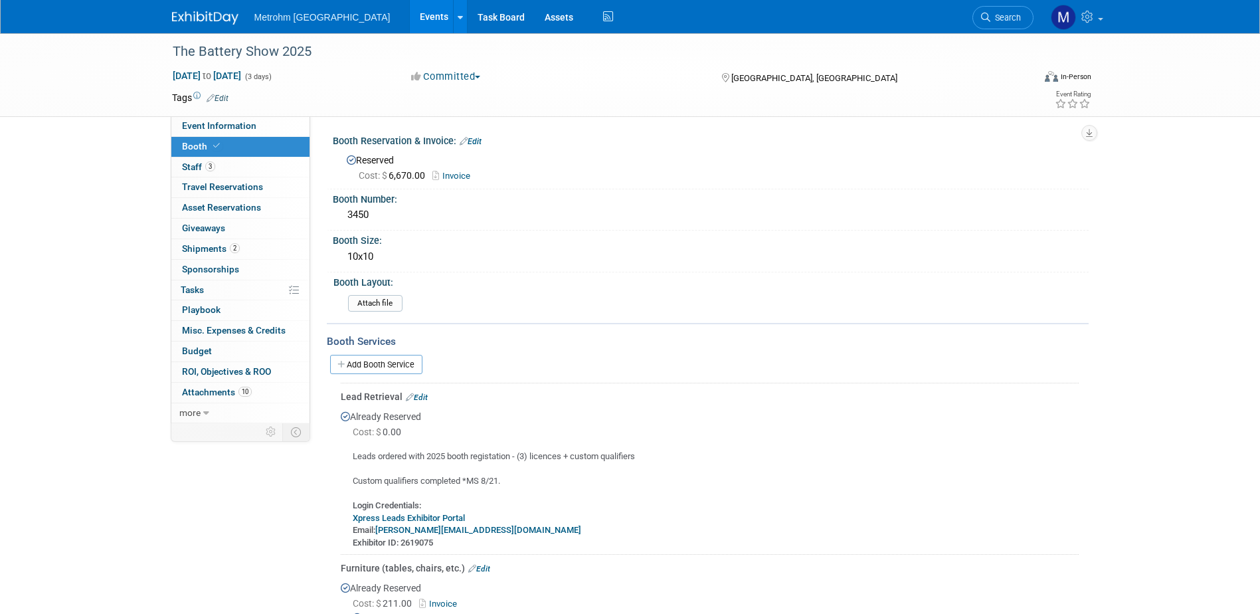
scroll to position [66, 0]
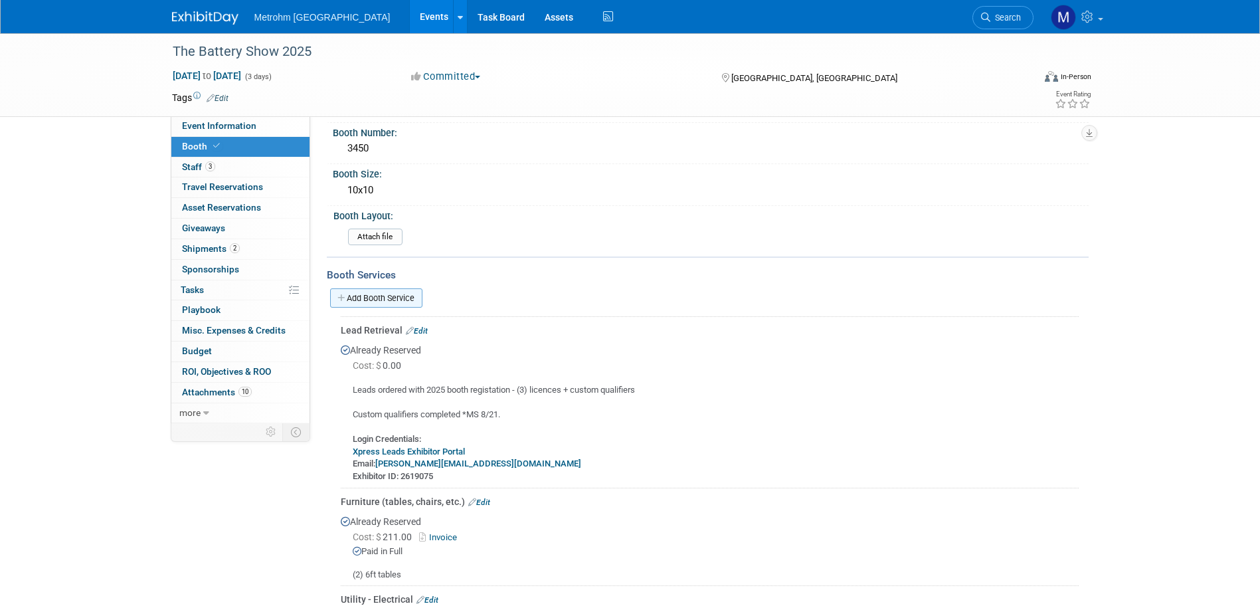
click at [377, 290] on link "Add Booth Service" at bounding box center [376, 297] width 92 height 19
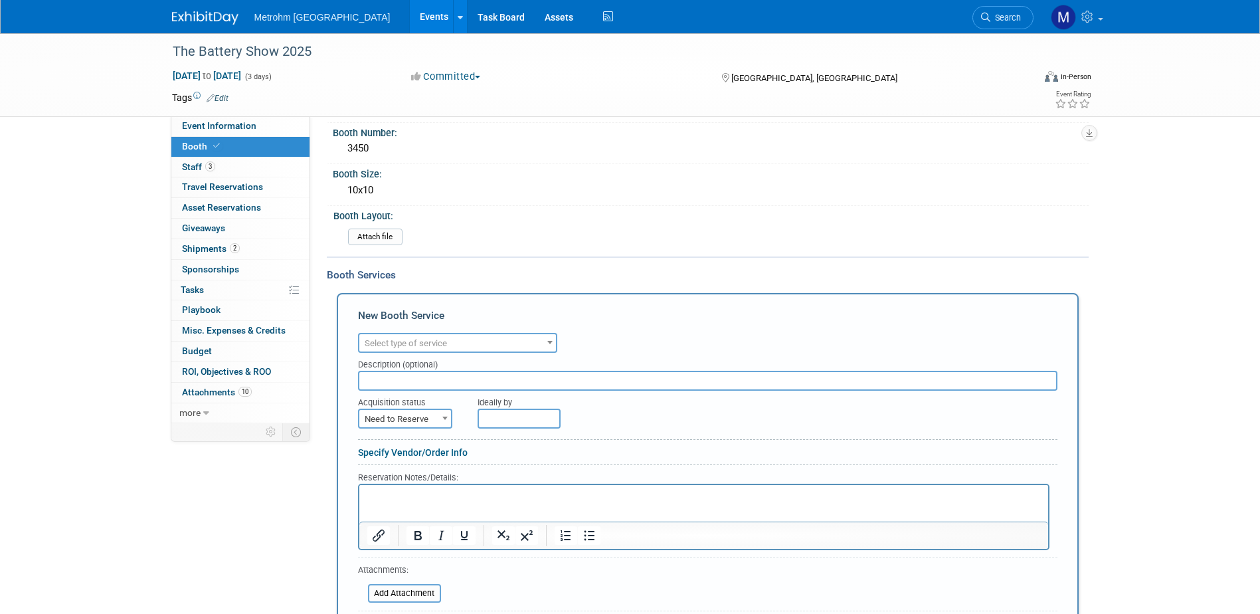
scroll to position [0, 0]
click at [404, 332] on div "Audio / Video Carpet / Flooring Catering / Food / Beverage Floral / Decorative …" at bounding box center [707, 340] width 699 height 23
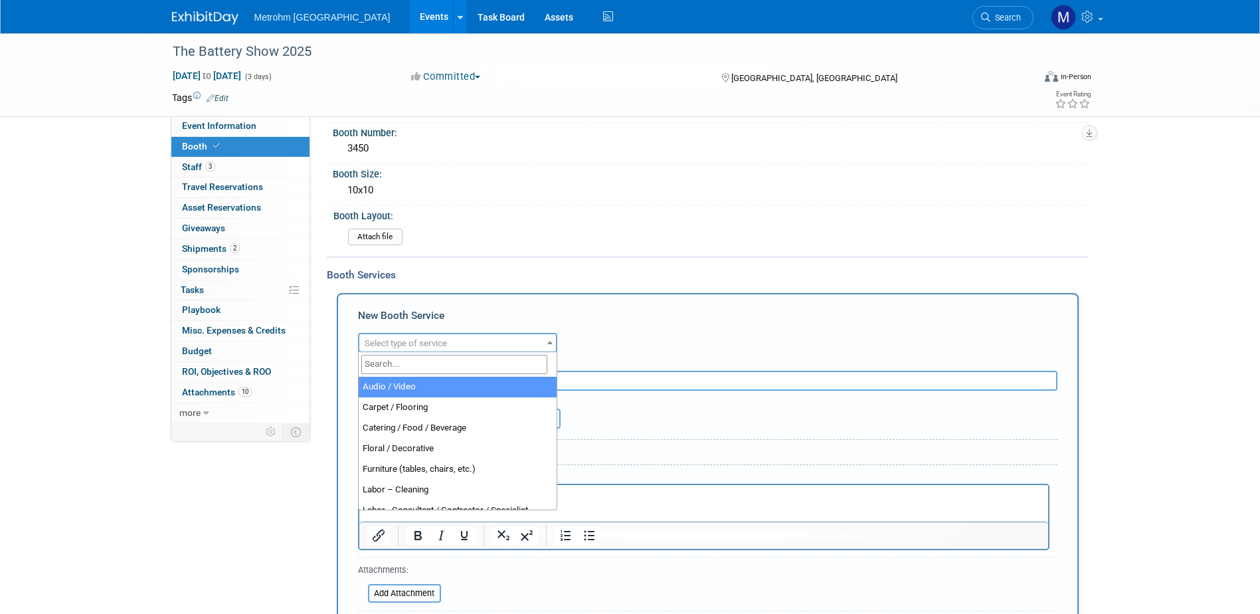
click at [404, 345] on span "Select type of service" at bounding box center [406, 343] width 82 height 10
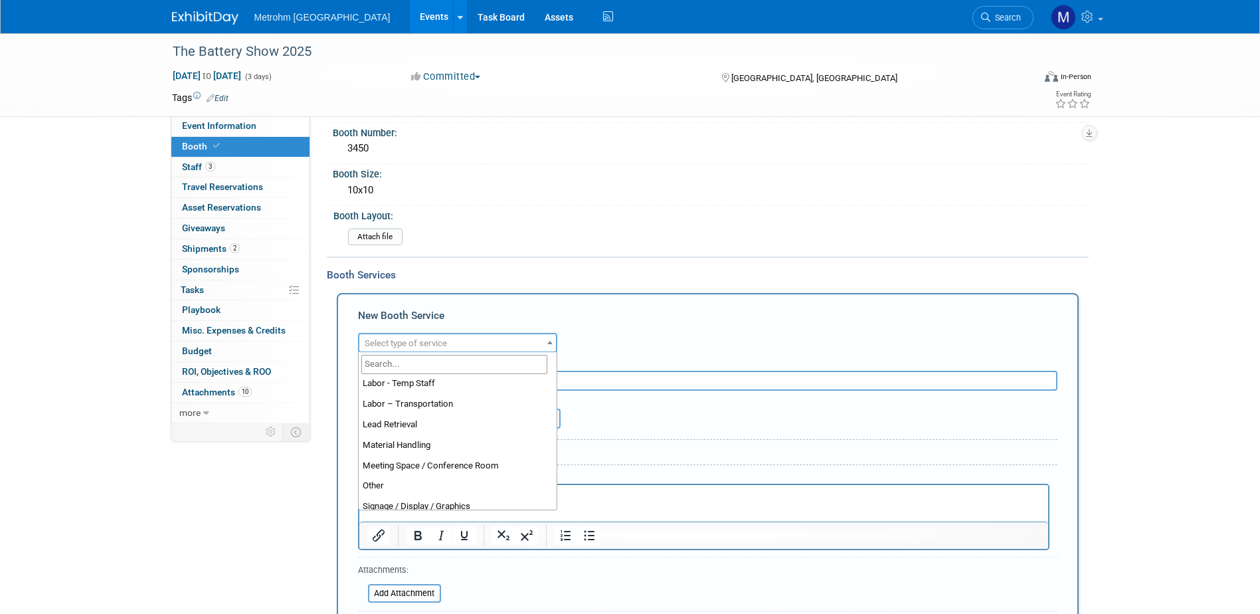
scroll to position [266, 0]
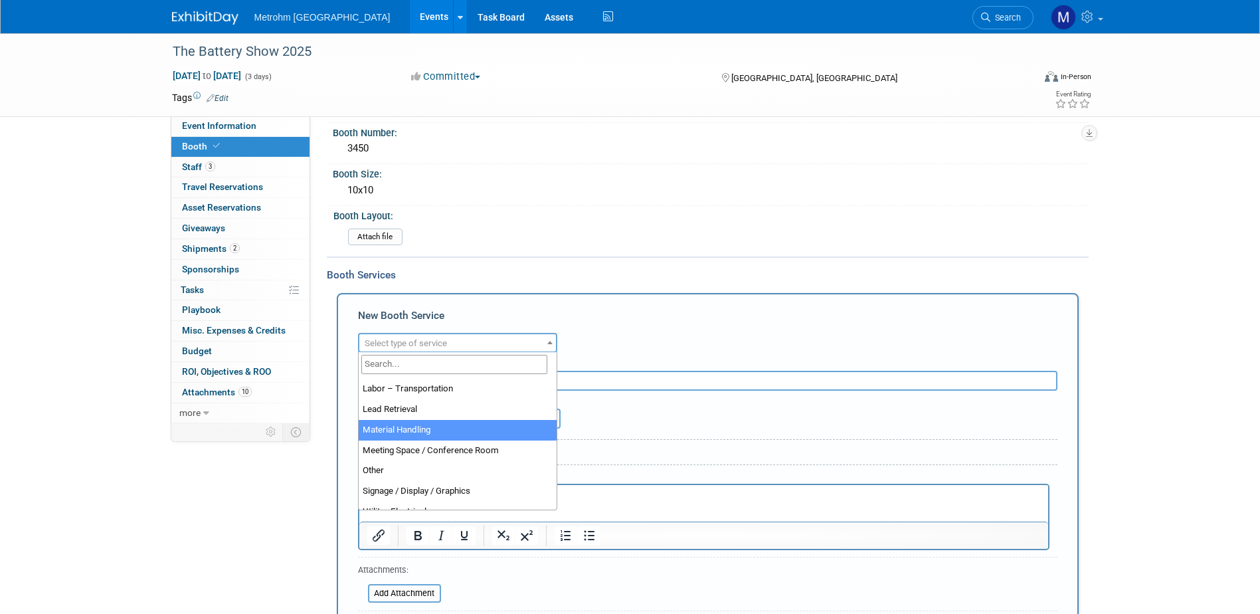
select select "10"
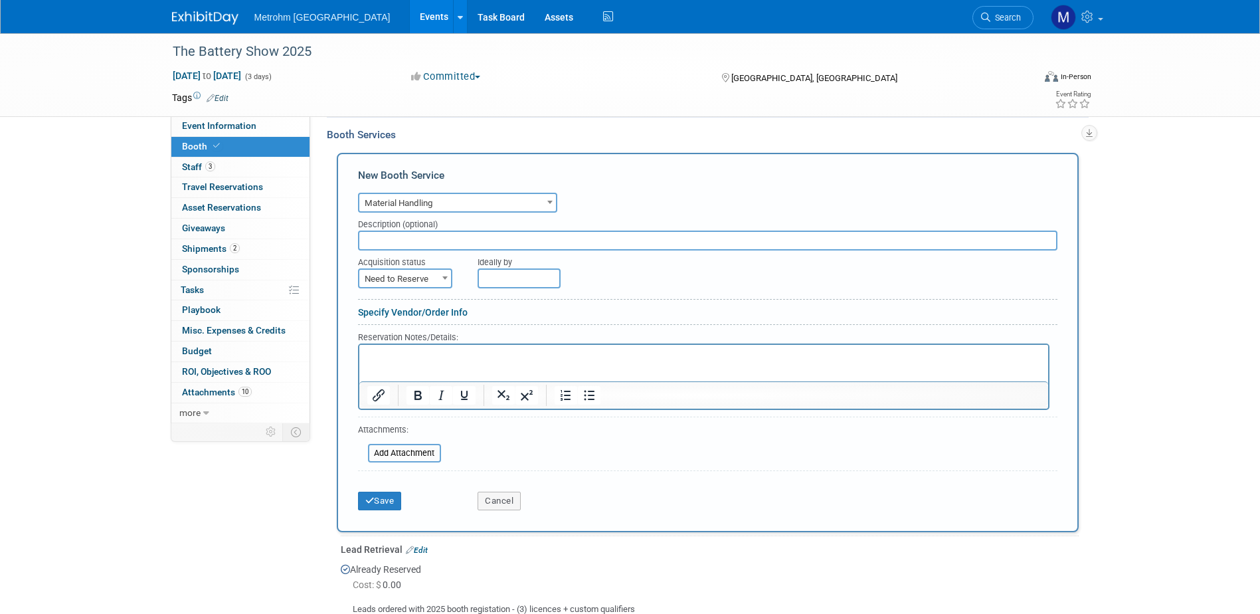
scroll to position [199, 0]
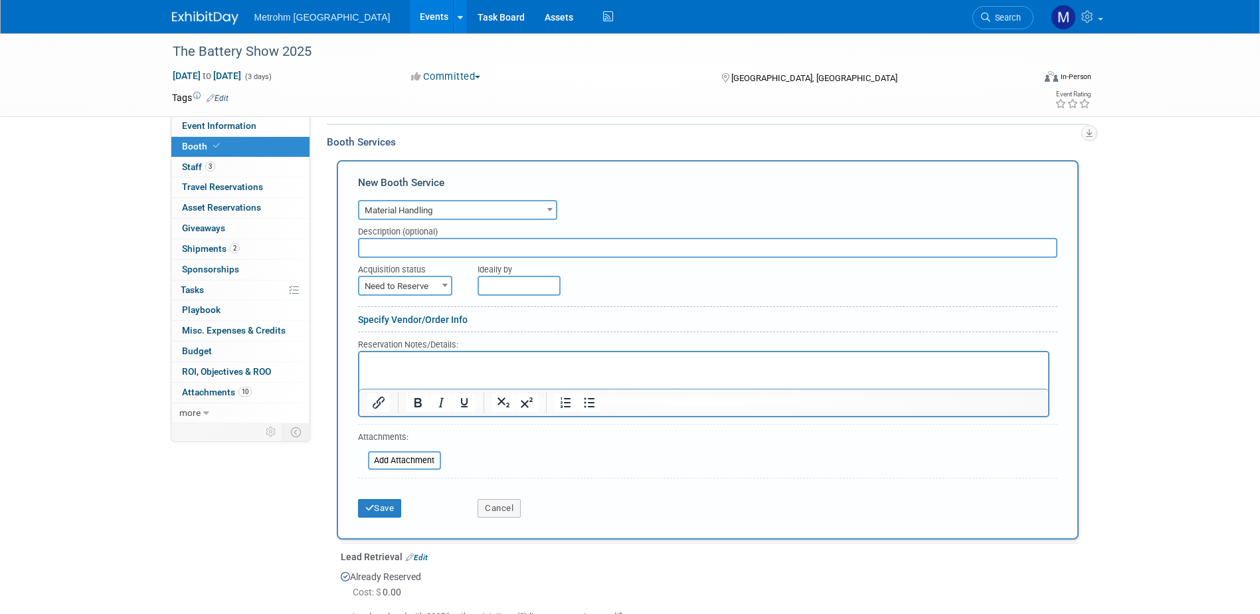
click at [450, 369] on html at bounding box center [703, 360] width 689 height 18
drag, startPoint x: 597, startPoint y: 365, endPoint x: 553, endPoint y: 366, distance: 44.5
click at [553, 366] on p "Completed MHA/Outbound paper work online *9/16 MS" at bounding box center [704, 363] width 674 height 13
click at [393, 506] on button "Save" at bounding box center [380, 508] width 44 height 19
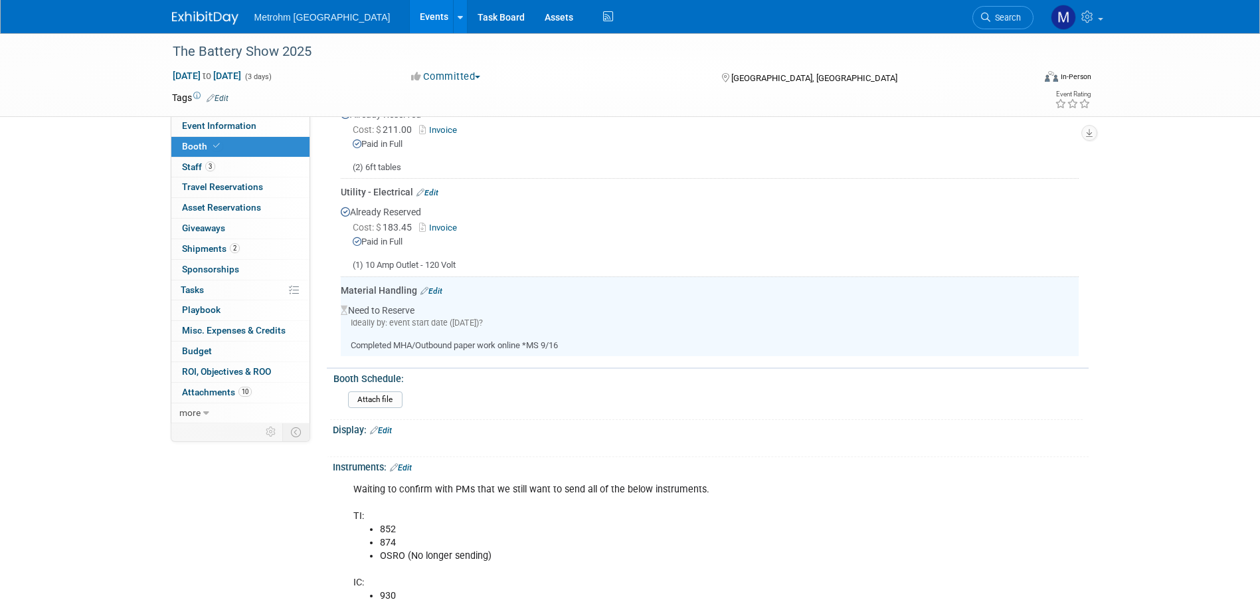
scroll to position [342, 0]
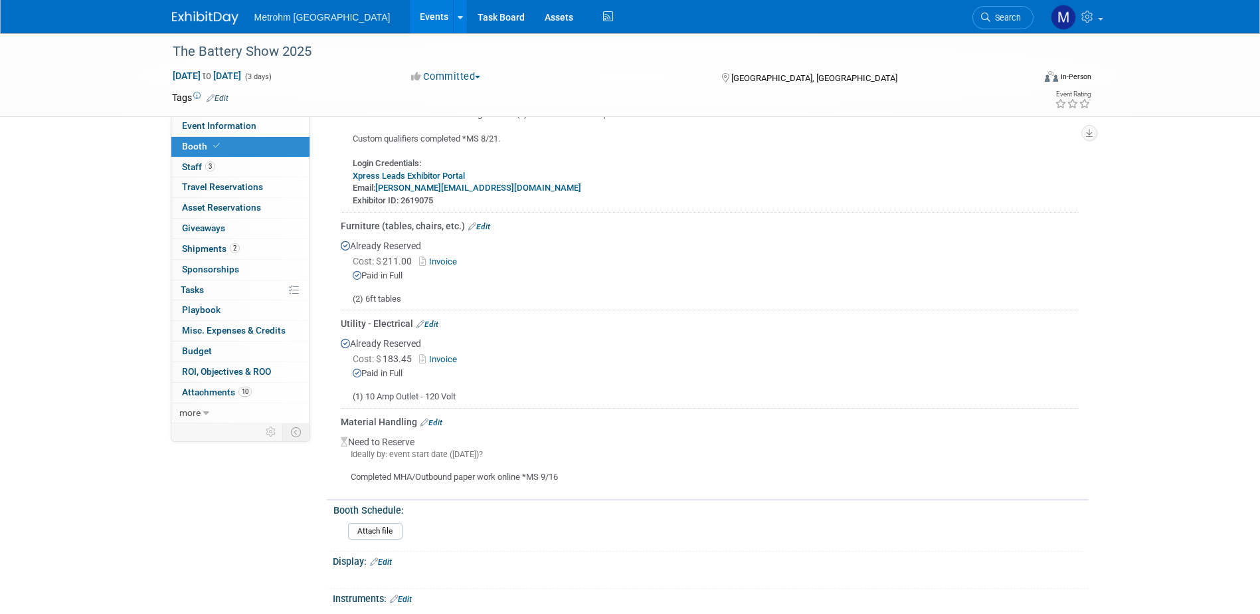
click at [433, 418] on link "Edit" at bounding box center [431, 422] width 22 height 9
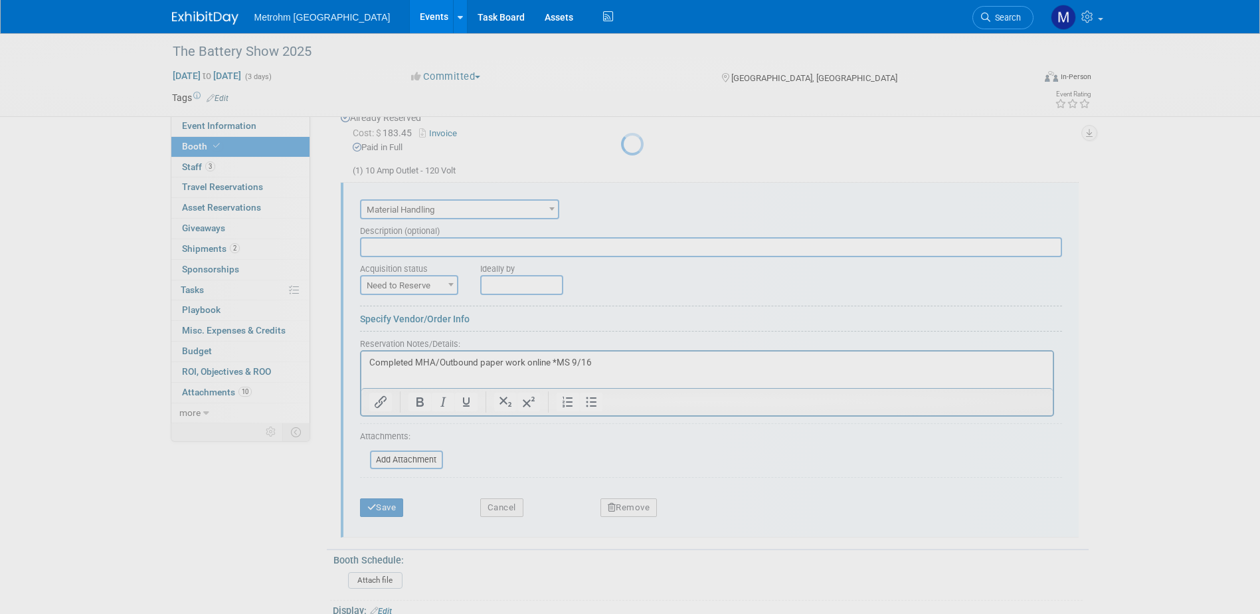
scroll to position [597, 0]
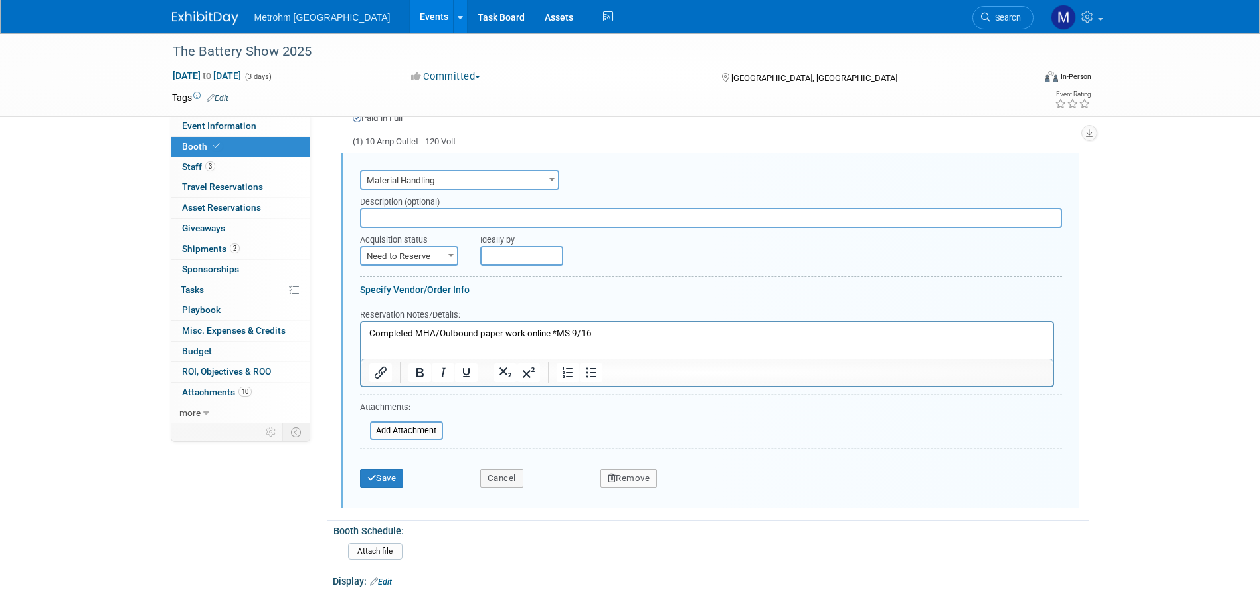
click at [420, 247] on span "Need to Reserve" at bounding box center [409, 256] width 96 height 19
select select "2"
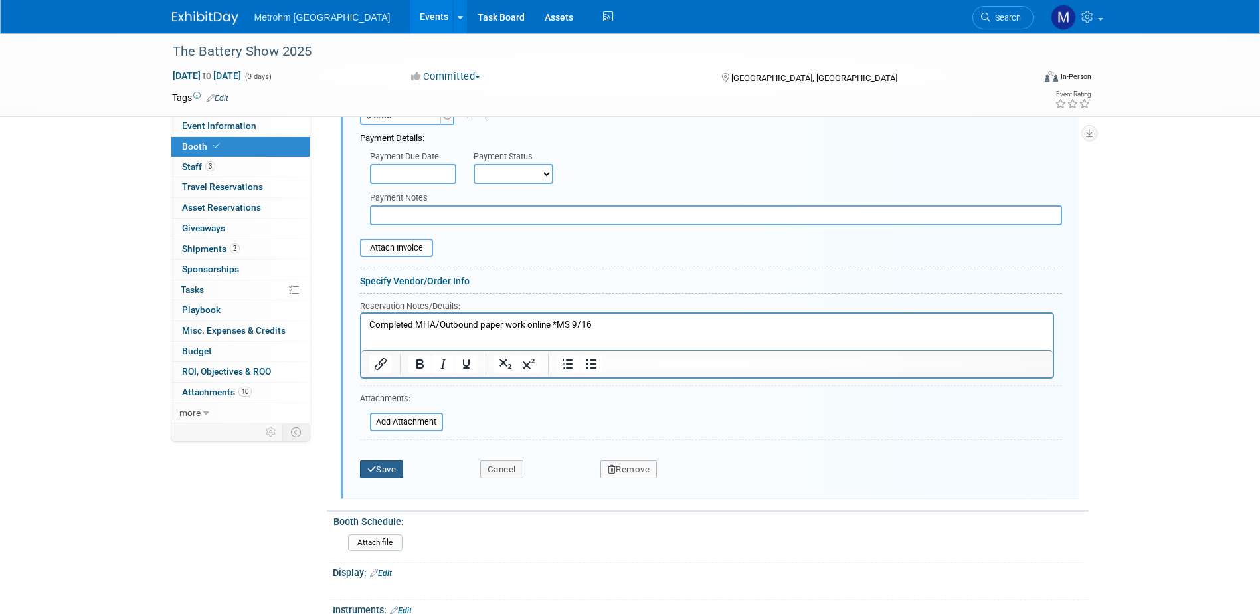
click at [383, 472] on button "Save" at bounding box center [382, 469] width 44 height 19
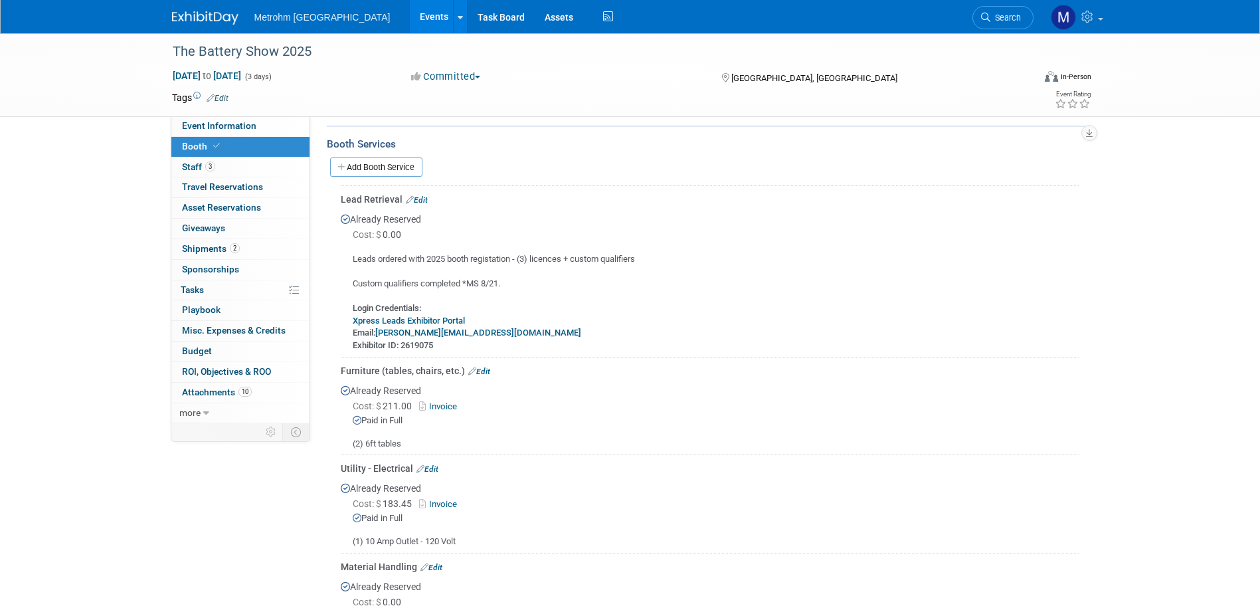
scroll to position [132, 0]
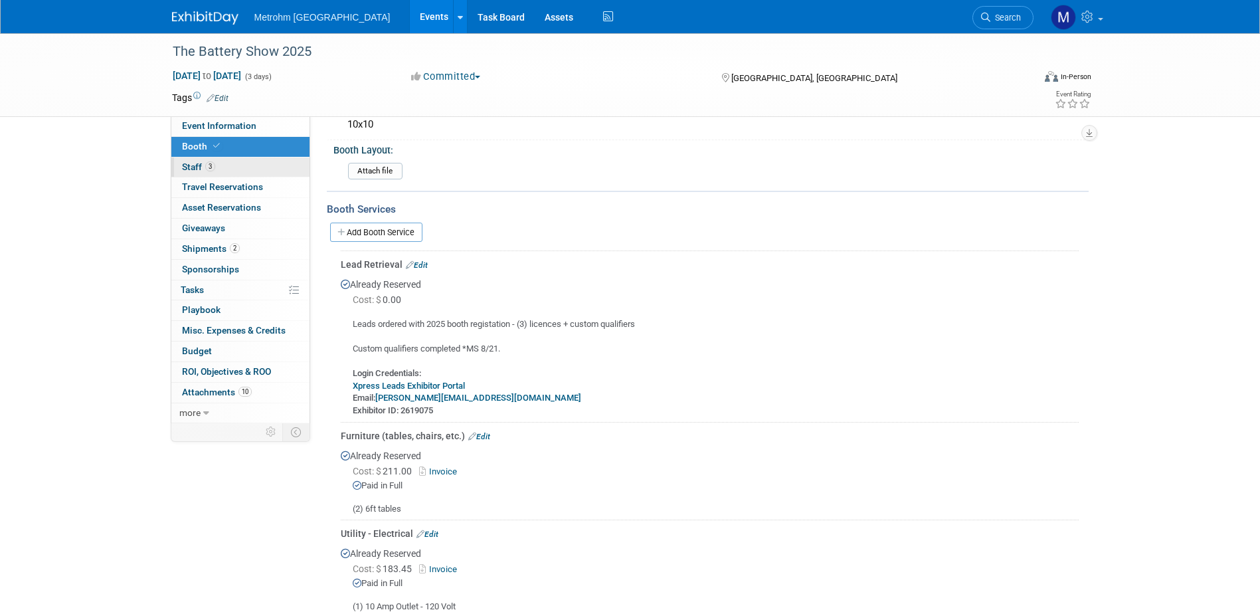
click at [242, 165] on link "3 Staff 3" at bounding box center [240, 167] width 138 height 20
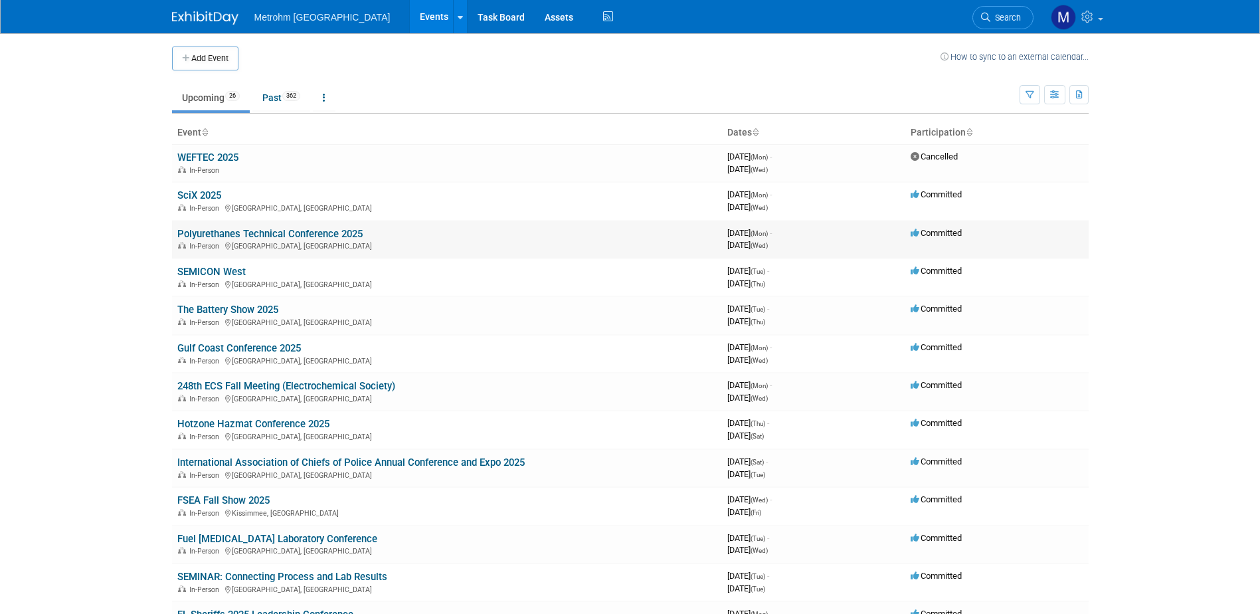
click at [228, 228] on link "Polyurethanes Technical Conference 2025" at bounding box center [269, 234] width 185 height 12
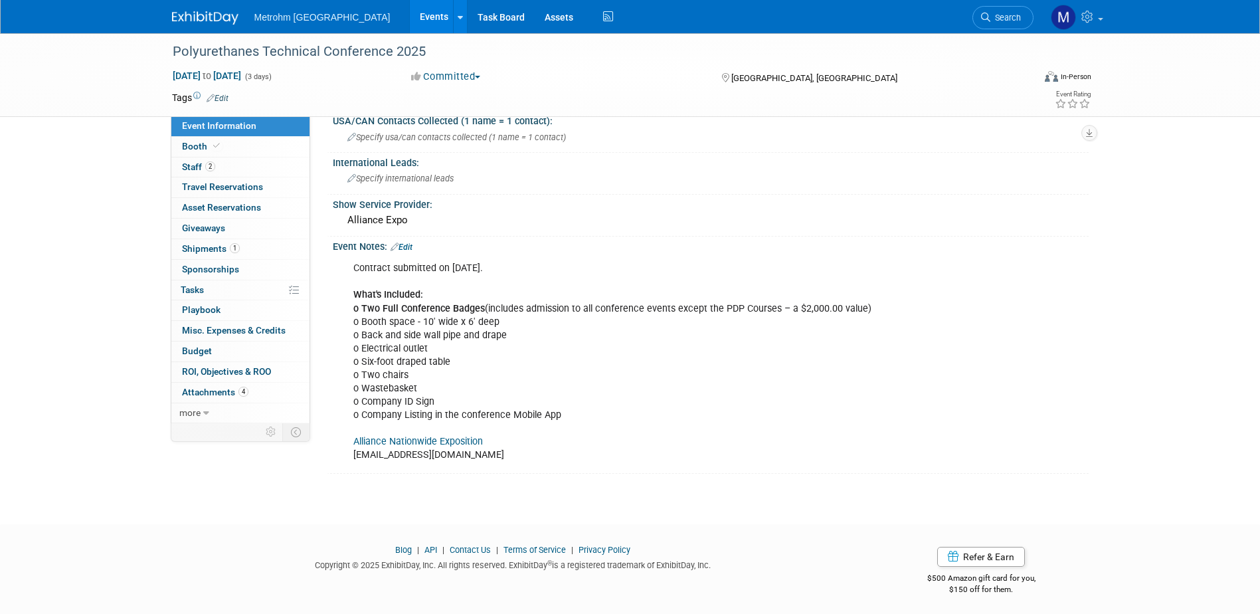
scroll to position [824, 0]
click at [460, 439] on link "Alliance Nationwide Exposition" at bounding box center [418, 439] width 130 height 11
click at [239, 250] on link "1 Shipments 1" at bounding box center [240, 249] width 138 height 20
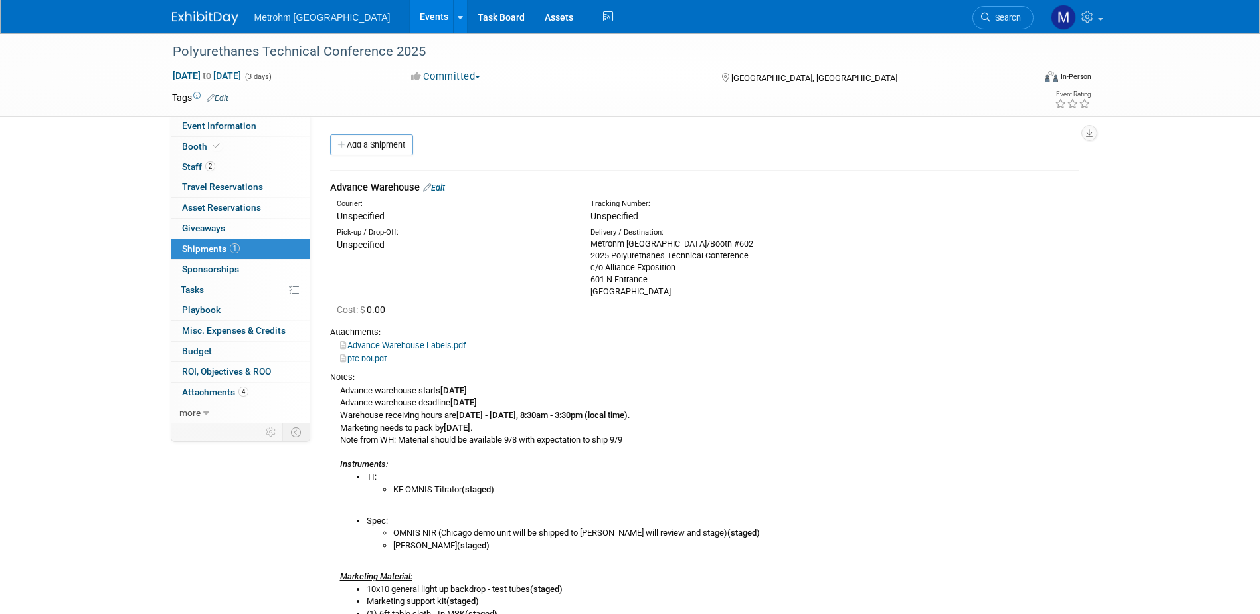
click at [379, 359] on link "ptc bol.pdf" at bounding box center [363, 358] width 46 height 10
click at [437, 189] on link "Edit" at bounding box center [434, 188] width 22 height 10
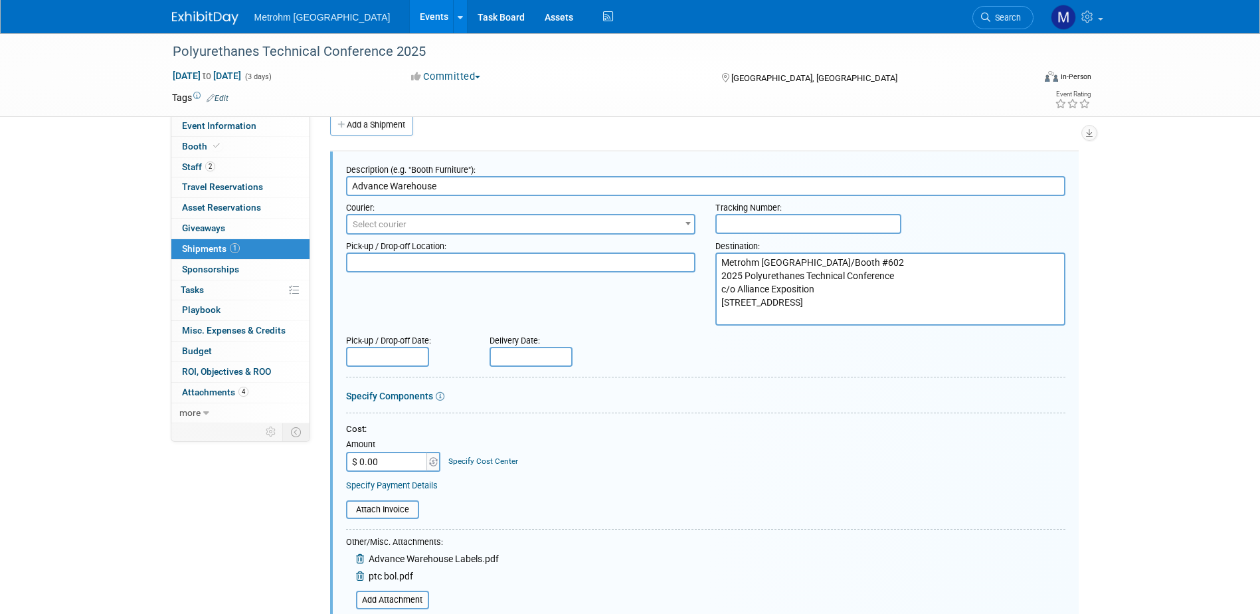
click at [432, 221] on span "Select courier" at bounding box center [520, 224] width 347 height 19
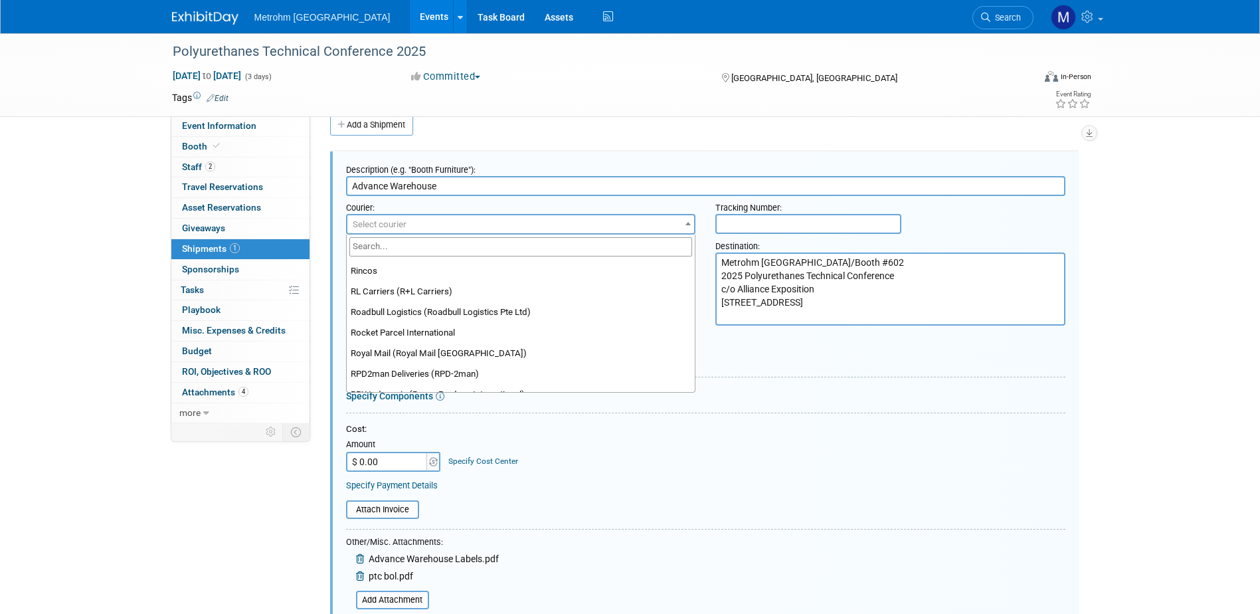
scroll to position [8848, 0]
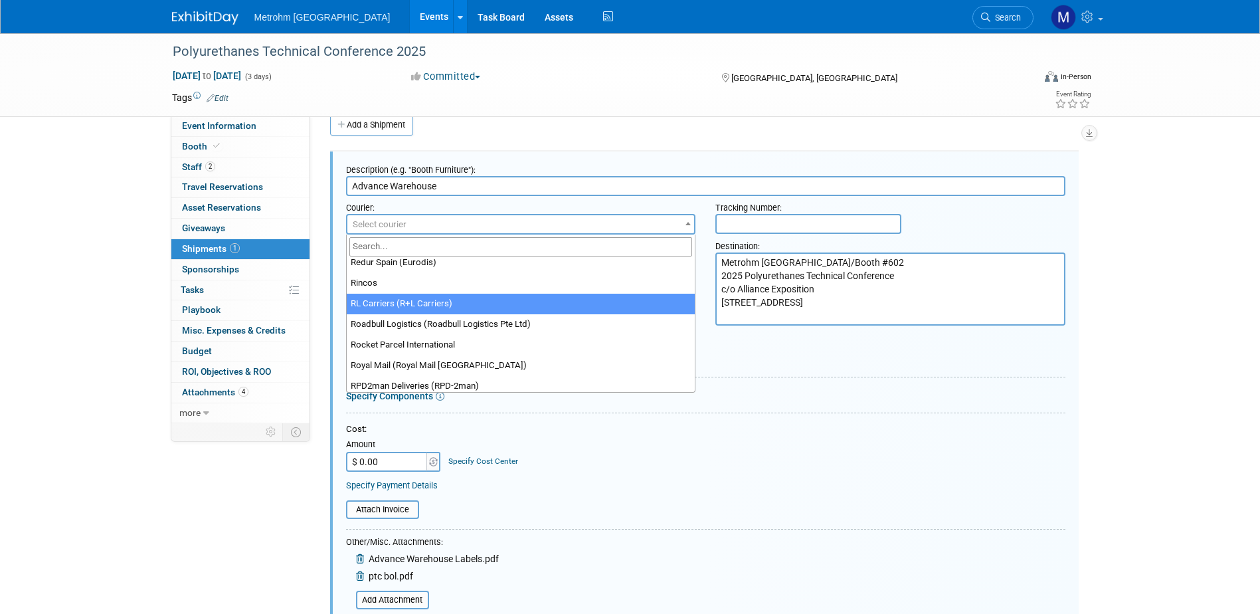
select select "414"
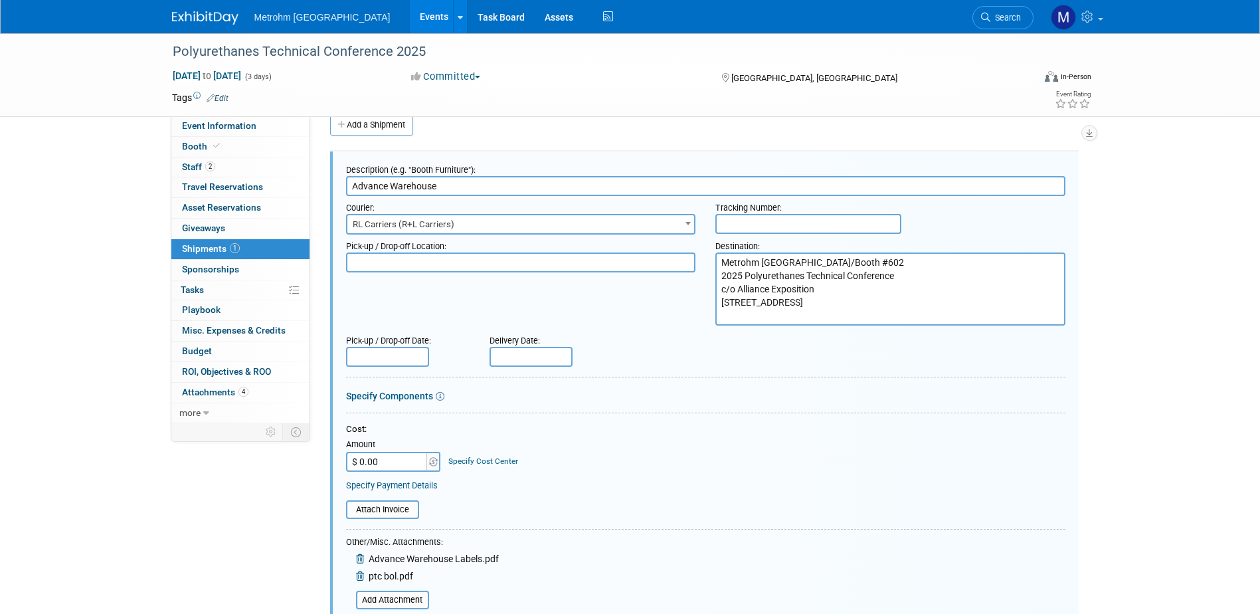
click at [753, 225] on input "text" at bounding box center [808, 224] width 186 height 20
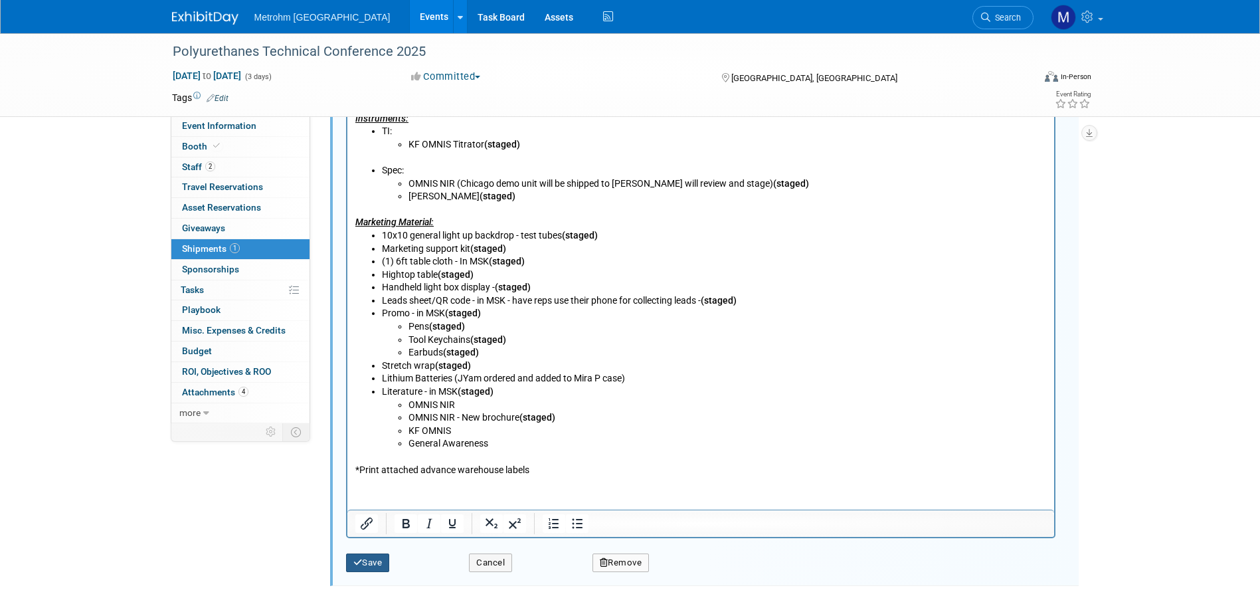
scroll to position [792, 0]
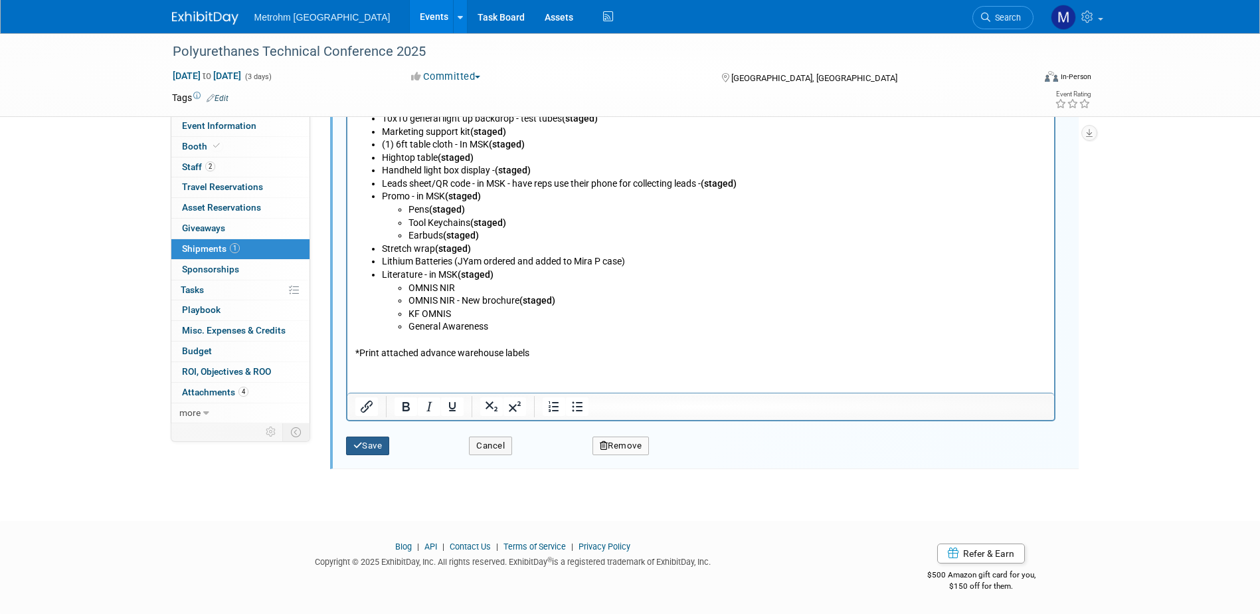
type input "WY1349883"
click at [359, 449] on icon "submit" at bounding box center [357, 445] width 9 height 9
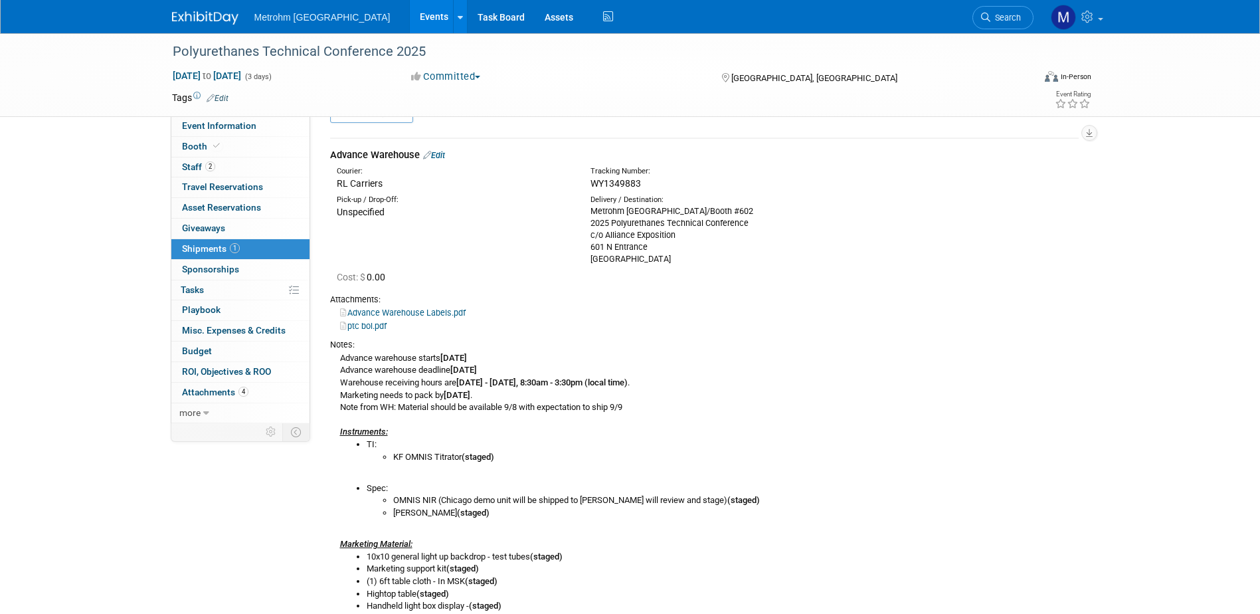
scroll to position [0, 0]
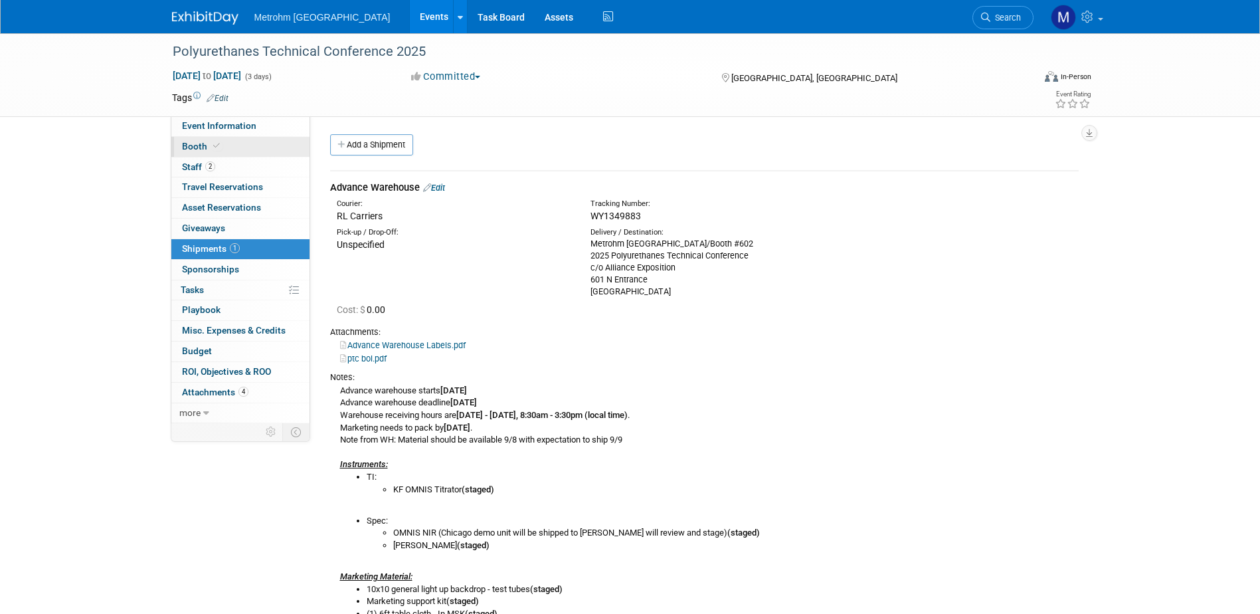
click at [230, 151] on link "Booth" at bounding box center [240, 147] width 138 height 20
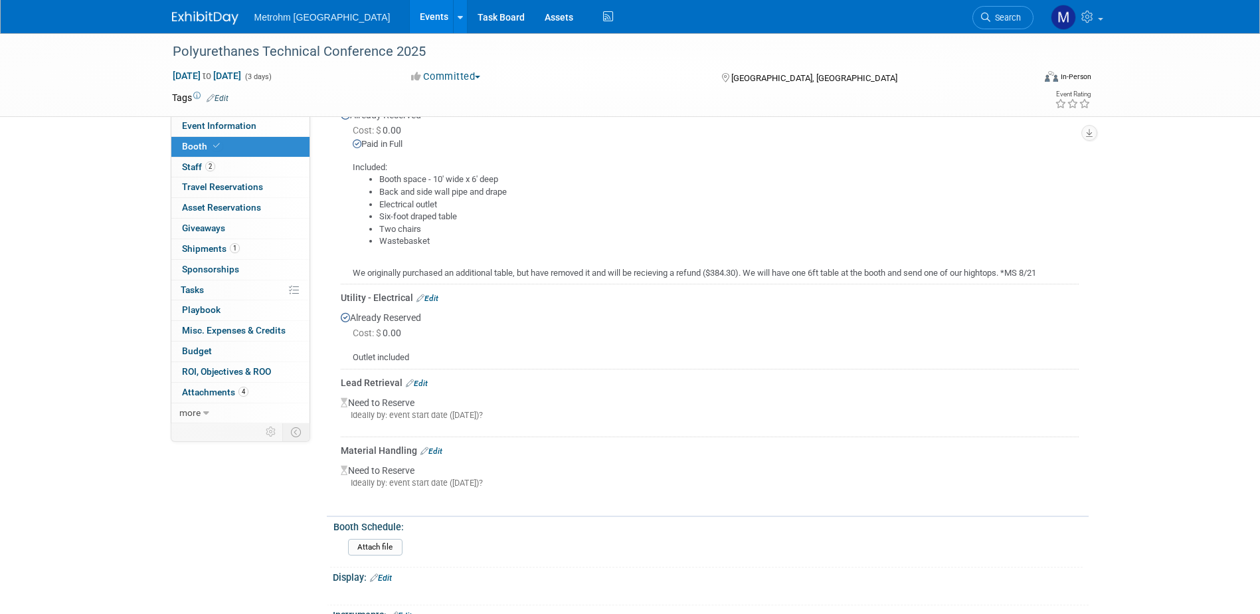
scroll to position [332, 0]
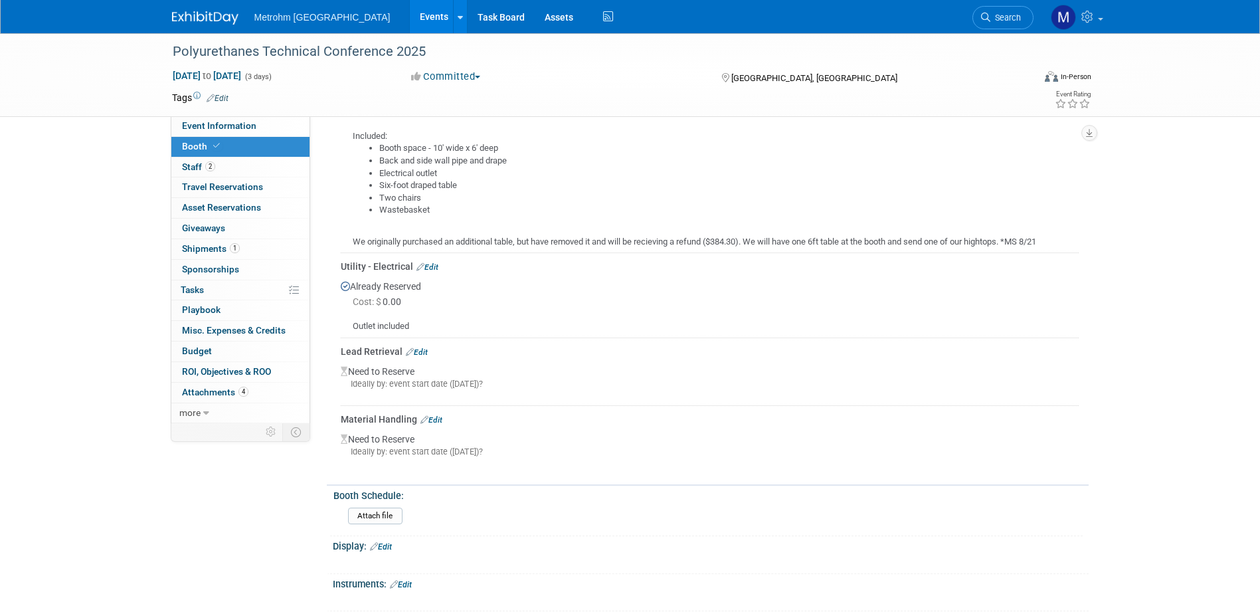
click at [436, 421] on link "Edit" at bounding box center [431, 419] width 22 height 9
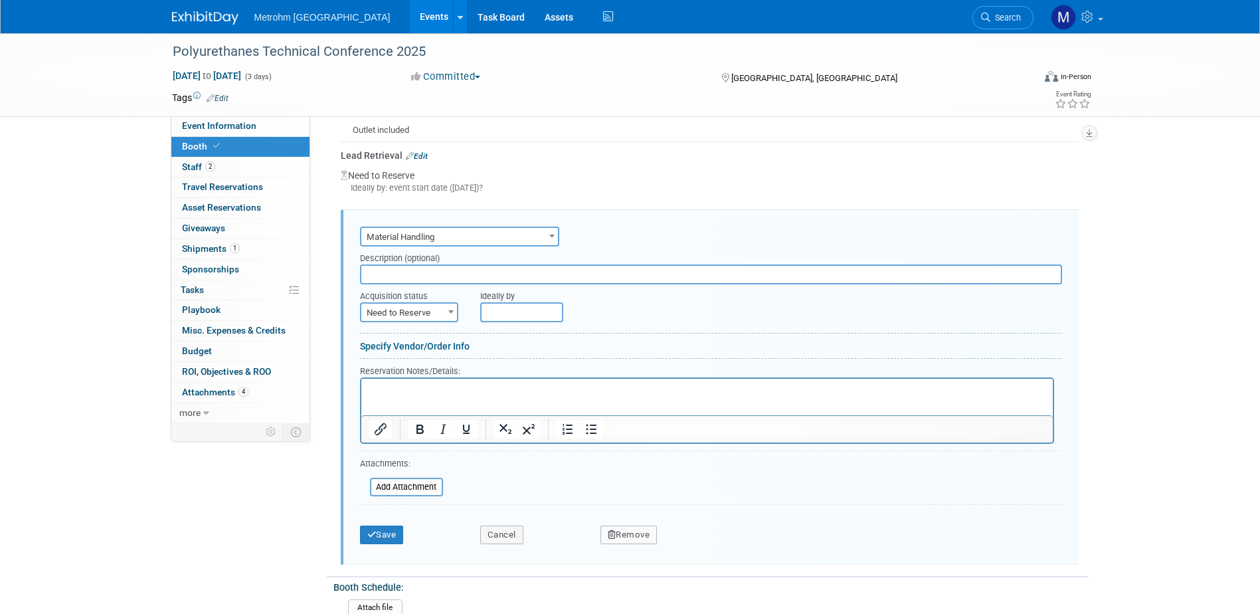
scroll to position [531, 0]
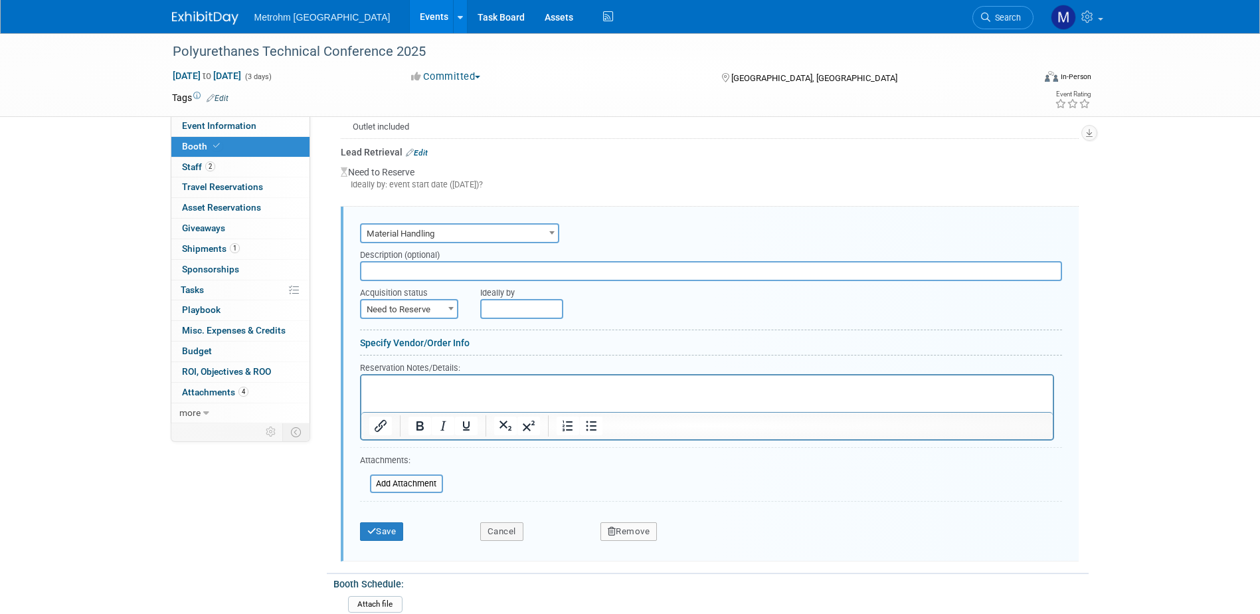
click at [445, 314] on span at bounding box center [450, 308] width 13 height 17
select select "2"
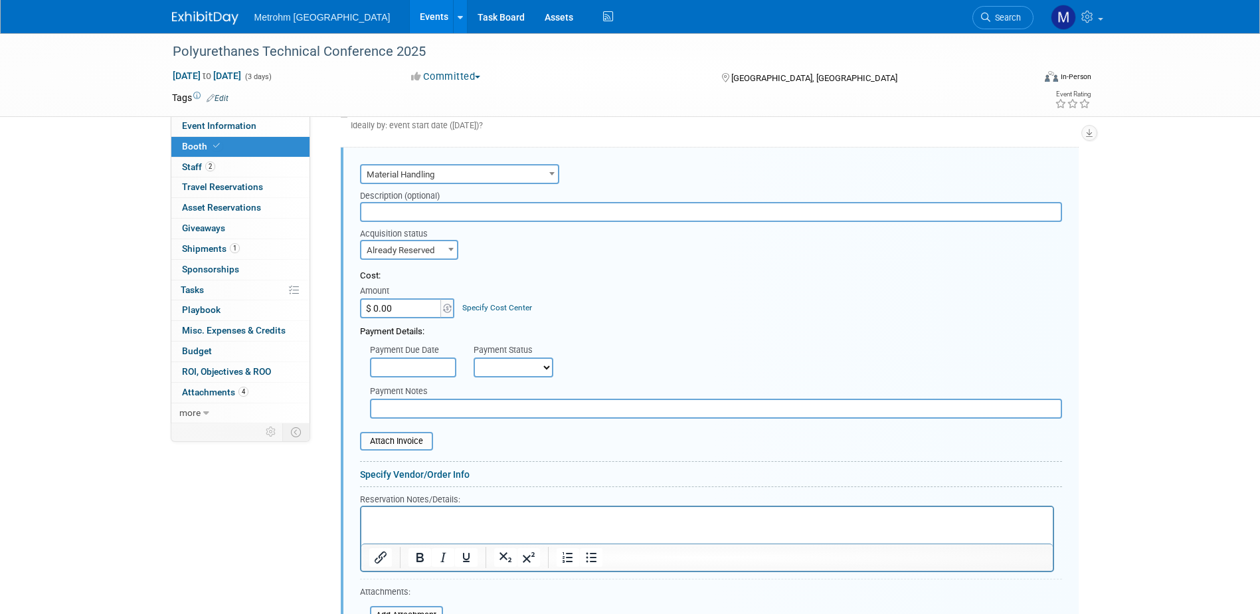
scroll to position [664, 0]
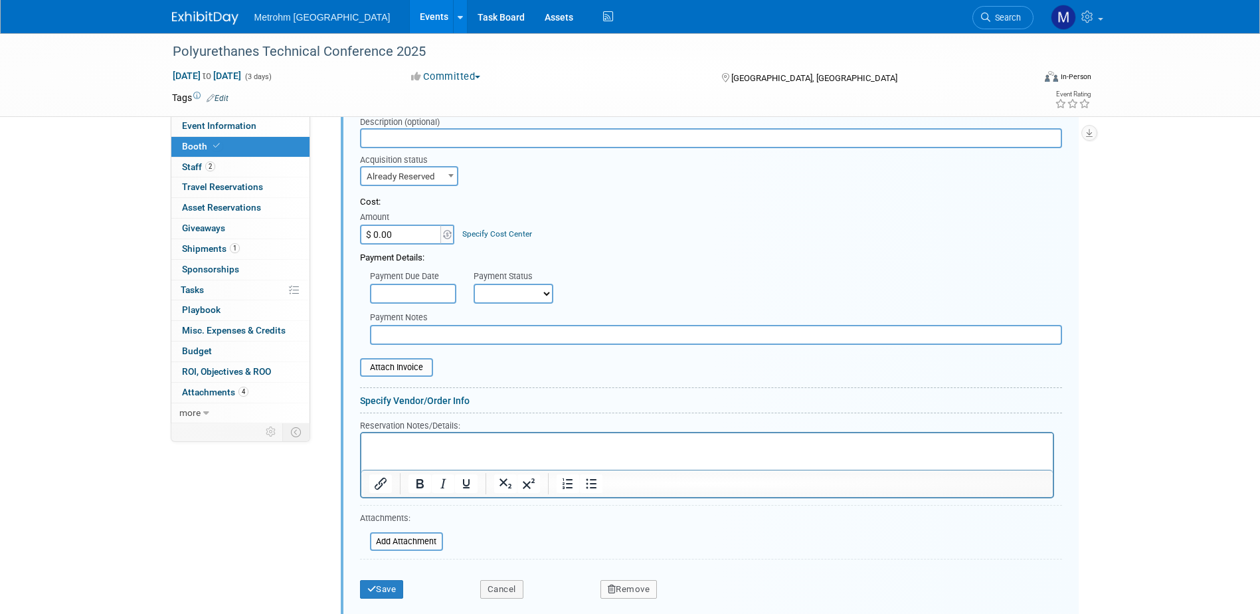
click at [441, 442] on p "Rich Text Area. Press ALT-0 for help." at bounding box center [707, 444] width 676 height 13
click at [391, 585] on button "Save" at bounding box center [382, 589] width 44 height 19
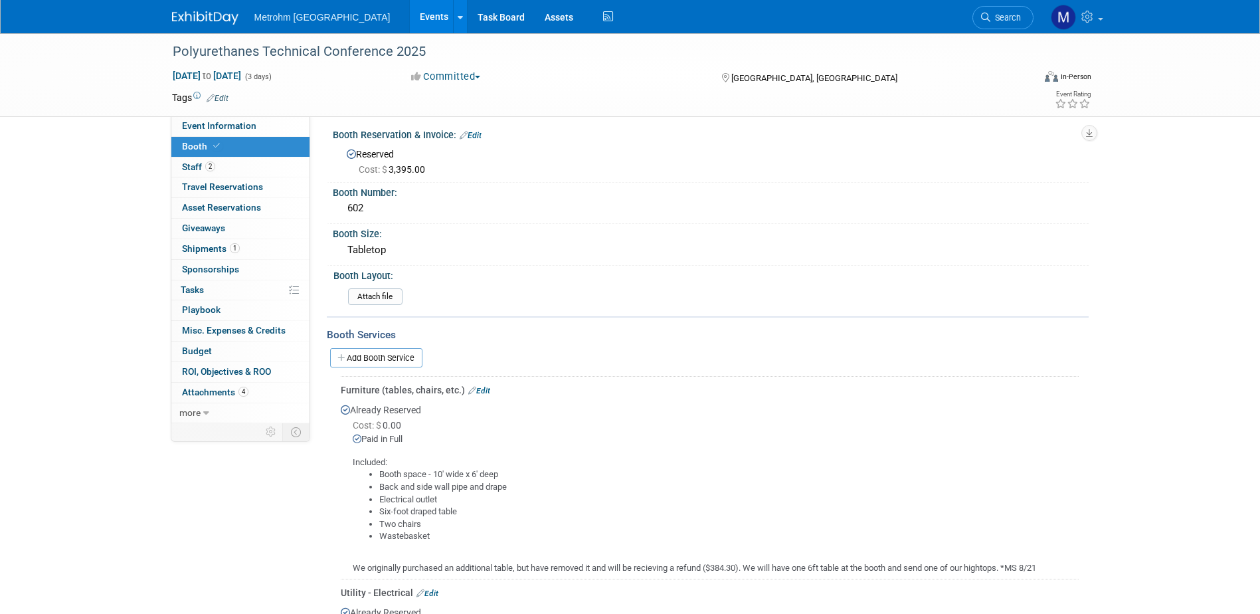
scroll to position [0, 0]
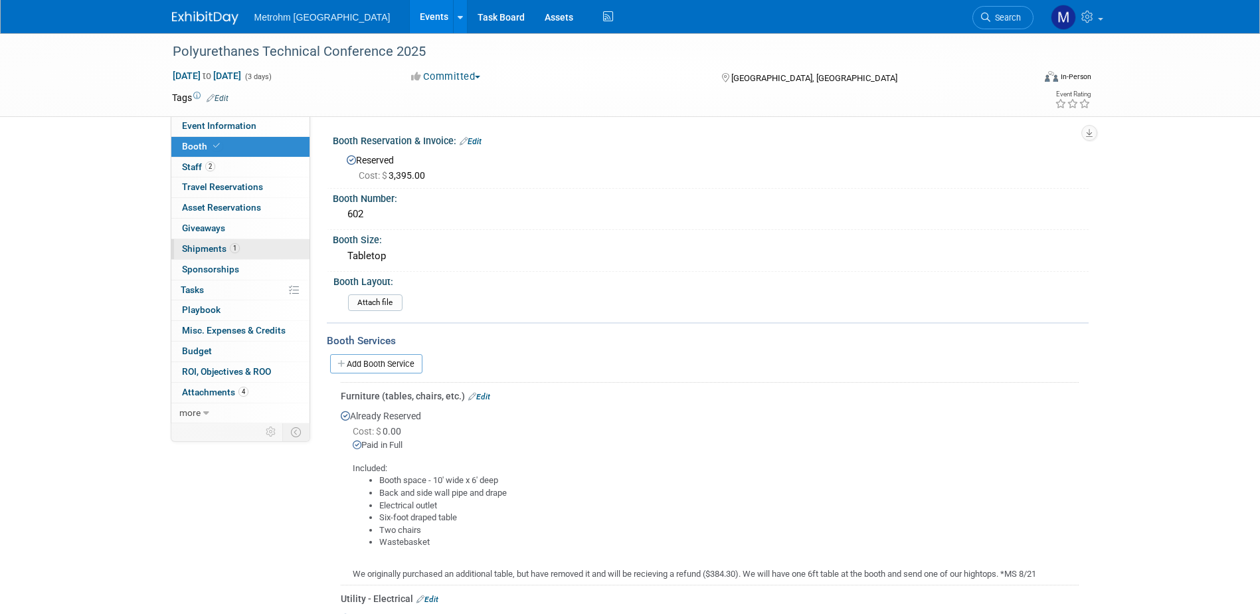
click at [210, 254] on link "1 Shipments 1" at bounding box center [240, 249] width 138 height 20
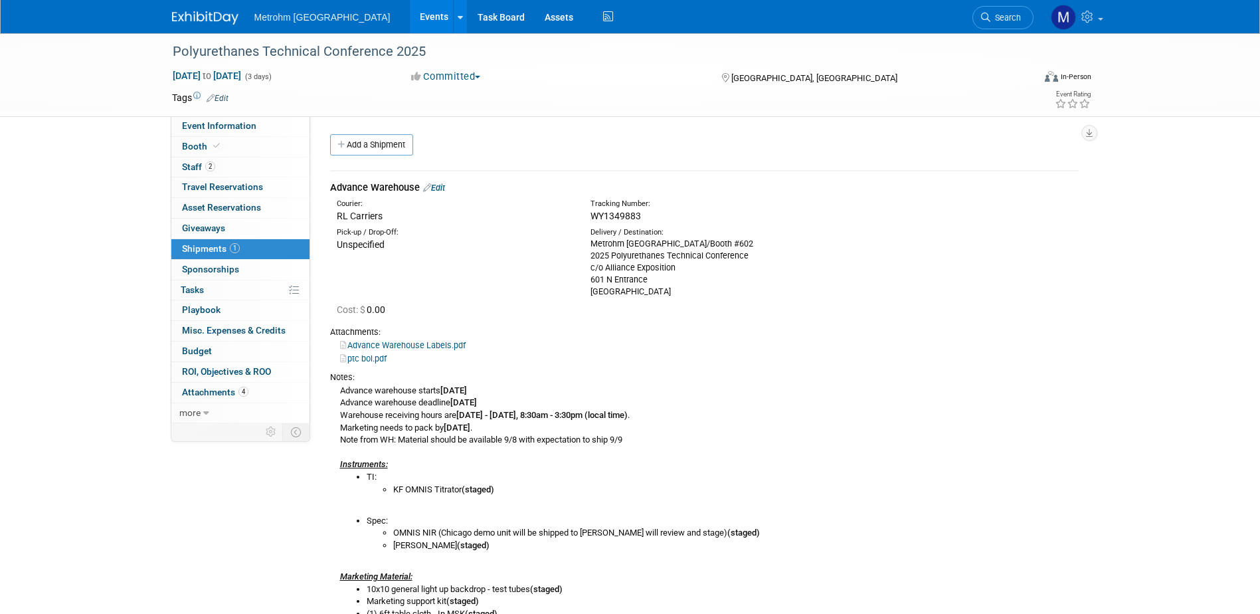
drag, startPoint x: 663, startPoint y: 219, endPoint x: 586, endPoint y: 221, distance: 77.1
click at [586, 221] on div "Tracking Number: WY1349883" at bounding box center [740, 211] width 318 height 24
copy span "WY1349883"
click at [440, 189] on link "Edit" at bounding box center [434, 188] width 22 height 10
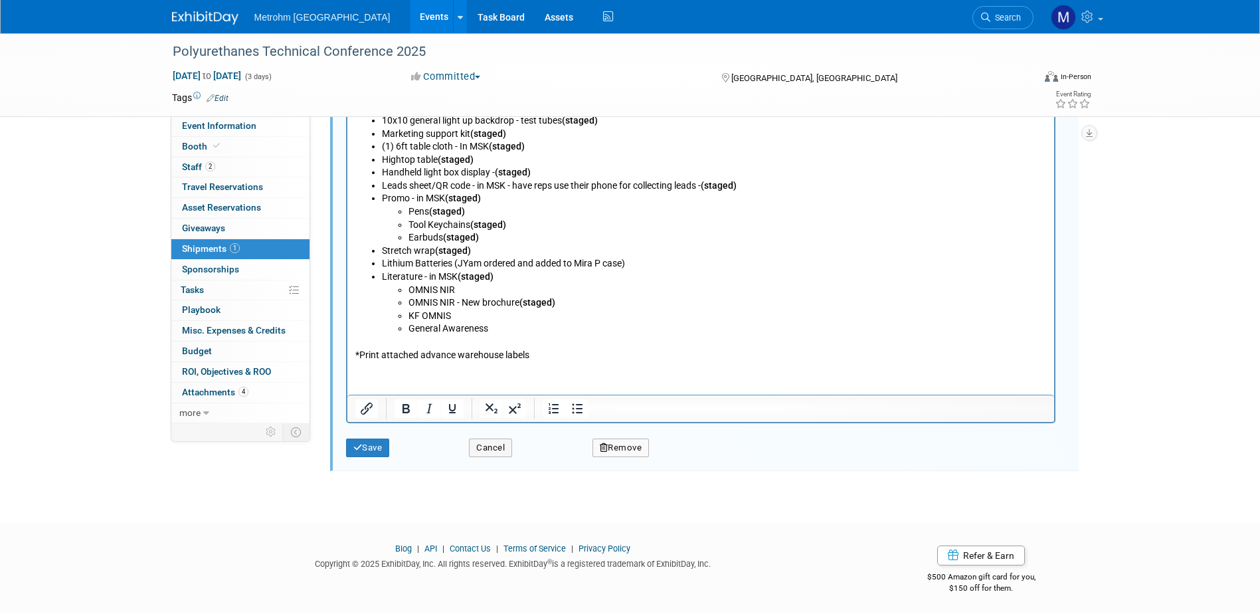
scroll to position [792, 0]
click at [452, 0] on html "Advance warehouse starts September 5, 2025 Advance warehouse deadline September…" at bounding box center [700, 136] width 707 height 448
click at [458, 360] on html "Advance warehouse starts September 5, 2025 Advance warehouse deadline September…" at bounding box center [700, 136] width 707 height 448
click at [581, 354] on p "*Print attached advance warehouse labels" at bounding box center [700, 347] width 691 height 26
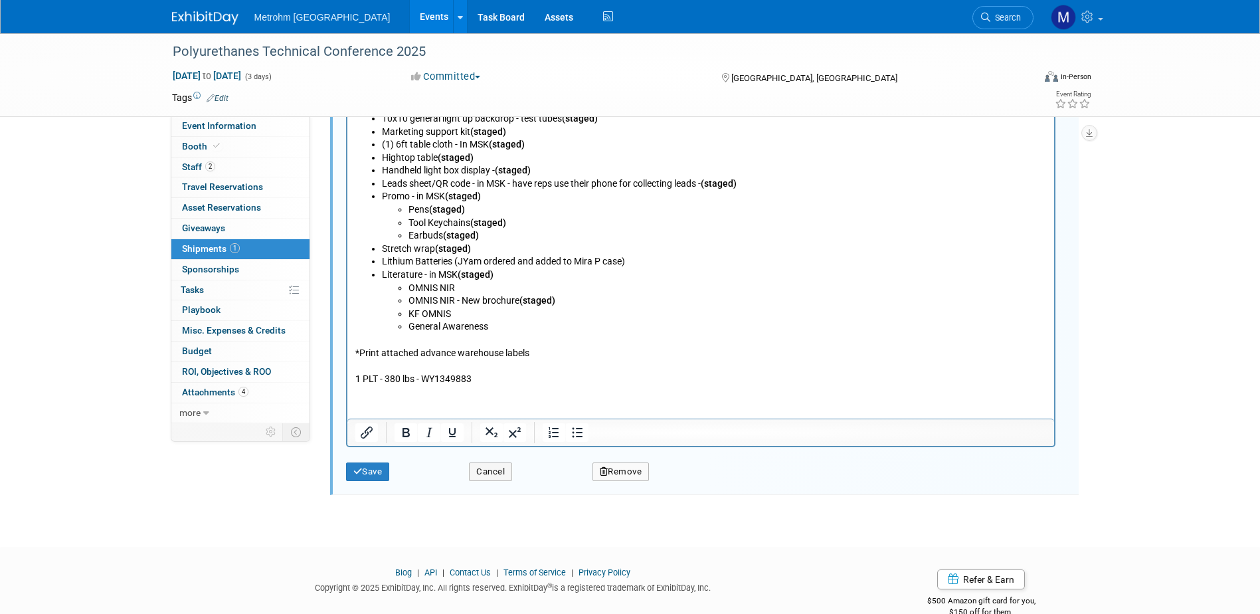
scroll to position [709, 0]
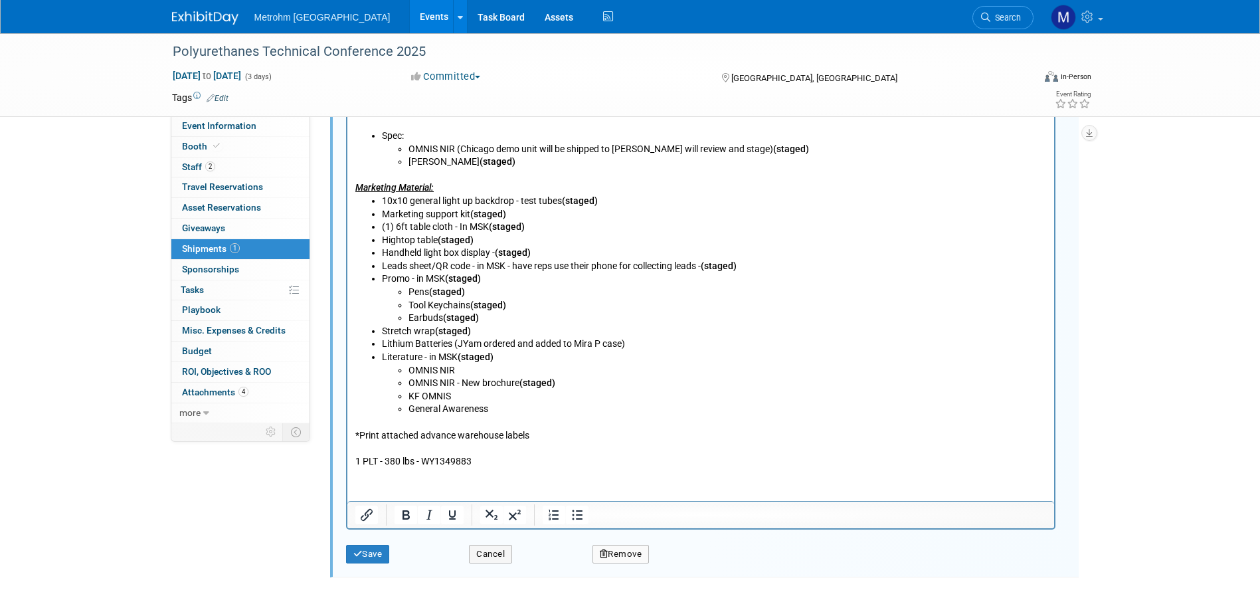
click at [507, 462] on p "1 PLT - 380 lbs - WY1349883" at bounding box center [700, 462] width 691 height 13
drag, startPoint x: 507, startPoint y: 462, endPoint x: 420, endPoint y: 462, distance: 87.0
click at [420, 462] on p "1 PLT - 380 lbs - WY1349883" at bounding box center [700, 462] width 691 height 13
click at [381, 553] on button "Save" at bounding box center [368, 554] width 44 height 19
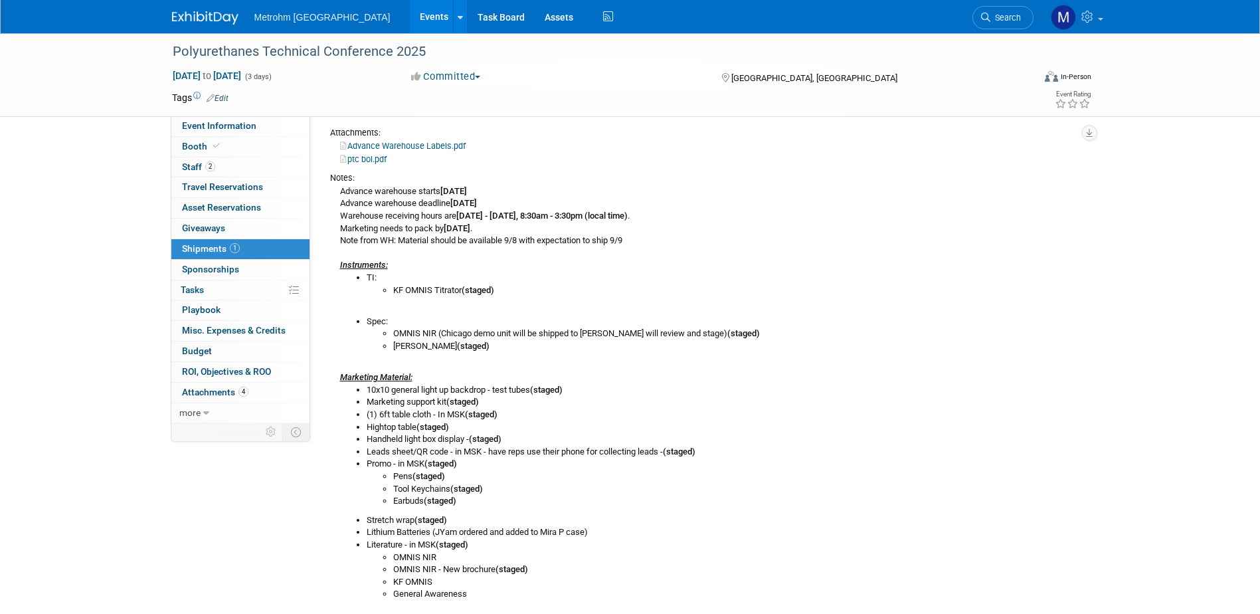
scroll to position [266, 0]
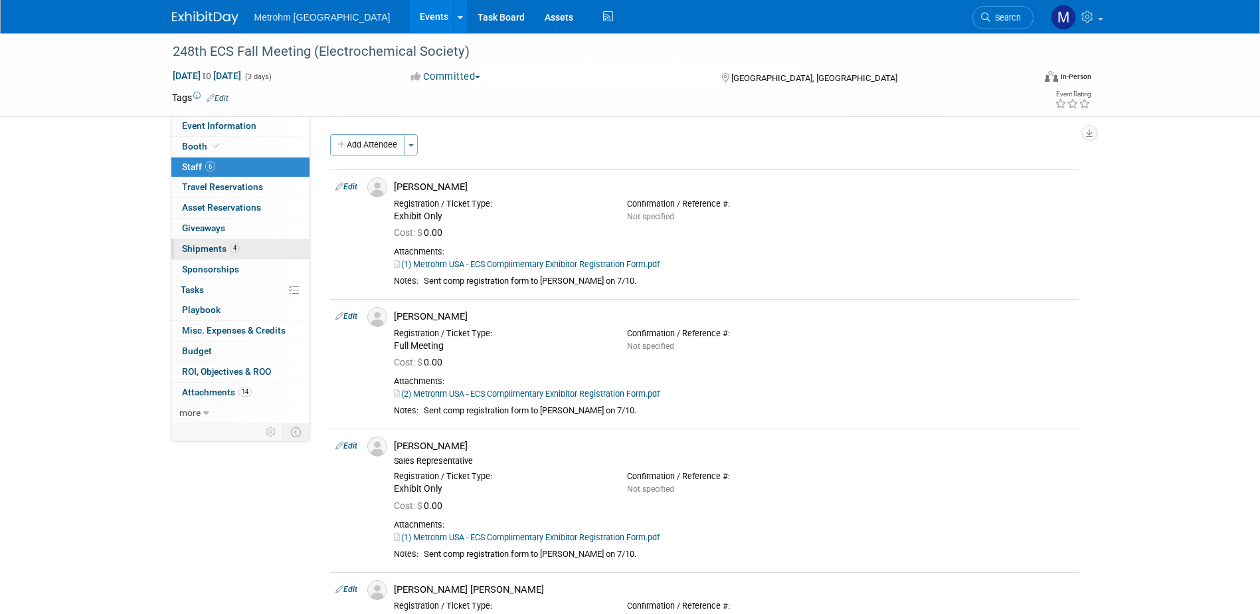
drag, startPoint x: 240, startPoint y: 246, endPoint x: 250, endPoint y: 246, distance: 10.6
click at [240, 246] on link "4 Shipments 4" at bounding box center [240, 249] width 138 height 20
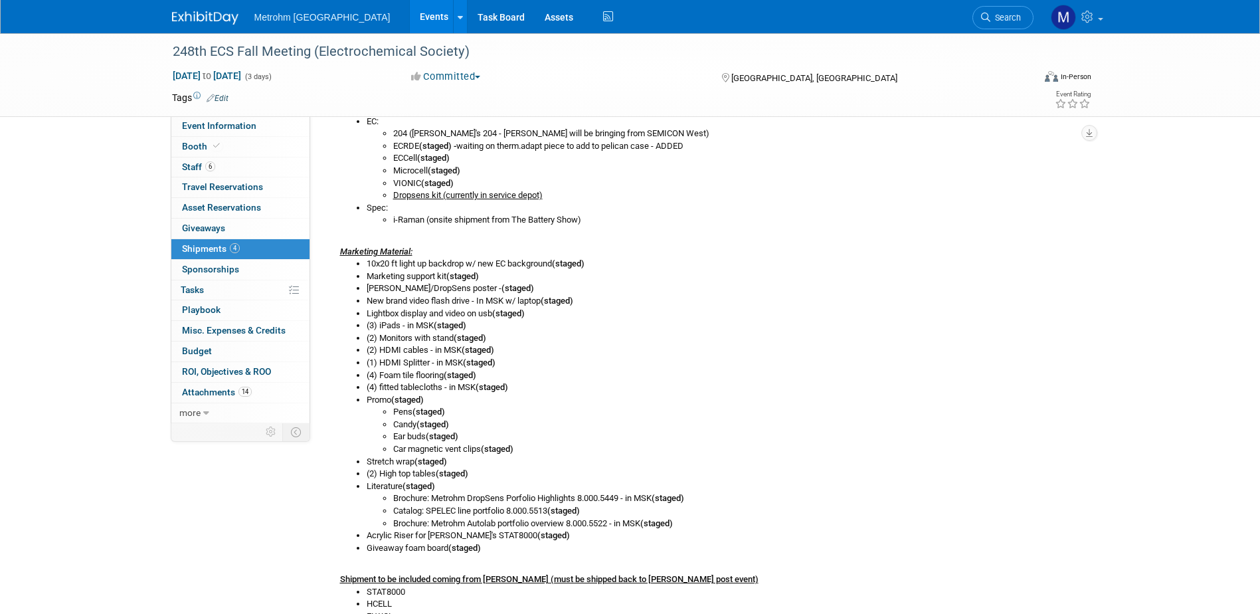
scroll to position [332, 0]
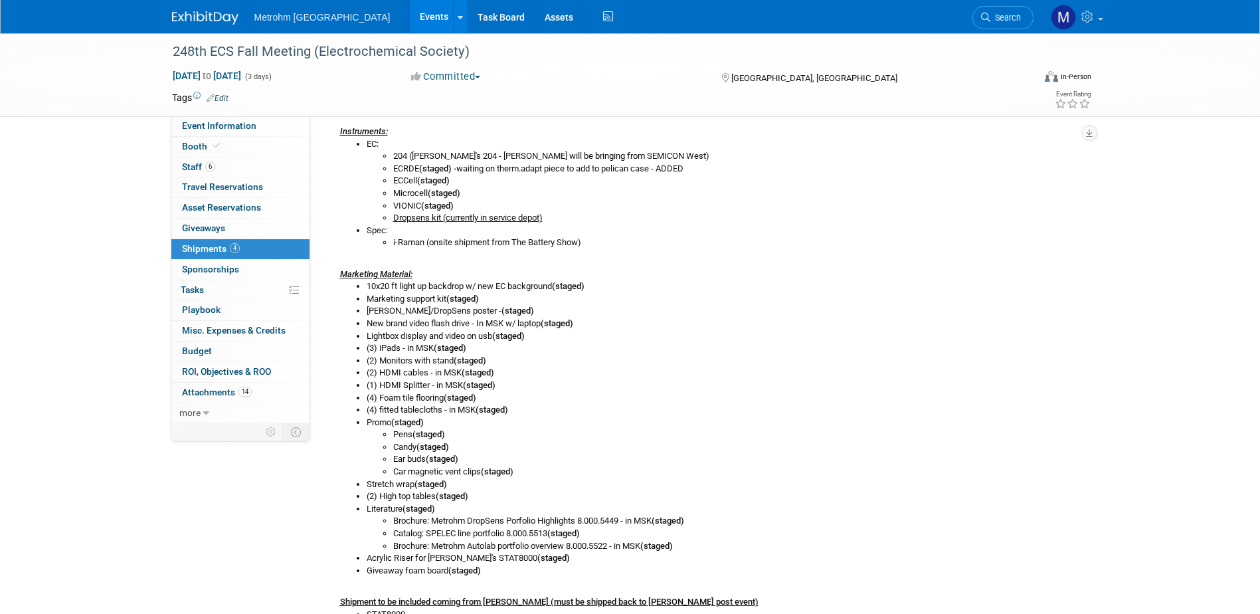
click at [521, 387] on li "(1) HDMI Splitter - in MSK (staged)" at bounding box center [723, 385] width 712 height 13
drag, startPoint x: 521, startPoint y: 469, endPoint x: 391, endPoint y: 437, distance: 133.4
click at [391, 437] on ul "Pens (staged) Candy (staged) Ear buds (staged) Car magnetic vent clips (staged)" at bounding box center [723, 452] width 712 height 49
drag, startPoint x: 391, startPoint y: 437, endPoint x: 412, endPoint y: 459, distance: 30.5
copy ul "Pens (staged) Candy (staged) Ear buds (staged) Car magnetic vent clips (staged)"
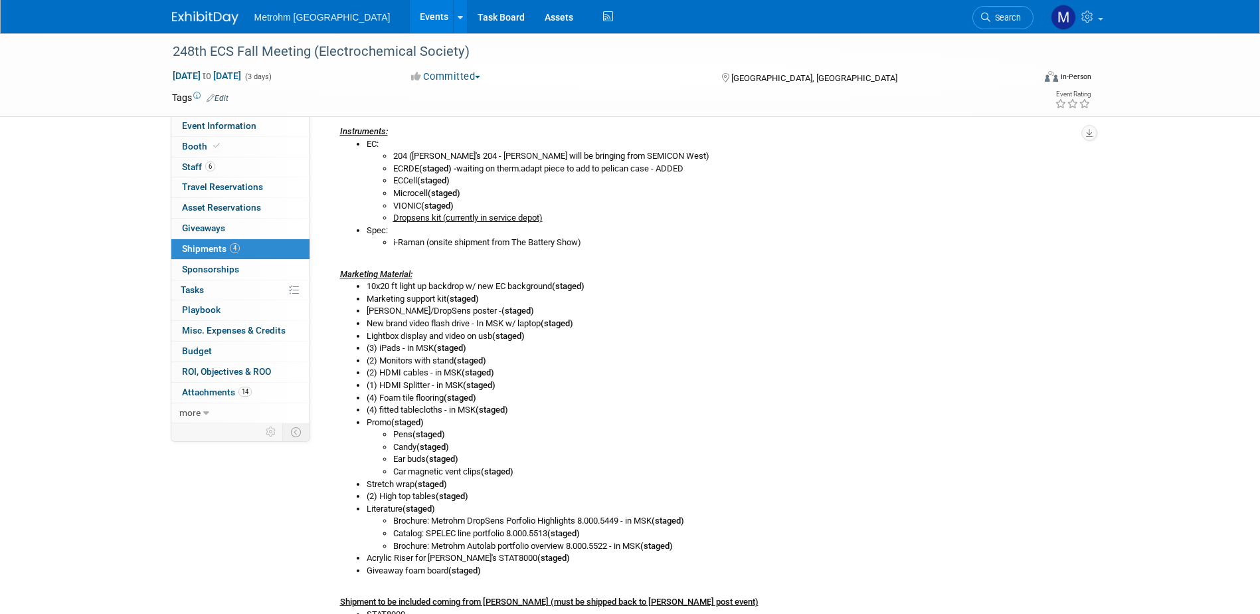
click at [778, 366] on li "(2) Monitors with stand (staged)" at bounding box center [723, 361] width 712 height 13
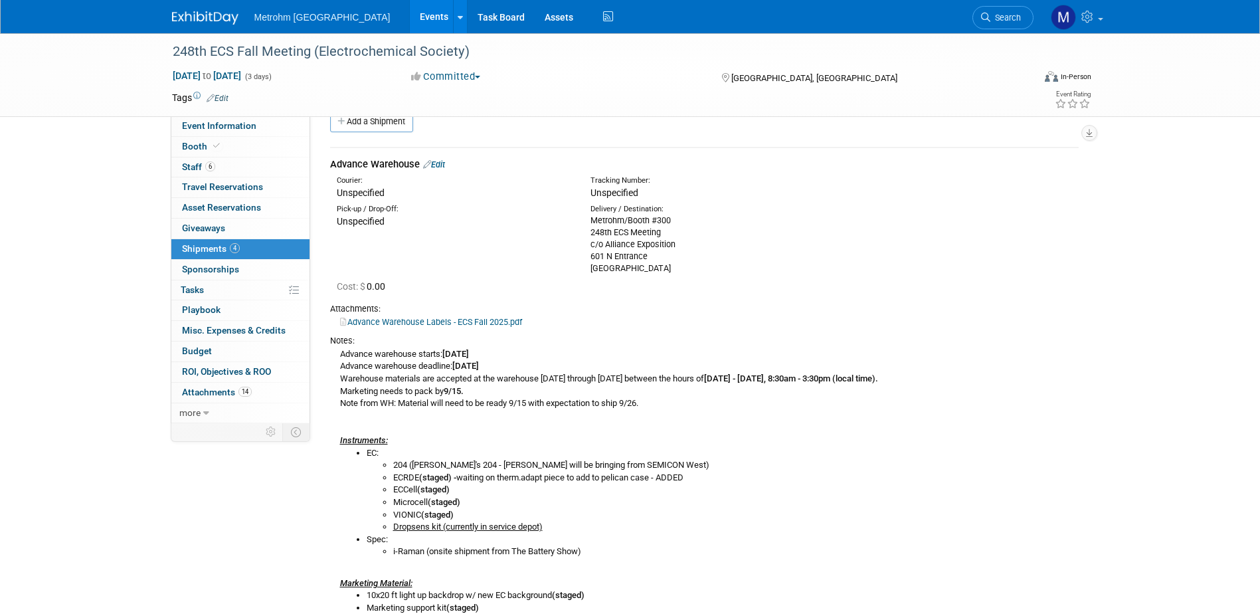
scroll to position [0, 0]
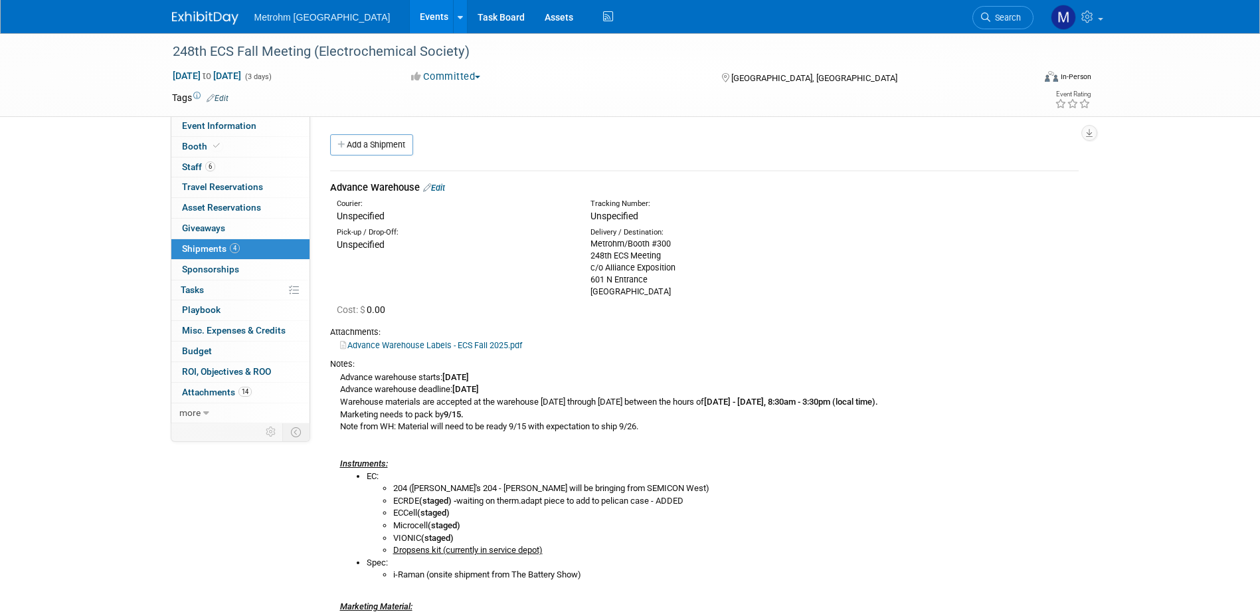
click at [444, 187] on link "Edit" at bounding box center [434, 188] width 22 height 10
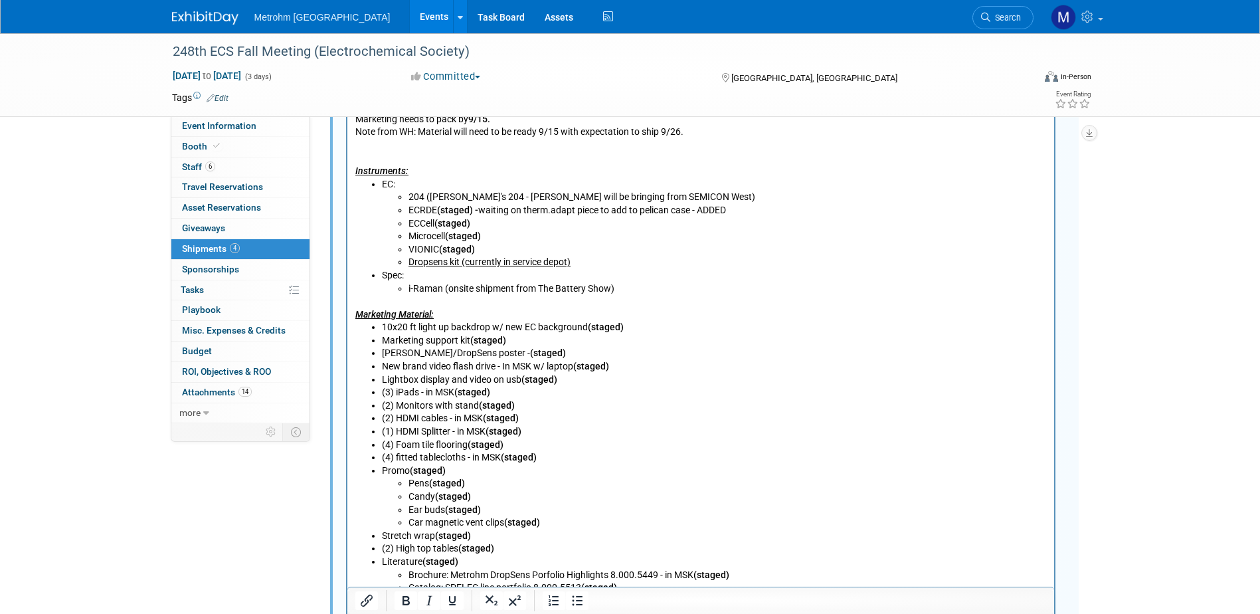
scroll to position [751, 0]
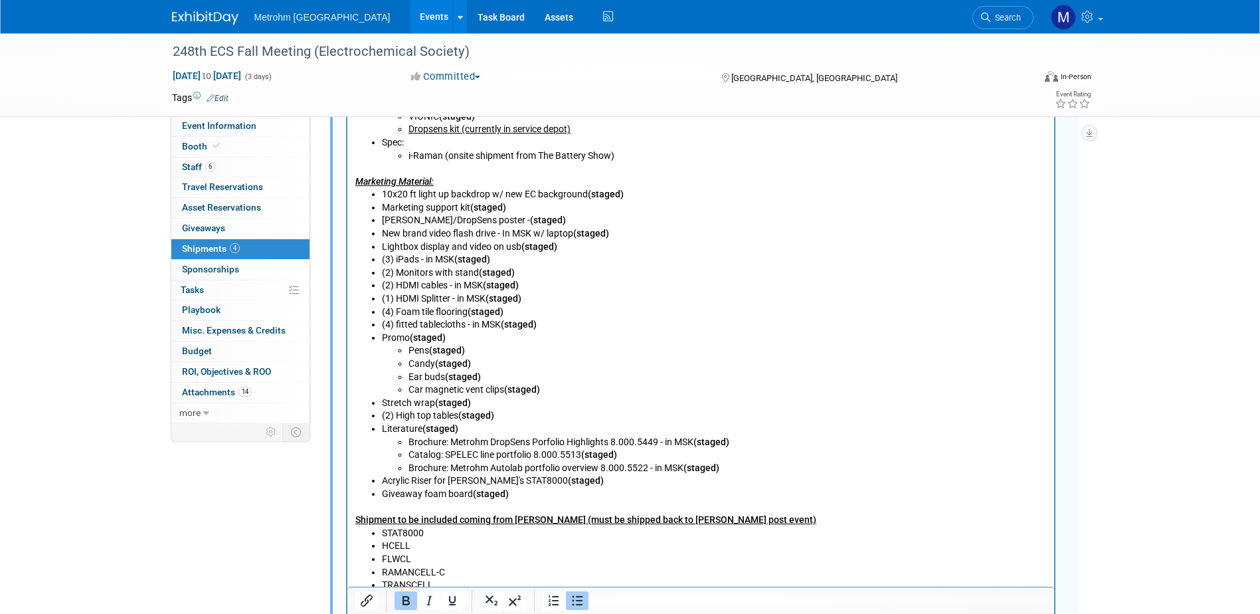
click at [636, 197] on li "10x20 ft light up backdrop w/ new EC background (staged)" at bounding box center [713, 195] width 665 height 13
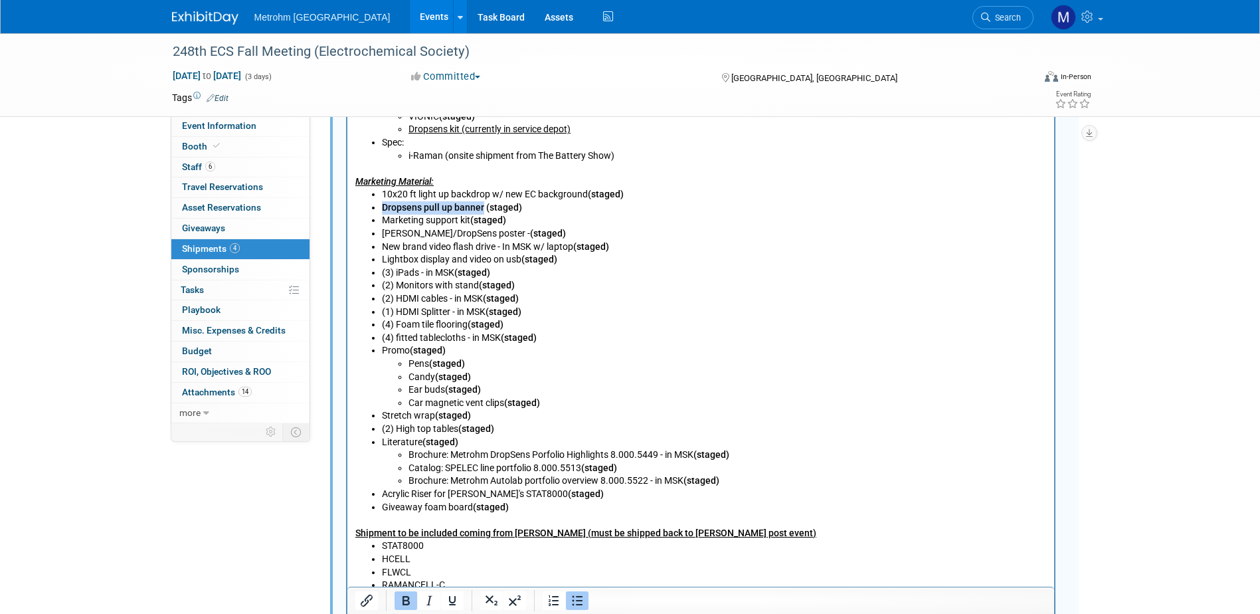
drag, startPoint x: 482, startPoint y: 207, endPoint x: 376, endPoint y: 210, distance: 105.7
click at [376, 210] on ul "10x20 ft light up backdrop w/ new EC background (staged) Dropsens pull up banne…" at bounding box center [700, 351] width 691 height 325
click at [567, 247] on li "New brand video flash drive - In MSK w/ laptop (staged)" at bounding box center [713, 247] width 665 height 13
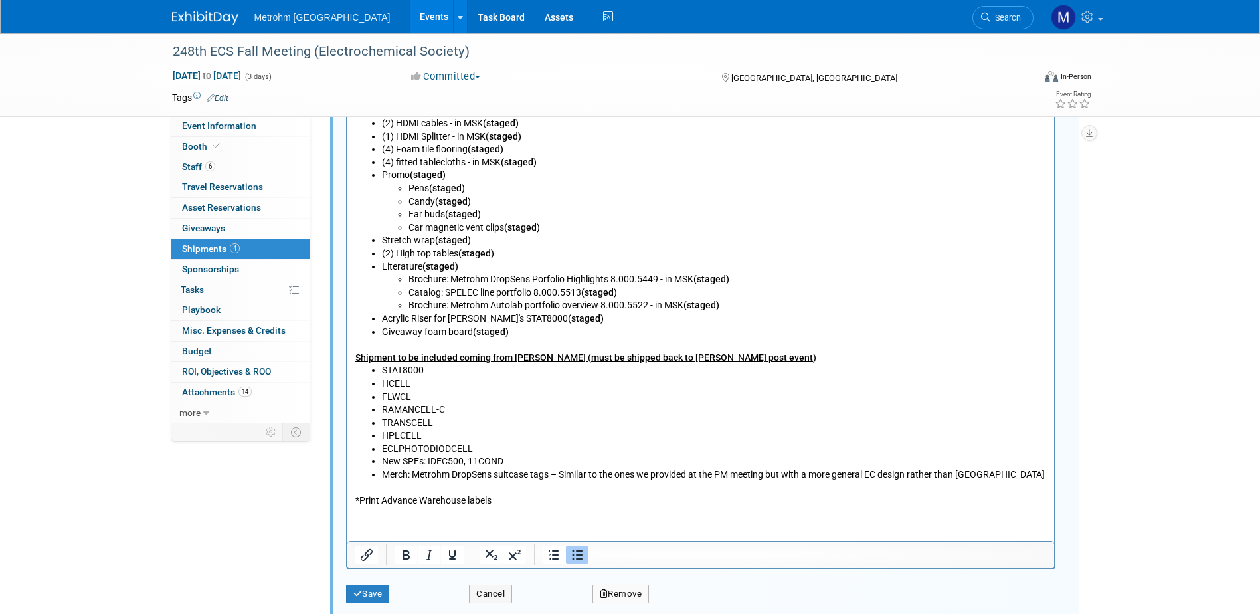
scroll to position [950, 0]
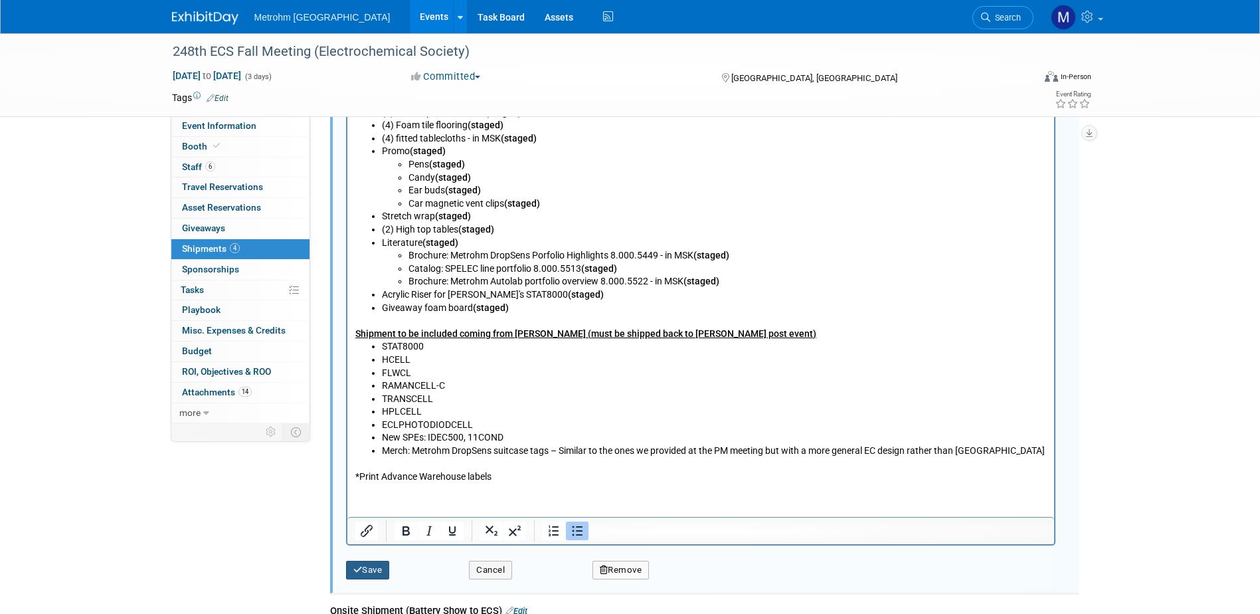
click at [373, 561] on button "Save" at bounding box center [368, 570] width 44 height 19
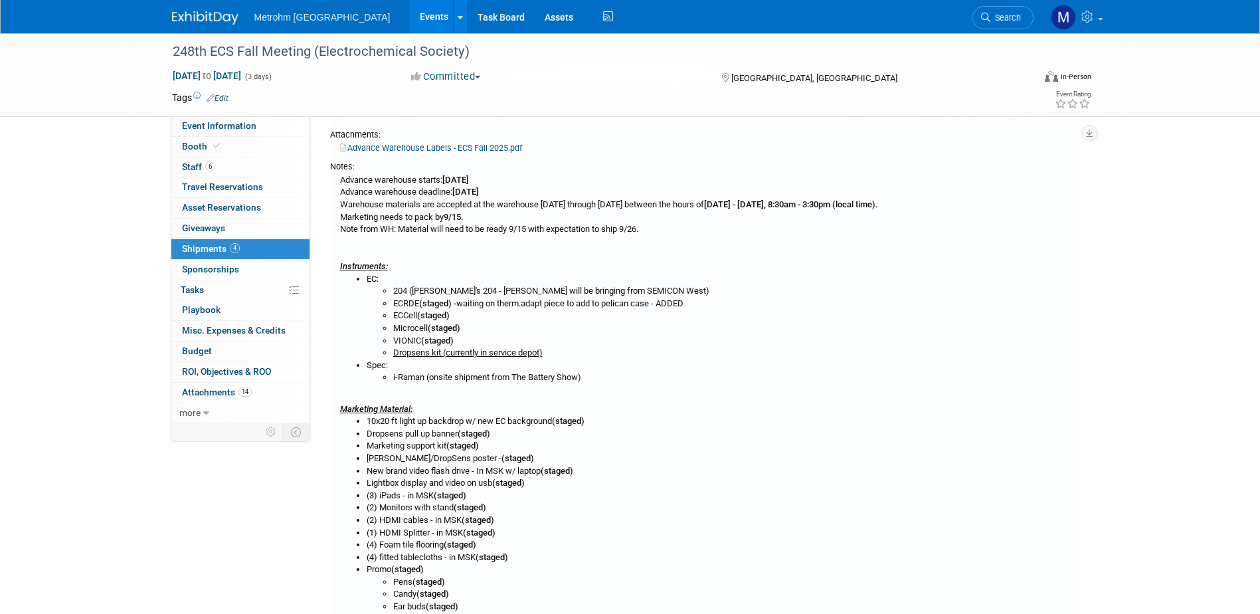
scroll to position [219, 0]
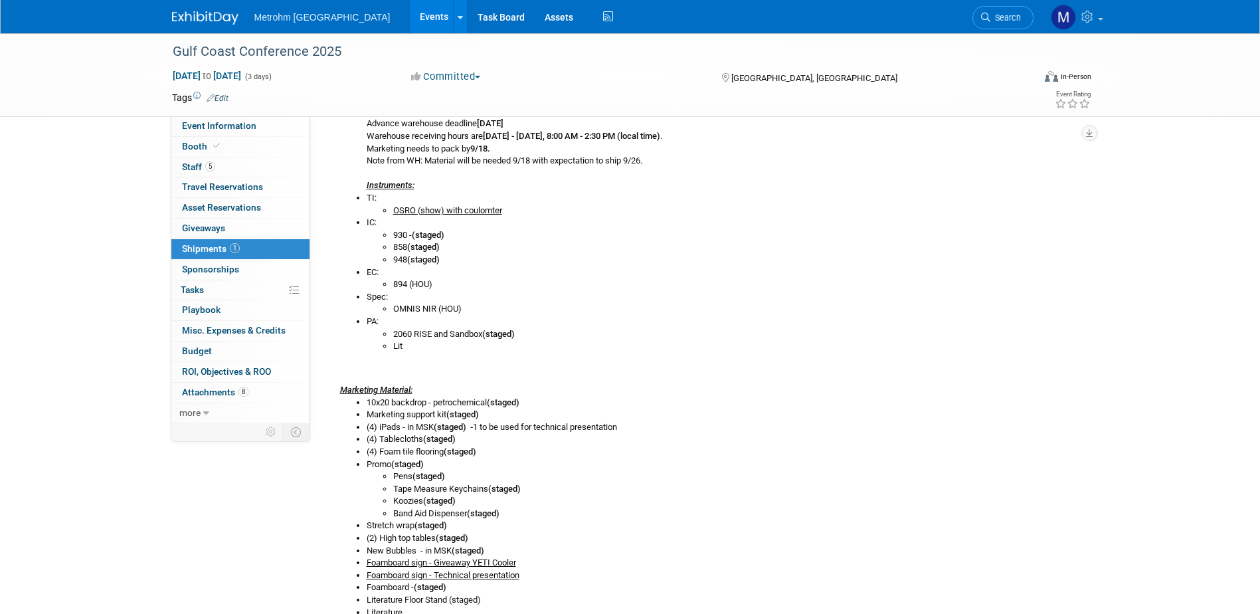
scroll to position [332, 0]
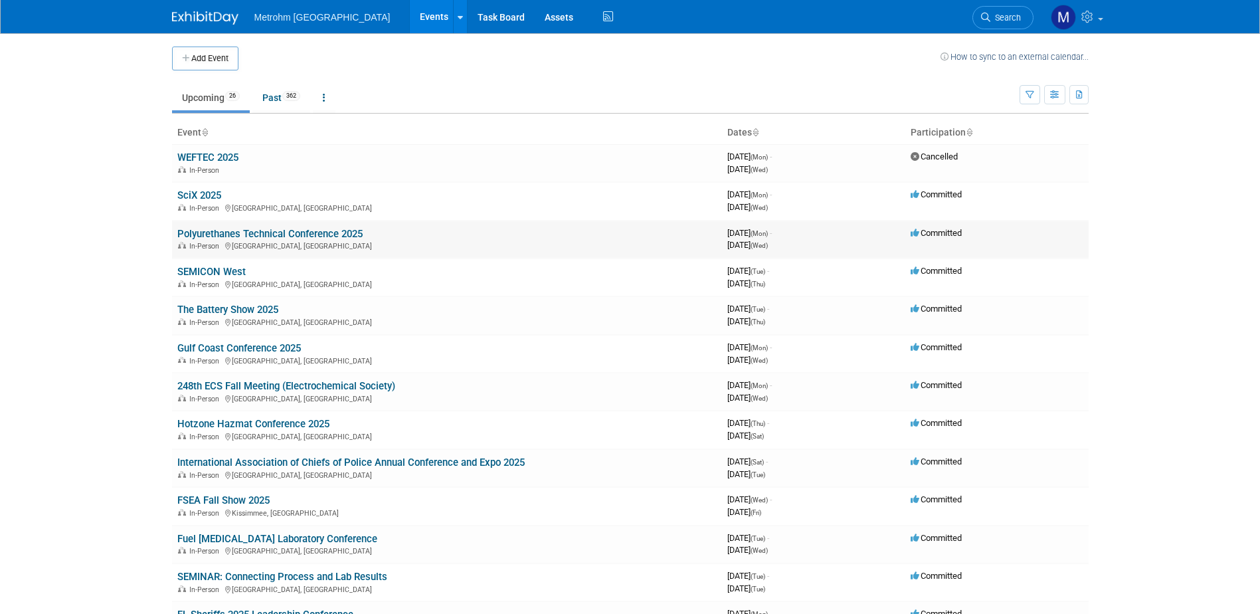
click at [296, 238] on link "Polyurethanes Technical Conference 2025" at bounding box center [269, 234] width 185 height 12
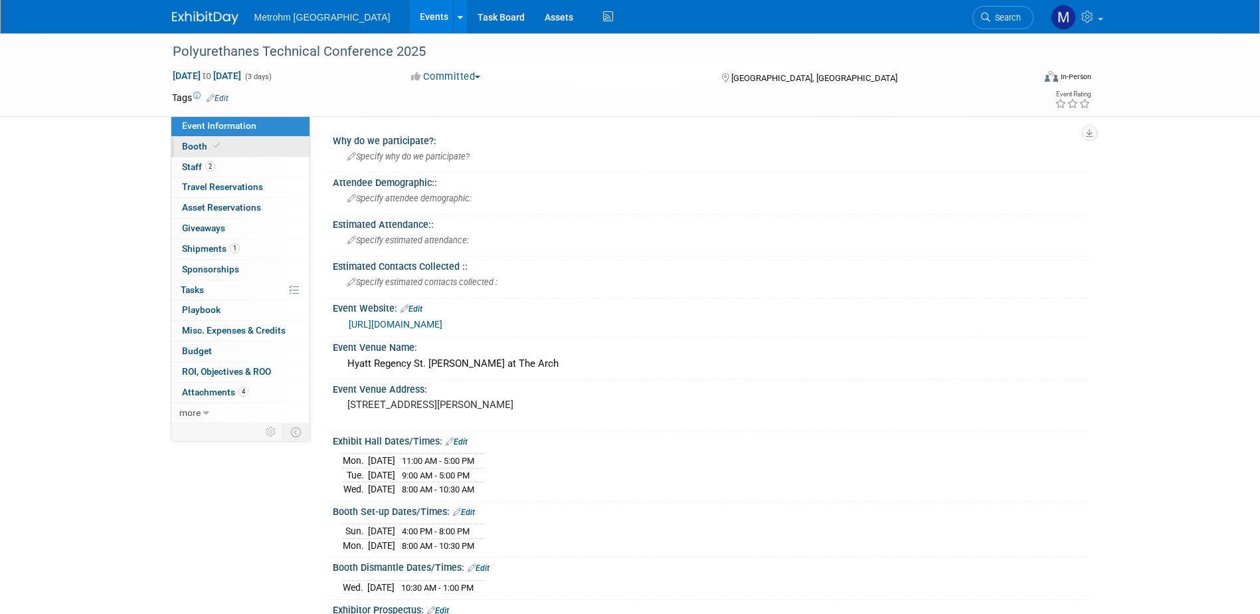
click at [238, 151] on link "Booth" at bounding box center [240, 147] width 138 height 20
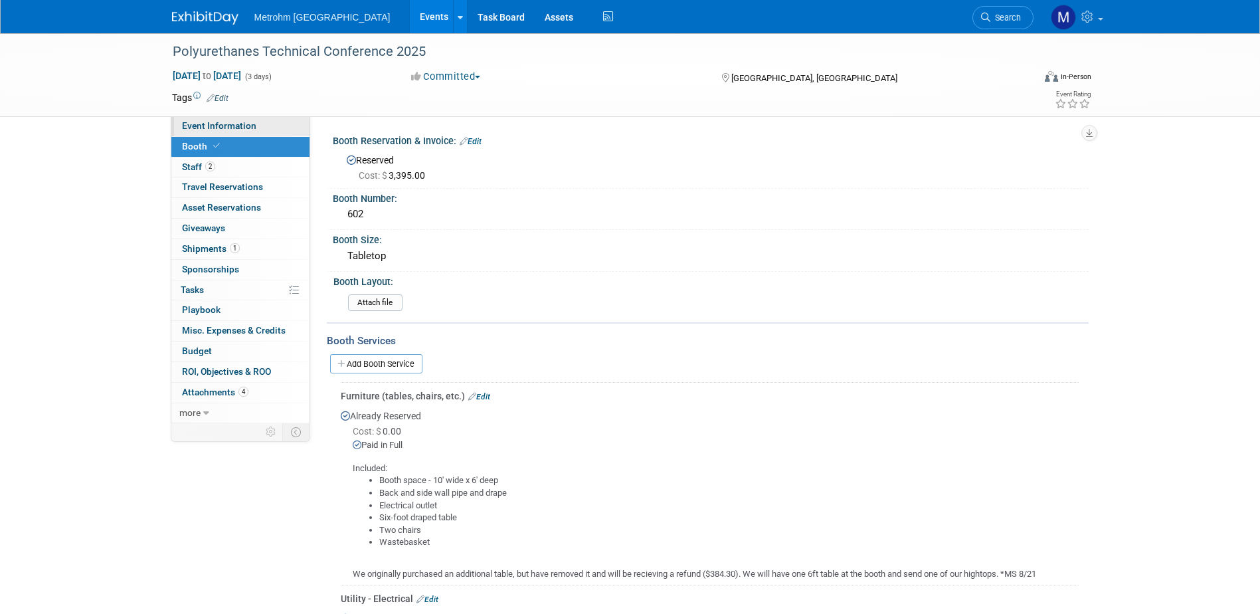
click at [188, 130] on span "Event Information" at bounding box center [219, 125] width 74 height 11
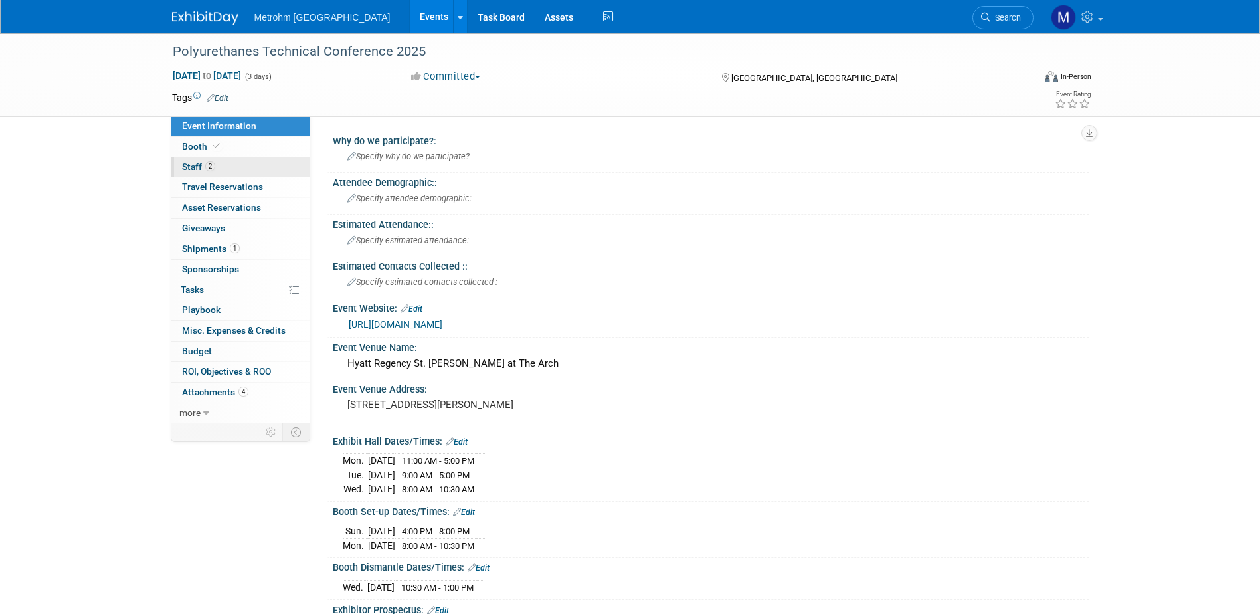
click at [282, 167] on link "2 Staff 2" at bounding box center [240, 167] width 138 height 20
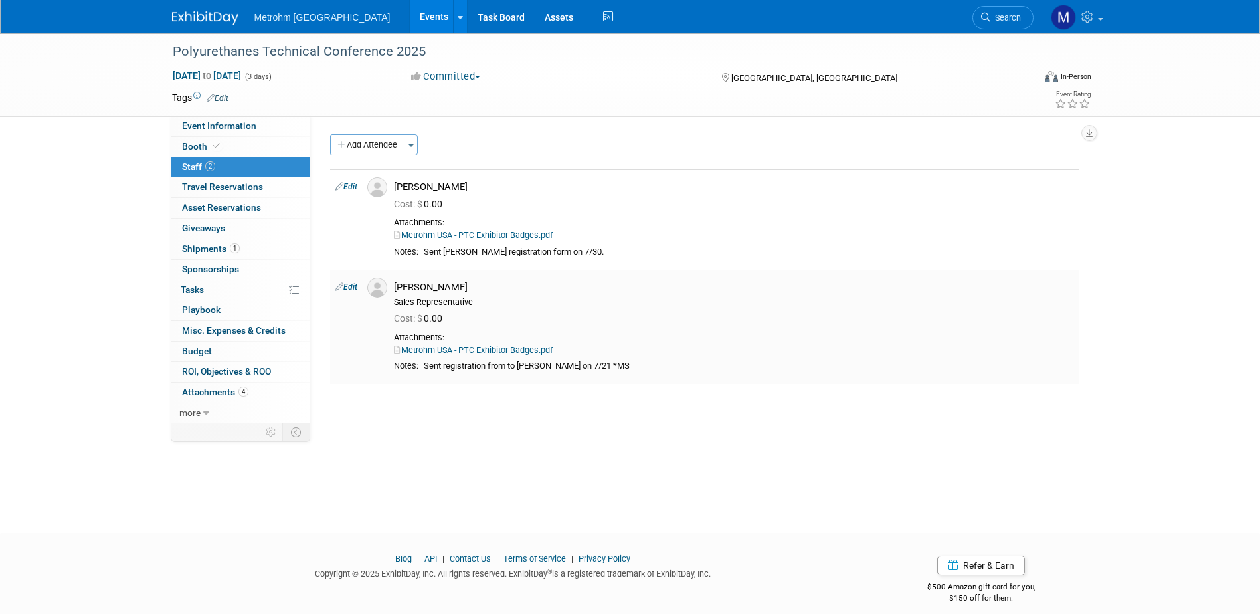
click at [505, 352] on link "Metrohm USA - PTC Exhibitor Badges.pdf" at bounding box center [473, 350] width 159 height 10
click at [476, 235] on link "Metrohm USA - PTC Exhibitor Badges.pdf" at bounding box center [473, 235] width 159 height 10
click at [238, 250] on span "1" at bounding box center [235, 248] width 10 height 10
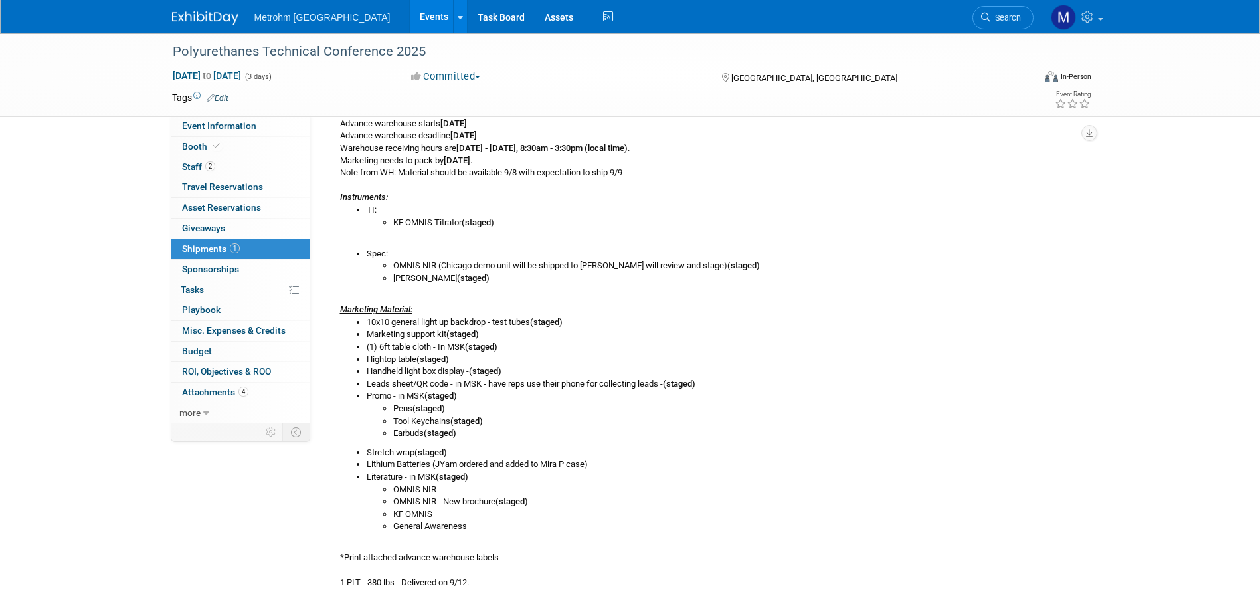
scroll to position [332, 0]
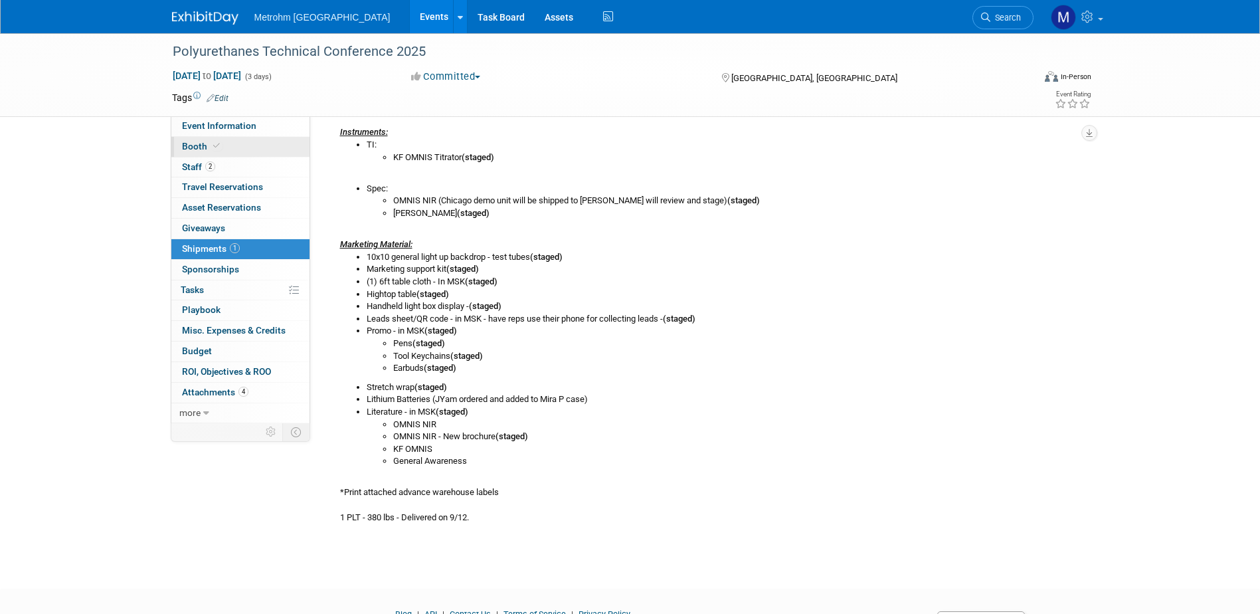
click at [244, 149] on link "Booth" at bounding box center [240, 147] width 138 height 20
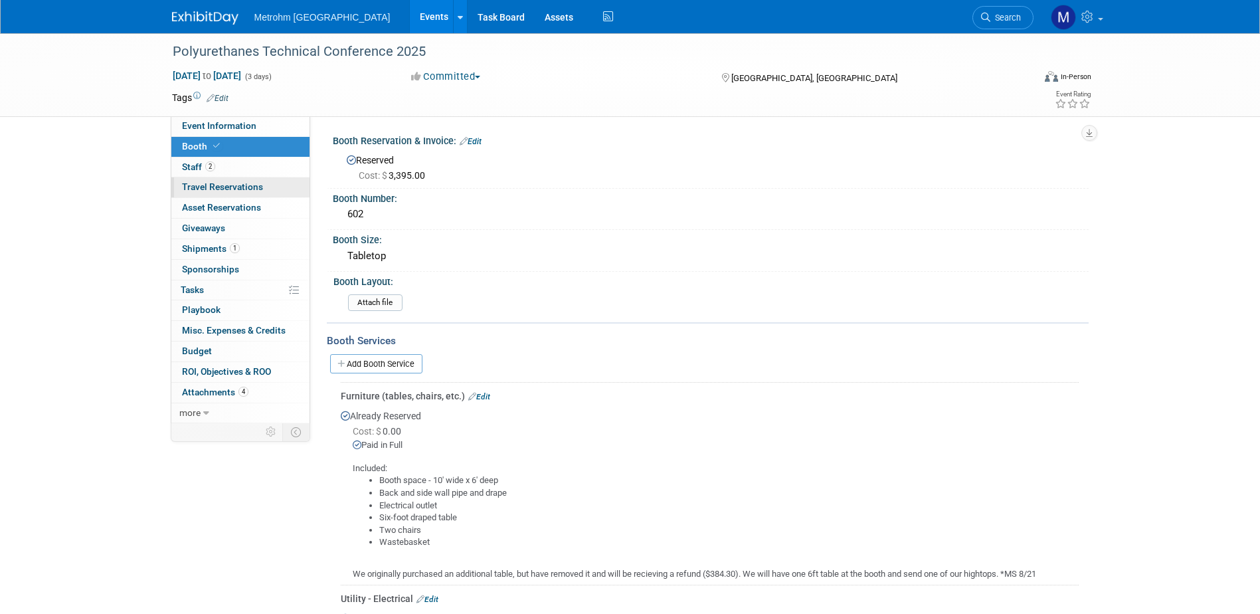
click at [244, 188] on span "Travel Reservations 0" at bounding box center [222, 186] width 81 height 11
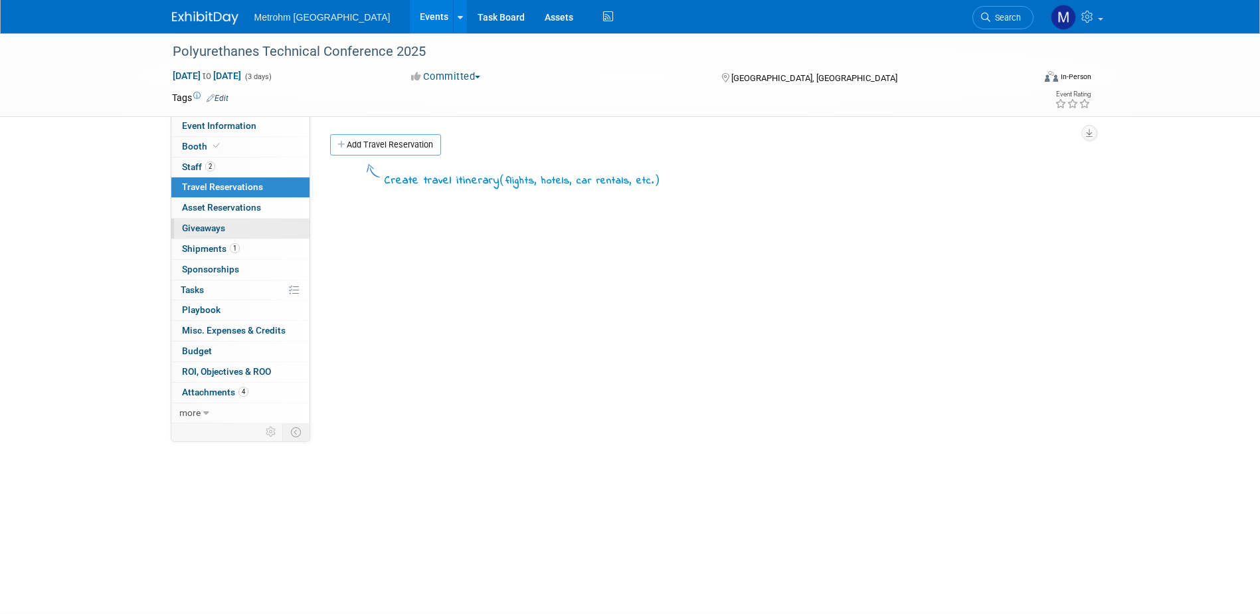
click at [235, 227] on link "0 Giveaways 0" at bounding box center [240, 229] width 138 height 20
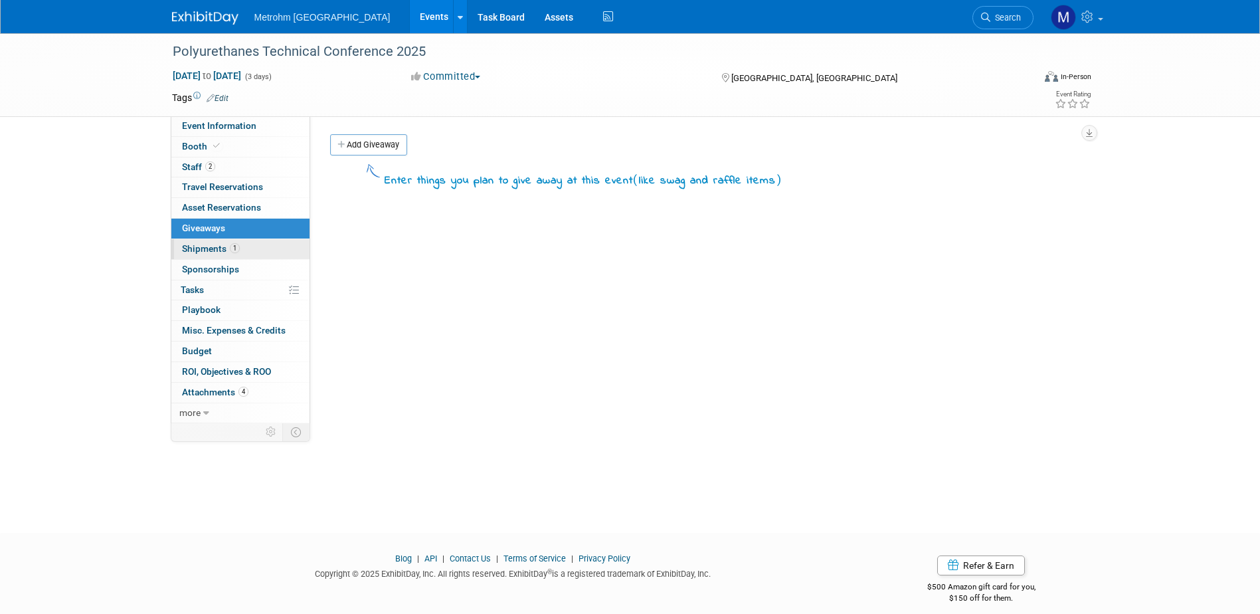
click at [243, 246] on link "1 Shipments 1" at bounding box center [240, 249] width 138 height 20
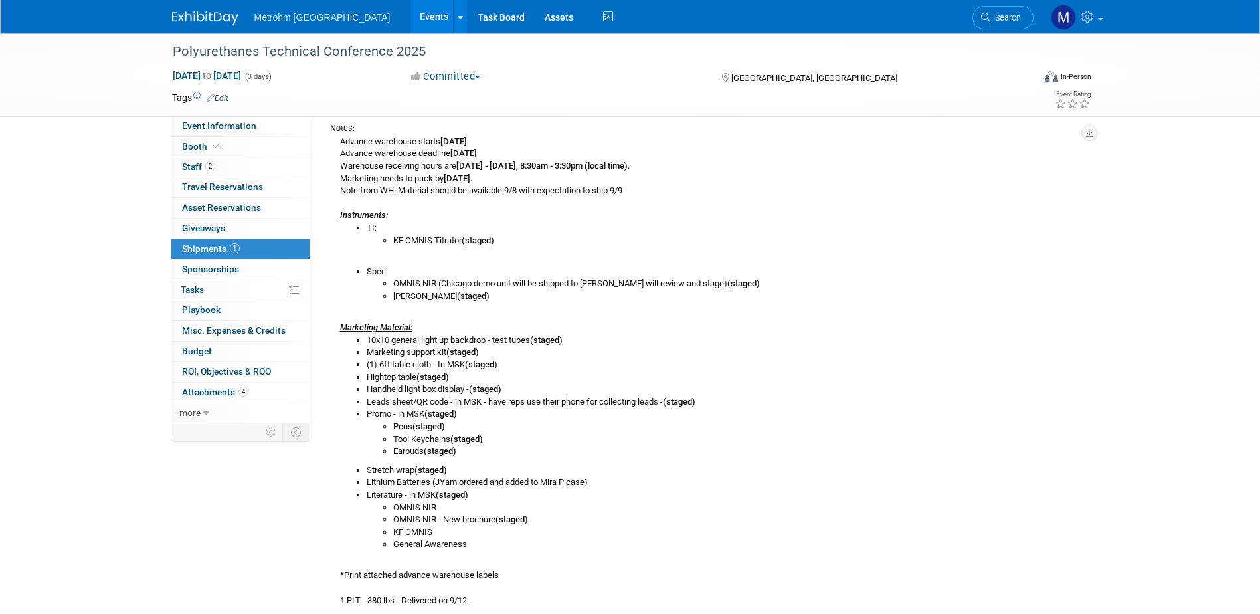
scroll to position [266, 0]
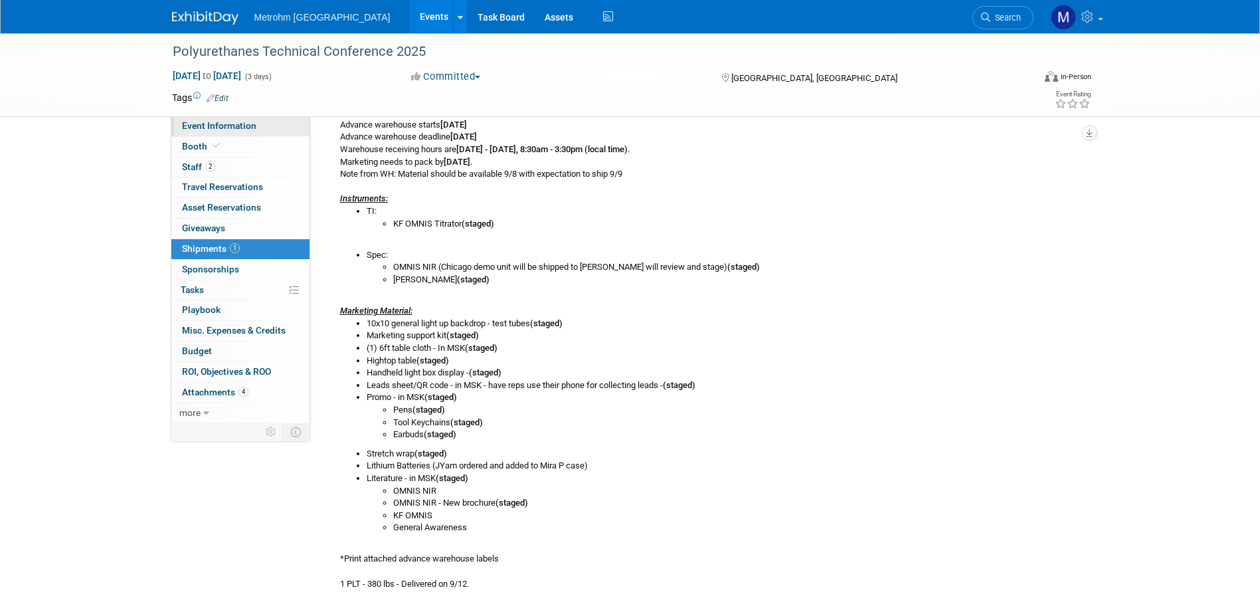
click at [184, 129] on span "Event Information" at bounding box center [219, 125] width 74 height 11
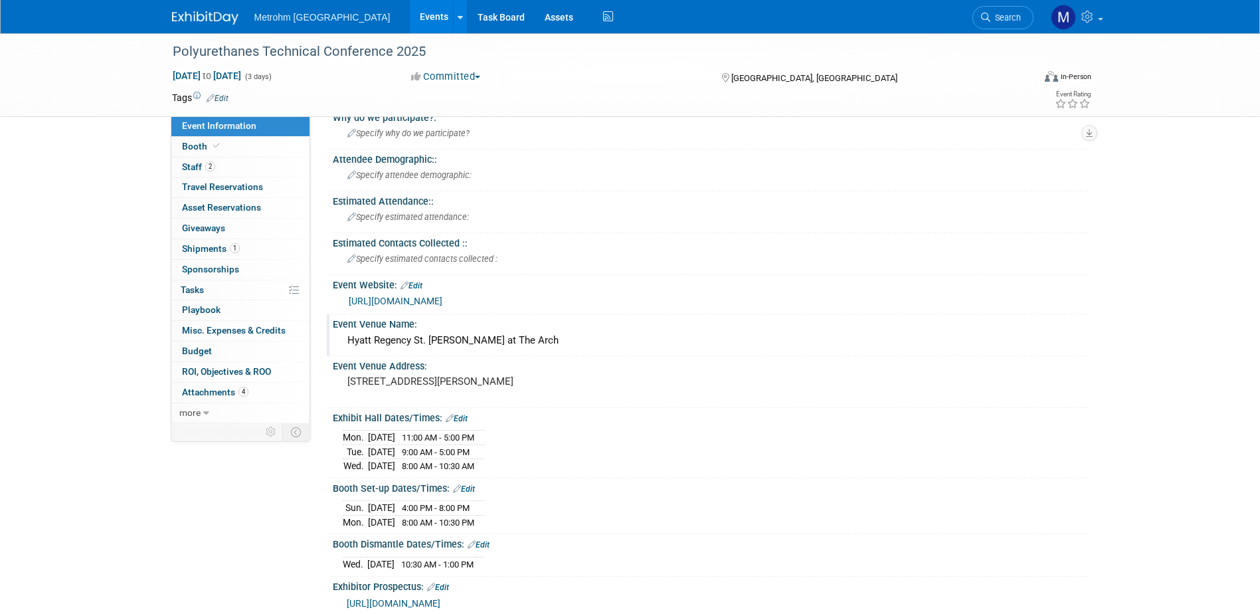
scroll to position [0, 0]
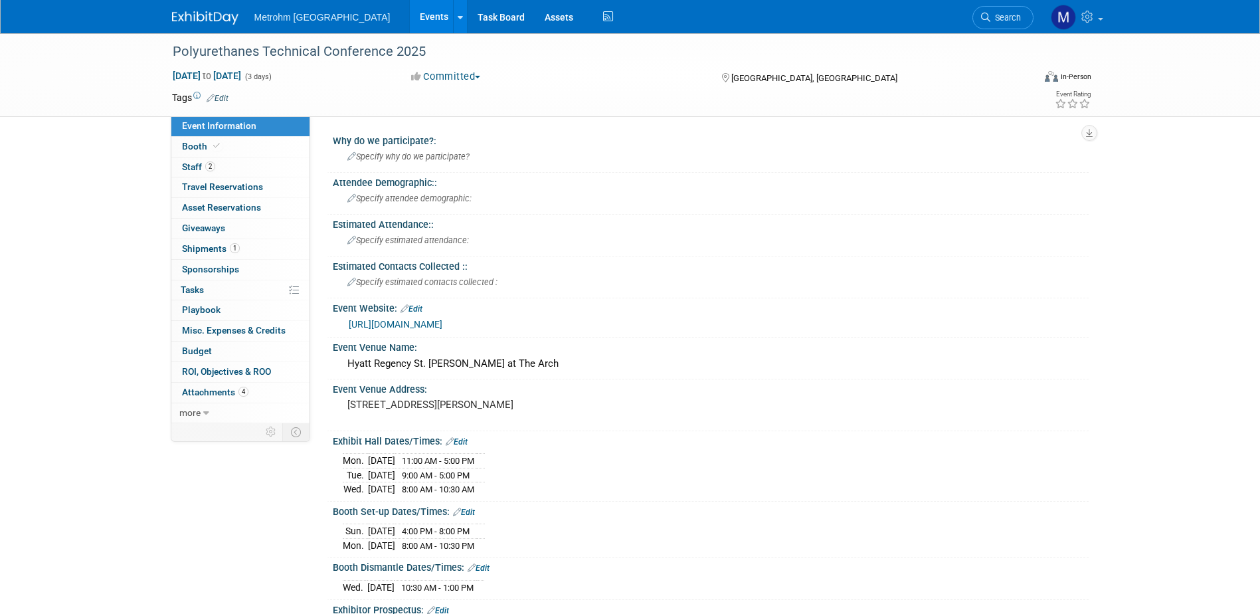
click at [210, 11] on link at bounding box center [213, 11] width 82 height 11
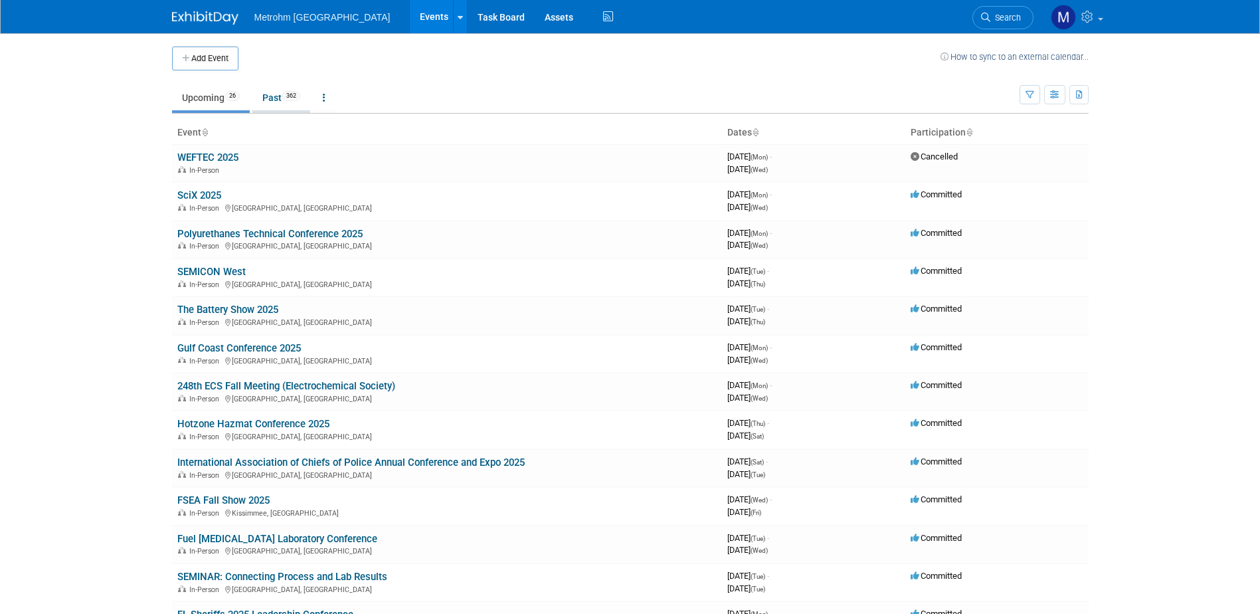
click at [285, 95] on link "Past 362" at bounding box center [281, 97] width 58 height 25
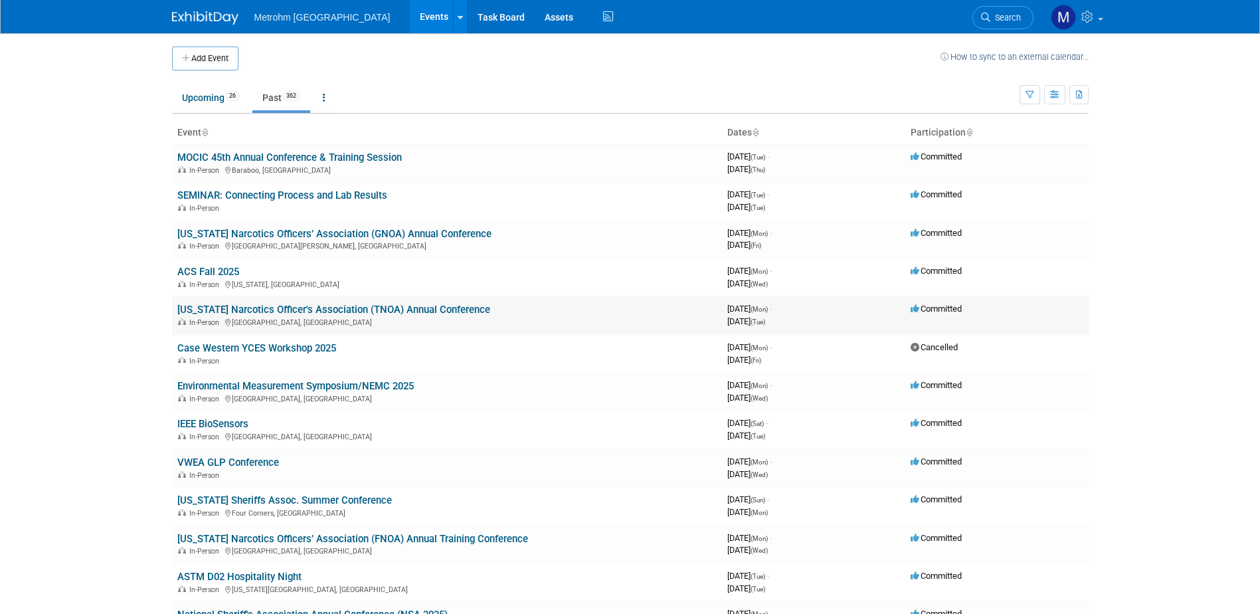
click at [232, 314] on link "[US_STATE] Narcotics Officer's Association (TNOA) Annual Conference" at bounding box center [333, 310] width 313 height 12
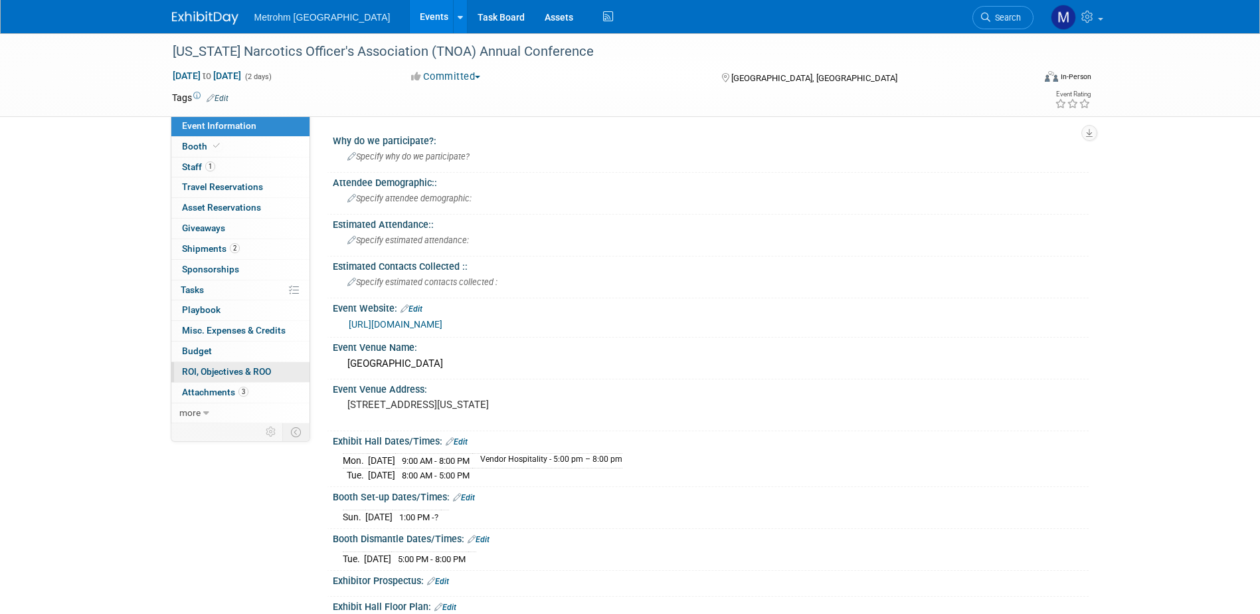
click at [236, 363] on link "0 ROI, Objectives & ROO 0" at bounding box center [240, 372] width 138 height 20
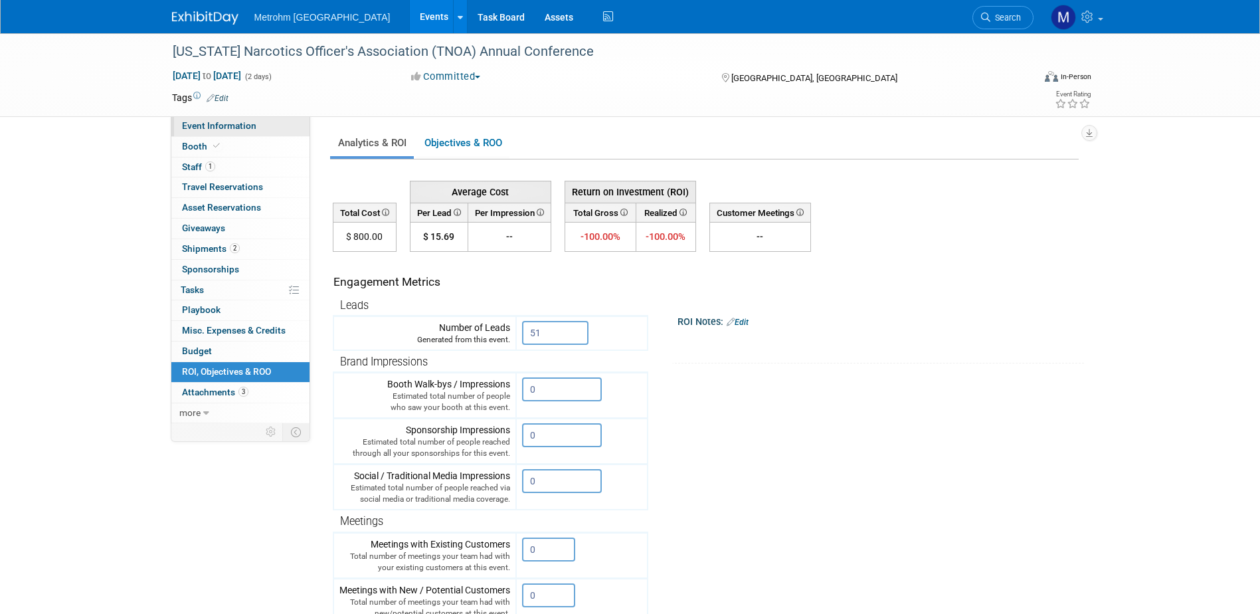
click at [211, 126] on span "Event Information" at bounding box center [219, 125] width 74 height 11
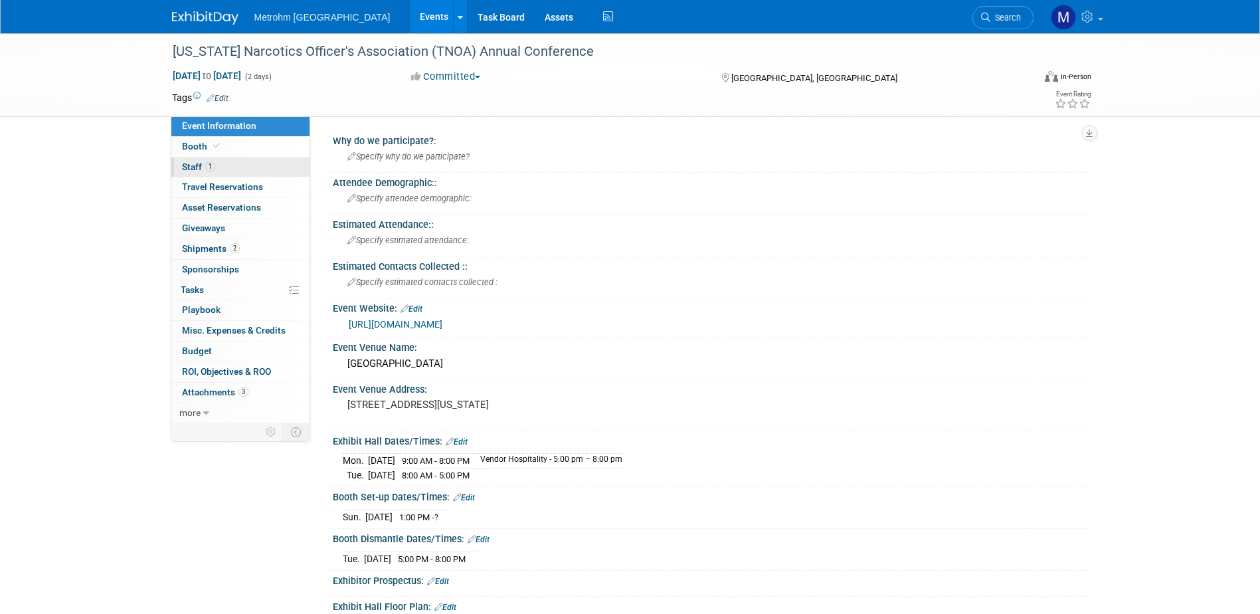
click at [255, 167] on link "1 Staff 1" at bounding box center [240, 167] width 138 height 20
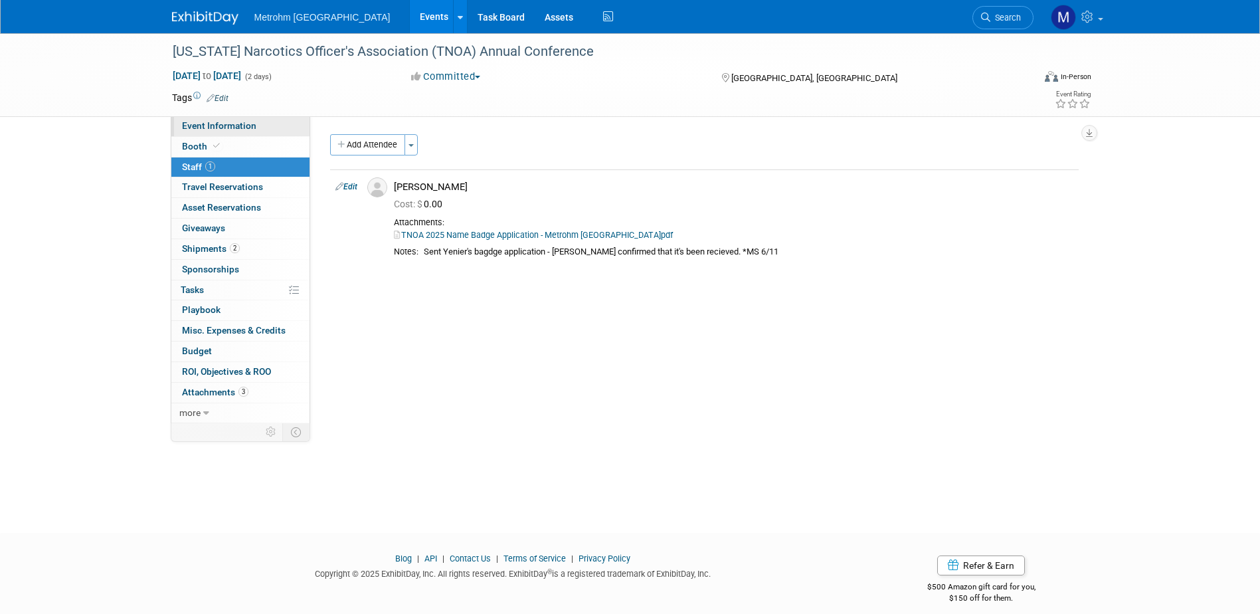
click at [270, 129] on link "Event Information" at bounding box center [240, 126] width 138 height 20
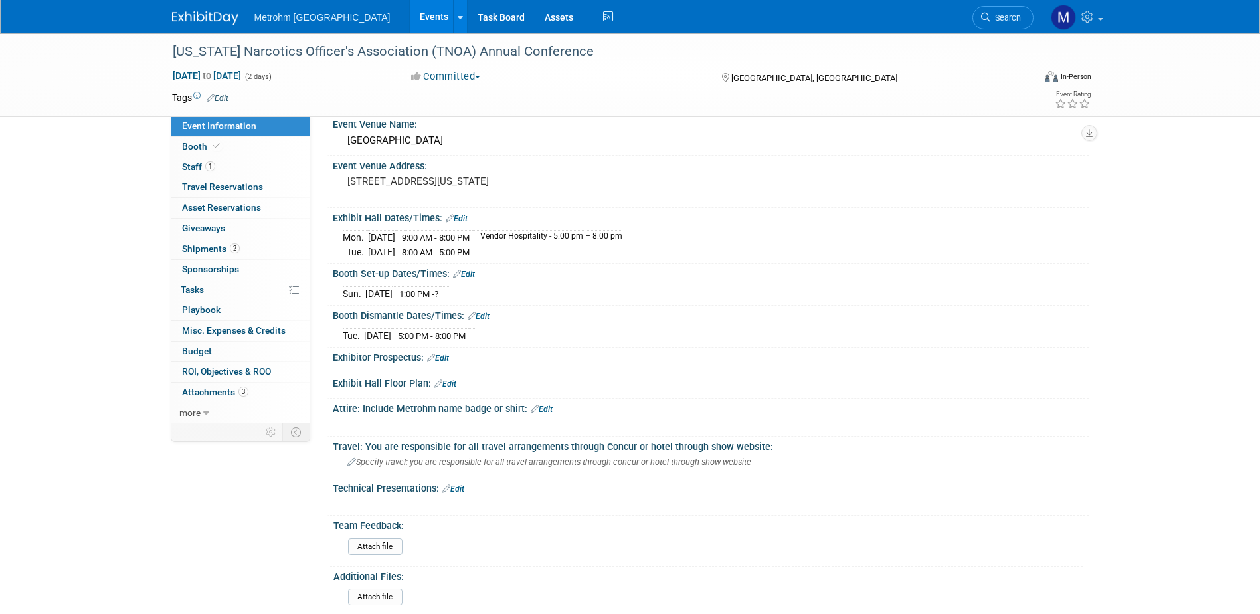
scroll to position [199, 0]
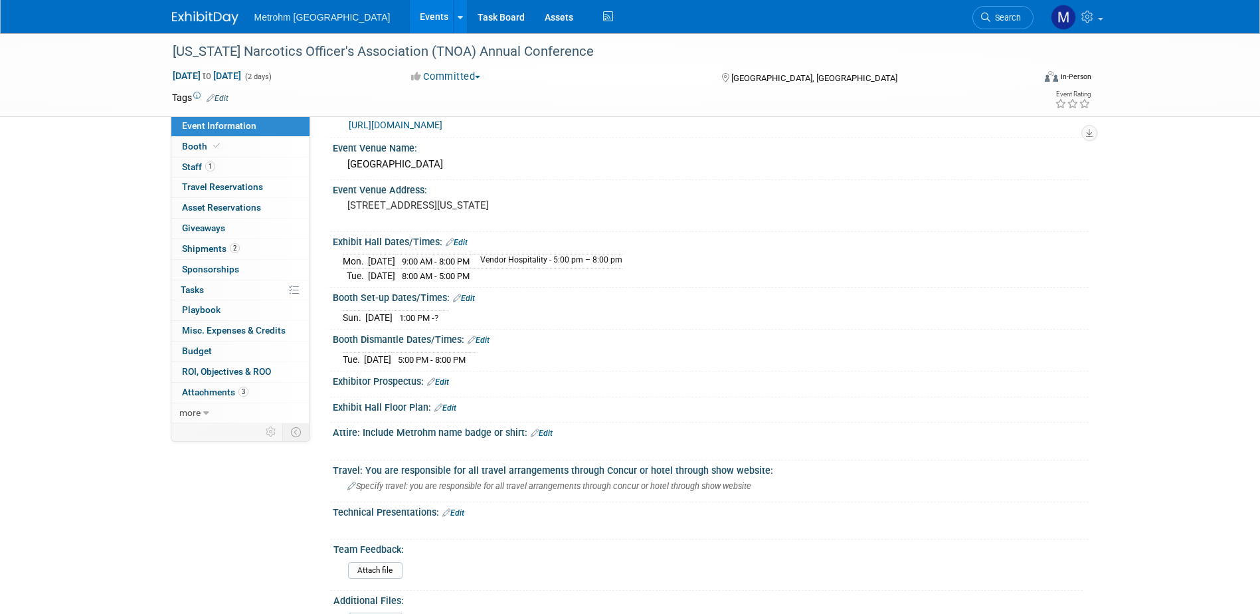
click at [207, 21] on img at bounding box center [205, 17] width 66 height 13
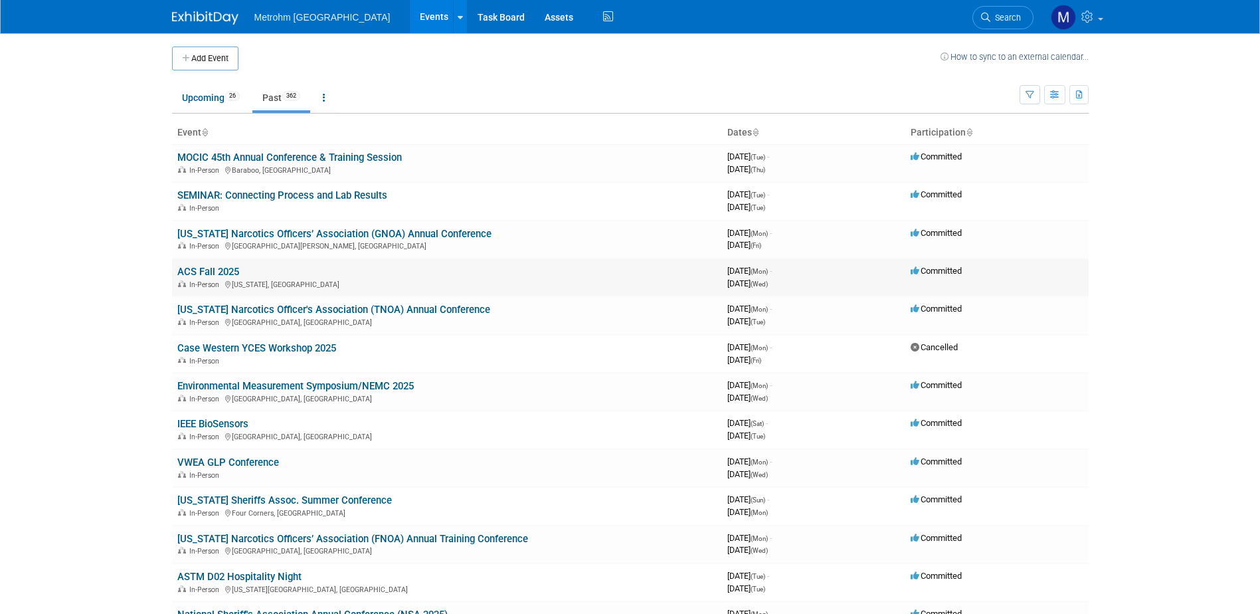
click at [223, 268] on link "ACS Fall 2025" at bounding box center [208, 272] width 62 height 12
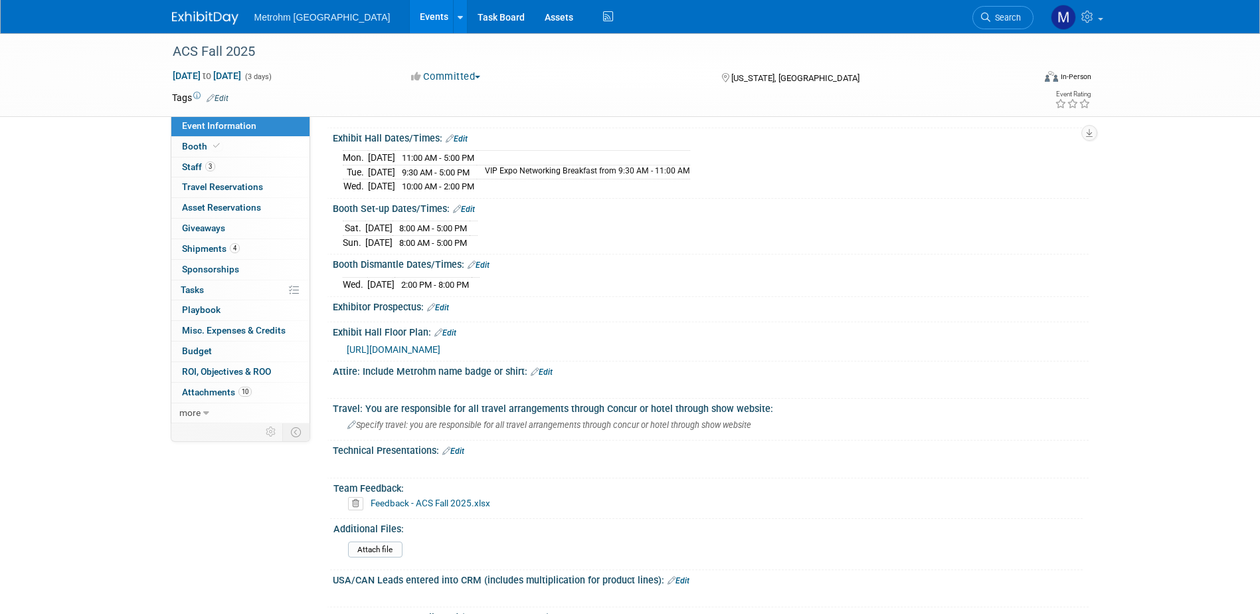
scroll to position [332, 0]
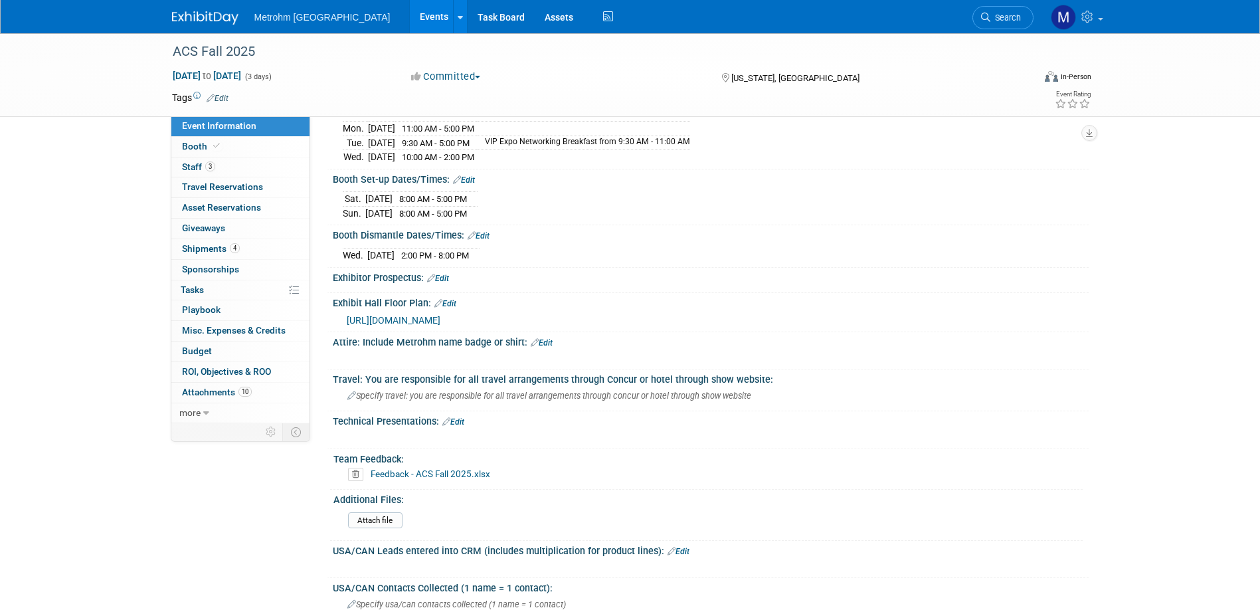
click at [484, 469] on link "Feedback - ACS Fall 2025.xlsx" at bounding box center [431, 473] width 120 height 11
click at [238, 171] on link "3 Staff 3" at bounding box center [240, 167] width 138 height 20
